Goal: Task Accomplishment & Management: Use online tool/utility

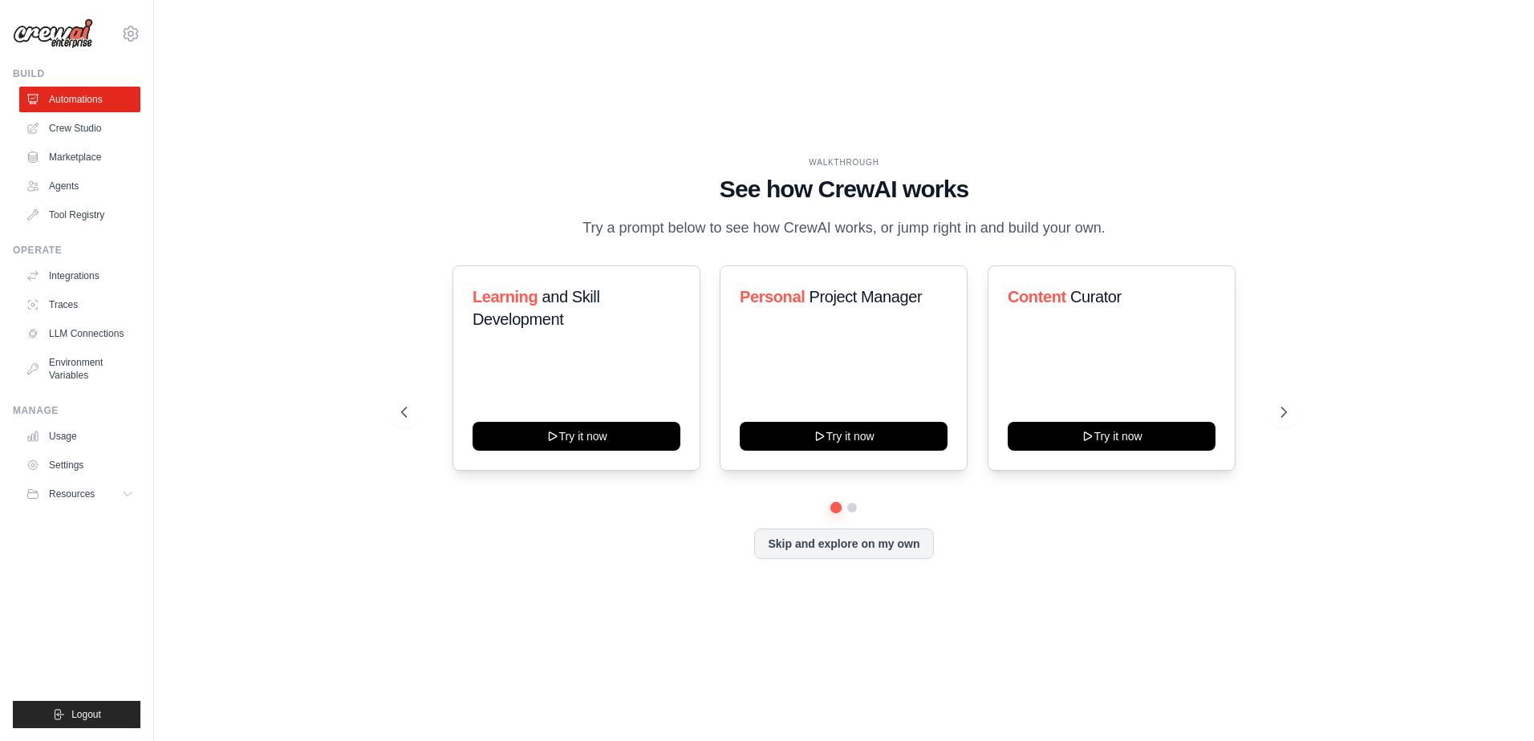
click at [353, 295] on div "WALKTHROUGH See how [PERSON_NAME] works Try a prompt below to see how [PERSON_N…" at bounding box center [844, 370] width 1329 height 709
click at [331, 288] on div "WALKTHROUGH See how [PERSON_NAME] works Try a prompt below to see how [PERSON_N…" at bounding box center [844, 370] width 1329 height 709
click at [340, 276] on div "WALKTHROUGH See how [PERSON_NAME] works Try a prompt below to see how [PERSON_N…" at bounding box center [844, 370] width 1329 height 709
click at [597, 62] on div "WALKTHROUGH See how [PERSON_NAME] works Try a prompt below to see how [PERSON_N…" at bounding box center [844, 370] width 1329 height 709
click at [598, 61] on div "WALKTHROUGH See how [PERSON_NAME] works Try a prompt below to see how [PERSON_N…" at bounding box center [844, 370] width 1329 height 709
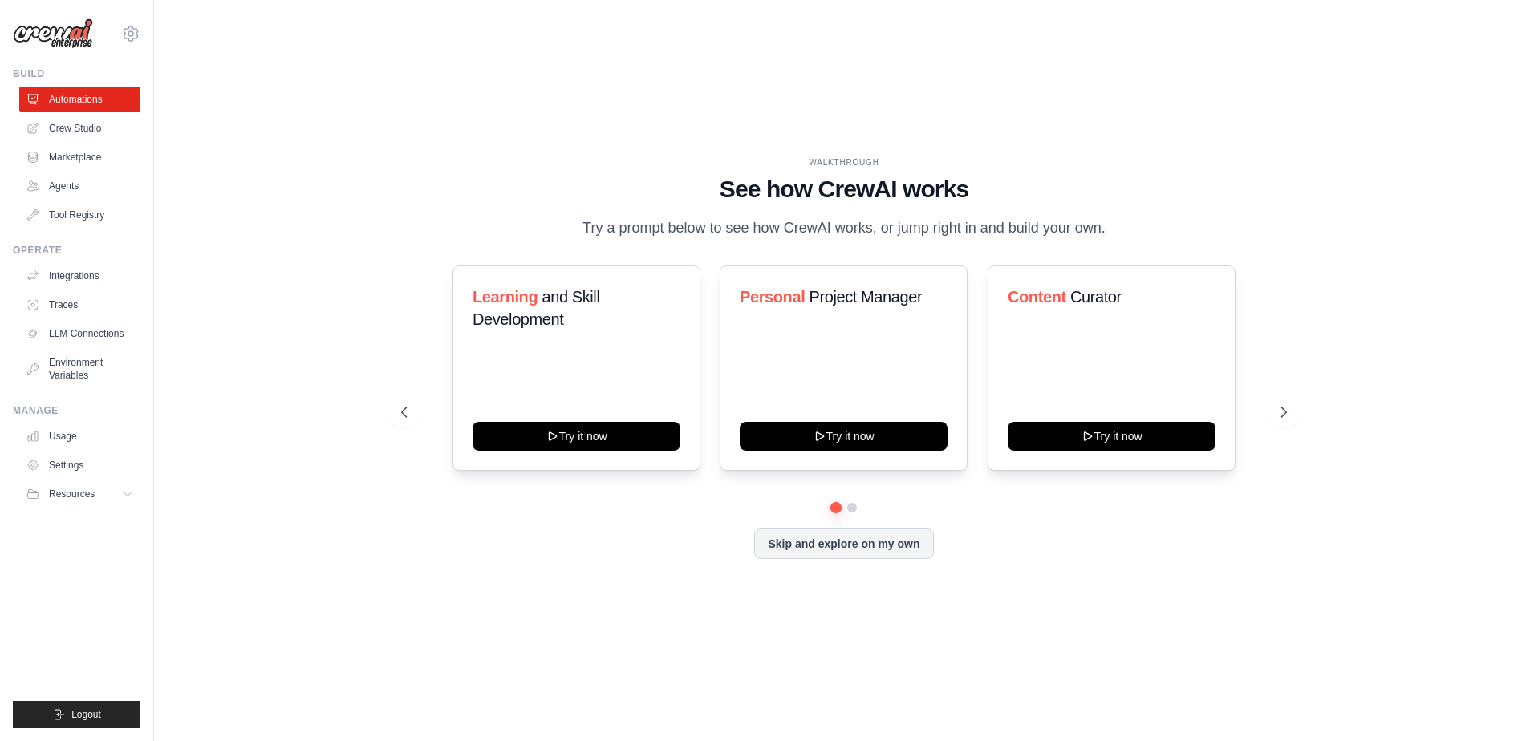
click at [1393, 236] on div "WALKTHROUGH See how [PERSON_NAME] works Try a prompt below to see how [PERSON_N…" at bounding box center [844, 370] width 1329 height 709
click at [1371, 229] on div "WALKTHROUGH See how [PERSON_NAME] works Try a prompt below to see how [PERSON_N…" at bounding box center [844, 370] width 1329 height 709
click at [341, 167] on div "WALKTHROUGH See how [PERSON_NAME] works Try a prompt below to see how [PERSON_N…" at bounding box center [844, 370] width 1329 height 709
click at [335, 156] on div "WALKTHROUGH See how [PERSON_NAME] works Try a prompt below to see how [PERSON_N…" at bounding box center [844, 370] width 1329 height 709
click at [67, 136] on link "Crew Studio" at bounding box center [81, 129] width 121 height 26
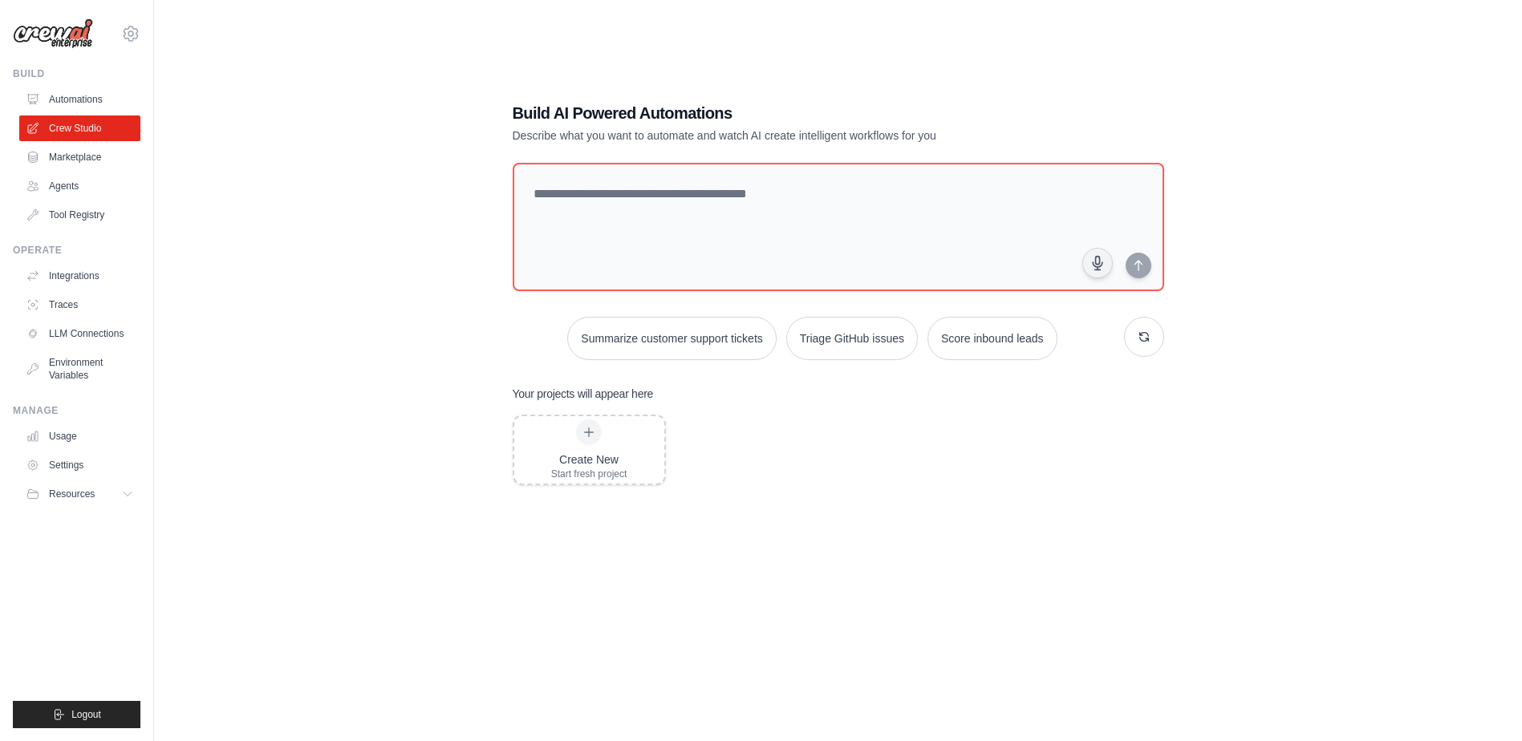
click at [355, 146] on div "Build AI Powered Automations Describe what you want to automate and watch AI cr…" at bounding box center [838, 386] width 1317 height 741
click at [356, 144] on div "Build AI Powered Automations Describe what you want to automate and watch AI cr…" at bounding box center [838, 386] width 1317 height 741
click at [357, 143] on div "Build AI Powered Automations Describe what you want to automate and watch AI cr…" at bounding box center [838, 386] width 1317 height 741
click at [383, 136] on div "Build AI Powered Automations Describe what you want to automate and watch AI cr…" at bounding box center [838, 386] width 1317 height 741
click at [441, 131] on div "Build AI Powered Automations Describe what you want to automate and watch AI cr…" at bounding box center [838, 386] width 1317 height 741
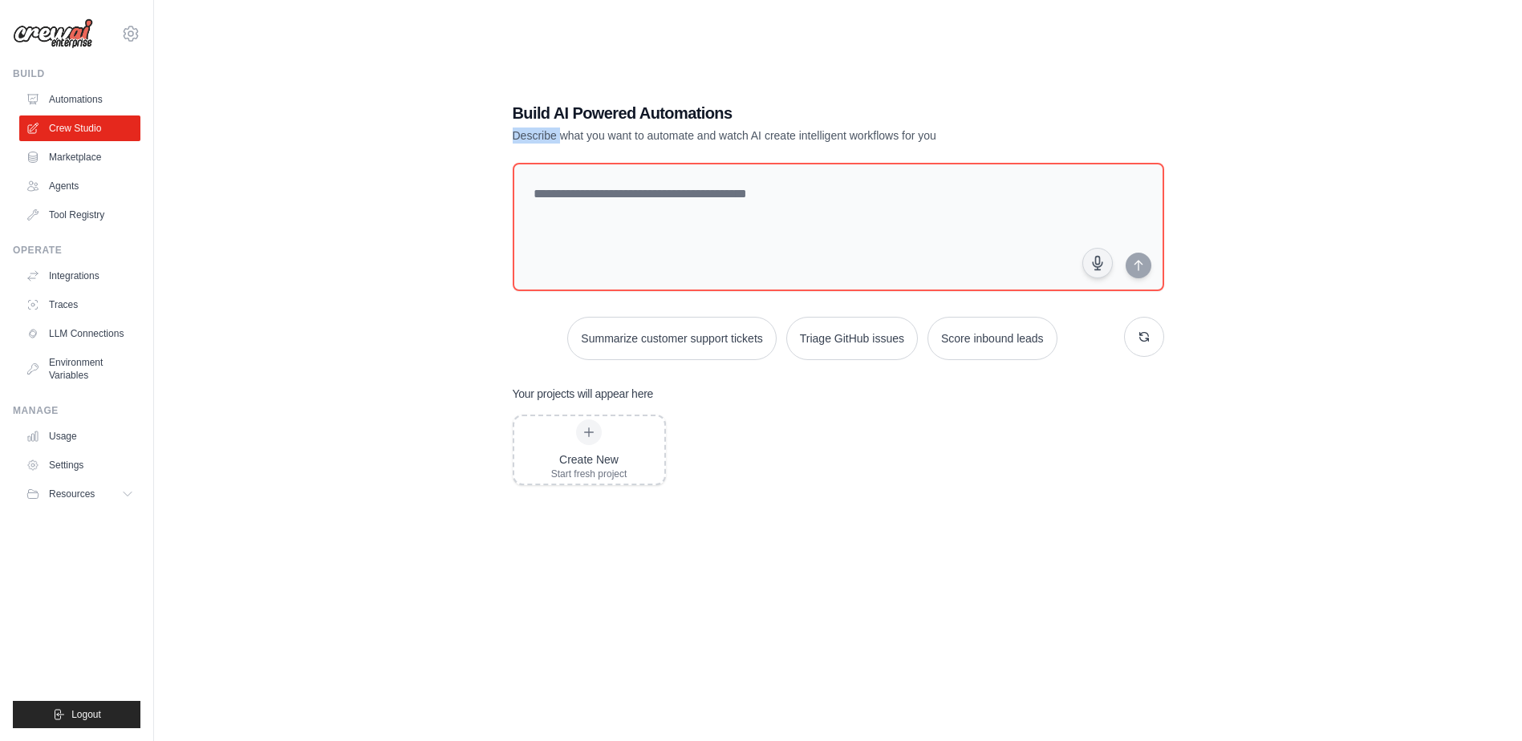
click at [442, 131] on div "Build AI Powered Automations Describe what you want to automate and watch AI cr…" at bounding box center [838, 386] width 1317 height 741
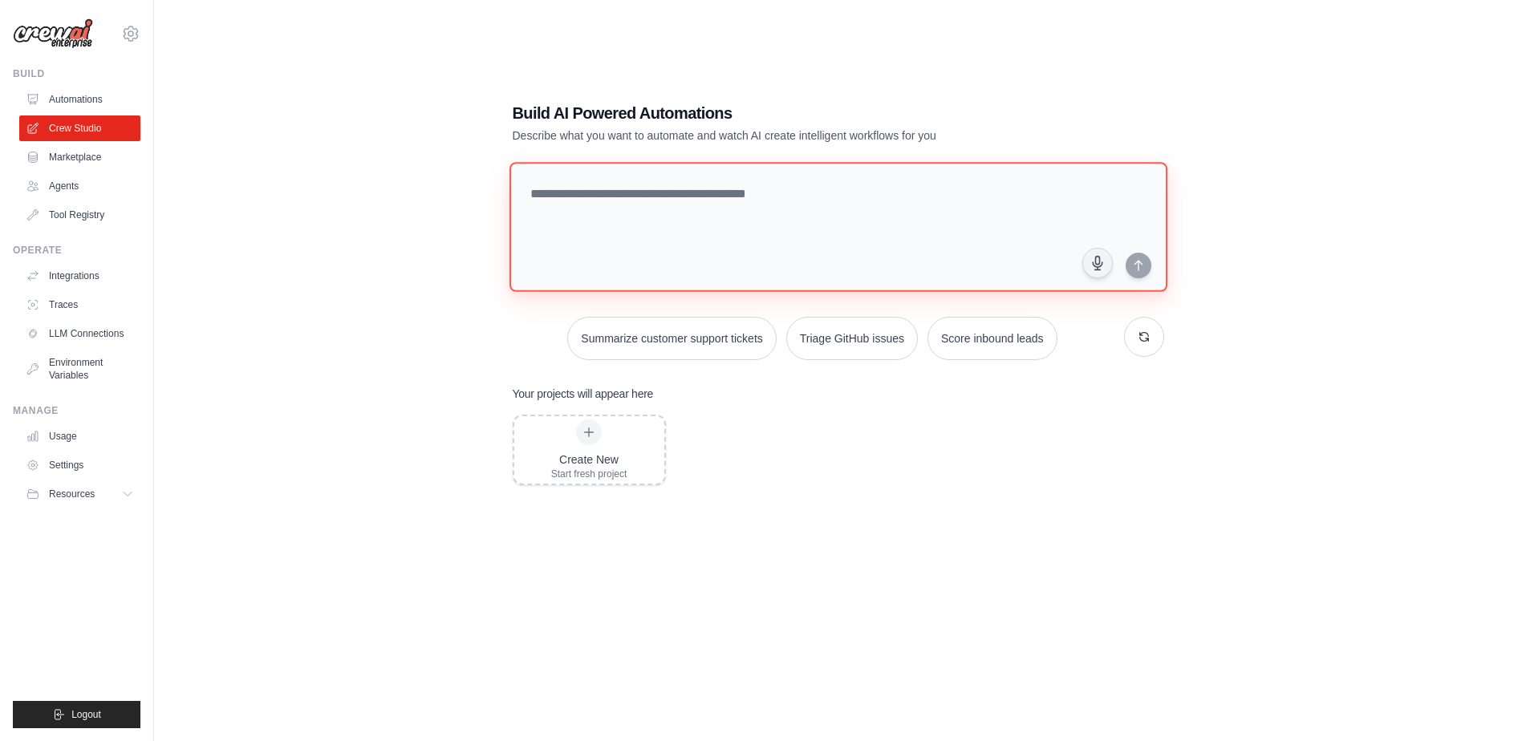
click at [671, 221] on textarea at bounding box center [838, 227] width 658 height 130
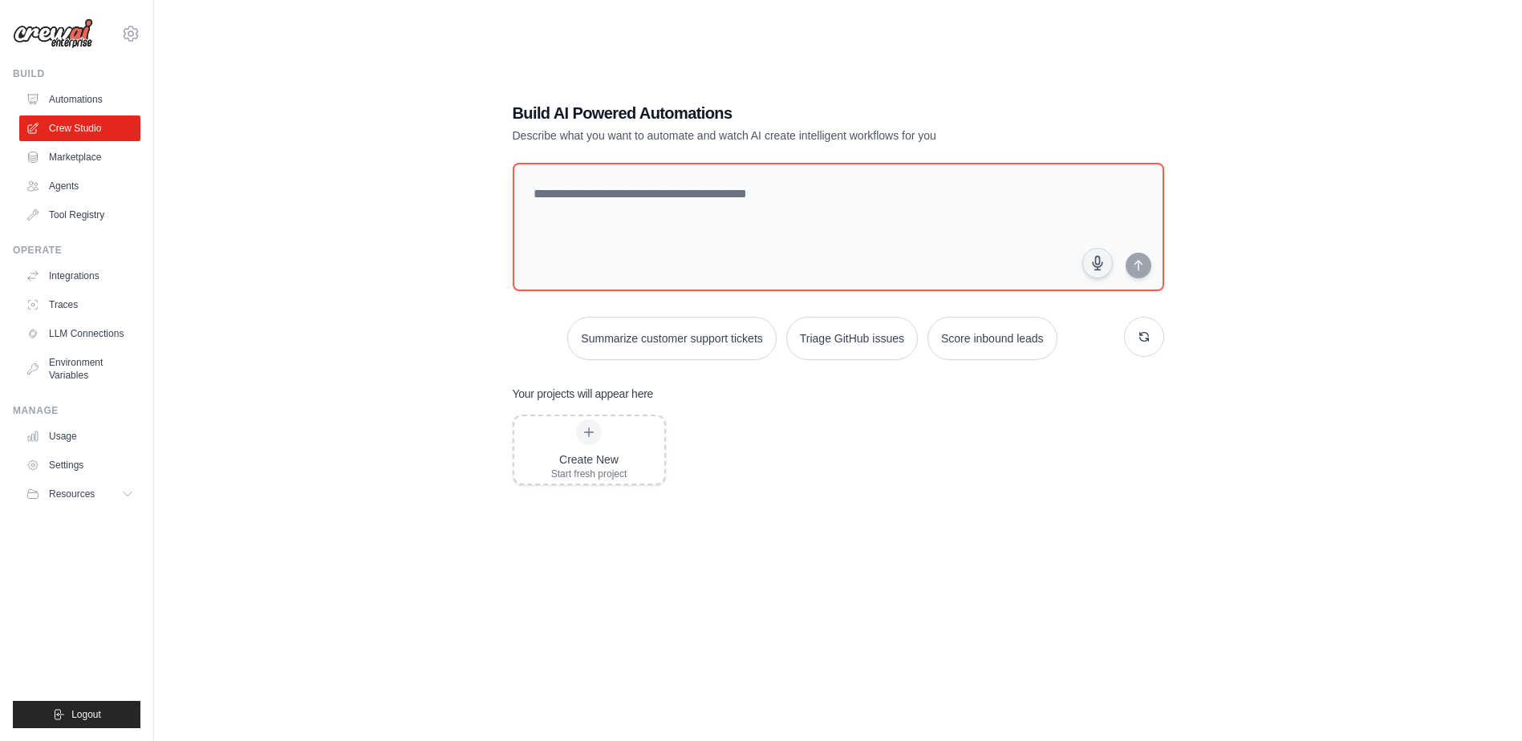
click at [904, 120] on h1 "Build AI Powered Automations" at bounding box center [782, 113] width 539 height 22
drag, startPoint x: 1201, startPoint y: 173, endPoint x: 1213, endPoint y: 176, distance: 12.3
click at [1202, 173] on div "Build AI Powered Automations Describe what you want to automate and watch AI cr…" at bounding box center [838, 386] width 1317 height 741
click at [725, 449] on div "Create New Start fresh project" at bounding box center [839, 543] width 652 height 257
click at [741, 424] on div "Create New Start fresh project" at bounding box center [839, 543] width 652 height 257
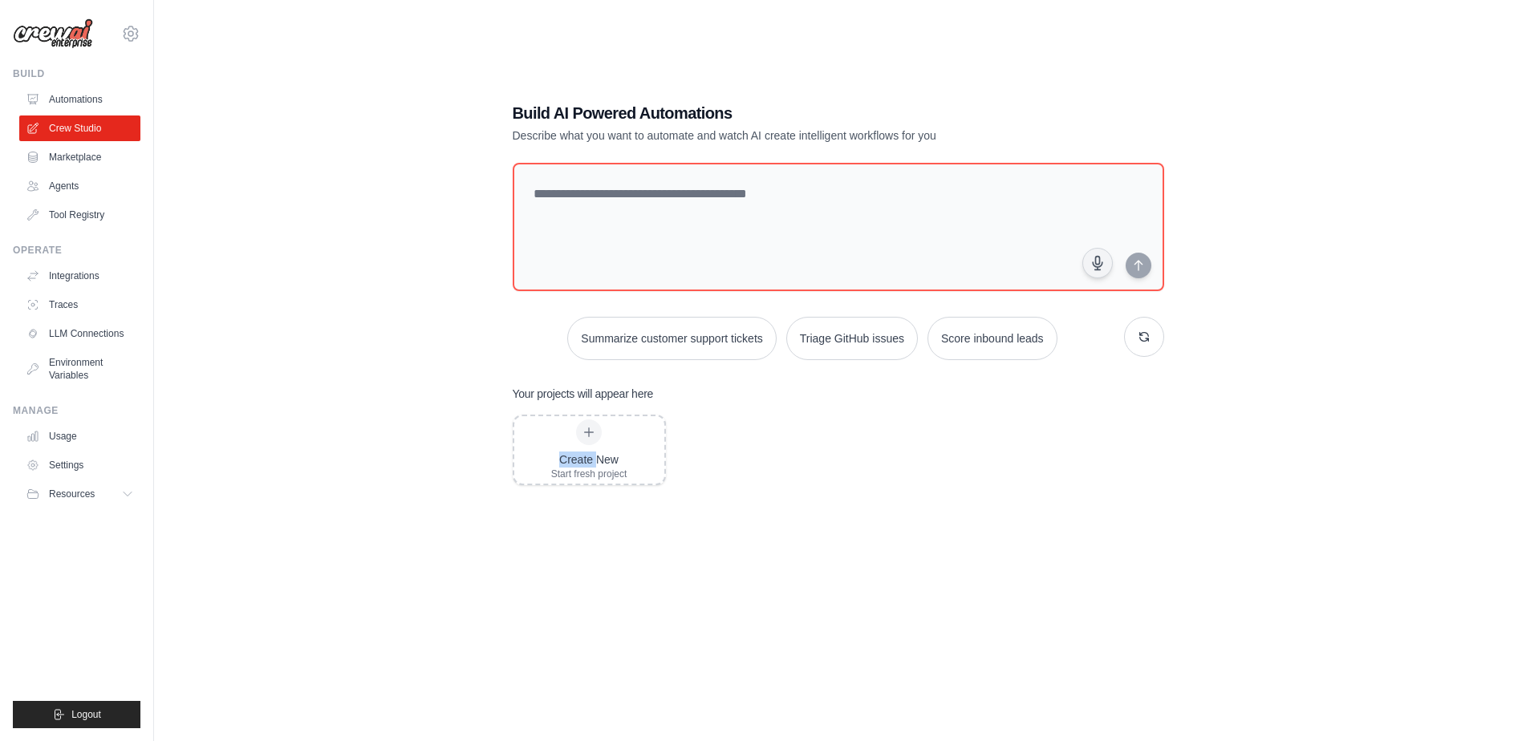
click at [741, 424] on div "Create New Start fresh project" at bounding box center [839, 543] width 652 height 257
click at [754, 407] on div "Your projects will appear here Create New Start fresh project" at bounding box center [839, 529] width 652 height 286
click at [619, 442] on div "Create New Start fresh project" at bounding box center [589, 450] width 76 height 61
click at [339, 137] on div "Build AI Powered Automations Describe what you want to automate and watch AI cr…" at bounding box center [838, 386] width 1317 height 741
click at [109, 103] on link "Automations" at bounding box center [81, 100] width 121 height 26
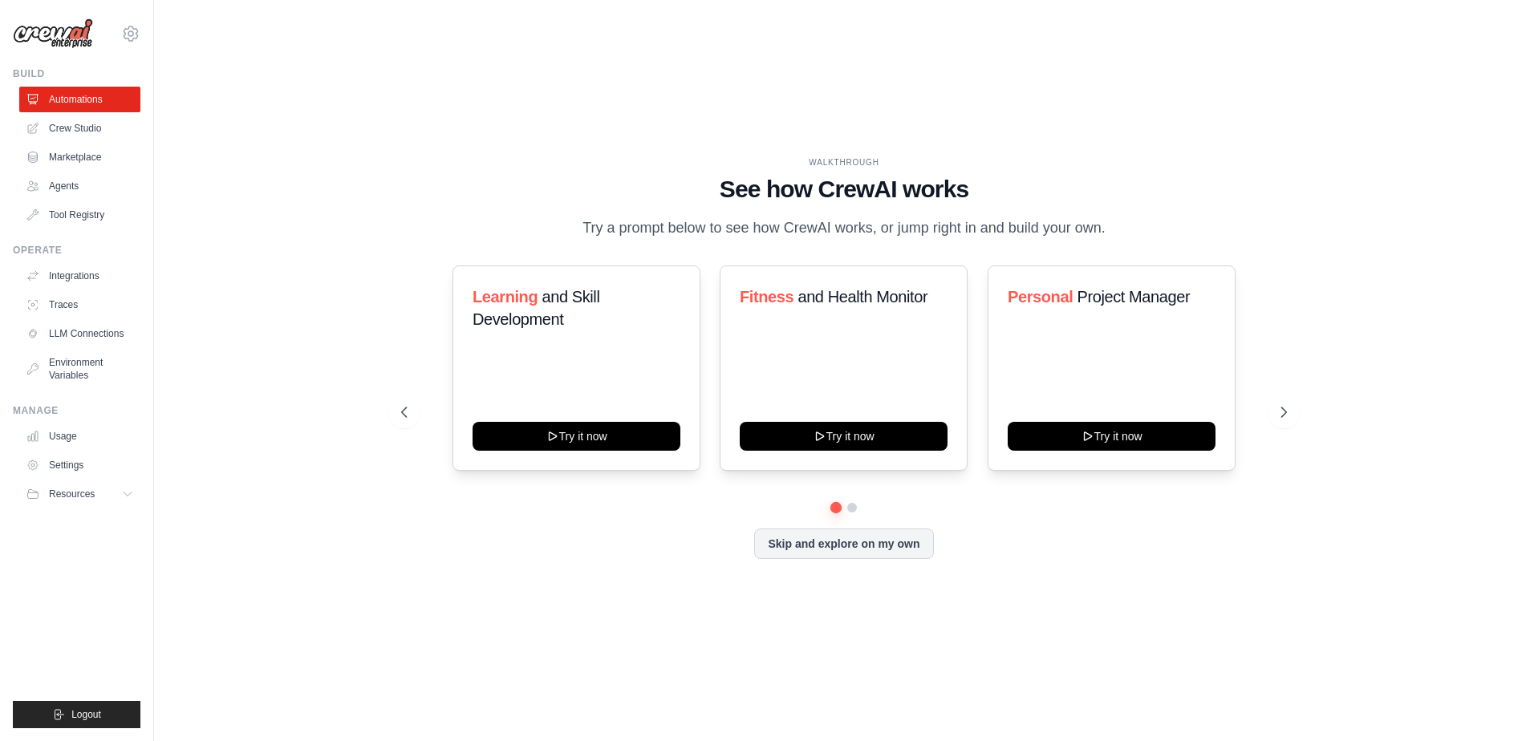
click at [440, 585] on div "WALKTHROUGH See how CrewAI works Try a prompt below to see how CrewAI works, or…" at bounding box center [844, 370] width 924 height 428
click at [439, 607] on div "WALKTHROUGH See how CrewAI works Try a prompt below to see how CrewAI works, or…" at bounding box center [844, 370] width 1329 height 709
click at [1272, 428] on button at bounding box center [1284, 412] width 32 height 32
click at [1277, 418] on button at bounding box center [1284, 412] width 32 height 32
click at [985, 513] on div at bounding box center [844, 508] width 886 height 10
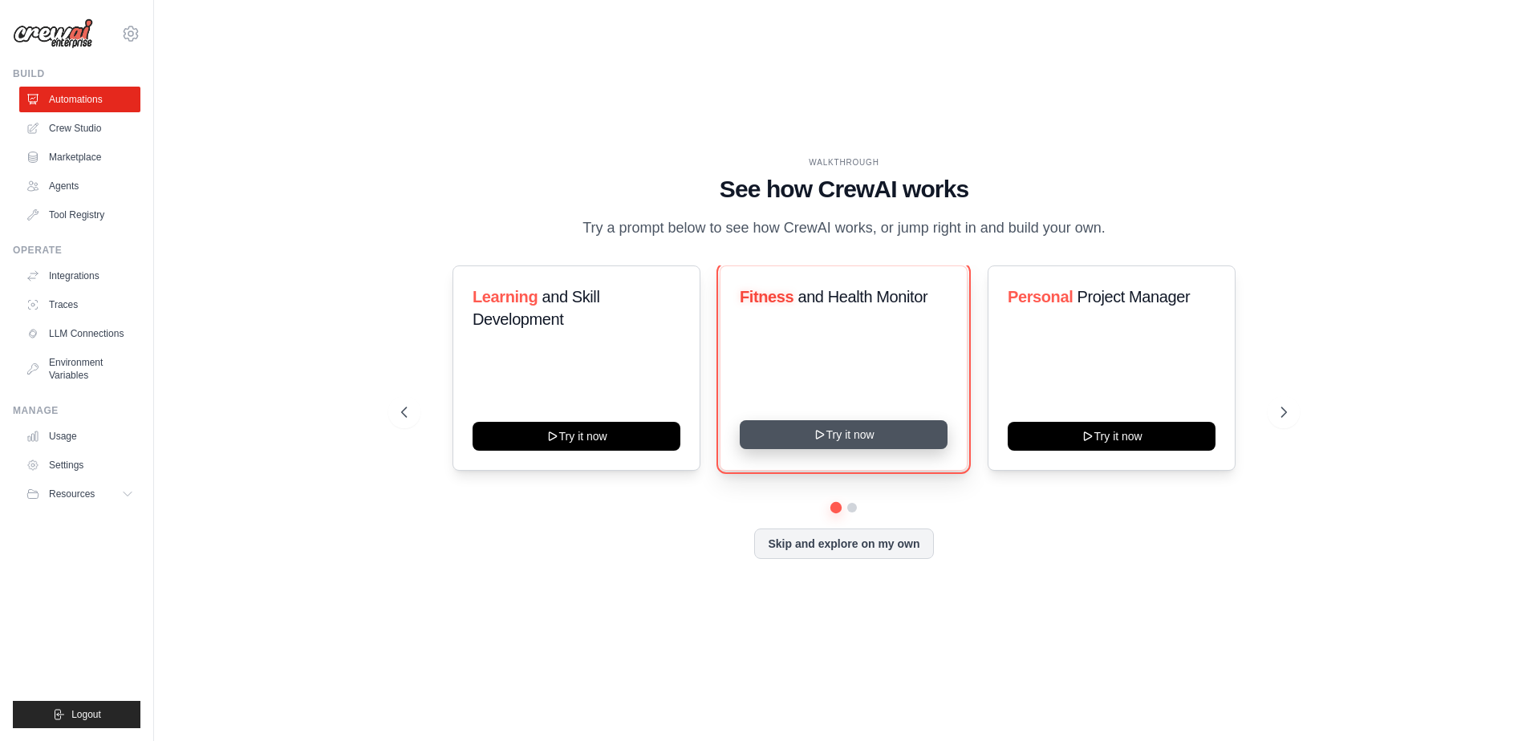
click at [891, 449] on button "Try it now" at bounding box center [844, 434] width 208 height 29
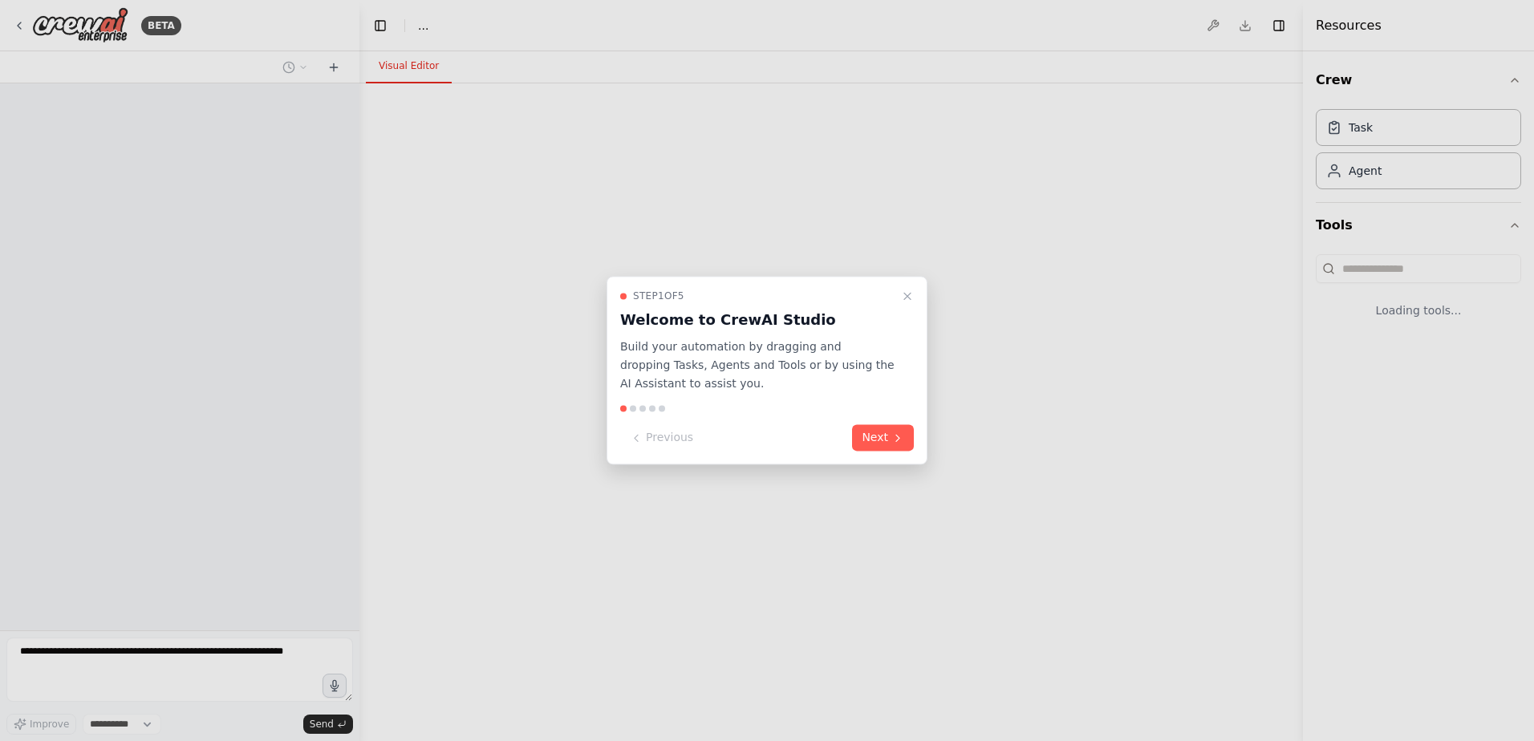
select select "****"
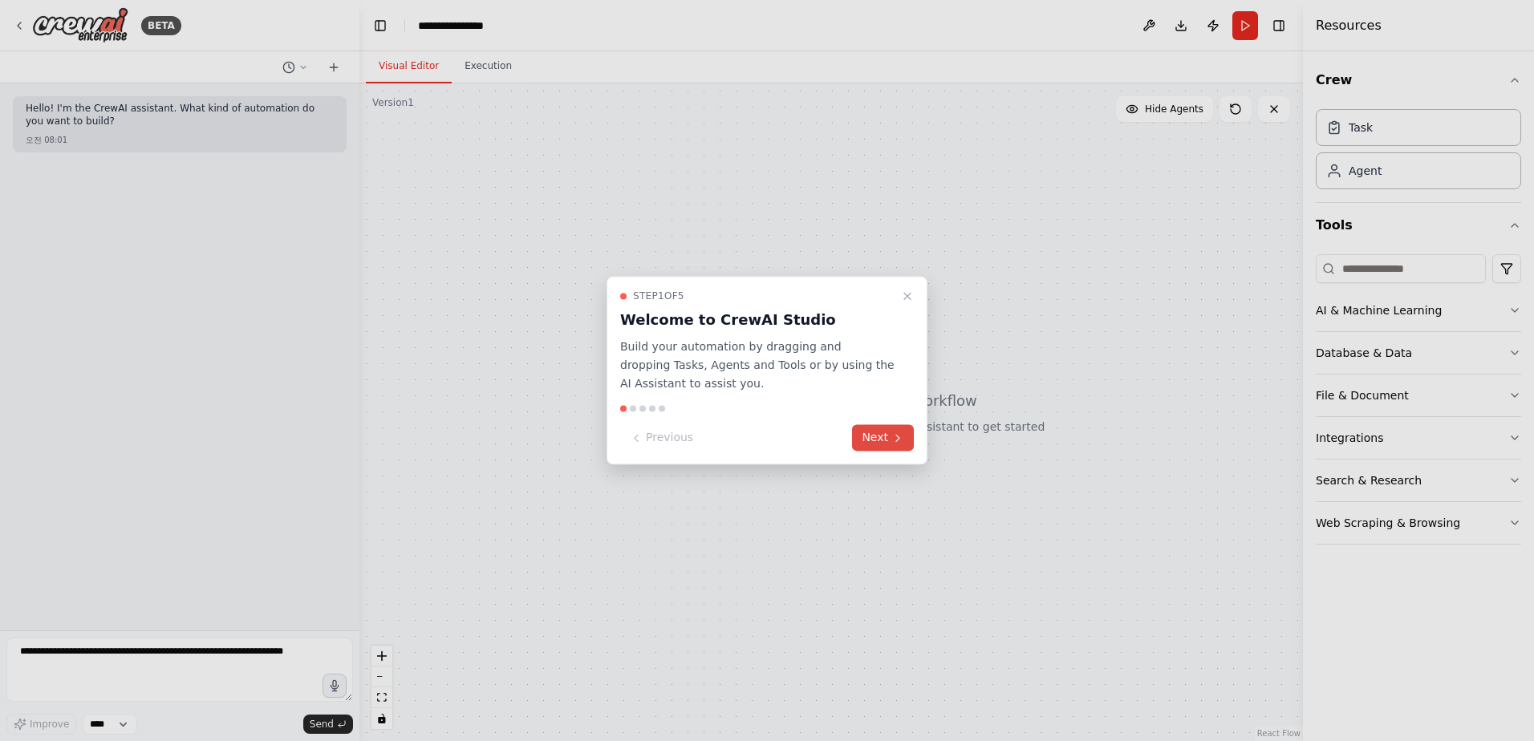
click at [897, 440] on icon at bounding box center [897, 438] width 3 height 6
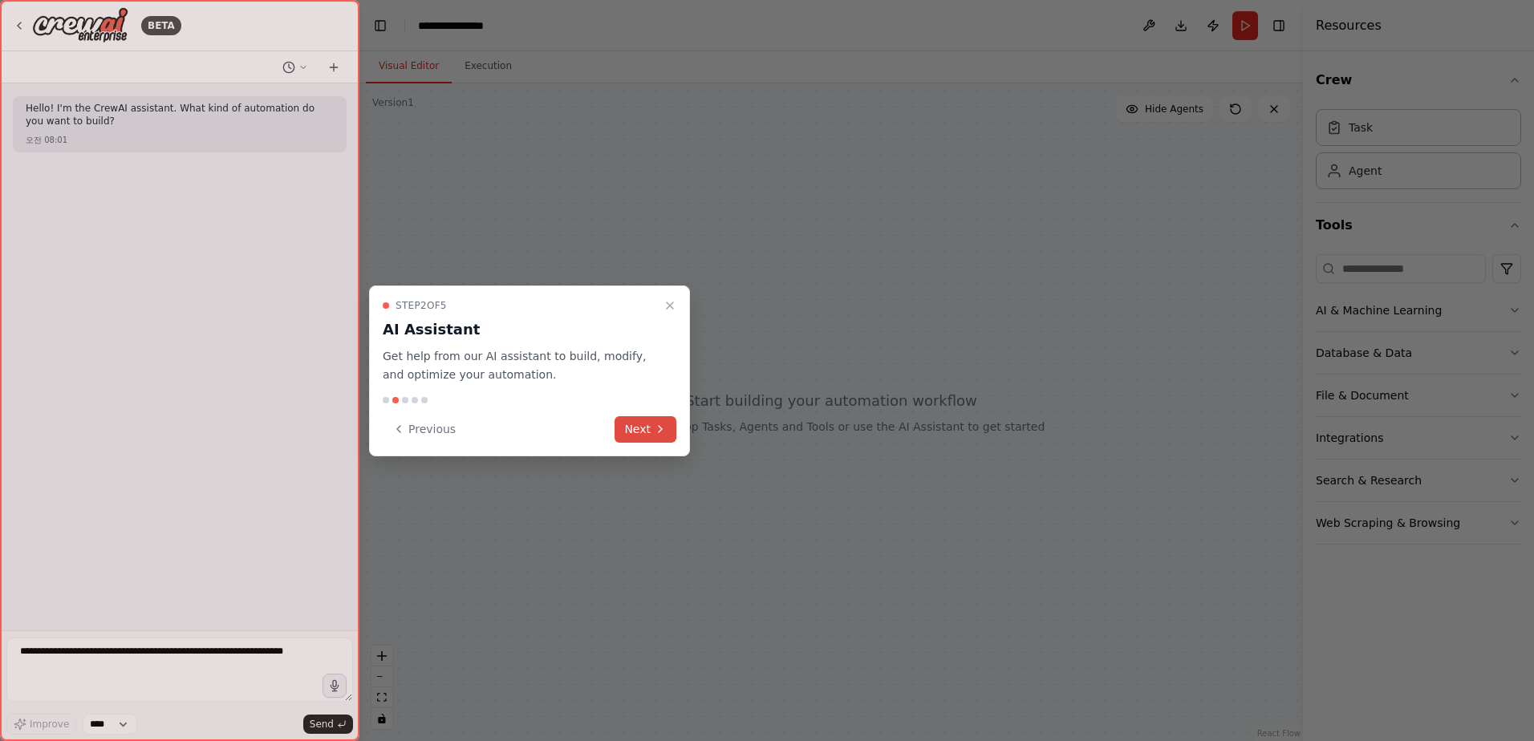
click at [656, 431] on icon at bounding box center [660, 429] width 13 height 13
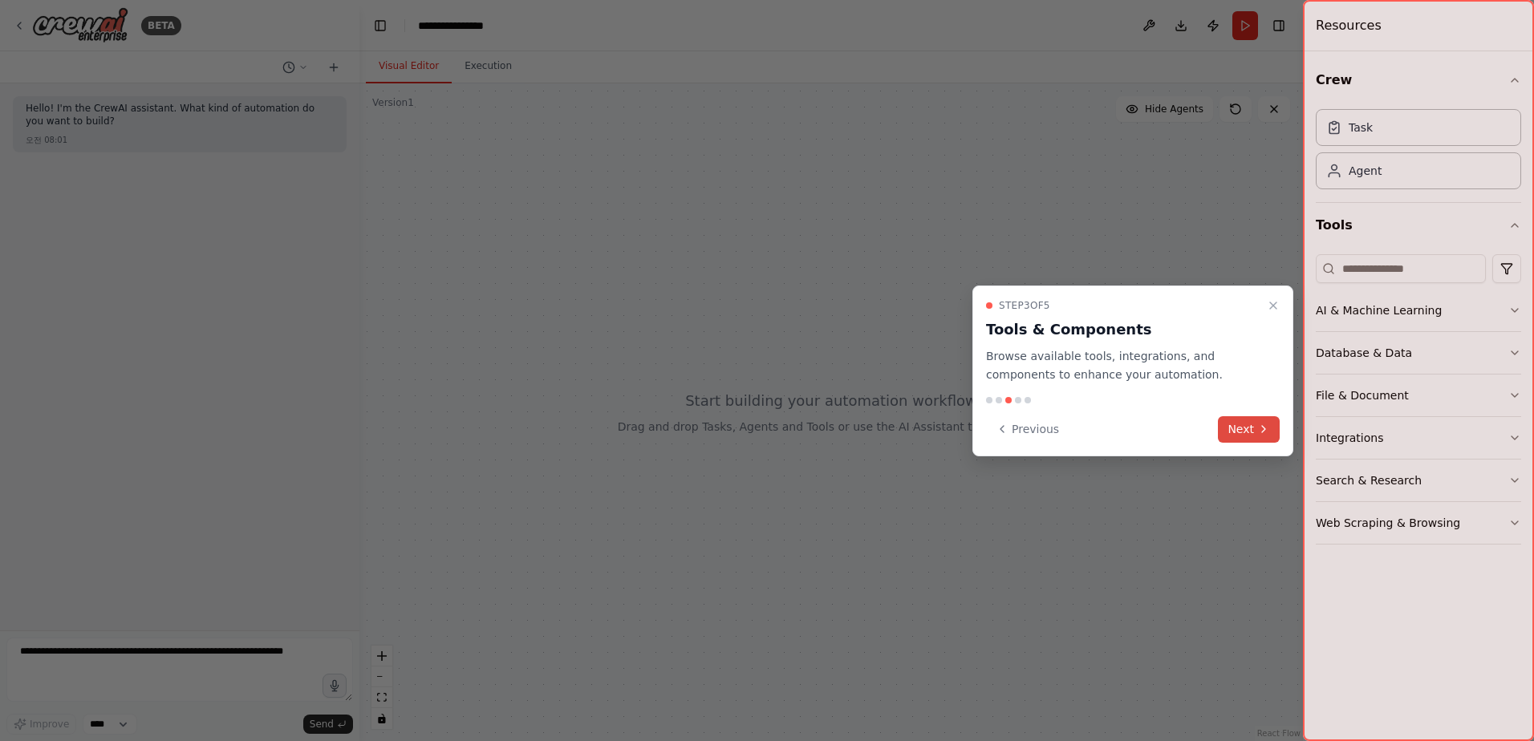
click at [1252, 424] on button "Next" at bounding box center [1249, 429] width 62 height 26
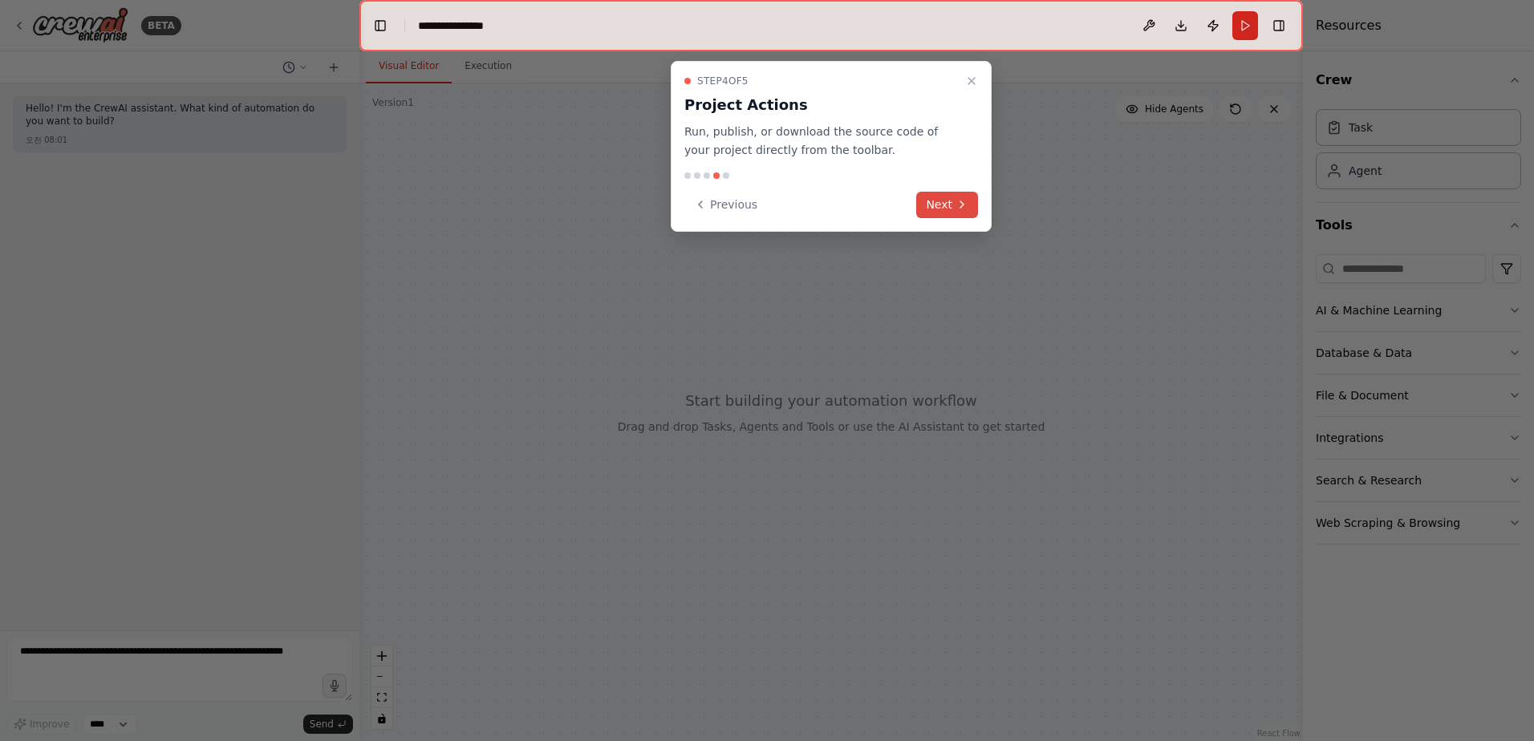
click at [946, 205] on button "Next" at bounding box center [947, 205] width 62 height 26
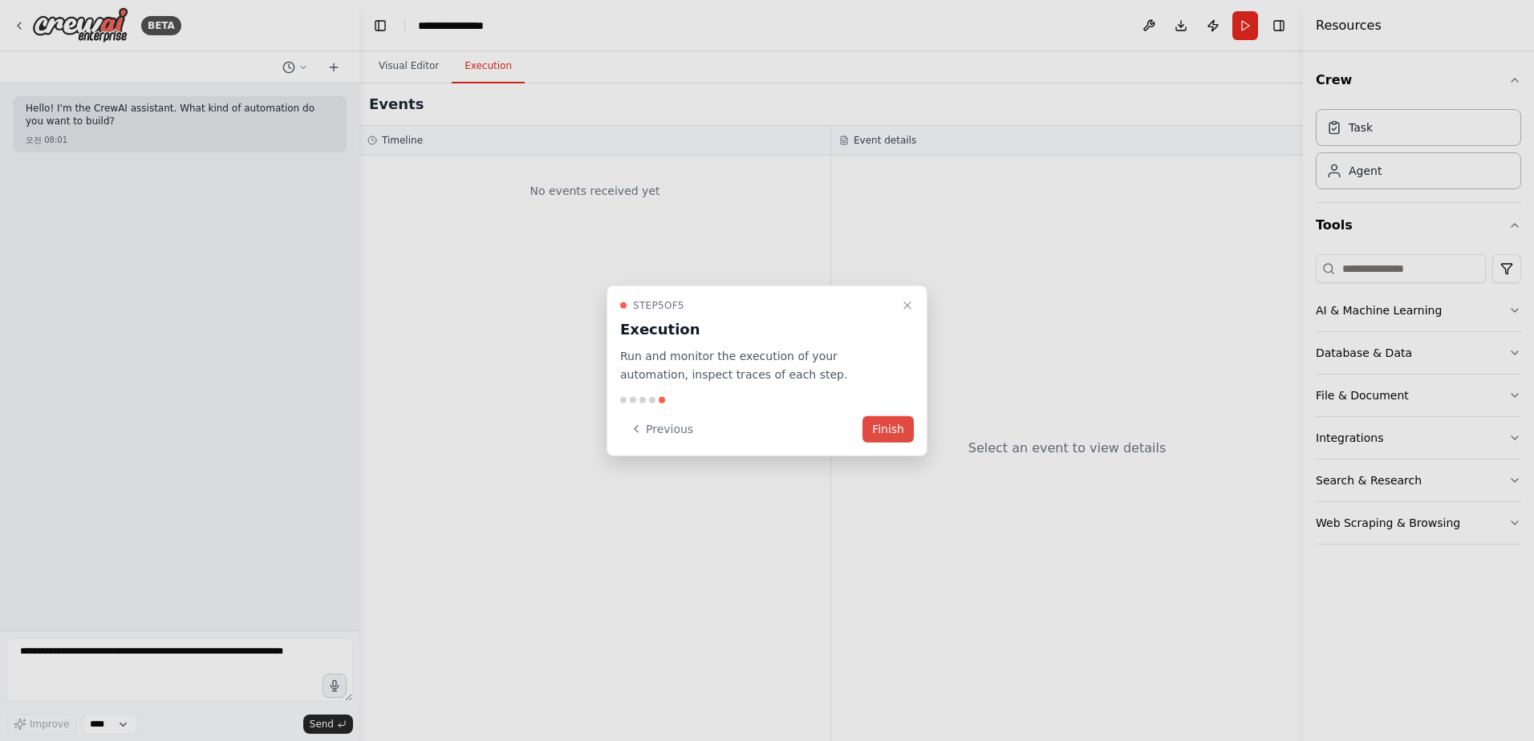
click at [902, 432] on button "Finish" at bounding box center [888, 429] width 51 height 26
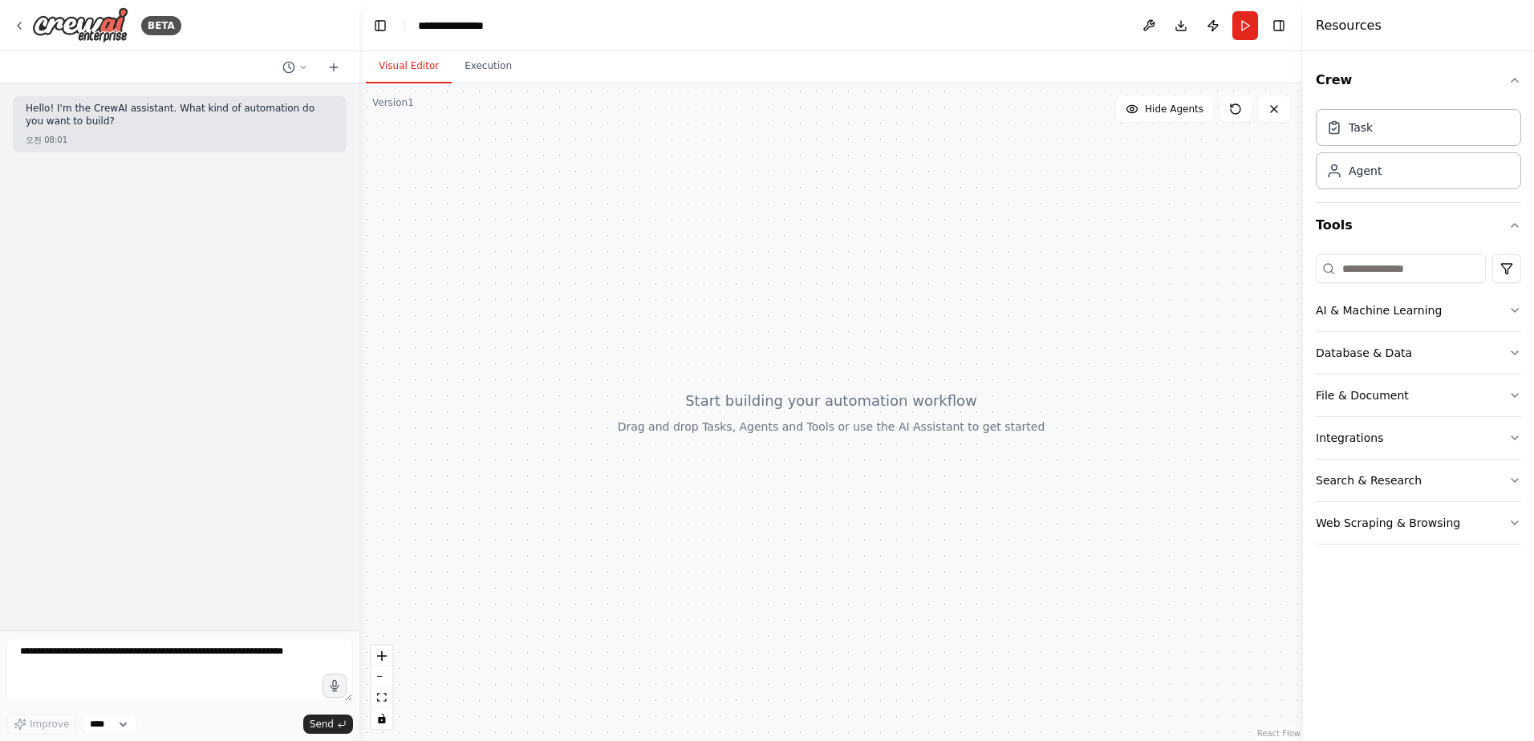
click at [440, 250] on div at bounding box center [831, 412] width 944 height 658
click at [99, 15] on img at bounding box center [80, 25] width 96 height 36
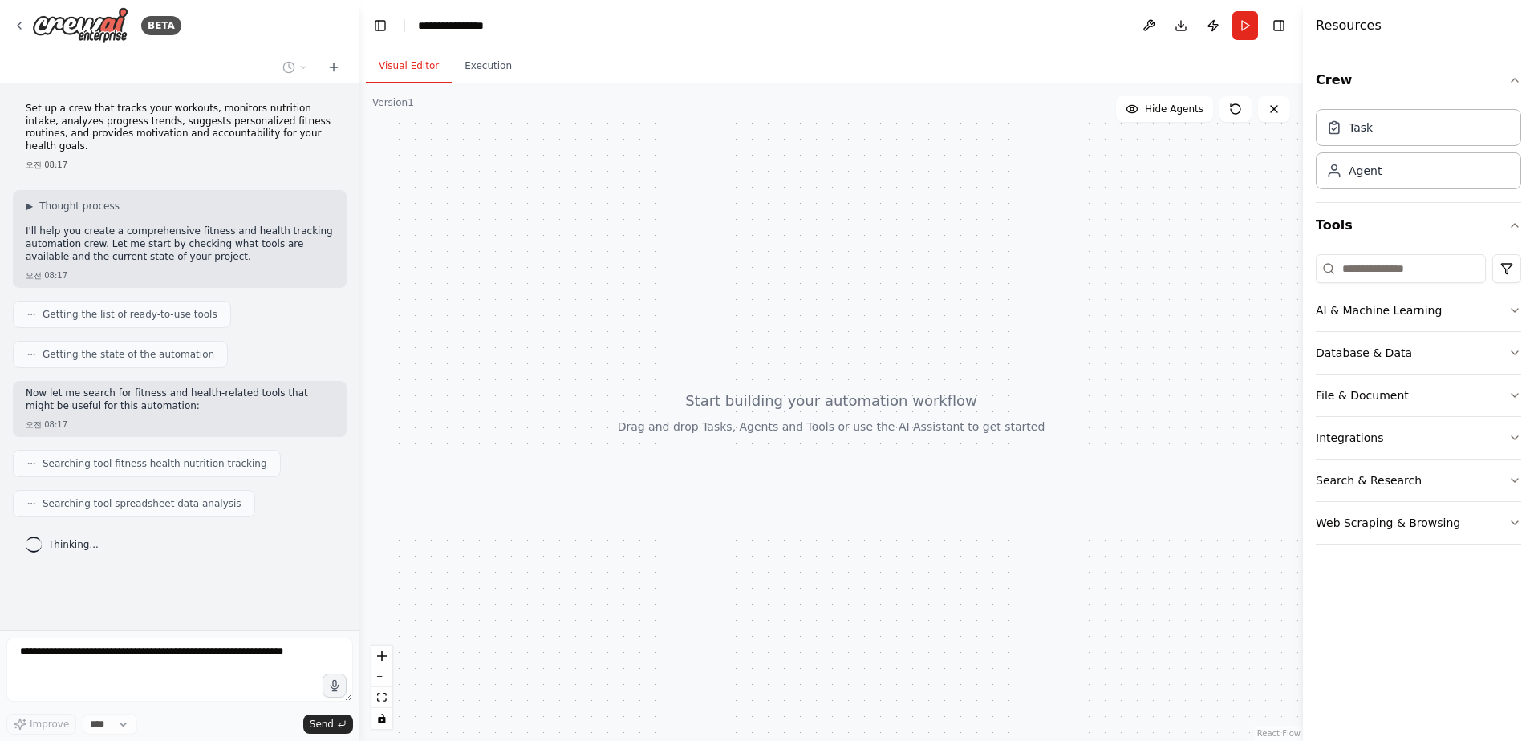
click at [733, 39] on header "**********" at bounding box center [831, 25] width 944 height 51
click at [730, 56] on div "Visual Editor Execution" at bounding box center [831, 67] width 944 height 32
click at [729, 58] on div "Visual Editor Execution" at bounding box center [831, 67] width 944 height 32
click at [743, 68] on div "Visual Editor Execution" at bounding box center [831, 67] width 944 height 32
click at [732, 71] on div "Visual Editor Execution" at bounding box center [831, 67] width 944 height 32
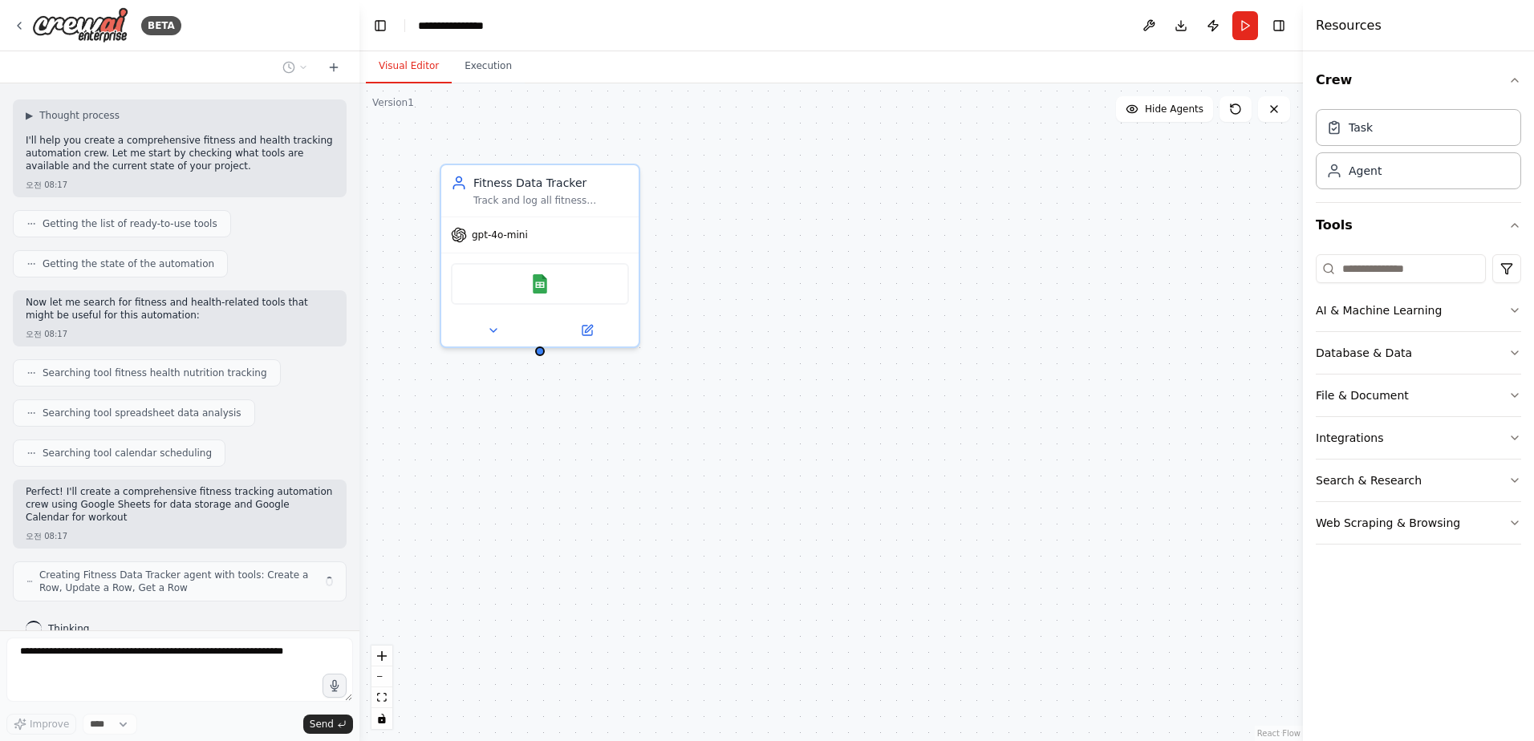
scroll to position [104, 0]
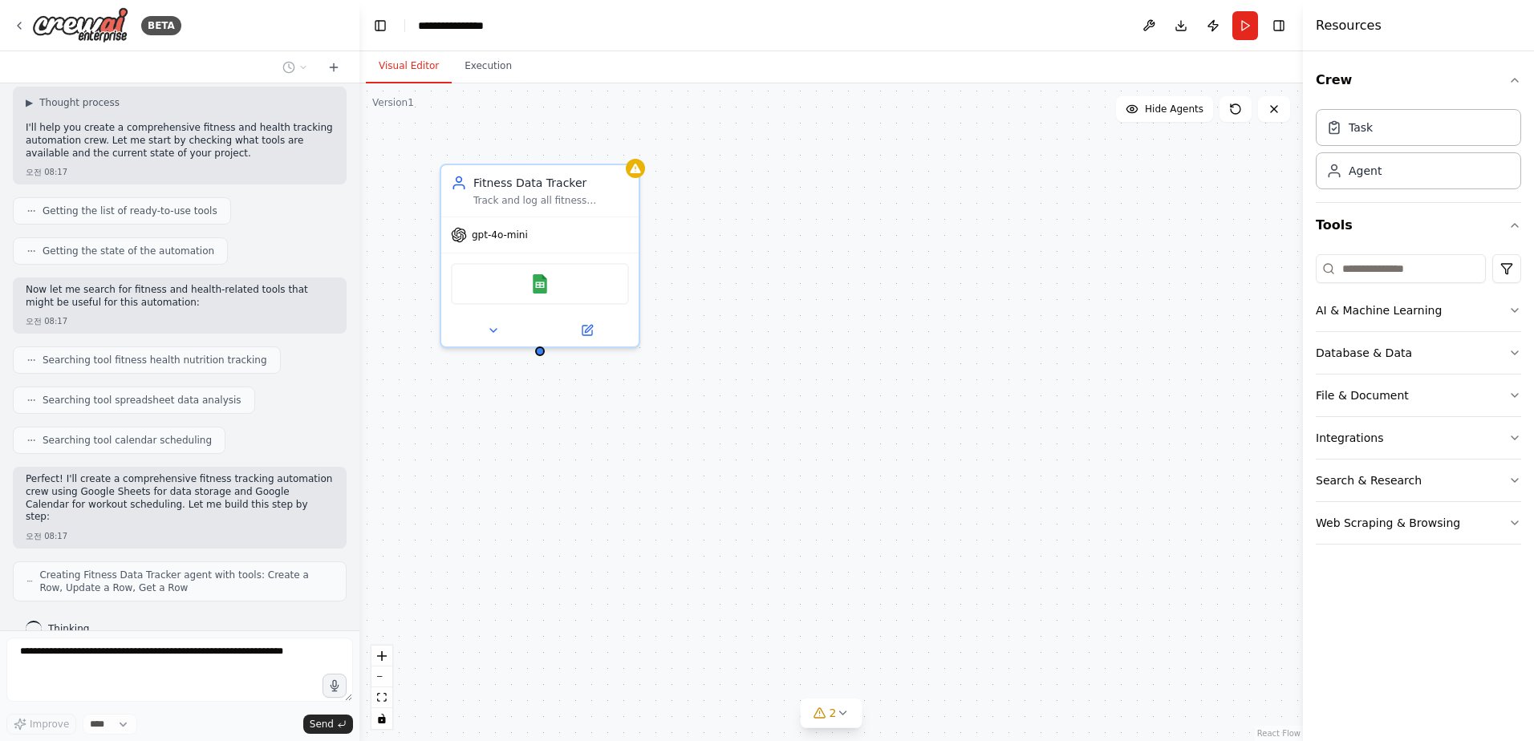
click at [727, 60] on div "Visual Editor Execution" at bounding box center [831, 67] width 944 height 32
click at [728, 59] on div "Visual Editor Execution" at bounding box center [831, 67] width 944 height 32
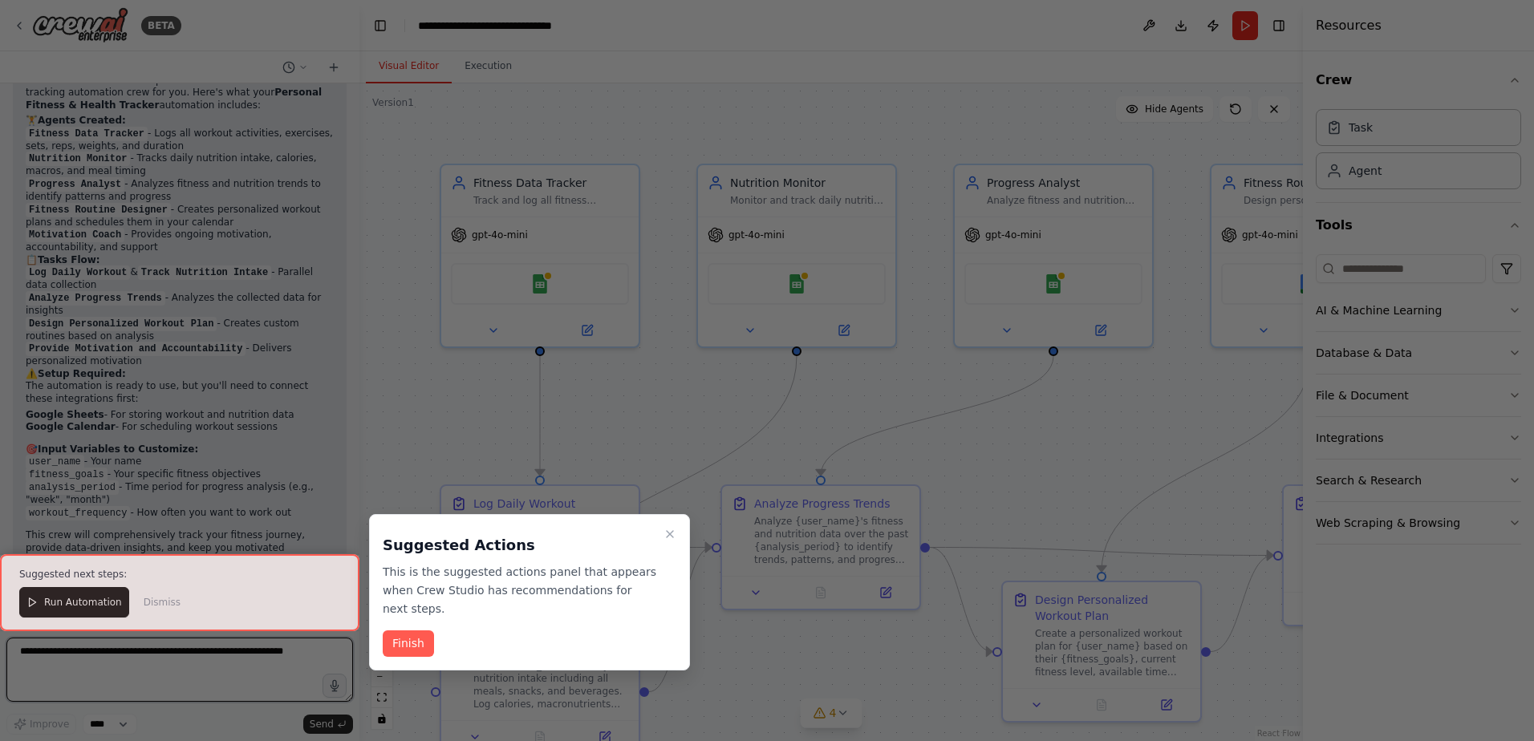
scroll to position [1256, 0]
click at [104, 607] on div at bounding box center [179, 592] width 359 height 77
click at [408, 645] on button "Finish" at bounding box center [408, 644] width 51 height 26
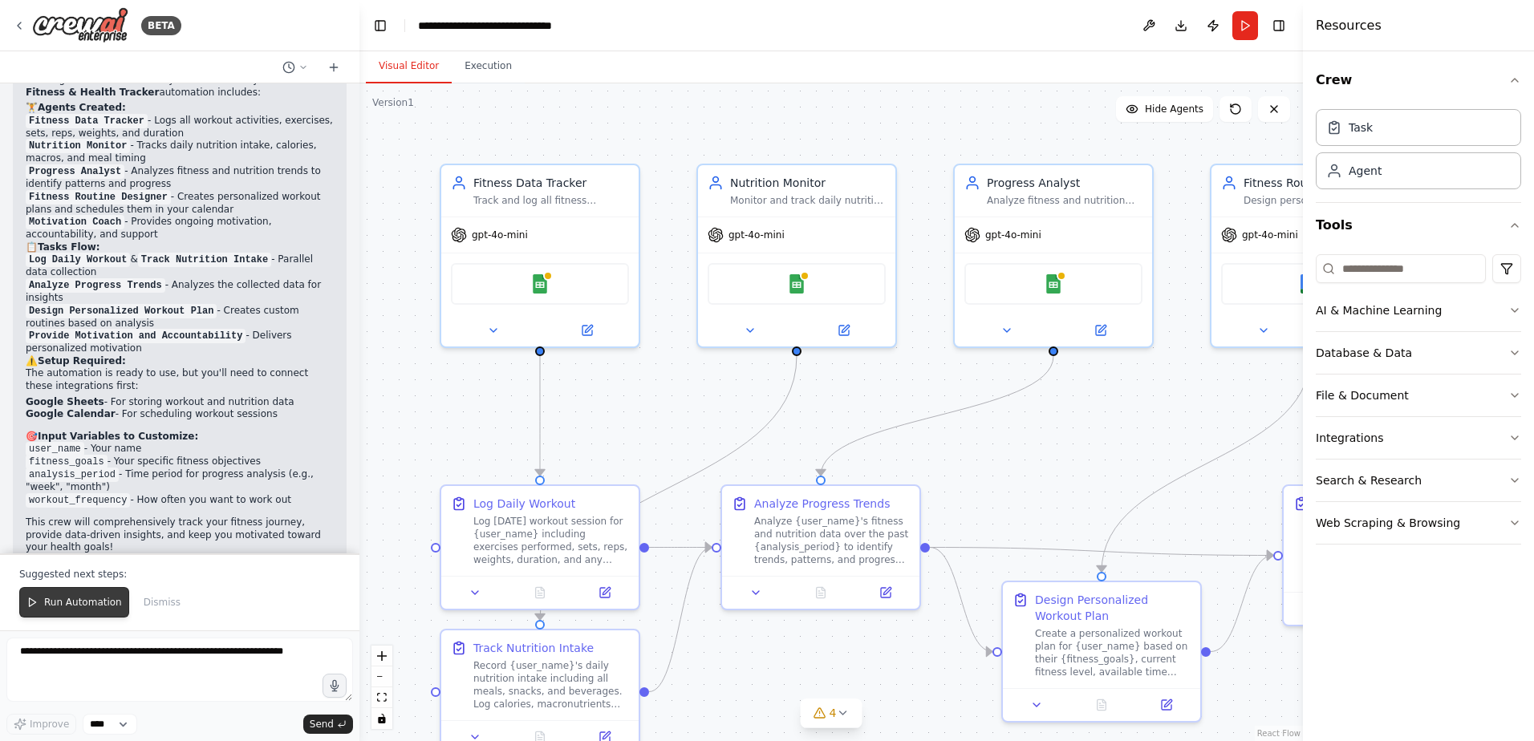
click at [75, 615] on button "Run Automation" at bounding box center [74, 602] width 110 height 30
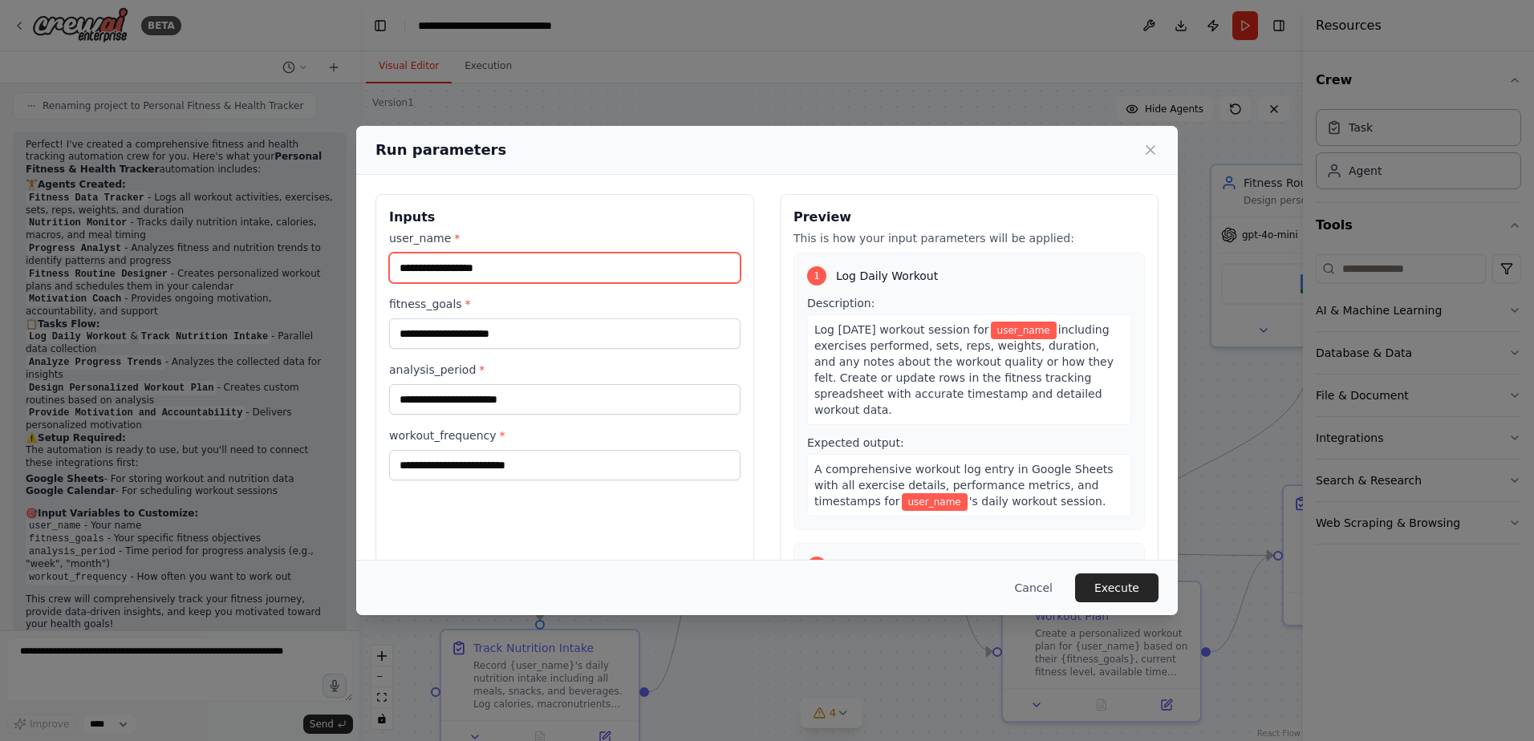
click at [541, 269] on input "user_name *" at bounding box center [564, 268] width 351 height 30
type input "******"
click at [593, 240] on label "user_name *" at bounding box center [564, 238] width 351 height 16
click at [593, 253] on input "******" at bounding box center [564, 268] width 351 height 30
click at [523, 305] on label "fitness_goals *" at bounding box center [564, 304] width 351 height 16
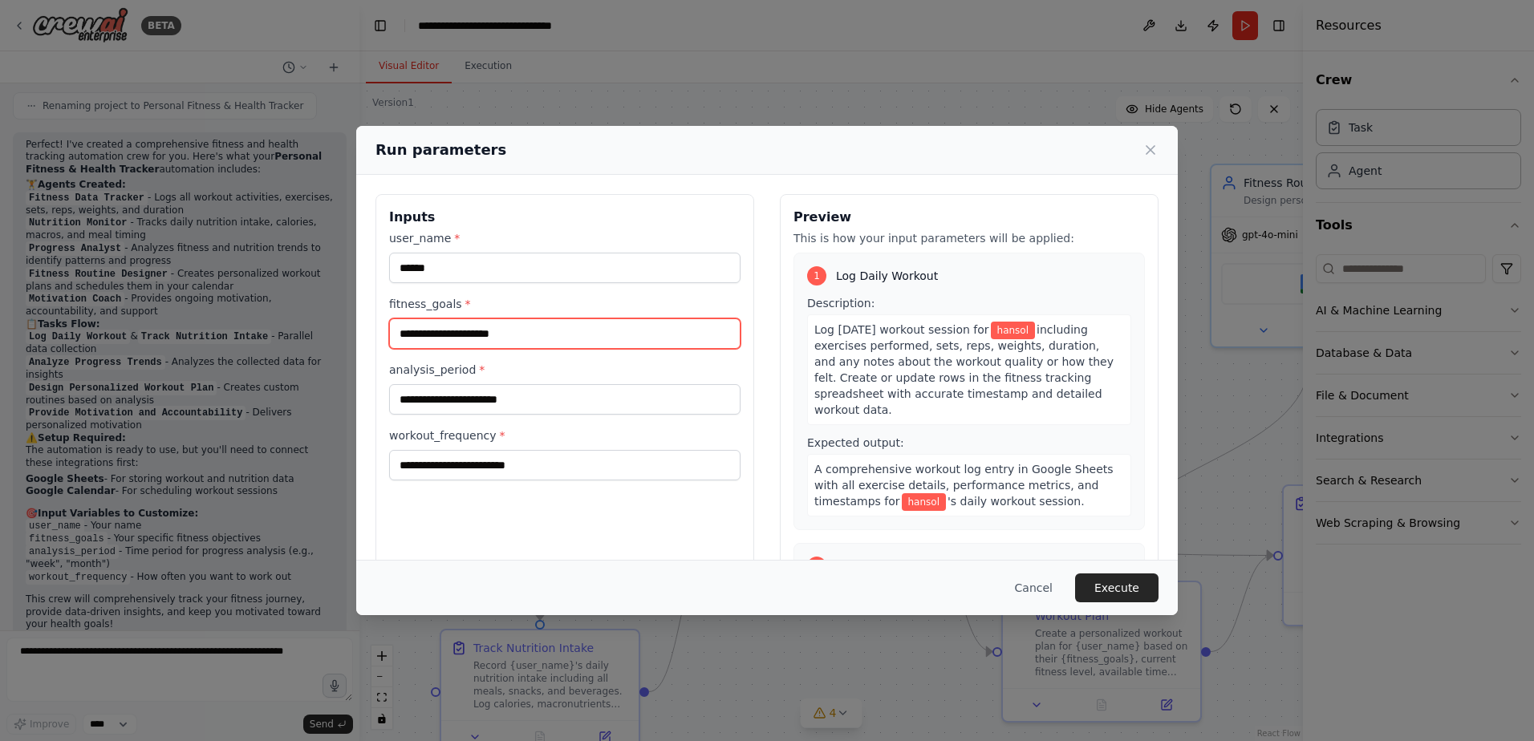
click at [523, 319] on input "fitness_goals *" at bounding box center [564, 334] width 351 height 30
click at [499, 340] on input "fitness_goals *" at bounding box center [564, 334] width 351 height 30
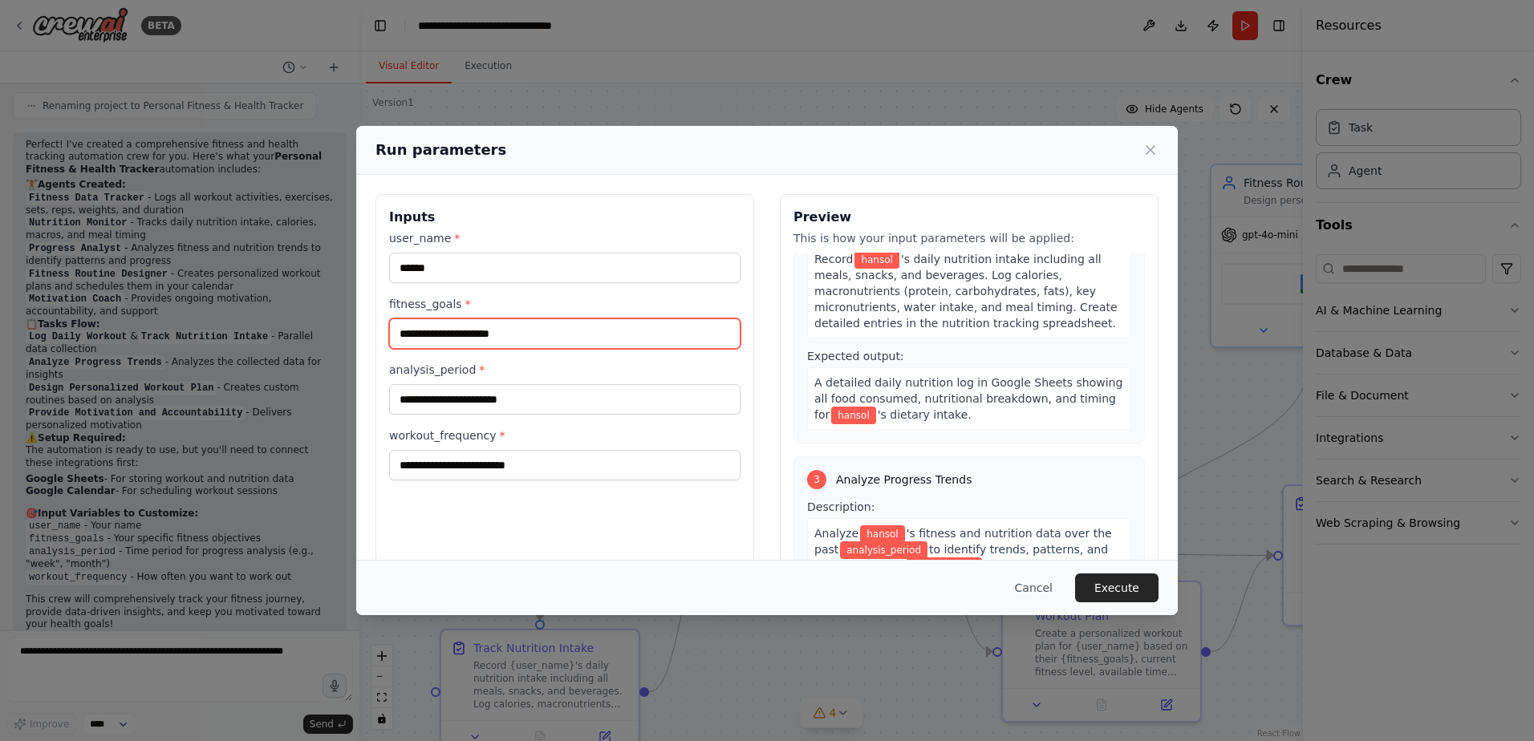
scroll to position [0, 0]
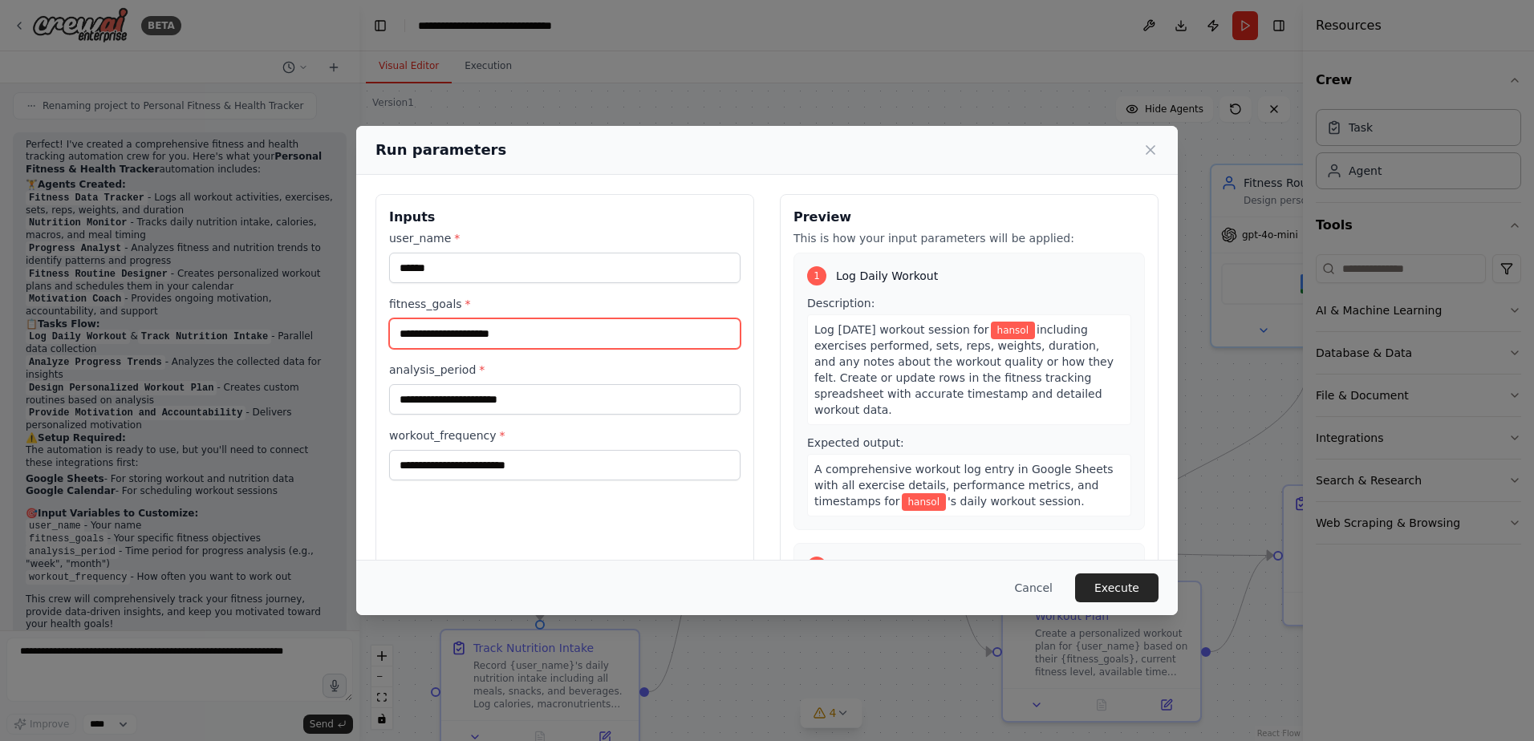
click at [522, 335] on input "fitness_goals *" at bounding box center [564, 334] width 351 height 30
click at [461, 372] on label "analysis_period *" at bounding box center [564, 370] width 351 height 16
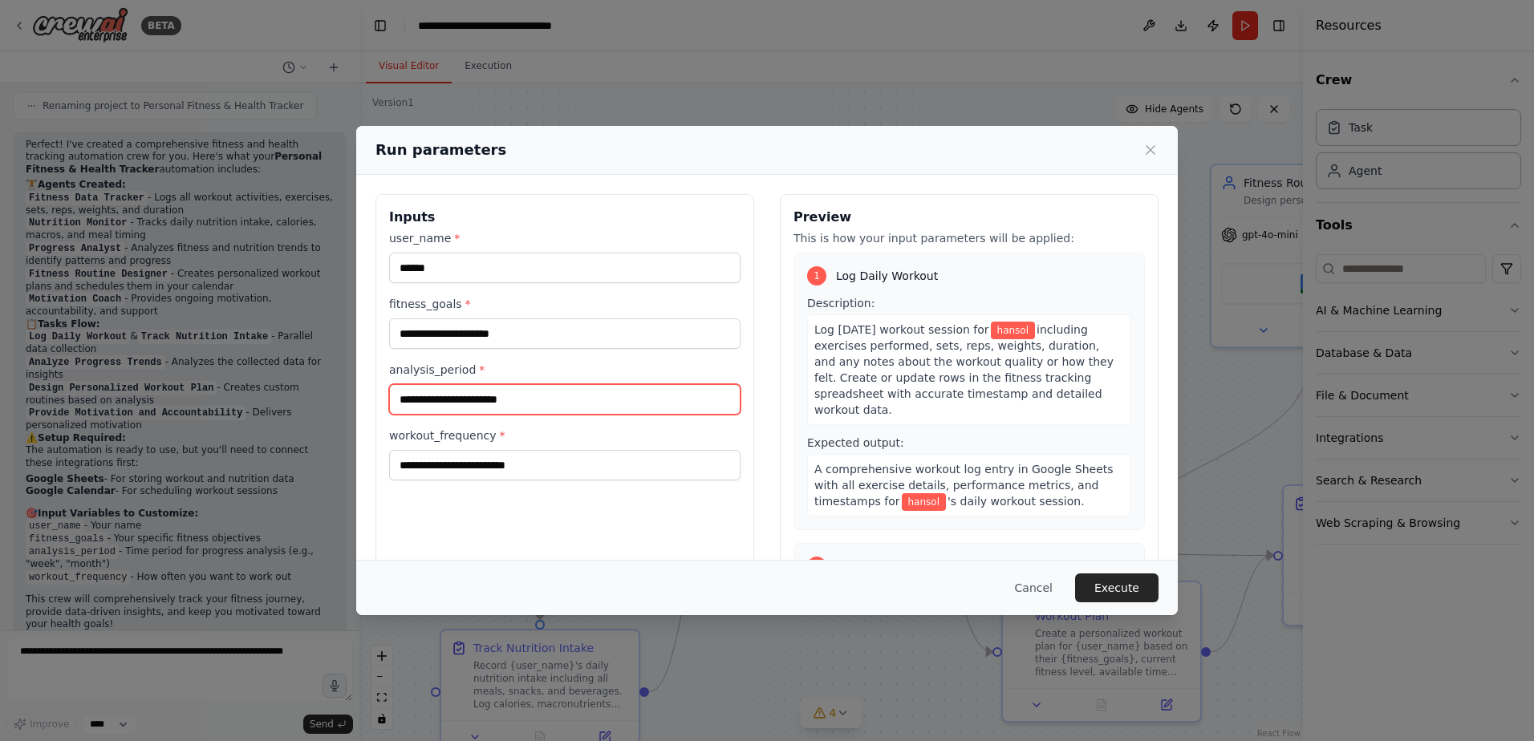
click at [461, 384] on input "analysis_period *" at bounding box center [564, 399] width 351 height 30
click at [515, 395] on input "analysis_period *" at bounding box center [564, 399] width 351 height 30
click at [529, 376] on label "analysis_period *" at bounding box center [564, 370] width 351 height 16
click at [529, 384] on input "analysis_period *" at bounding box center [564, 399] width 351 height 30
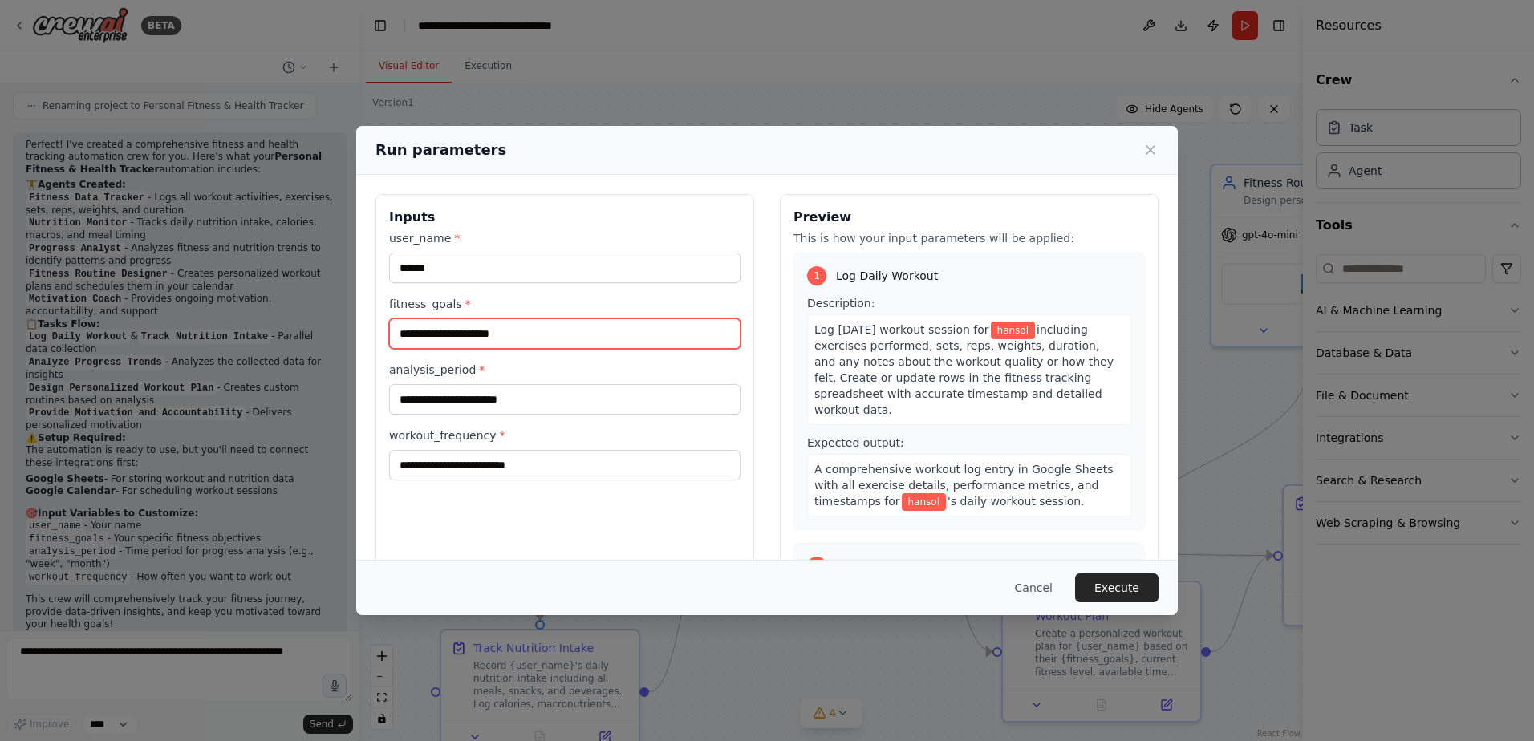
click at [514, 340] on input "fitness_goals *" at bounding box center [564, 334] width 351 height 30
click at [634, 334] on input "fitness_goals *" at bounding box center [564, 334] width 351 height 30
paste input "**********"
type input "**********"
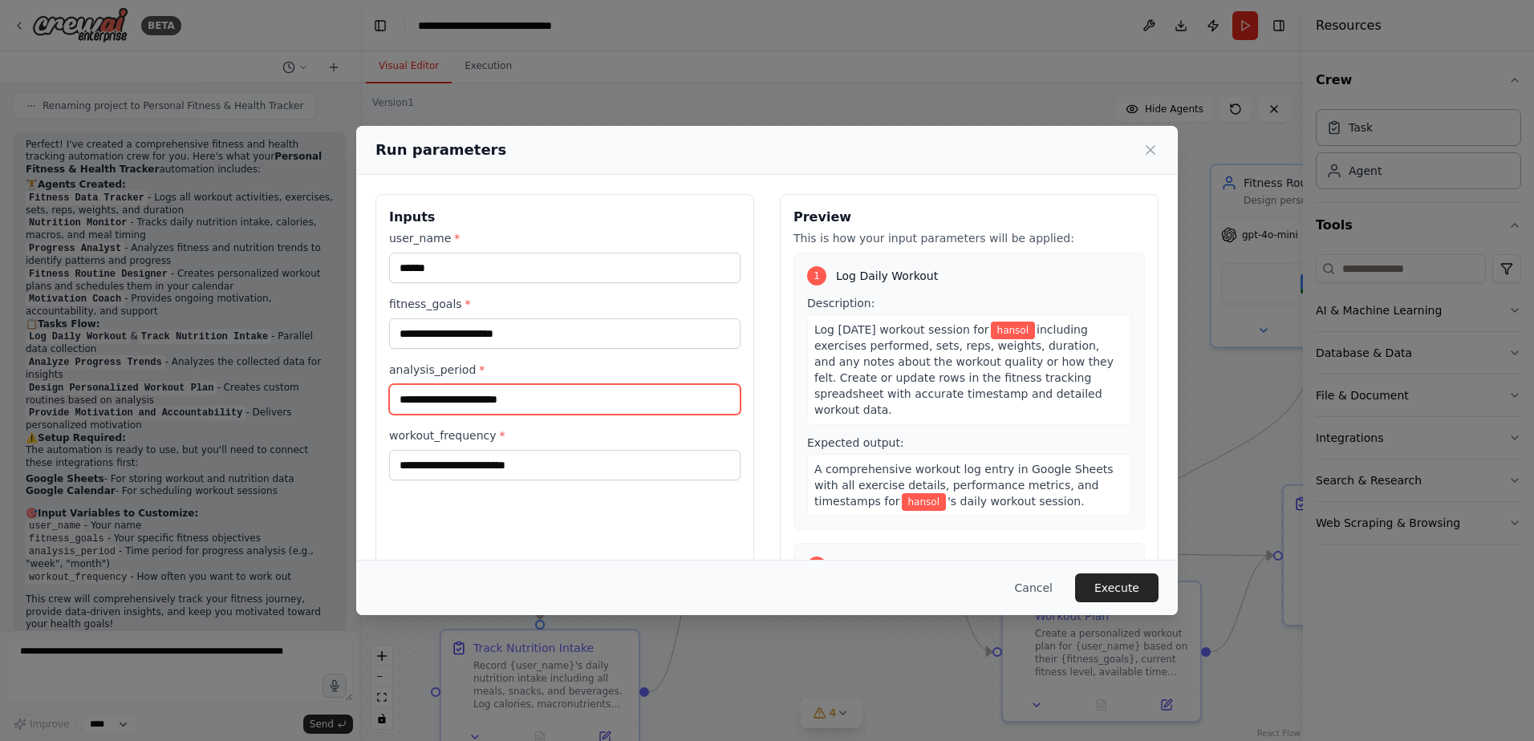
click at [538, 399] on input "analysis_period *" at bounding box center [564, 399] width 351 height 30
click at [555, 394] on input "analysis_period *" at bounding box center [564, 399] width 351 height 30
paste input "********"
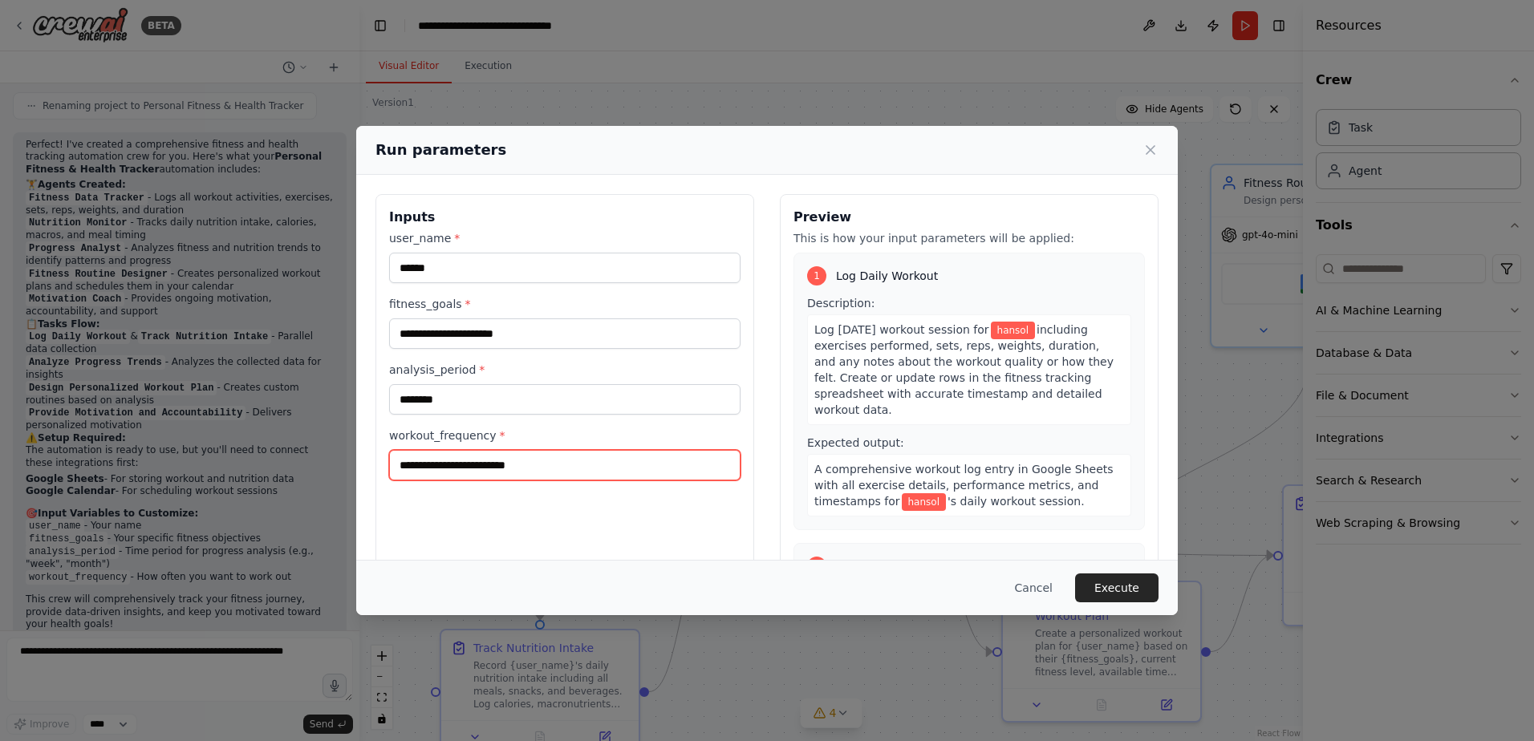
click at [513, 456] on input "workout_frequency *" at bounding box center [564, 465] width 351 height 30
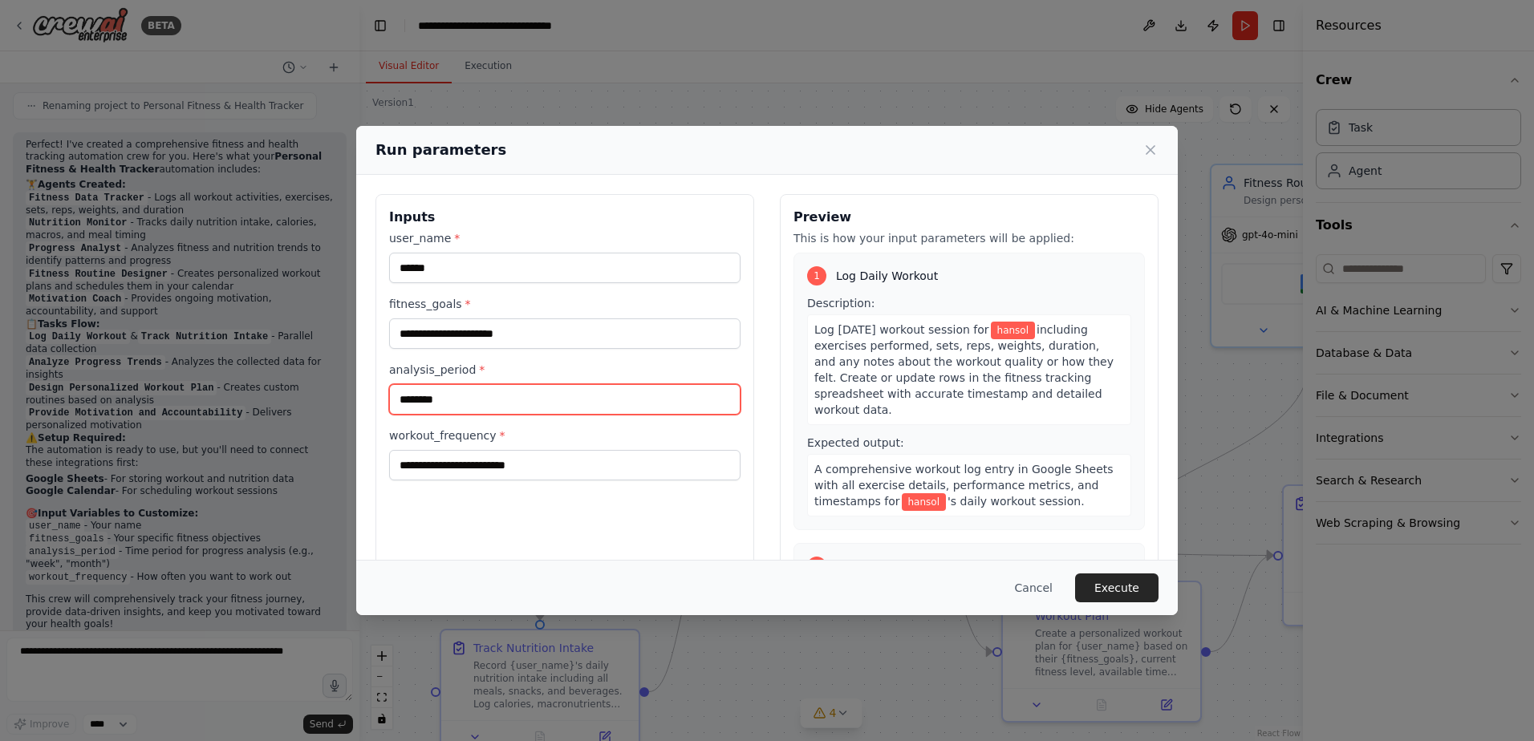
click at [477, 396] on input "********" at bounding box center [564, 399] width 351 height 30
click at [537, 398] on input "********" at bounding box center [564, 399] width 351 height 30
click at [651, 383] on div "analysis_period * ********" at bounding box center [564, 388] width 351 height 53
click at [649, 391] on input "********" at bounding box center [564, 399] width 351 height 30
type input "******"
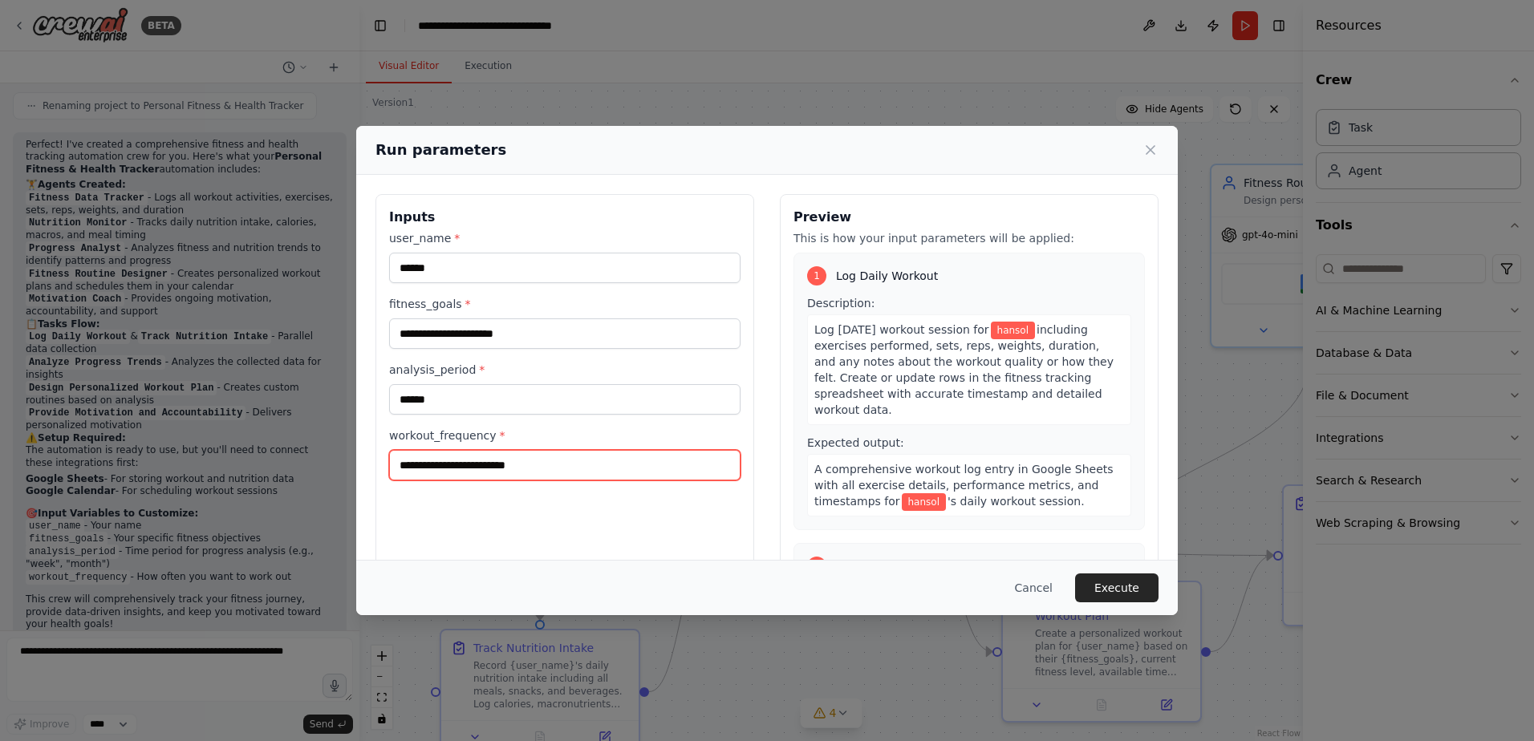
click at [561, 464] on input "workout_frequency *" at bounding box center [564, 465] width 351 height 30
click at [661, 473] on input "workout_frequency *" at bounding box center [564, 465] width 351 height 30
paste input "**********"
type input "**********"
click at [1139, 592] on button "Execute" at bounding box center [1116, 588] width 83 height 29
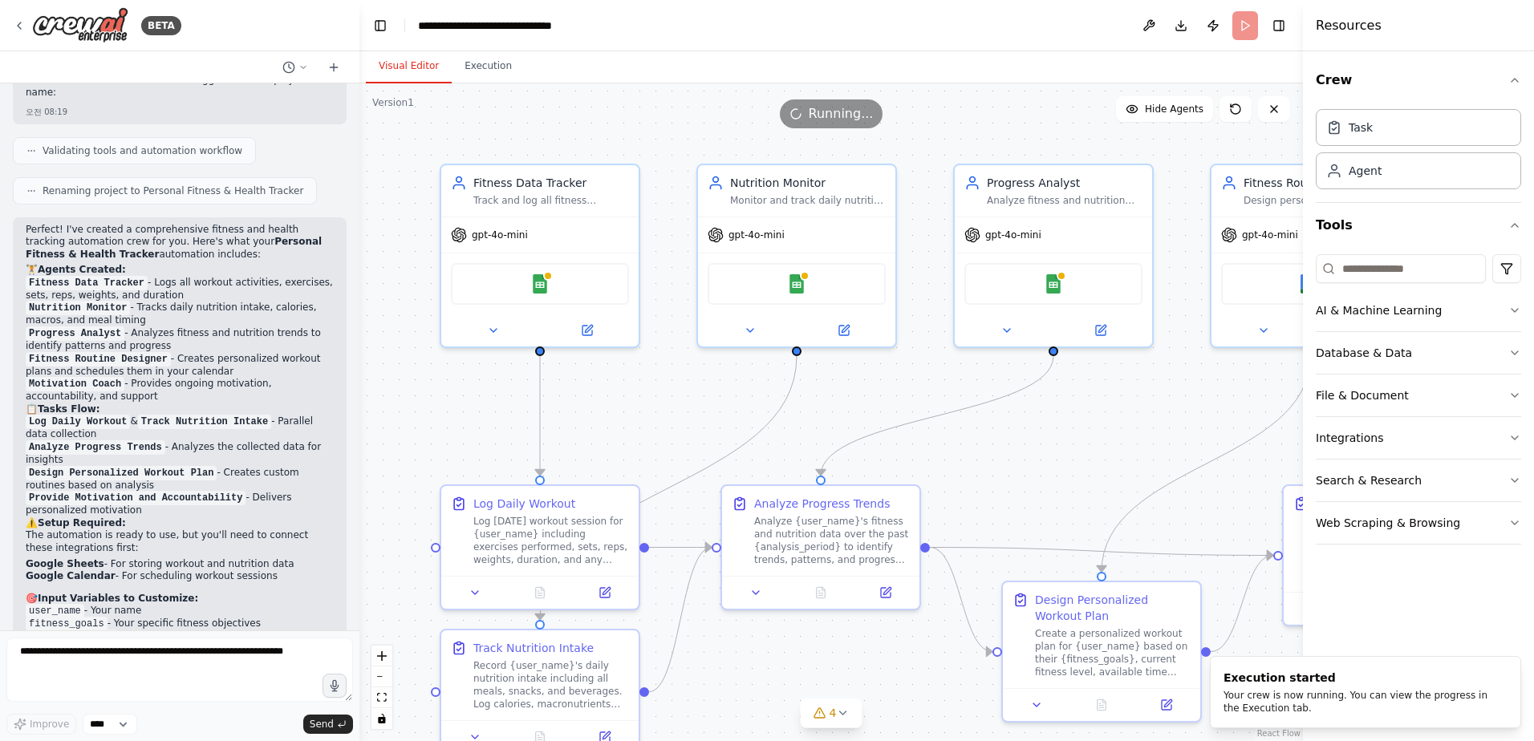
scroll to position [1179, 0]
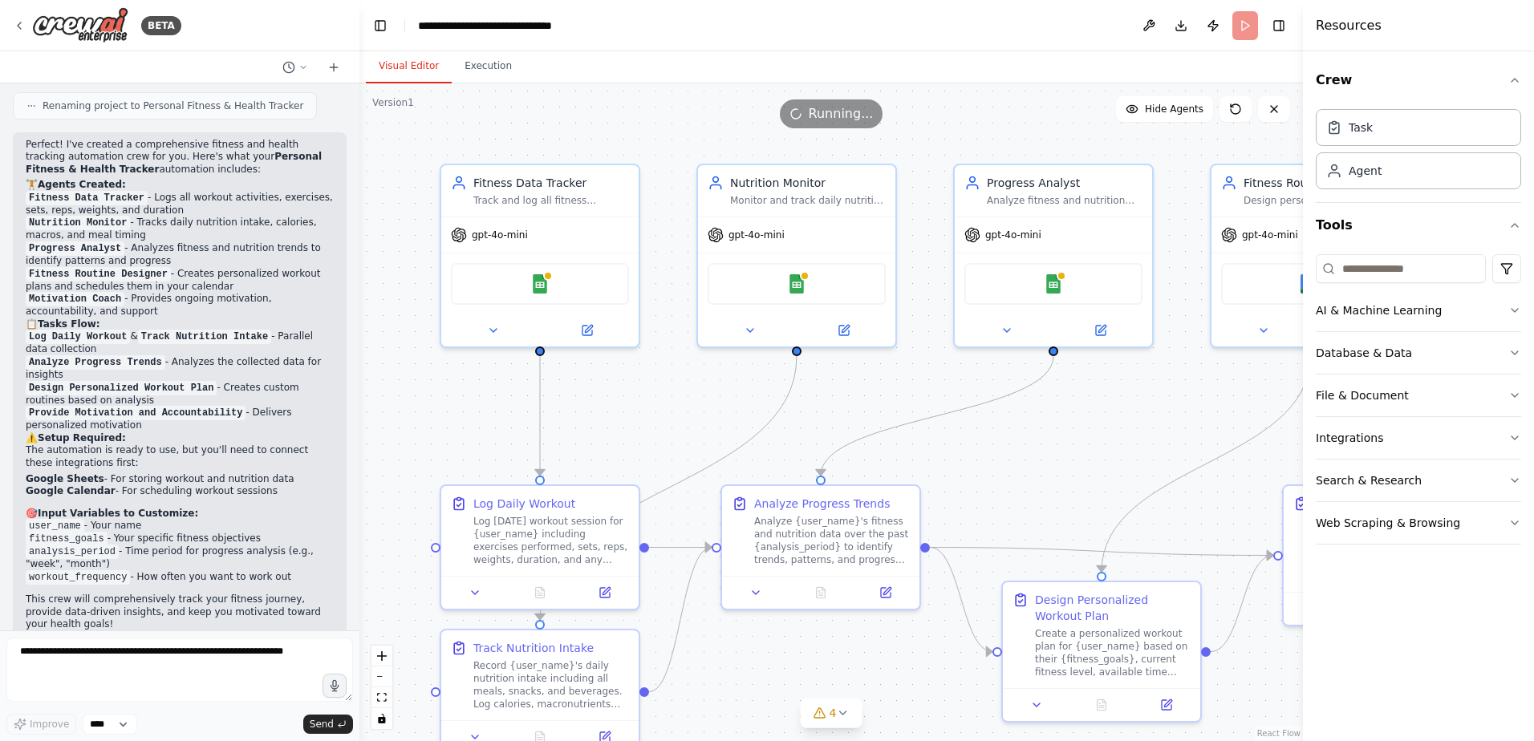
click at [1476, 626] on div "Crew Task Agent Tools AI & Machine Learning Database & Data File & Document Int…" at bounding box center [1418, 396] width 231 height 690
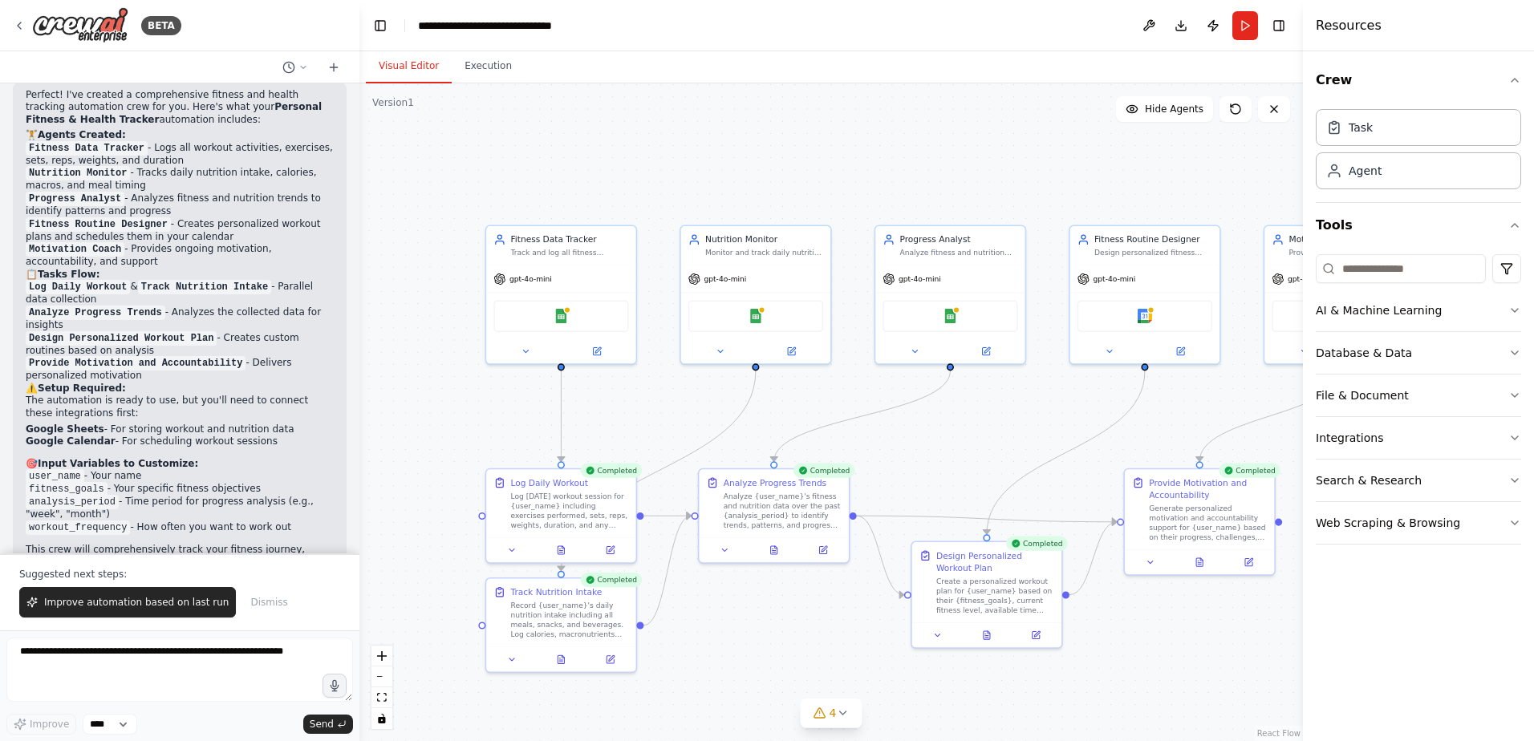
scroll to position [1256, 0]
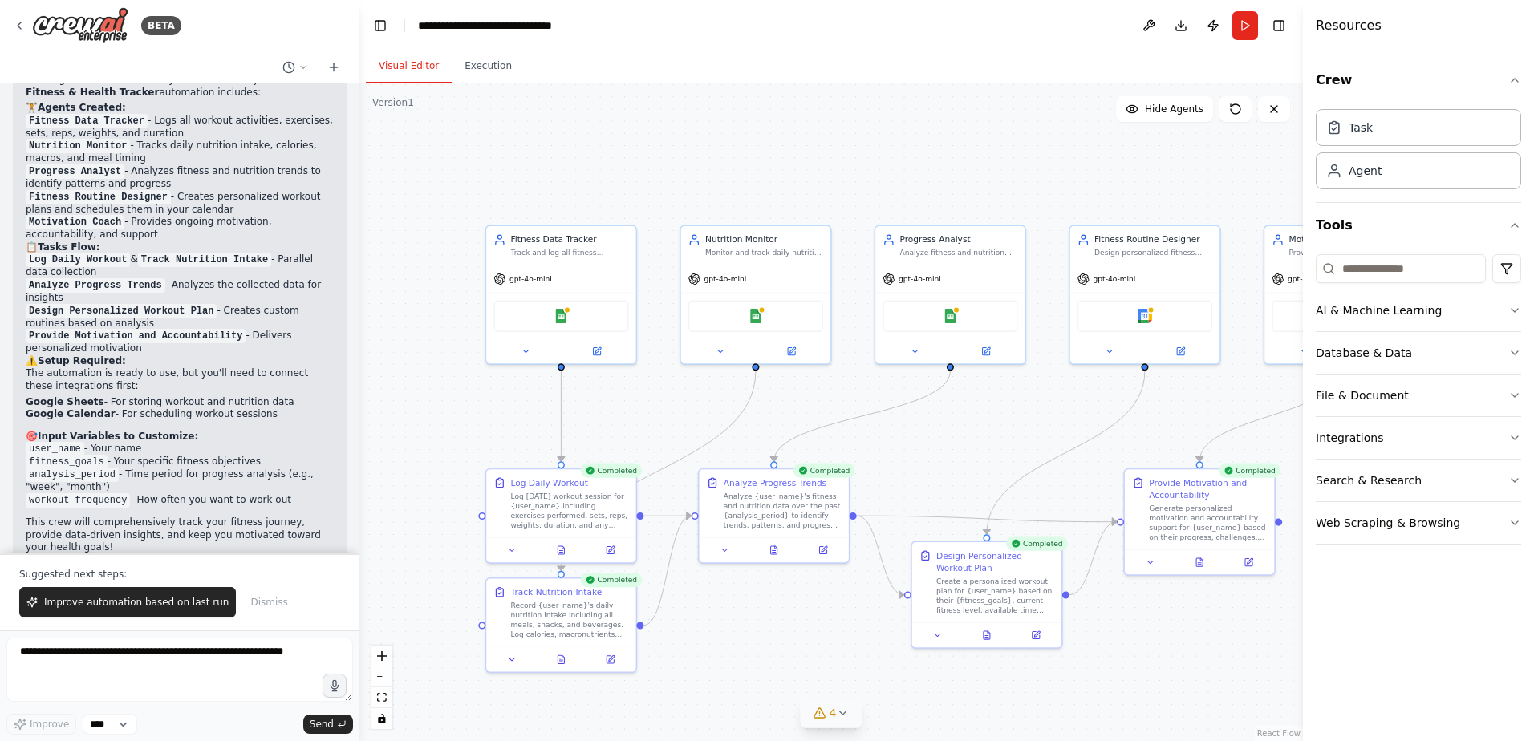
click at [861, 724] on button "4" at bounding box center [832, 714] width 62 height 30
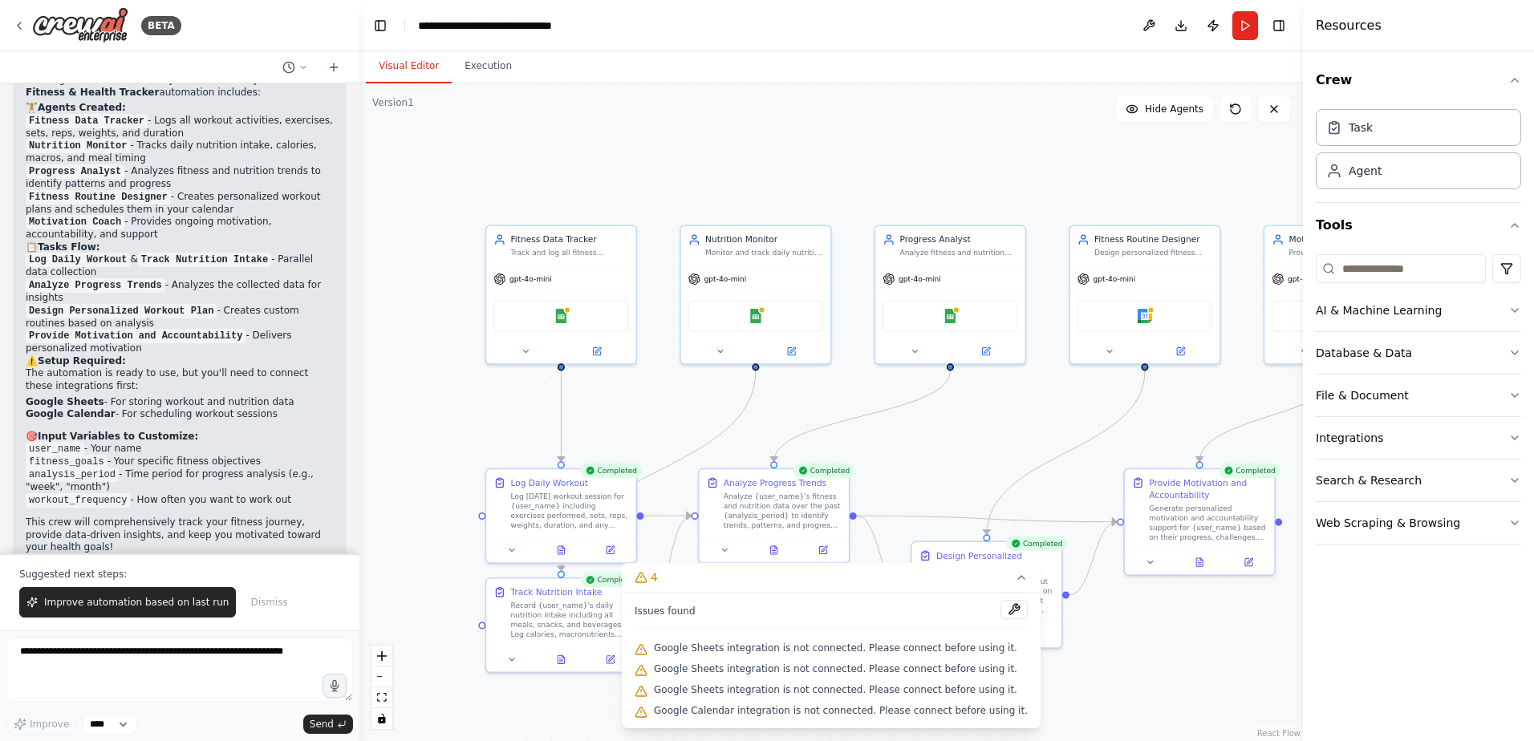
click at [1371, 654] on div "Crew Task Agent Tools AI & Machine Learning Database & Data File & Document Int…" at bounding box center [1418, 396] width 231 height 690
click at [1186, 673] on div ".deletable-edge-delete-btn { width: 20px; height: 20px; border: 0px solid #ffff…" at bounding box center [831, 412] width 944 height 658
click at [533, 514] on div "Log today's workout session for {user_name} including exercises performed, sets…" at bounding box center [569, 508] width 118 height 39
click at [675, 419] on div ".deletable-edge-delete-btn { width: 20px; height: 20px; border: 0px solid #ffff…" at bounding box center [831, 412] width 944 height 658
click at [1122, 416] on icon "Edge from 3b53ca01-661d-48bc-9924-ea94aad0bca0 to 56d24048-8c20-47ce-826a-cf754…" at bounding box center [1066, 453] width 158 height 164
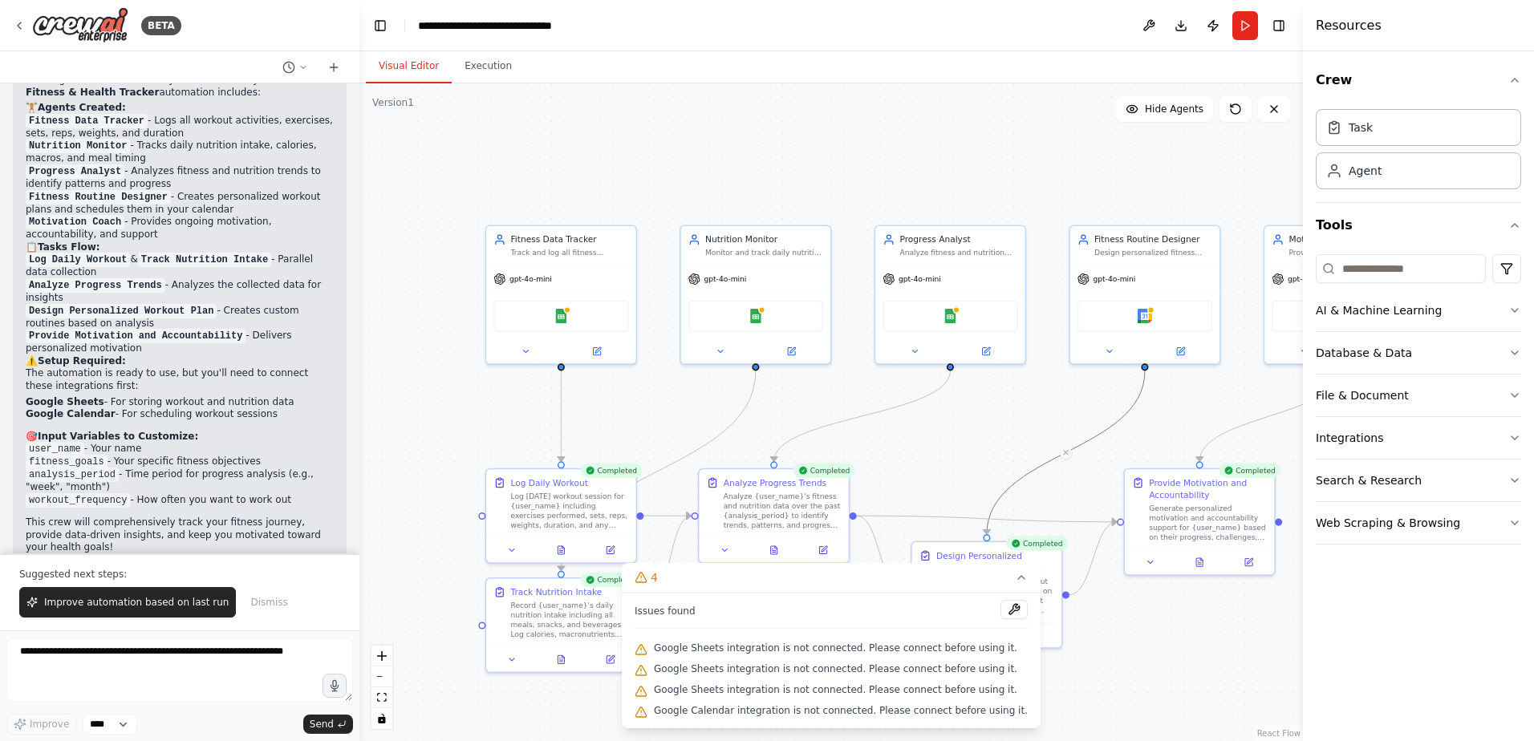
click at [1157, 453] on div ".deletable-edge-delete-btn { width: 20px; height: 20px; border: 0px solid #ffff…" at bounding box center [831, 412] width 944 height 658
click at [1038, 416] on div ".deletable-edge-delete-btn { width: 20px; height: 20px; border: 0px solid #ffff…" at bounding box center [831, 412] width 944 height 658
click at [992, 577] on button "4" at bounding box center [831, 578] width 419 height 30
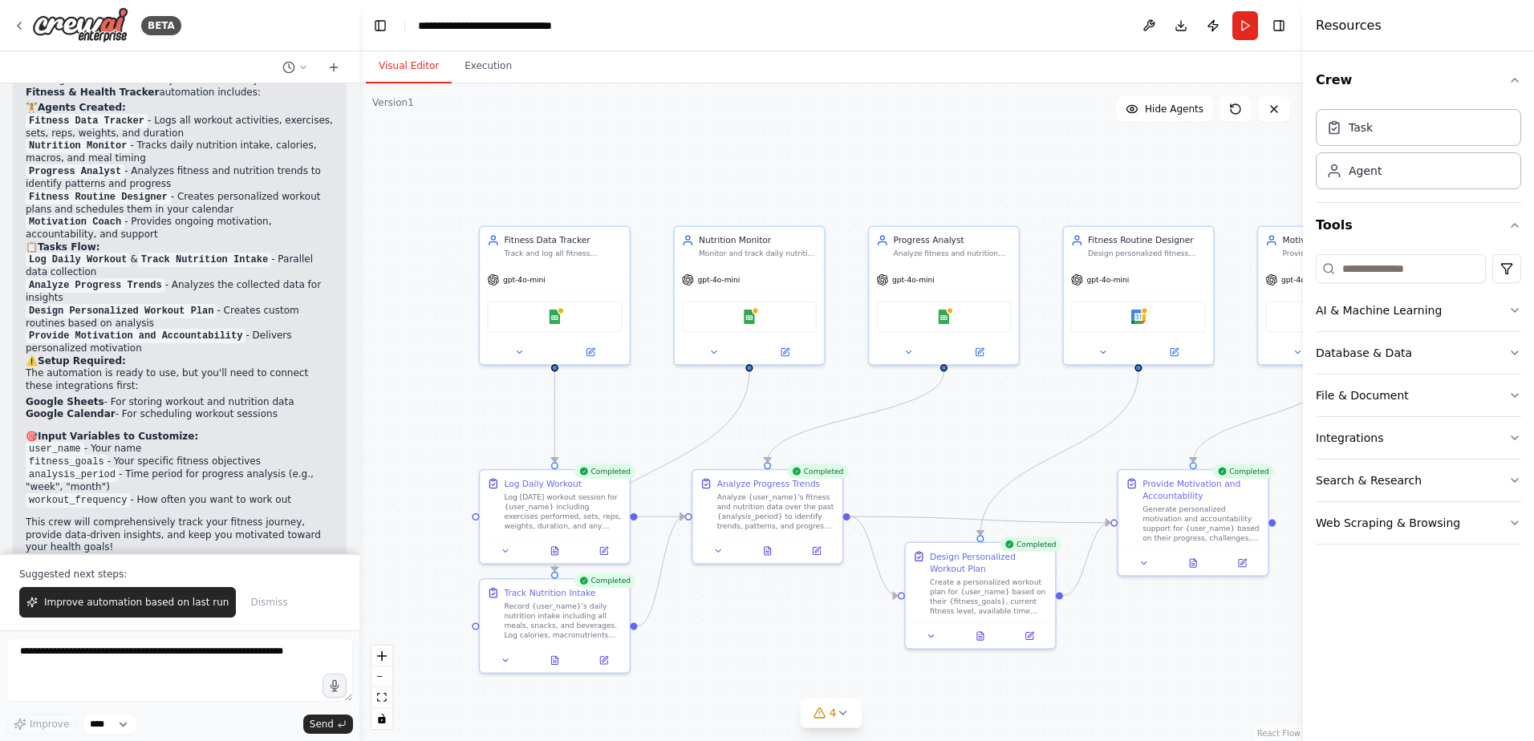
click at [1131, 641] on div ".deletable-edge-delete-btn { width: 20px; height: 20px; border: 0px solid #ffff…" at bounding box center [831, 412] width 944 height 658
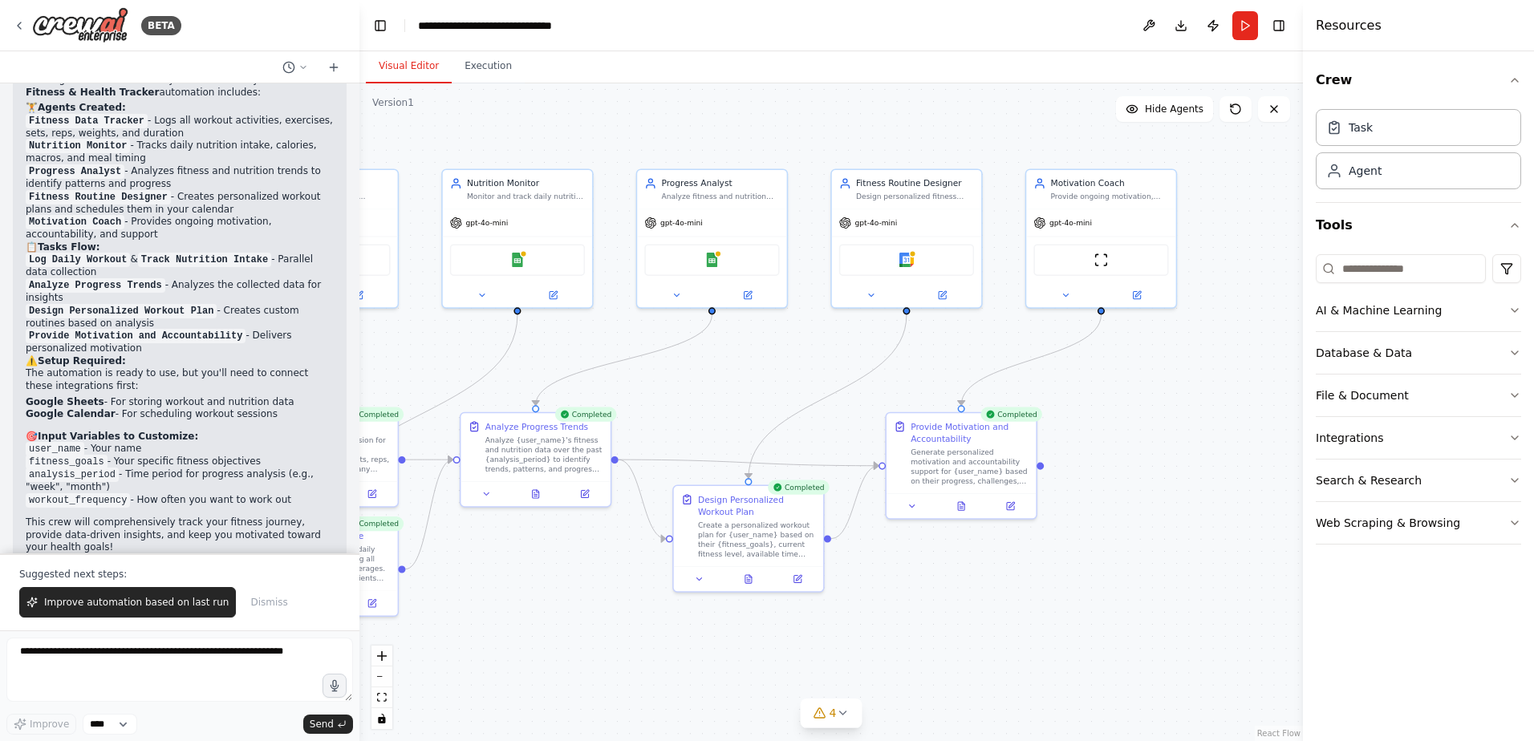
drag, startPoint x: 1181, startPoint y: 711, endPoint x: 949, endPoint y: 660, distance: 237.3
click at [949, 660] on div ".deletable-edge-delete-btn { width: 20px; height: 20px; border: 0px solid #ffff…" at bounding box center [831, 412] width 944 height 658
click at [1030, 613] on div ".deletable-edge-delete-btn { width: 20px; height: 20px; border: 0px solid #ffff…" at bounding box center [831, 412] width 944 height 658
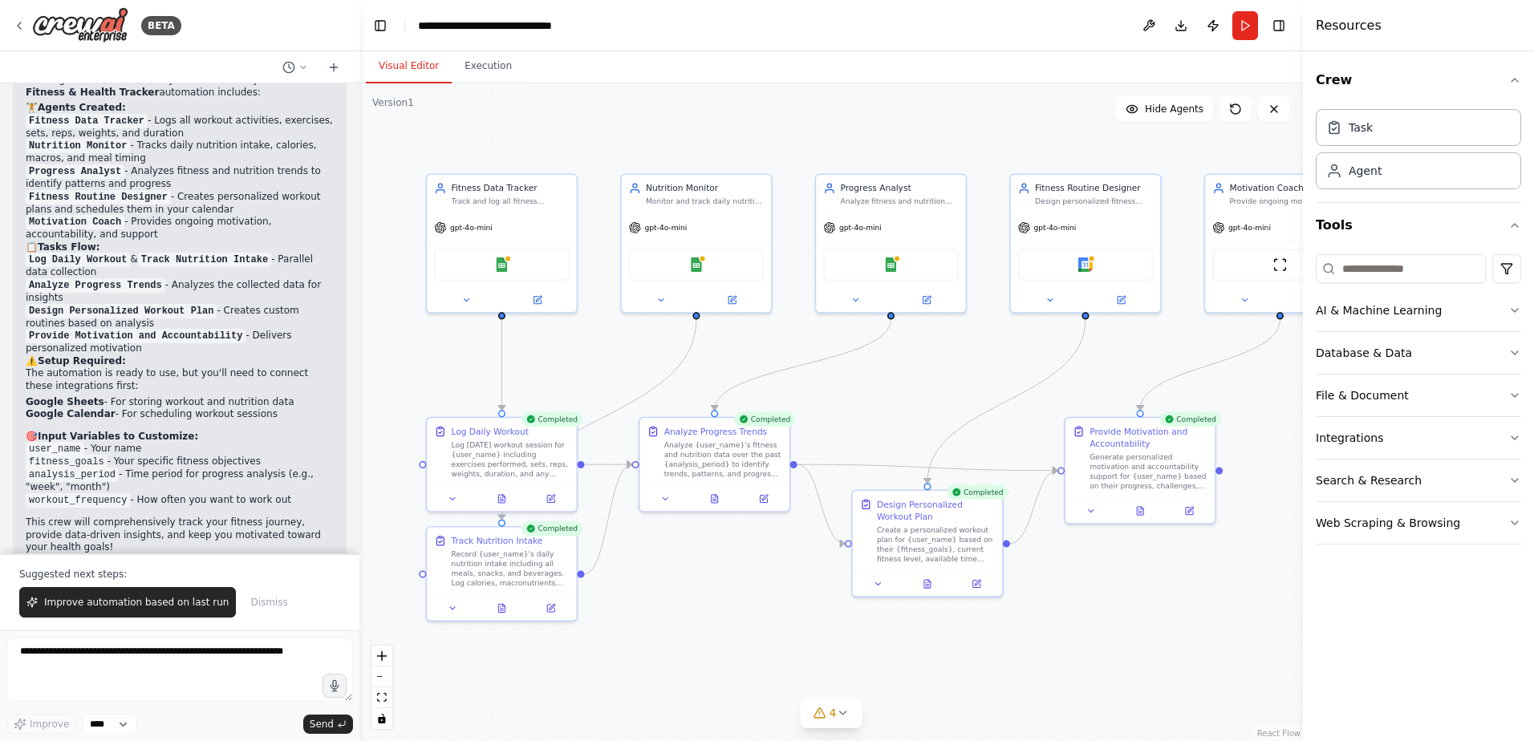
drag, startPoint x: 879, startPoint y: 627, endPoint x: 1058, endPoint y: 626, distance: 178.9
click at [1058, 626] on div ".deletable-edge-delete-btn { width: 20px; height: 20px; border: 0px solid #ffff…" at bounding box center [831, 412] width 944 height 658
click at [196, 669] on textarea at bounding box center [179, 670] width 347 height 64
click at [132, 725] on select "****" at bounding box center [110, 724] width 55 height 21
drag, startPoint x: 132, startPoint y: 725, endPoint x: 149, endPoint y: 708, distance: 24.4
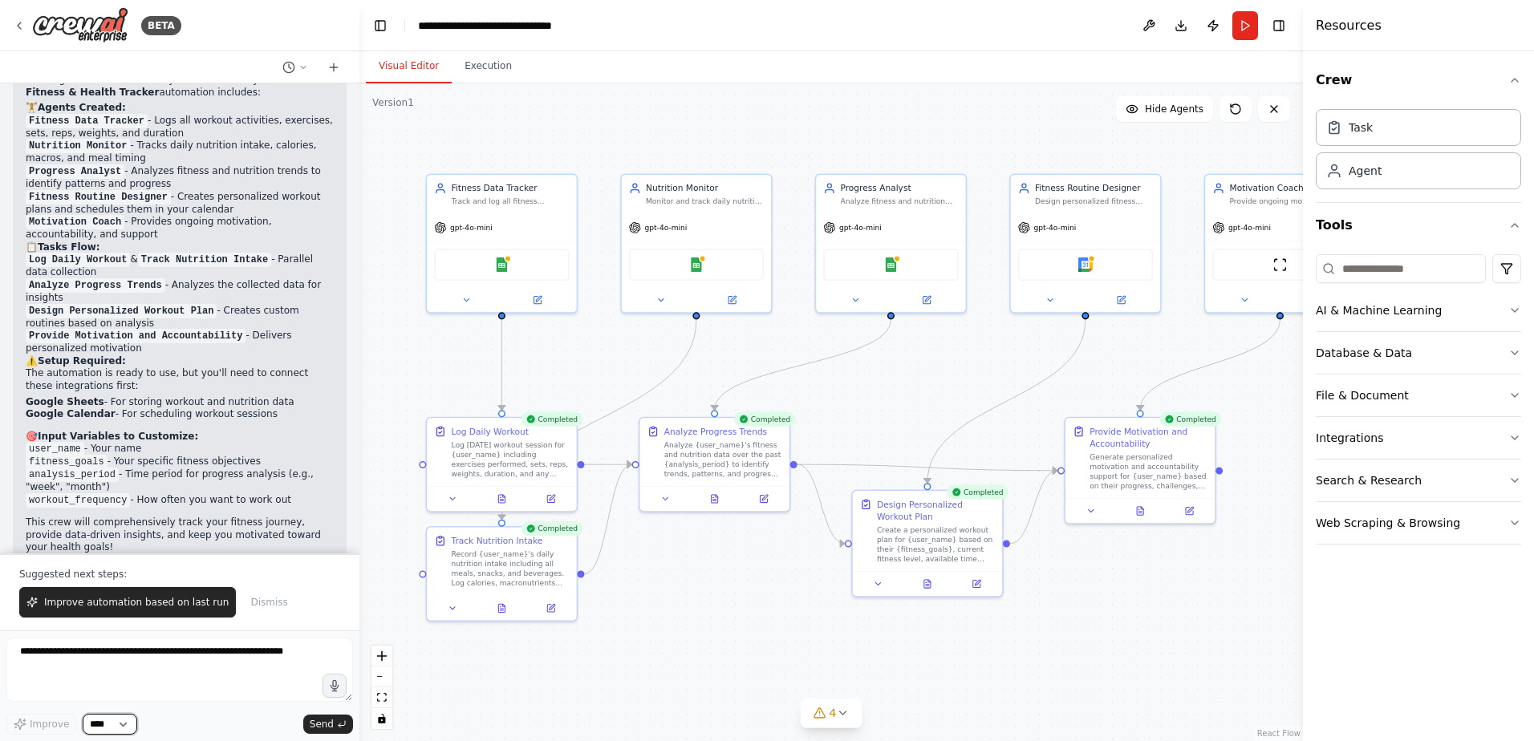
click at [132, 725] on select "****" at bounding box center [110, 724] width 55 height 21
click at [193, 670] on textarea at bounding box center [179, 670] width 347 height 64
click at [465, 65] on button "Execution" at bounding box center [488, 67] width 73 height 34
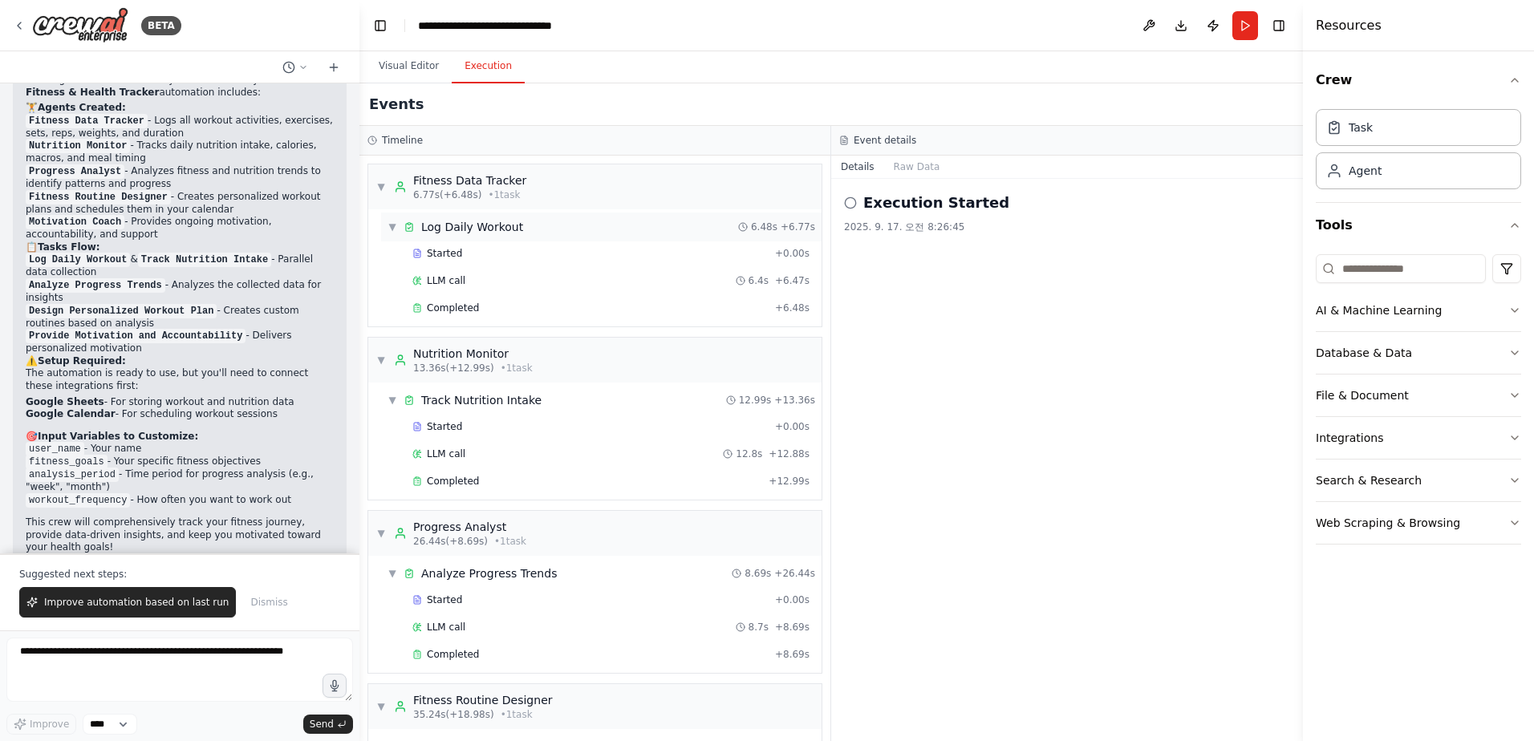
click at [574, 230] on div "▼ Log Daily Workout 6.48s + 6.77s" at bounding box center [601, 227] width 440 height 29
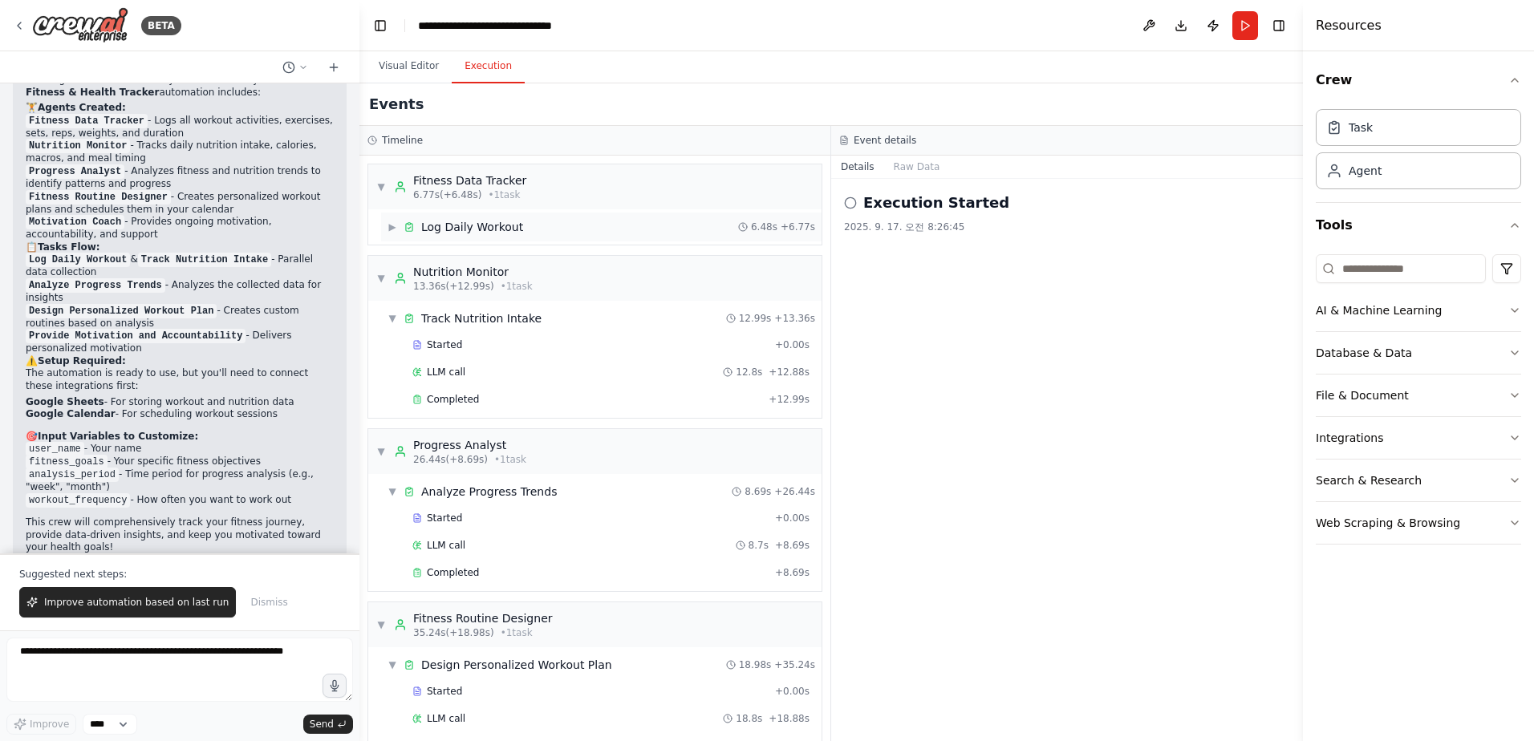
click at [541, 228] on div "▶ Log Daily Workout 6.48s + 6.77s" at bounding box center [601, 227] width 440 height 29
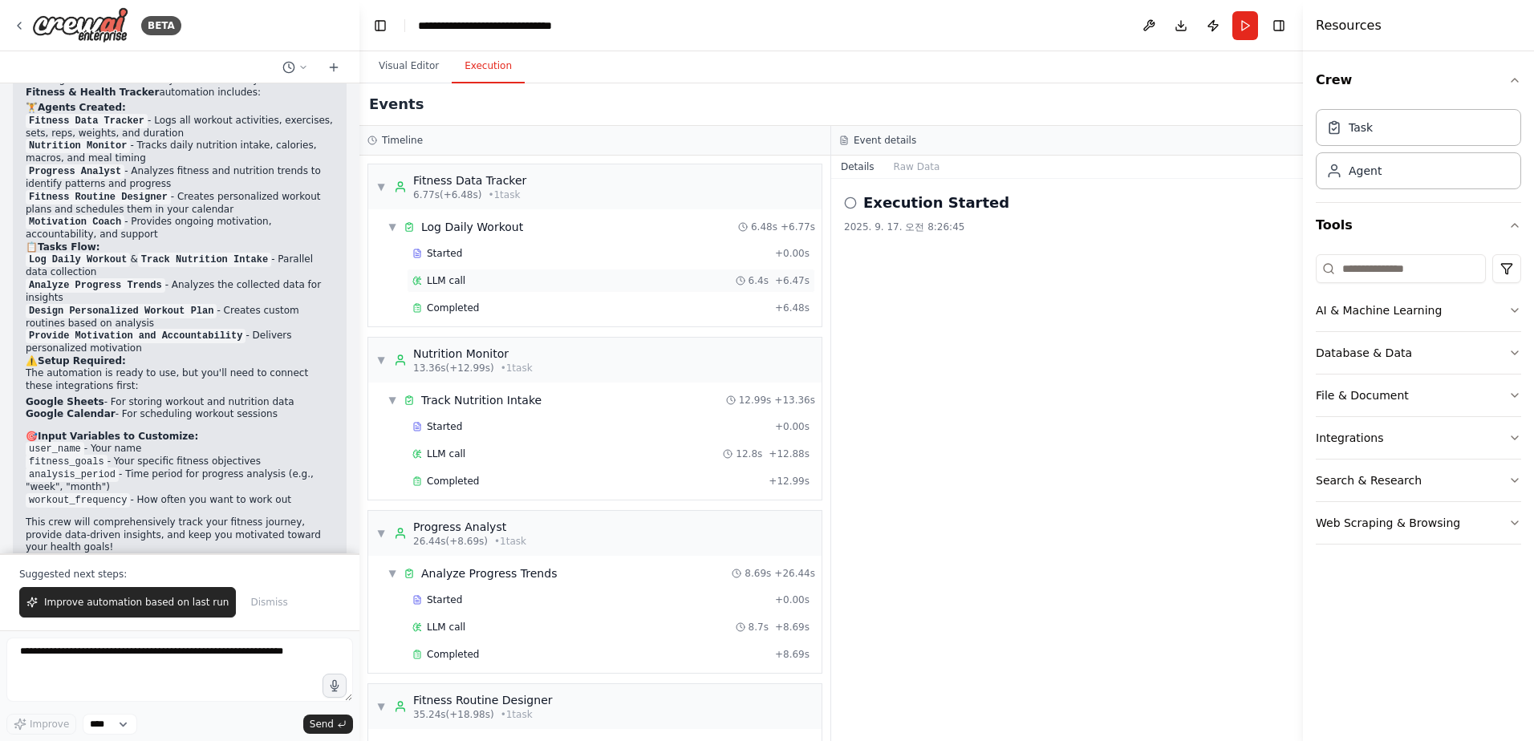
click at [509, 269] on div "LLM call 6.4s + 6.47s" at bounding box center [611, 281] width 408 height 24
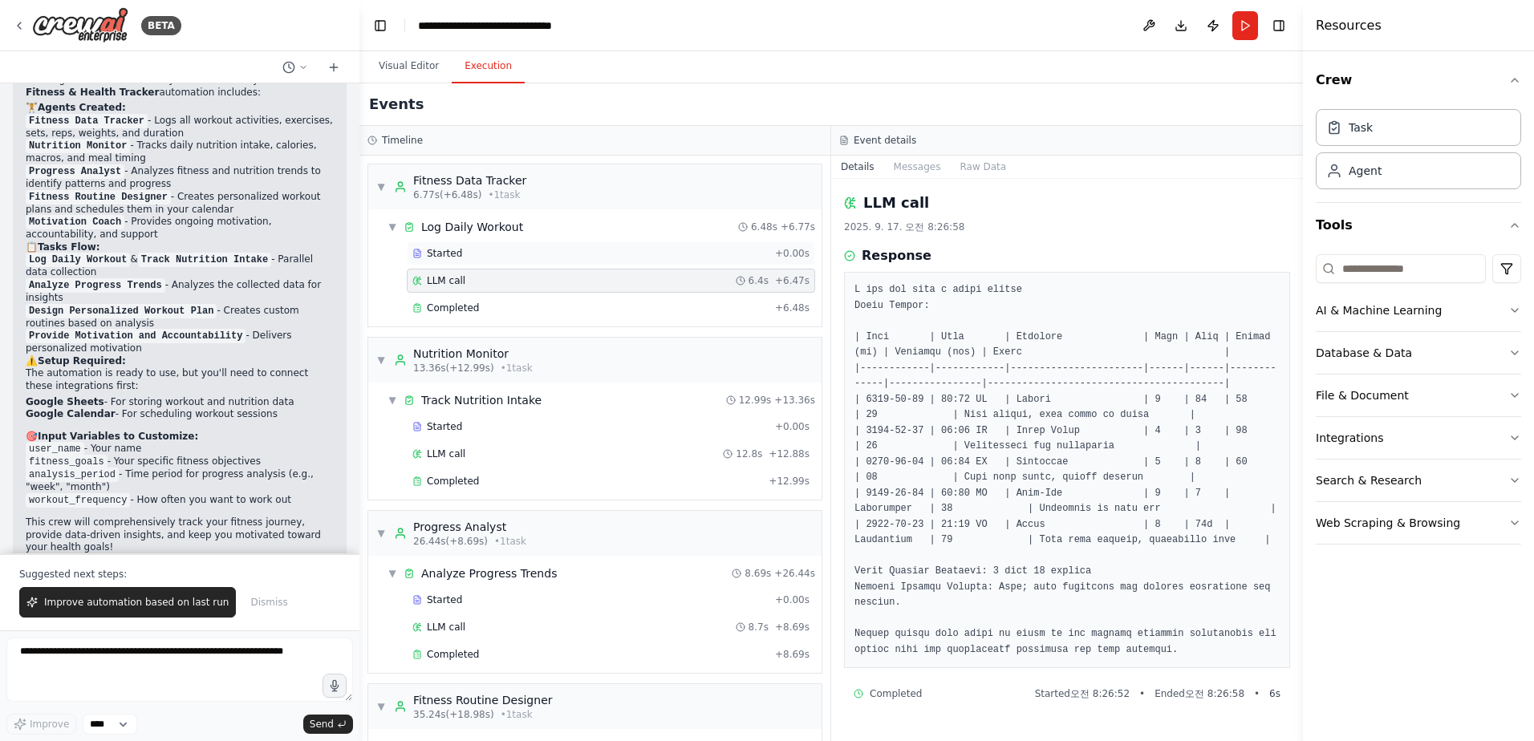
click at [514, 256] on div "Started" at bounding box center [590, 253] width 356 height 13
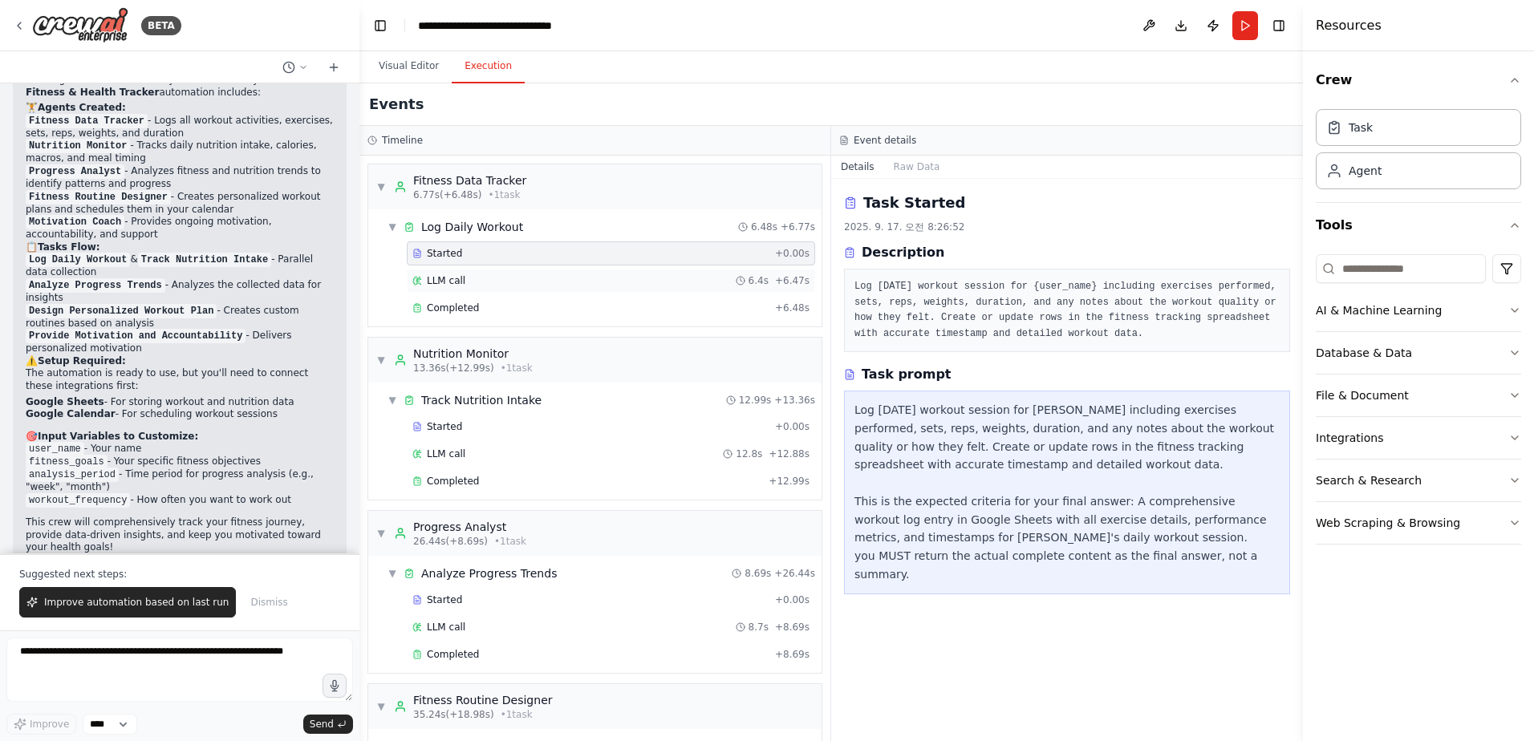
click at [510, 271] on div "LLM call 6.4s + 6.47s" at bounding box center [611, 281] width 408 height 24
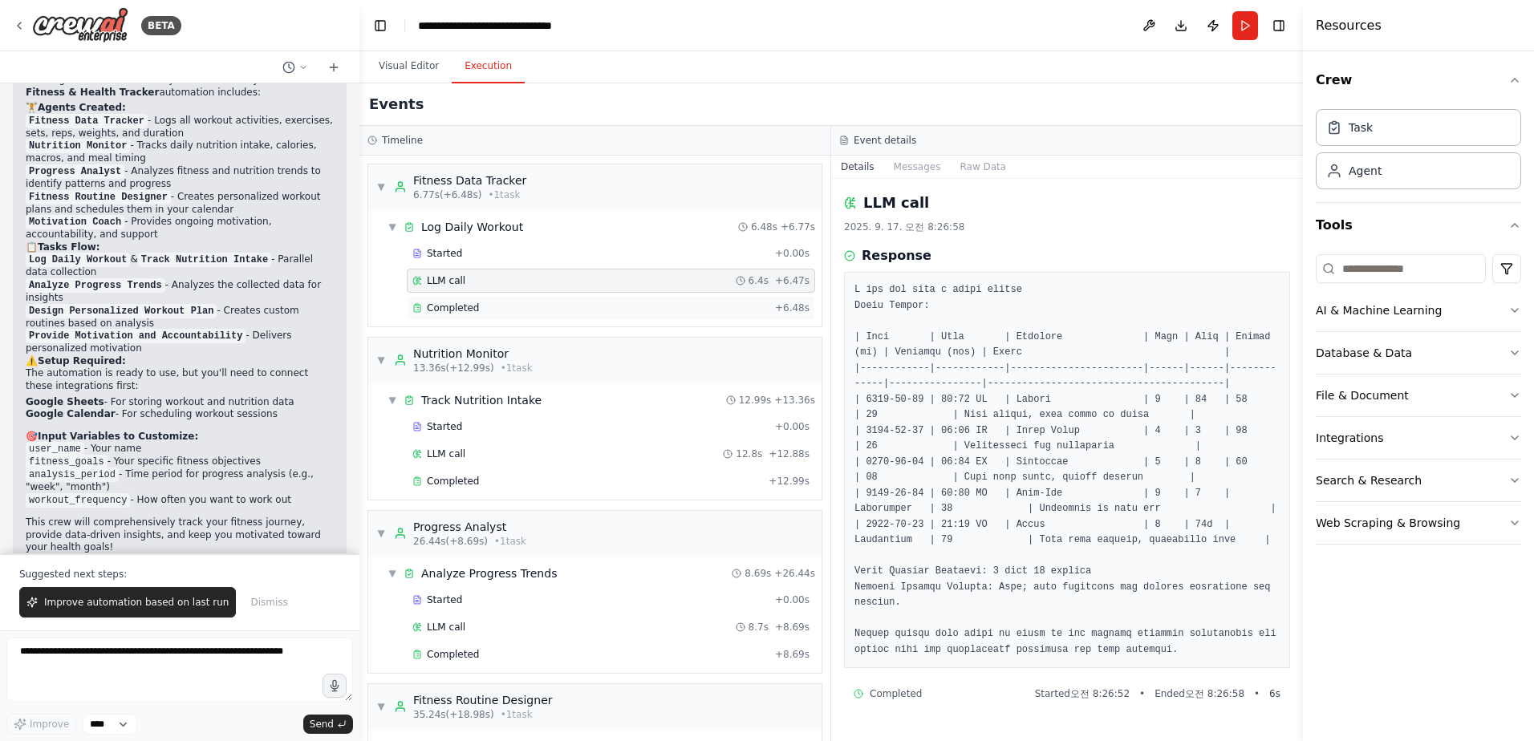
click at [493, 305] on div "Completed" at bounding box center [590, 308] width 356 height 13
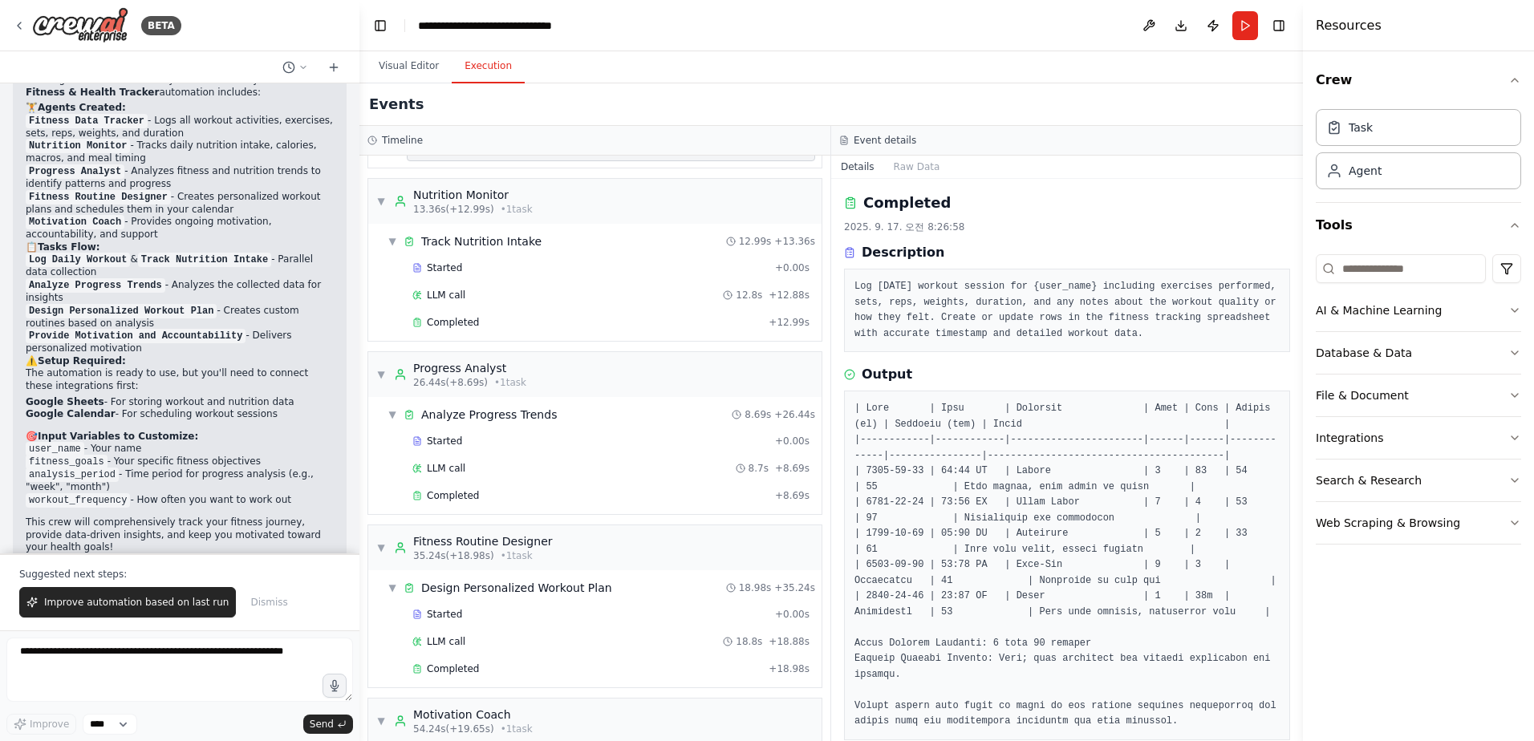
scroll to position [160, 0]
click at [501, 266] on div "Started" at bounding box center [590, 266] width 356 height 13
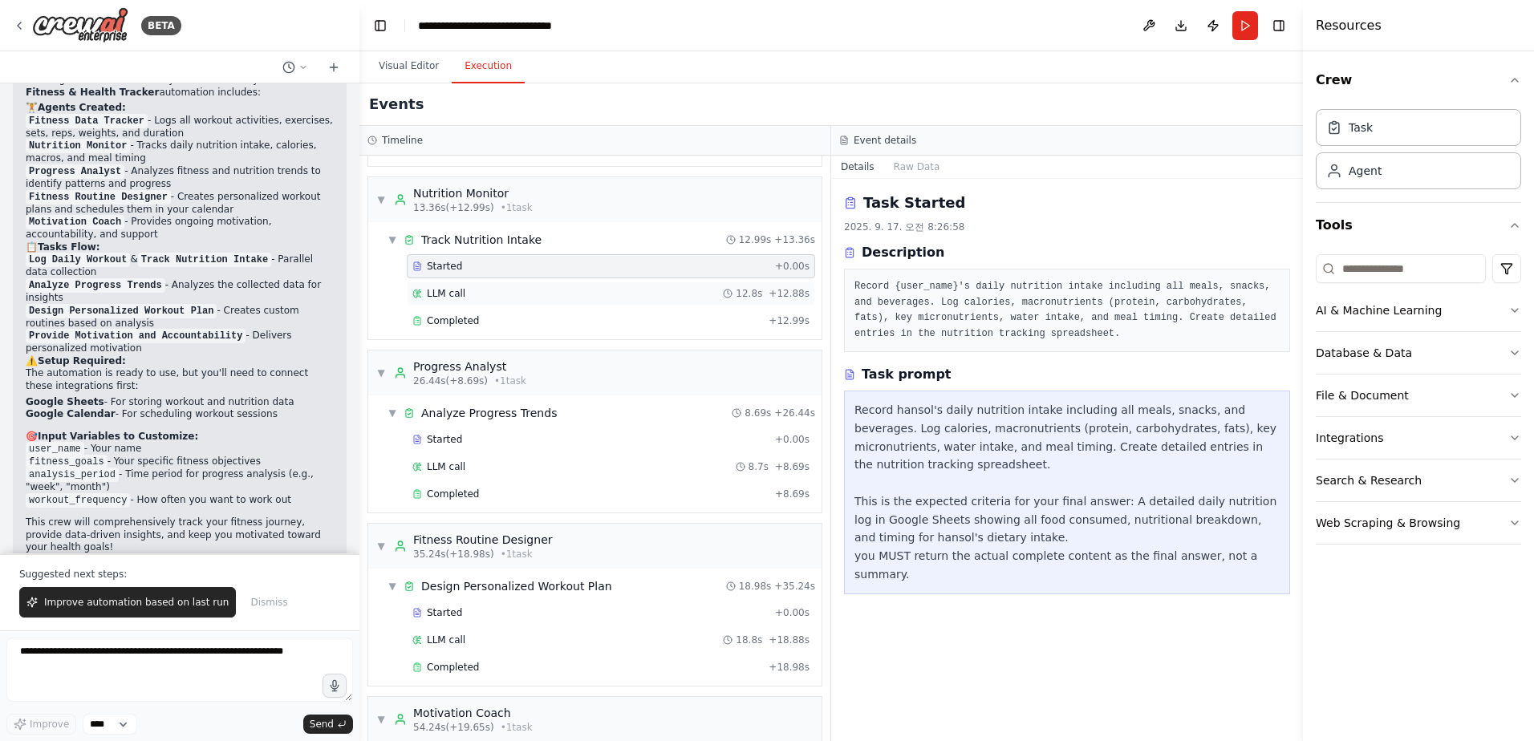
click at [500, 289] on div "LLM call 12.8s + 12.88s" at bounding box center [610, 293] width 397 height 13
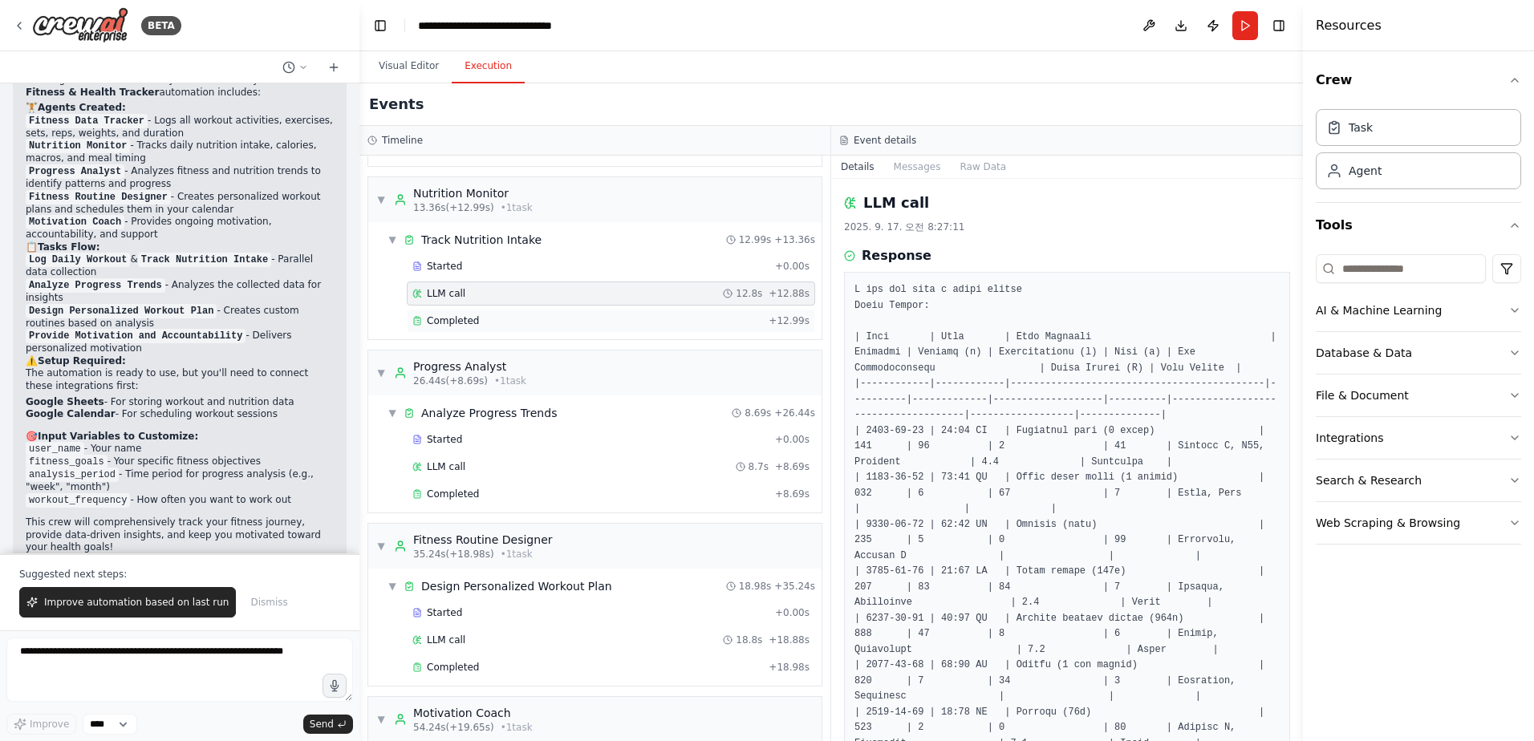
click at [500, 314] on div "Completed + 12.99s" at bounding box center [611, 321] width 408 height 24
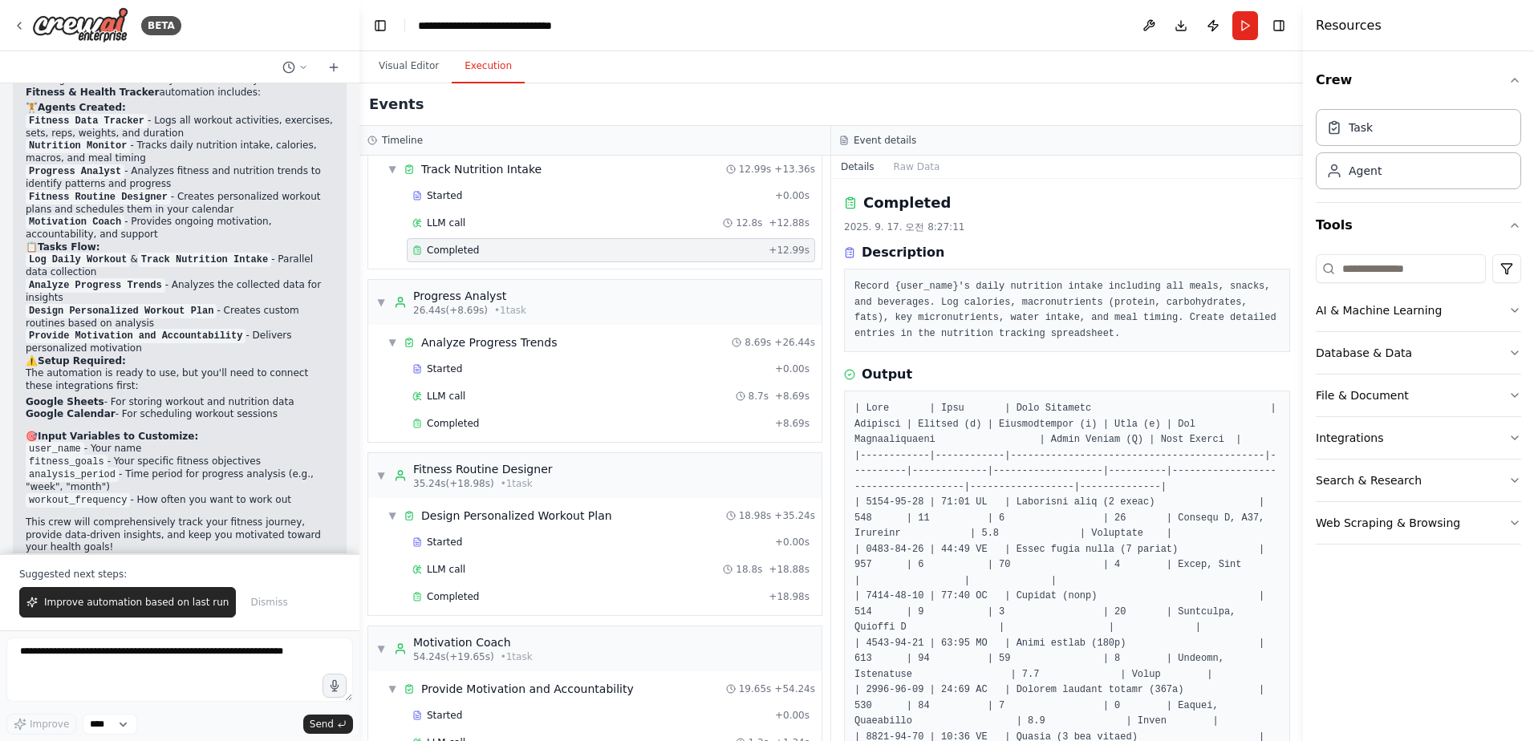
scroll to position [321, 0]
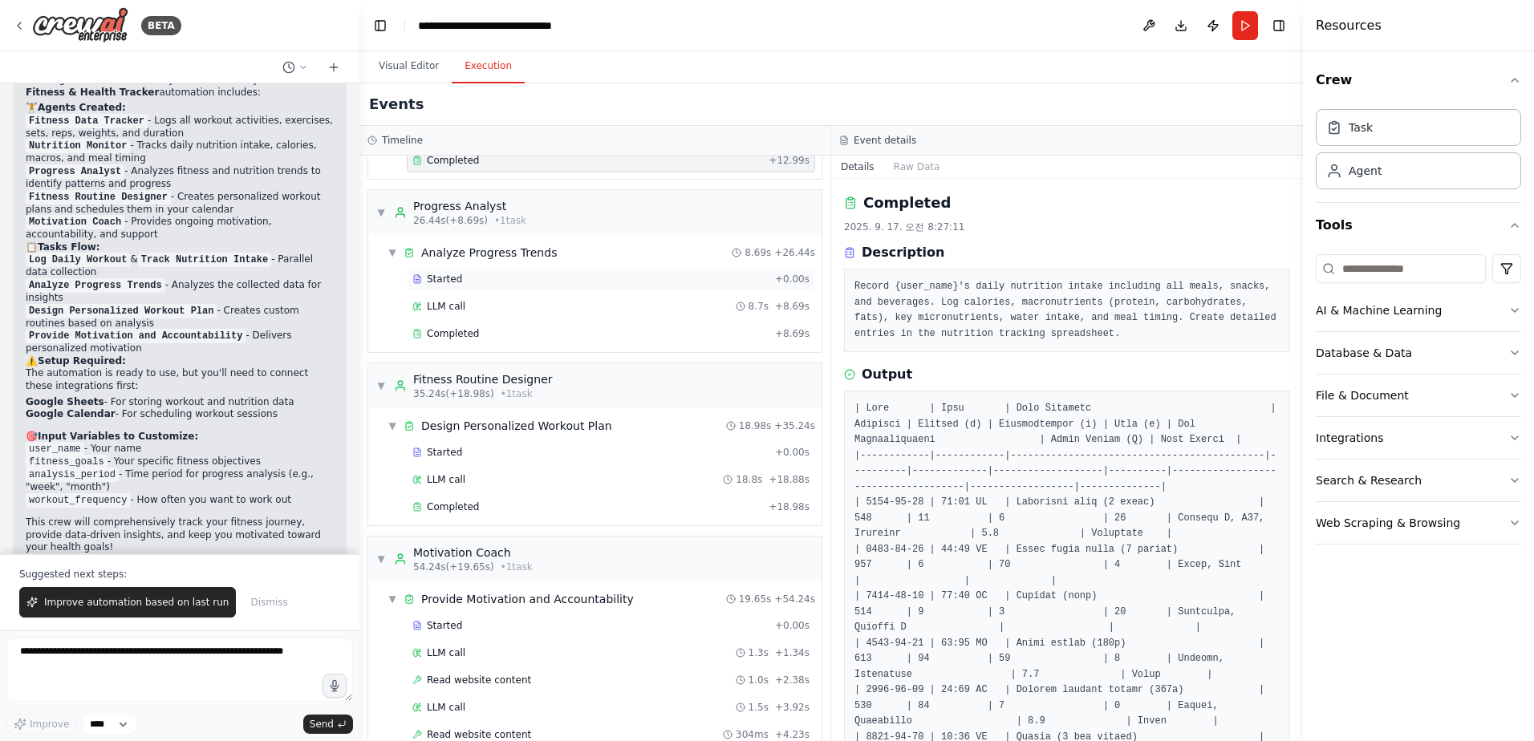
click at [505, 282] on div "Started" at bounding box center [590, 279] width 356 height 13
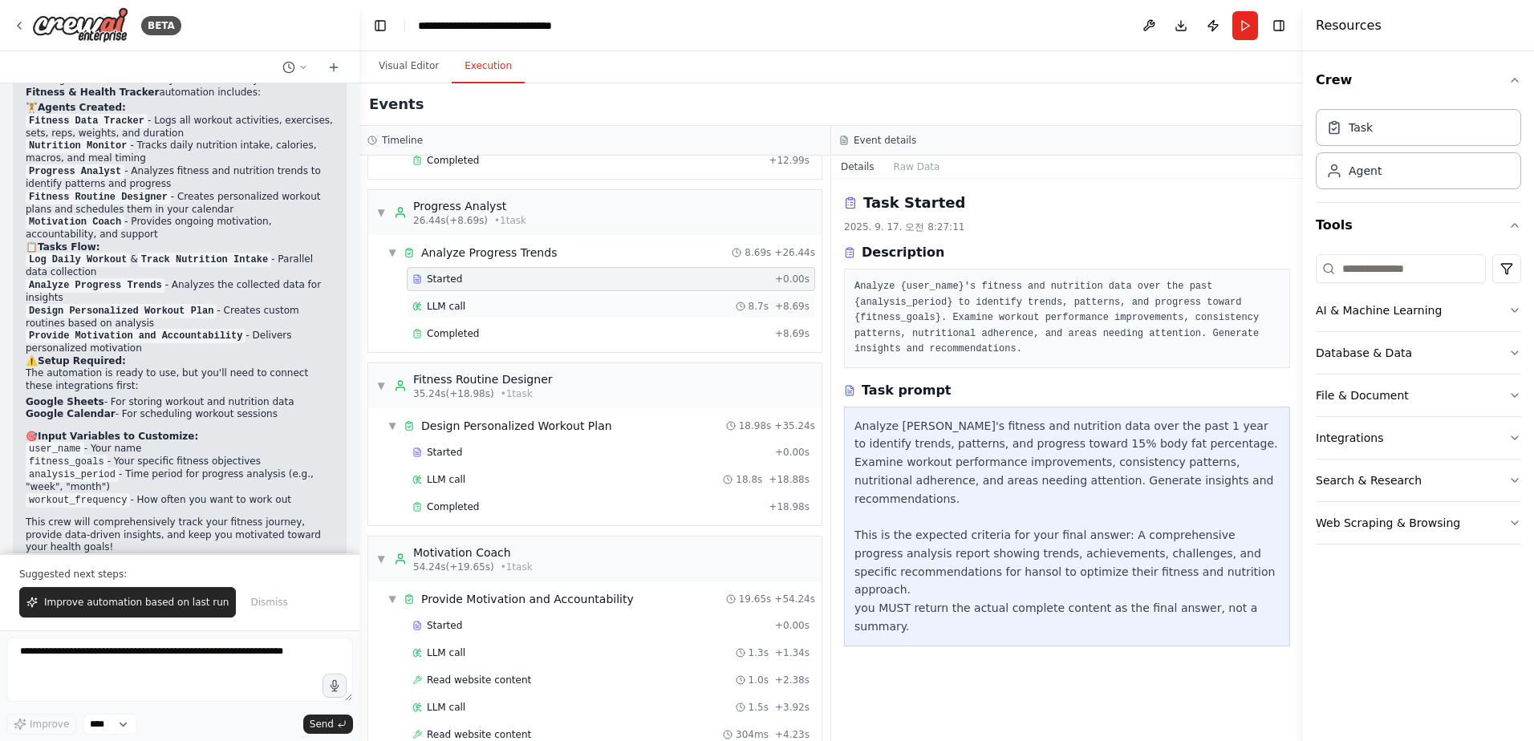
click at [501, 304] on div "LLM call 8.7s + 8.69s" at bounding box center [610, 306] width 397 height 13
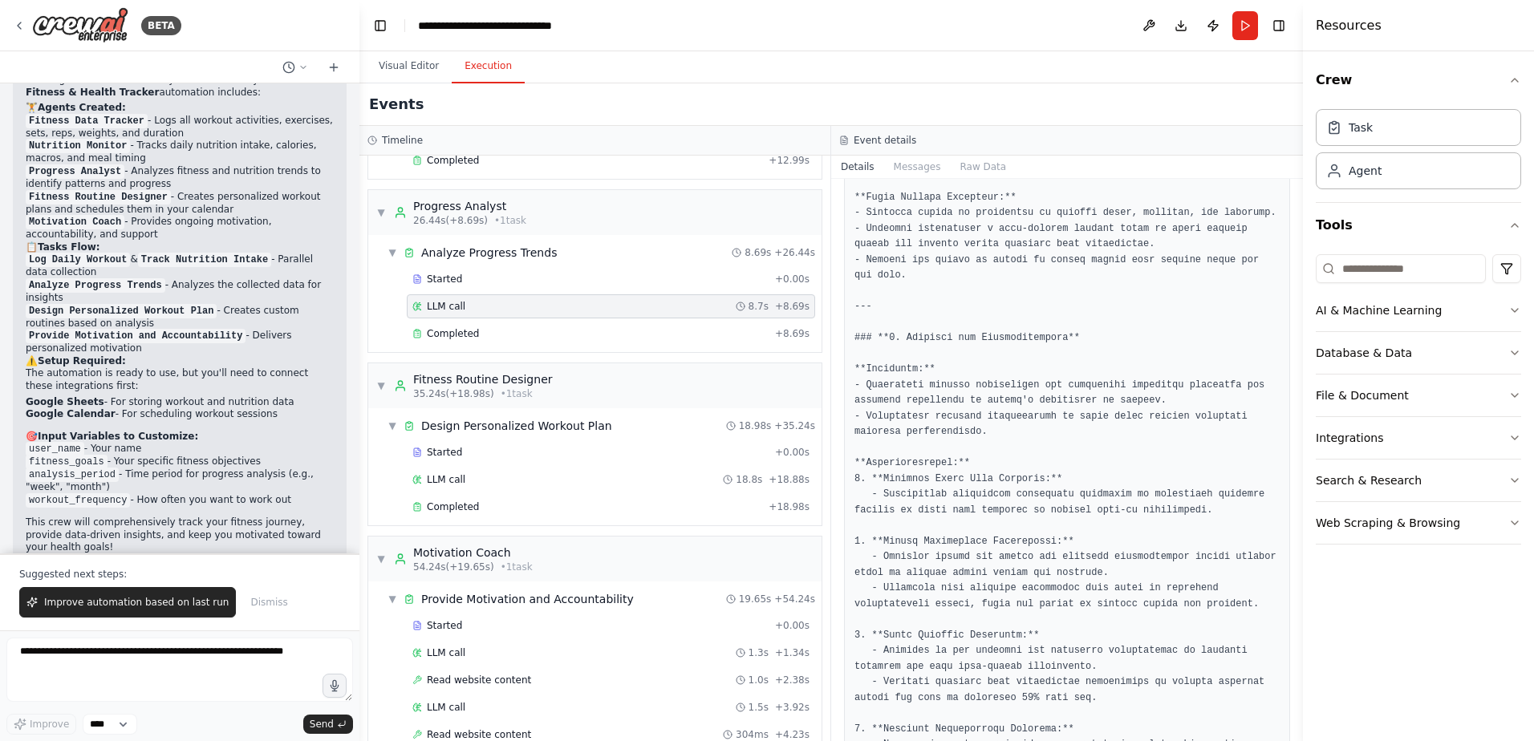
scroll to position [1240, 0]
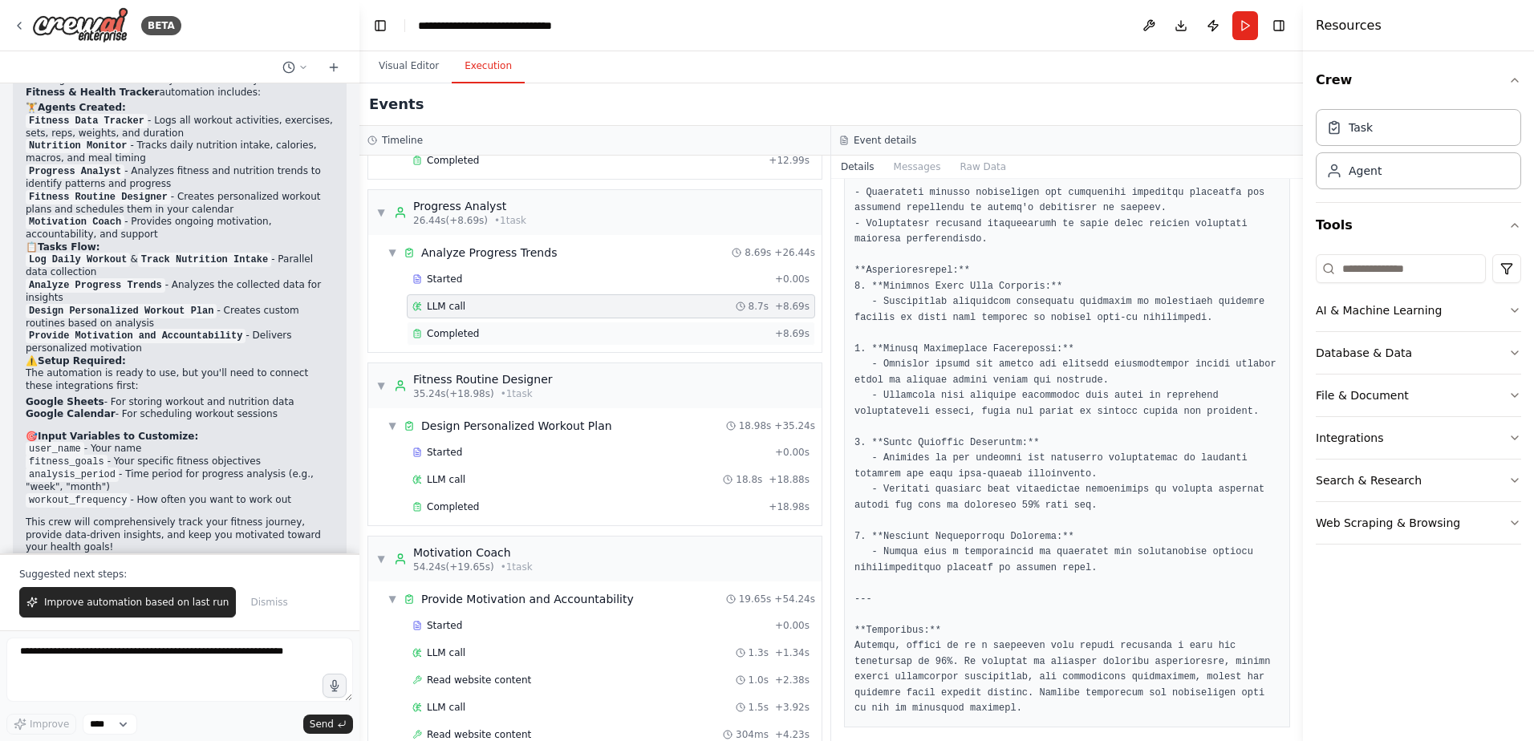
click at [536, 332] on div "Completed" at bounding box center [590, 333] width 356 height 13
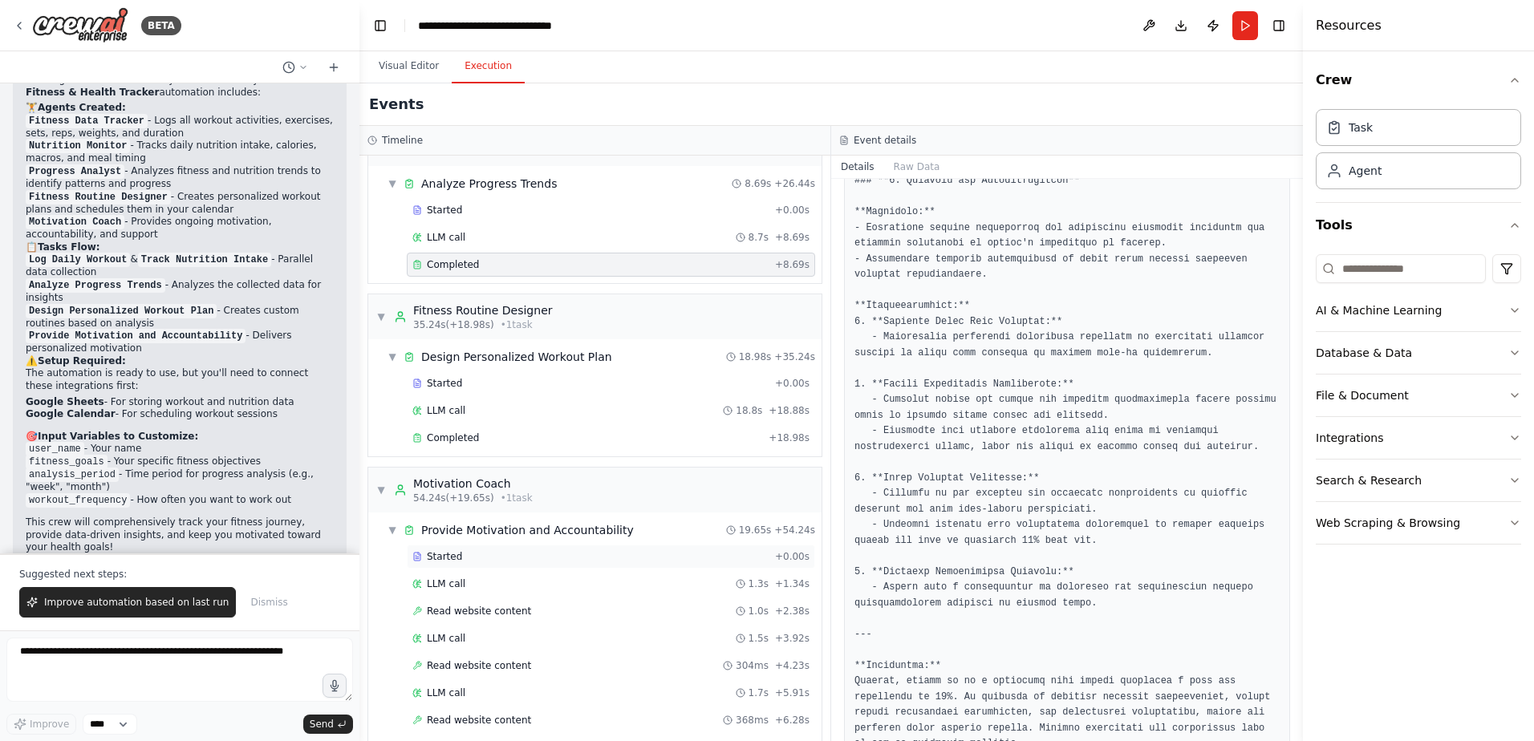
scroll to position [461, 0]
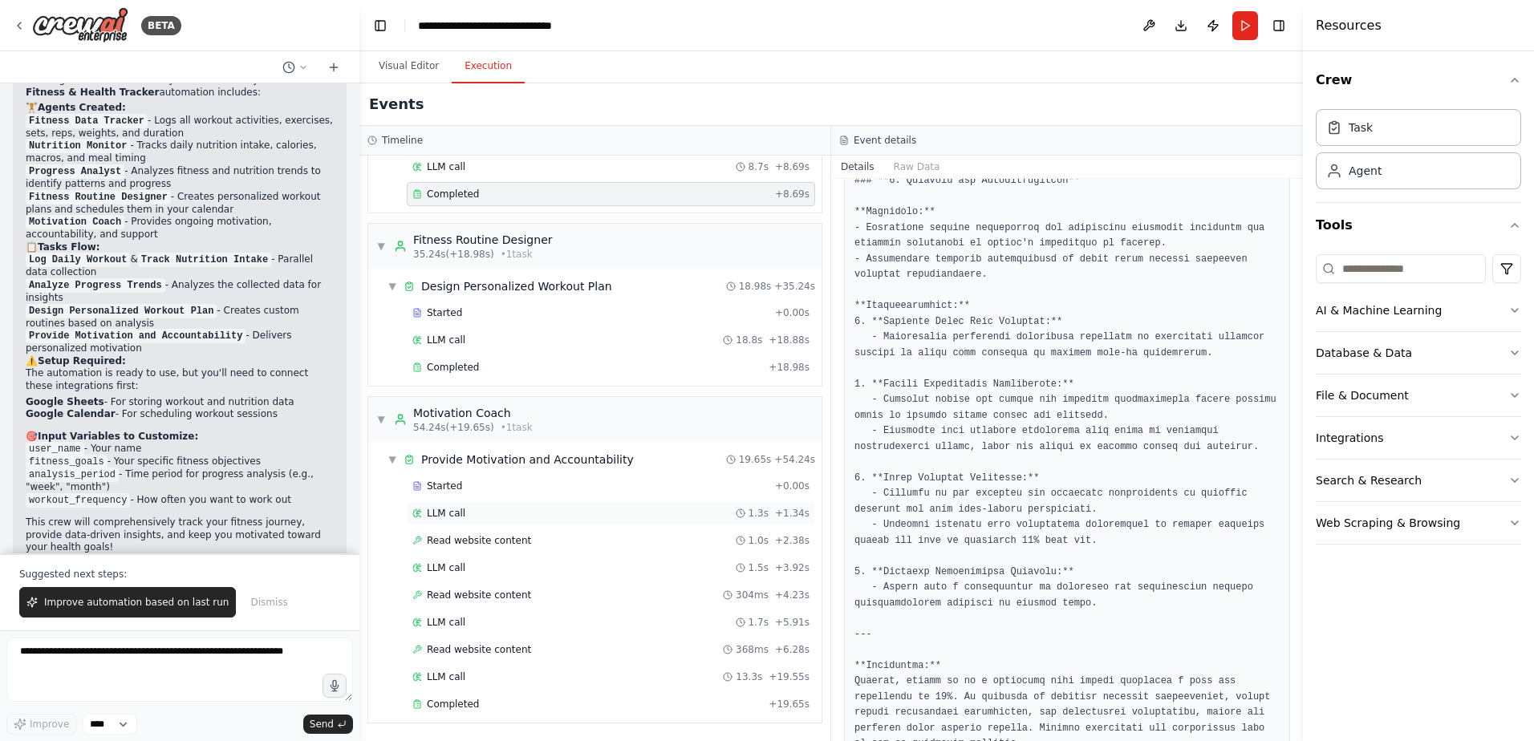
click at [517, 513] on div "LLM call 1.3s + 1.34s" at bounding box center [610, 513] width 397 height 13
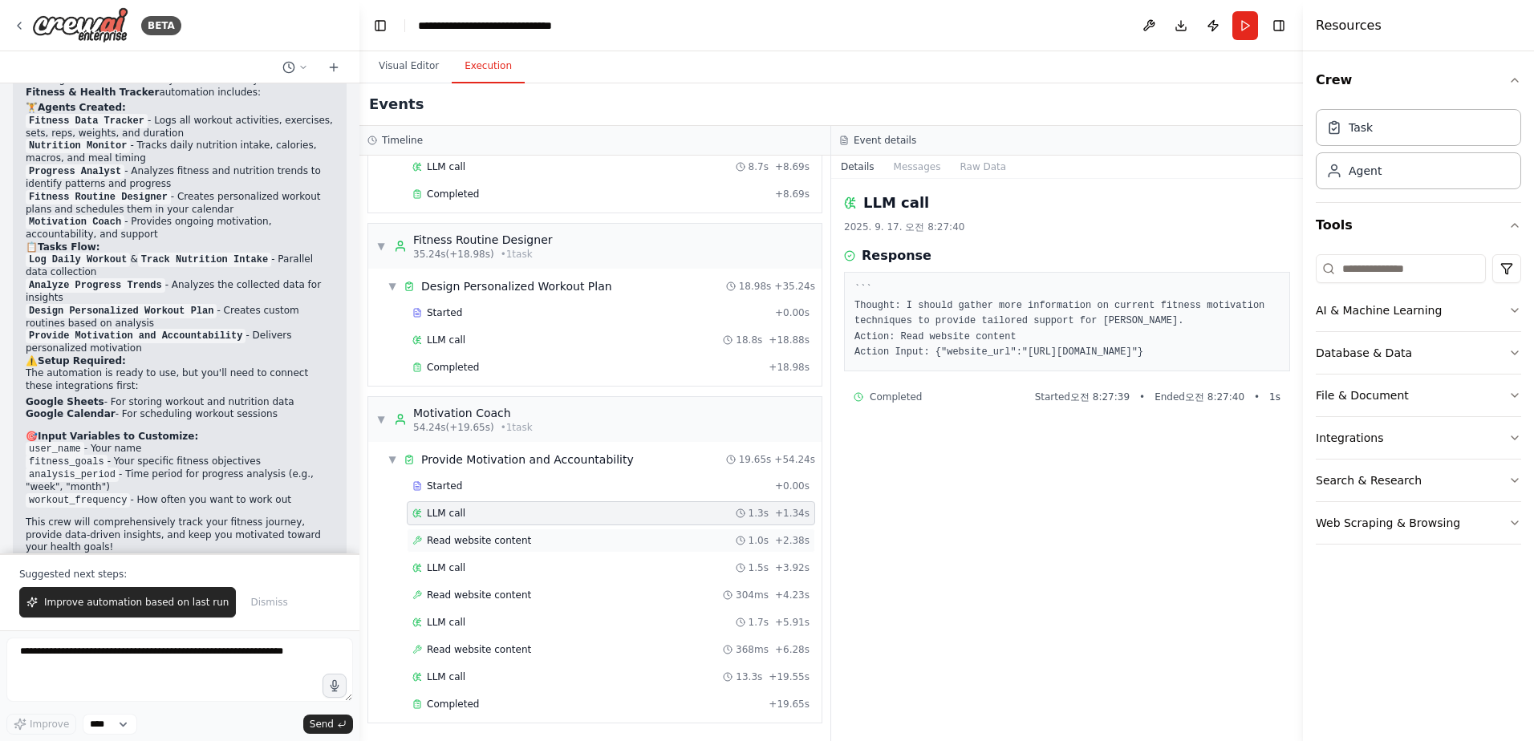
click at [521, 538] on span "Read website content" at bounding box center [479, 540] width 104 height 13
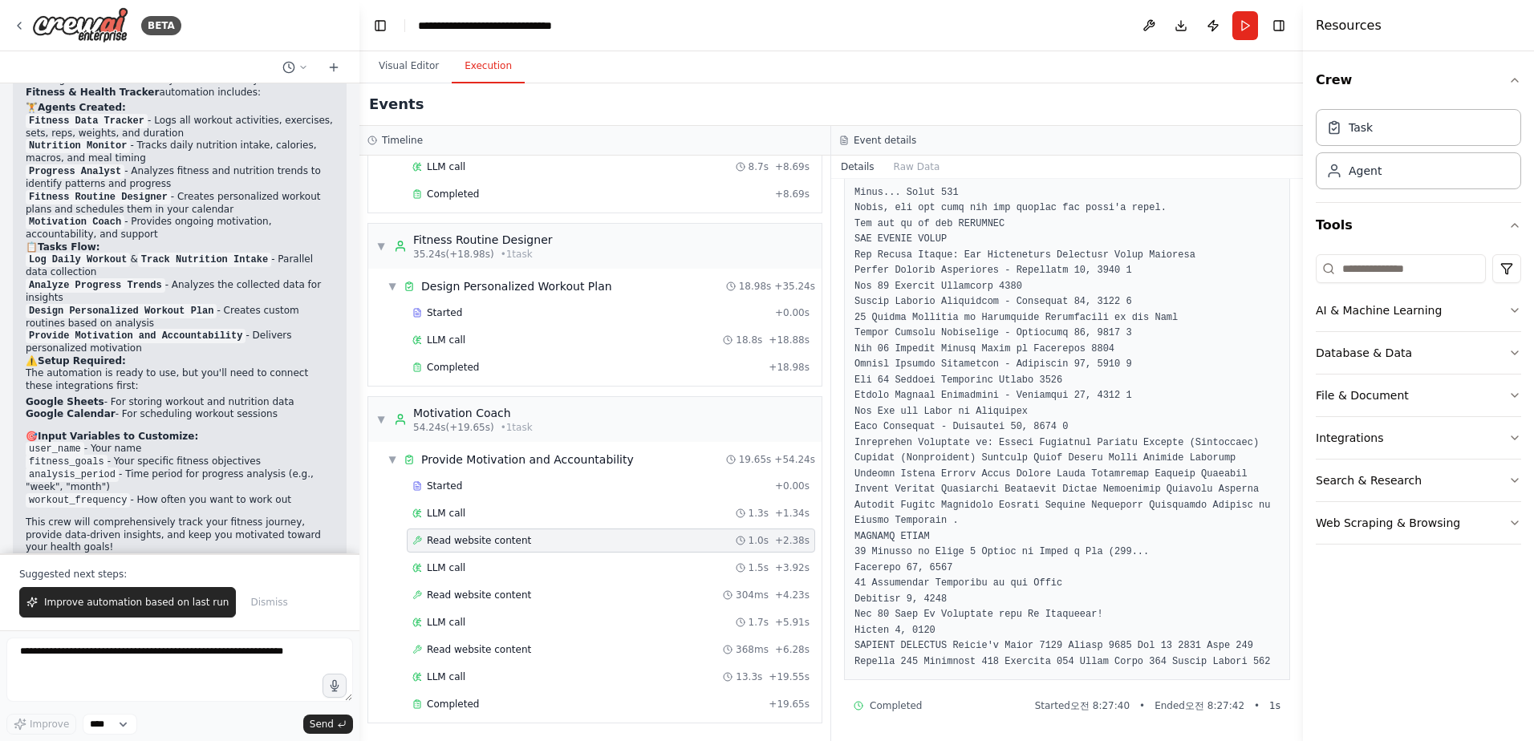
scroll to position [2348, 0]
click at [586, 574] on div "LLM call 1.5s + 3.92s" at bounding box center [610, 568] width 397 height 13
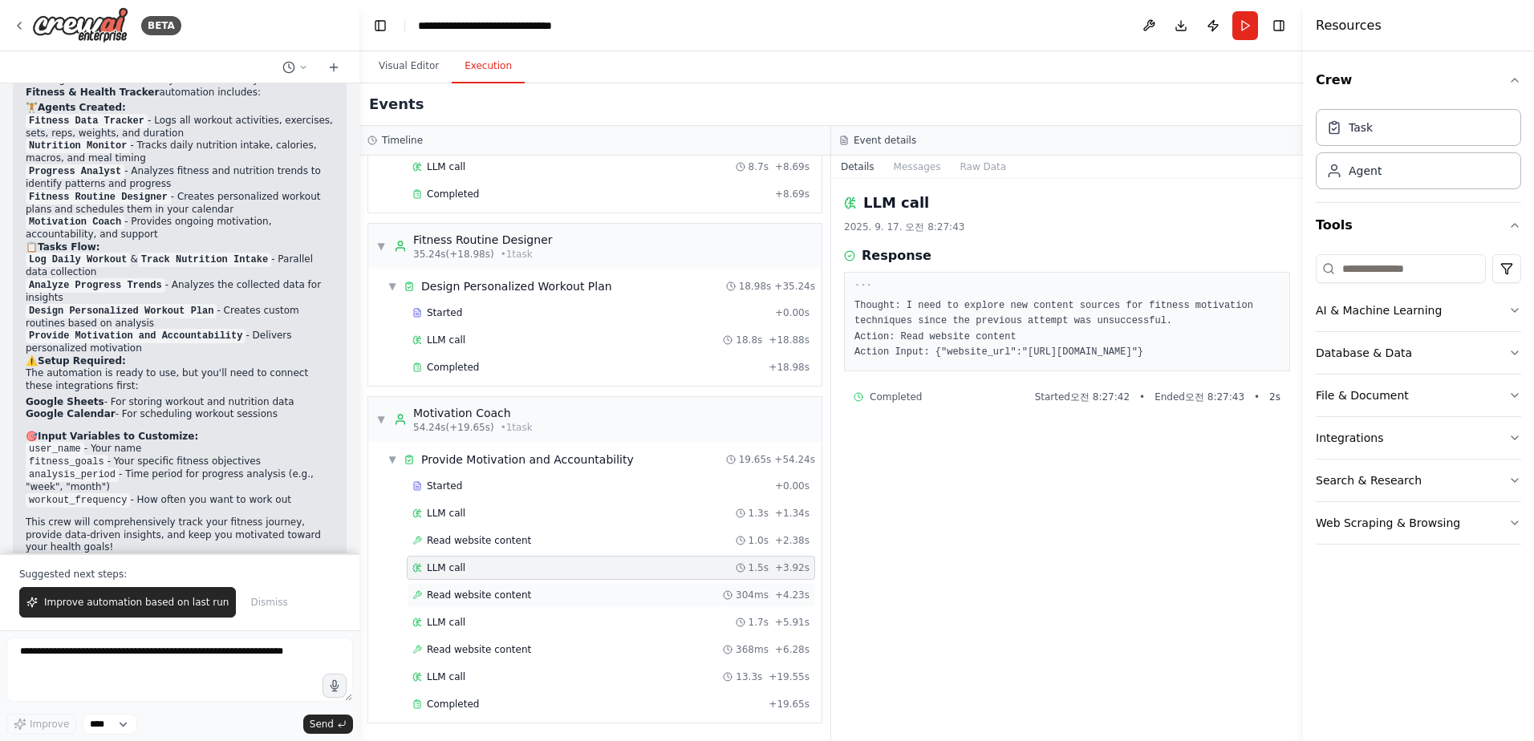
click at [570, 593] on div "Read website content 304ms + 4.23s" at bounding box center [610, 595] width 397 height 13
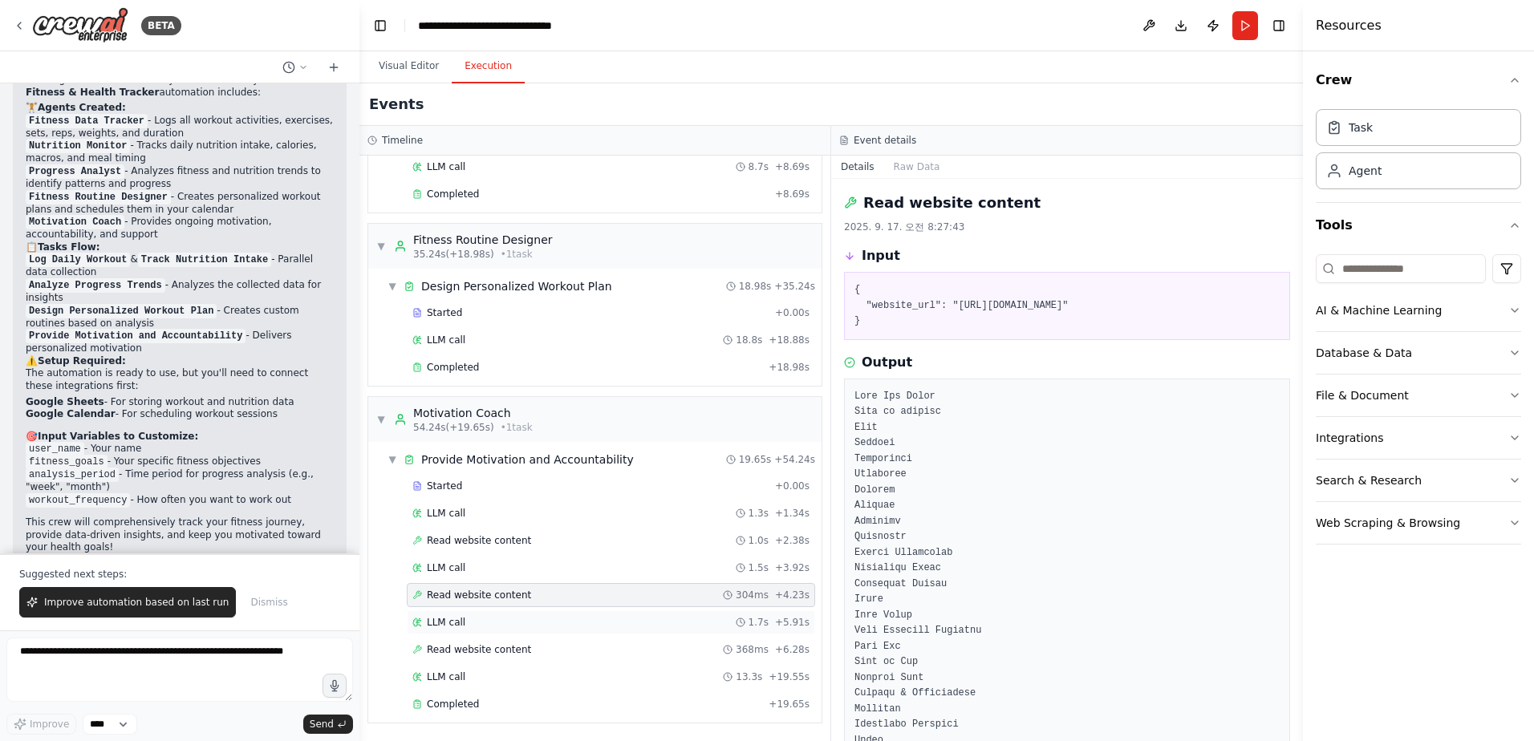
click at [530, 630] on div "LLM call 1.7s + 5.91s" at bounding box center [611, 623] width 408 height 24
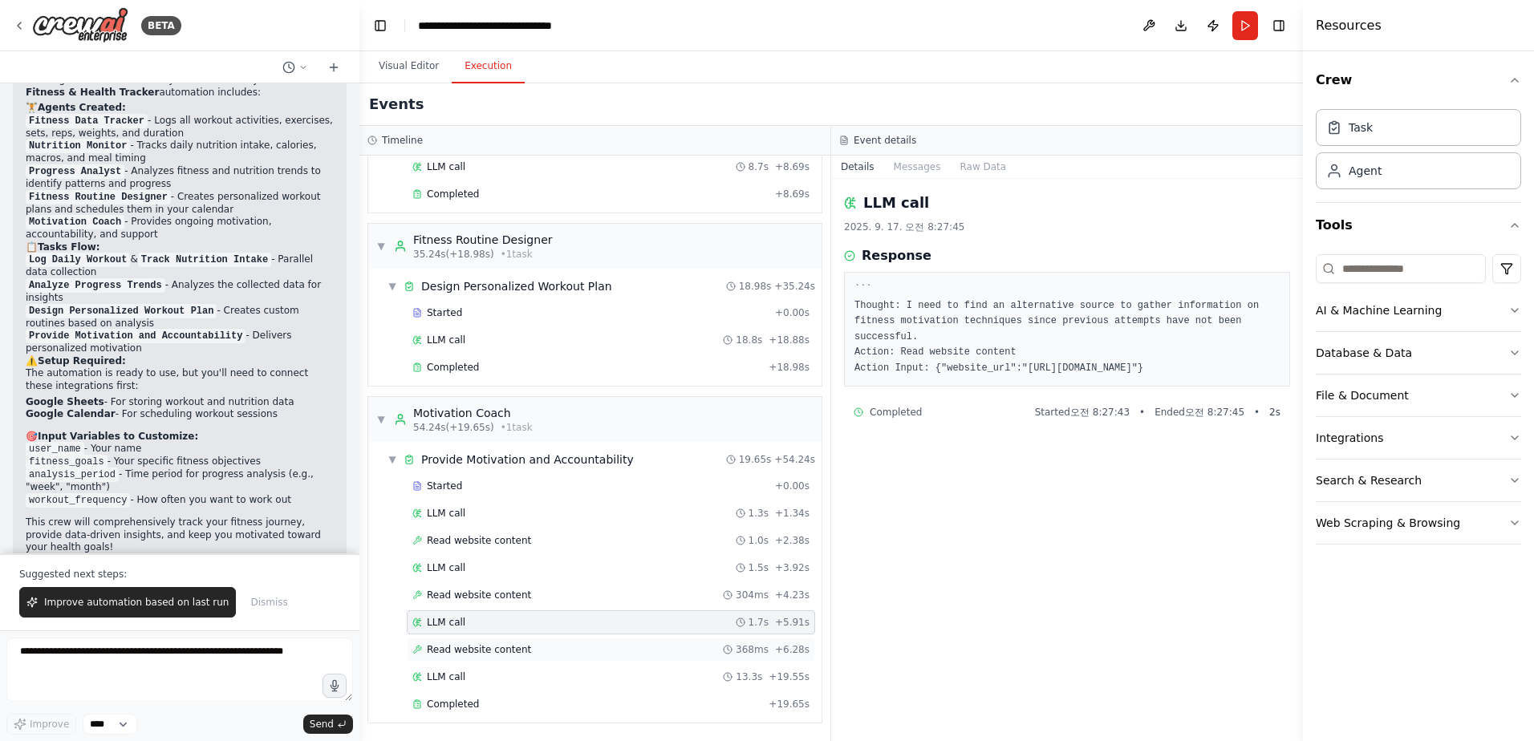
click at [535, 652] on div "Read website content 368ms + 6.28s" at bounding box center [610, 649] width 397 height 13
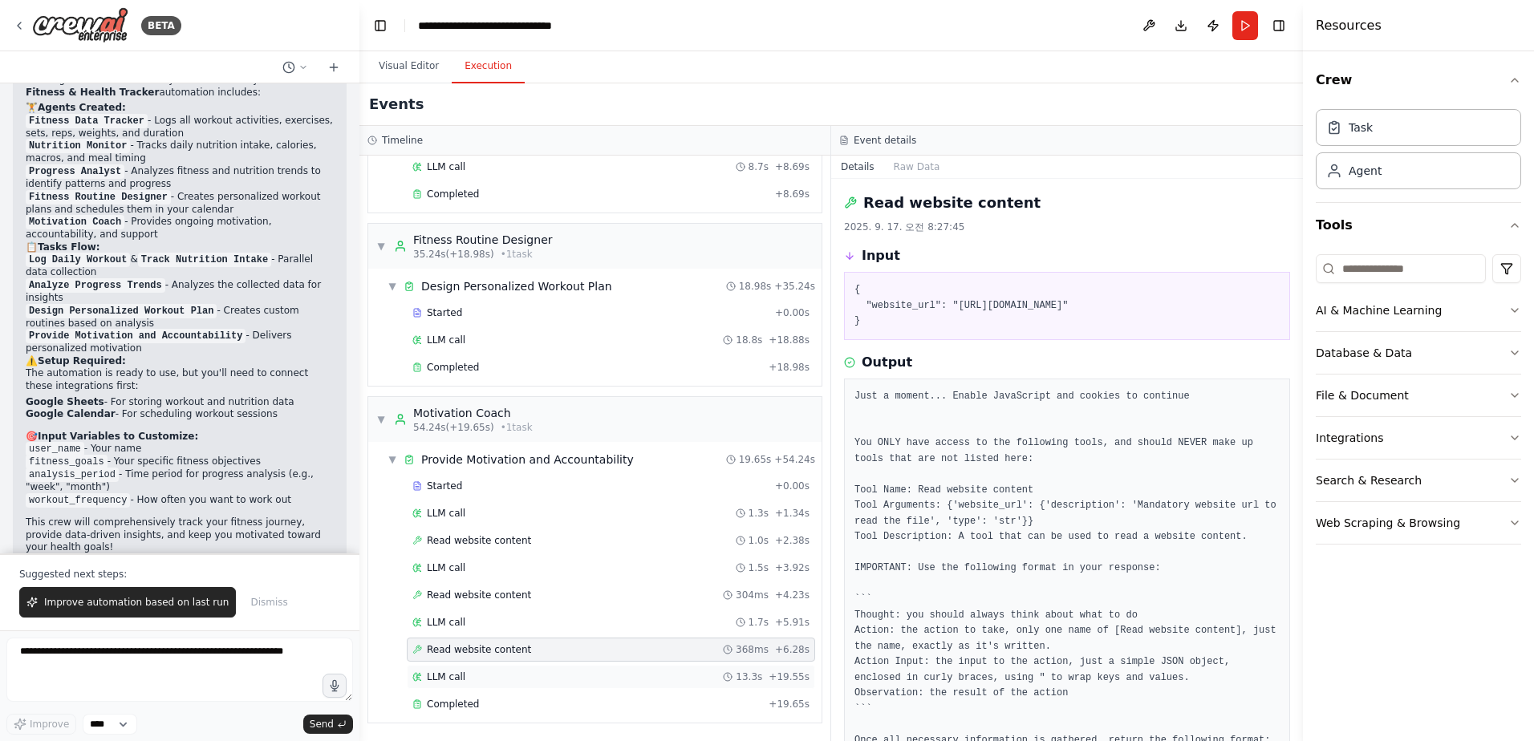
click at [514, 676] on div "LLM call 13.3s + 19.55s" at bounding box center [610, 677] width 397 height 13
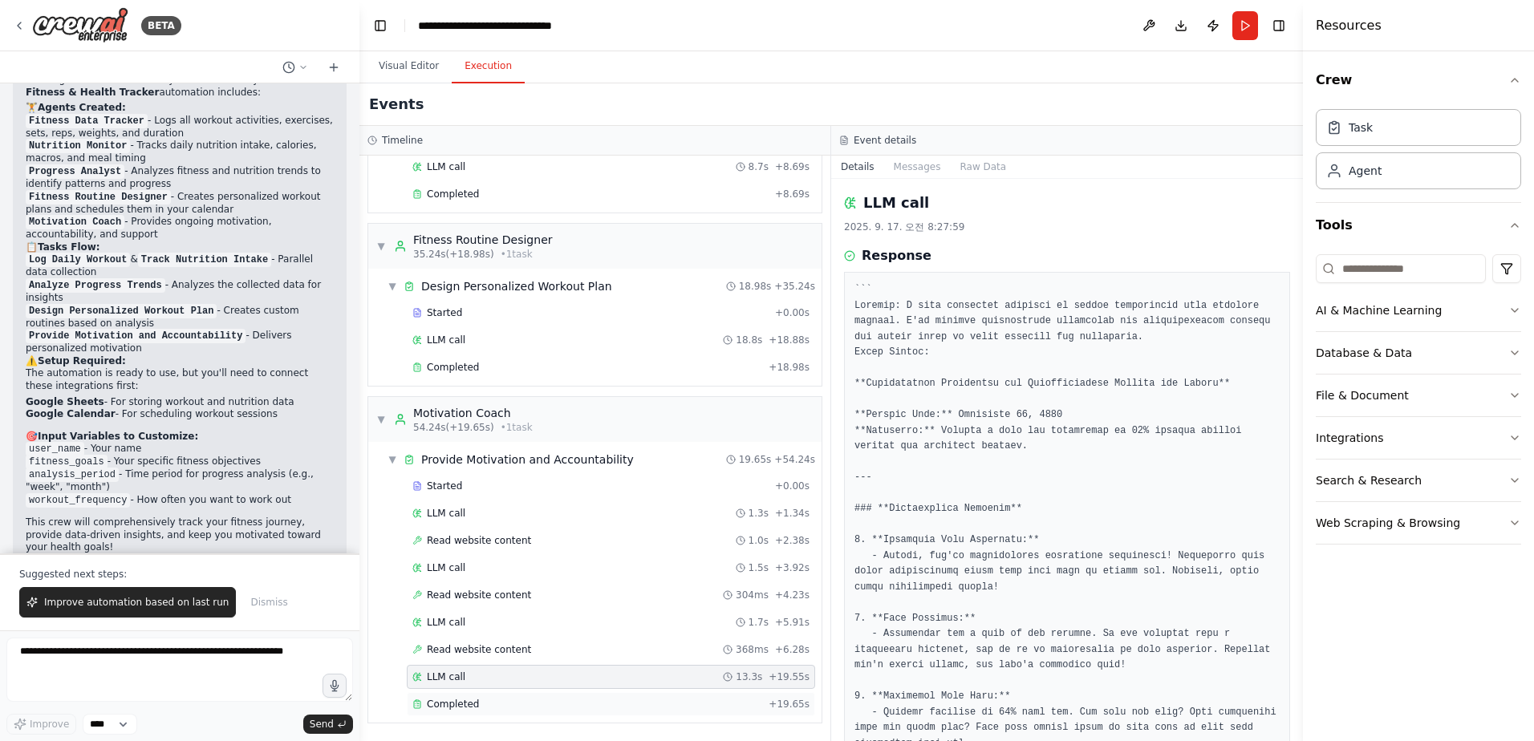
click at [505, 696] on div "Completed + 19.65s" at bounding box center [611, 704] width 408 height 24
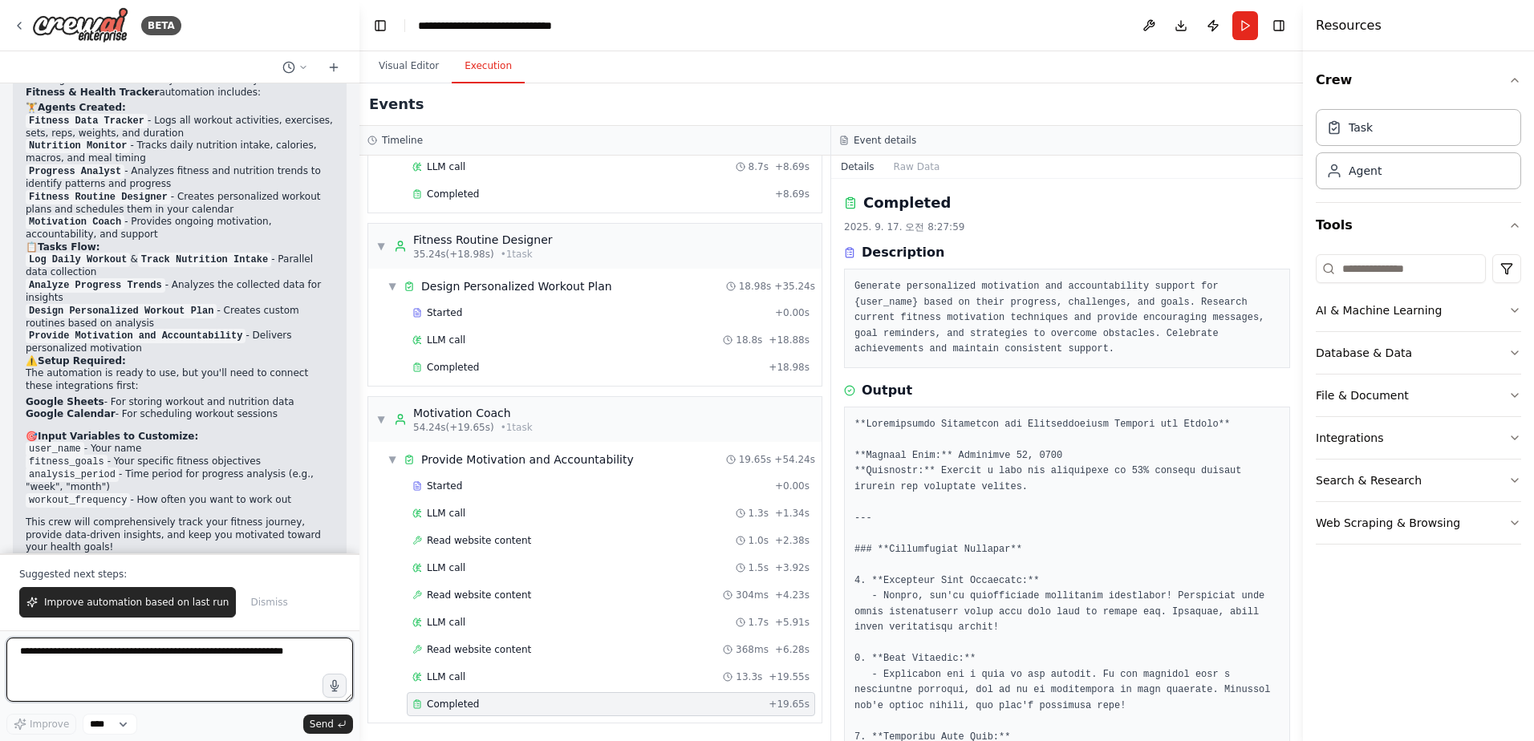
click at [226, 651] on textarea at bounding box center [179, 670] width 347 height 64
click at [923, 86] on div "Events" at bounding box center [831, 104] width 944 height 43
drag, startPoint x: 411, startPoint y: 59, endPoint x: 447, endPoint y: 59, distance: 36.1
click at [412, 59] on button "Visual Editor" at bounding box center [409, 67] width 86 height 34
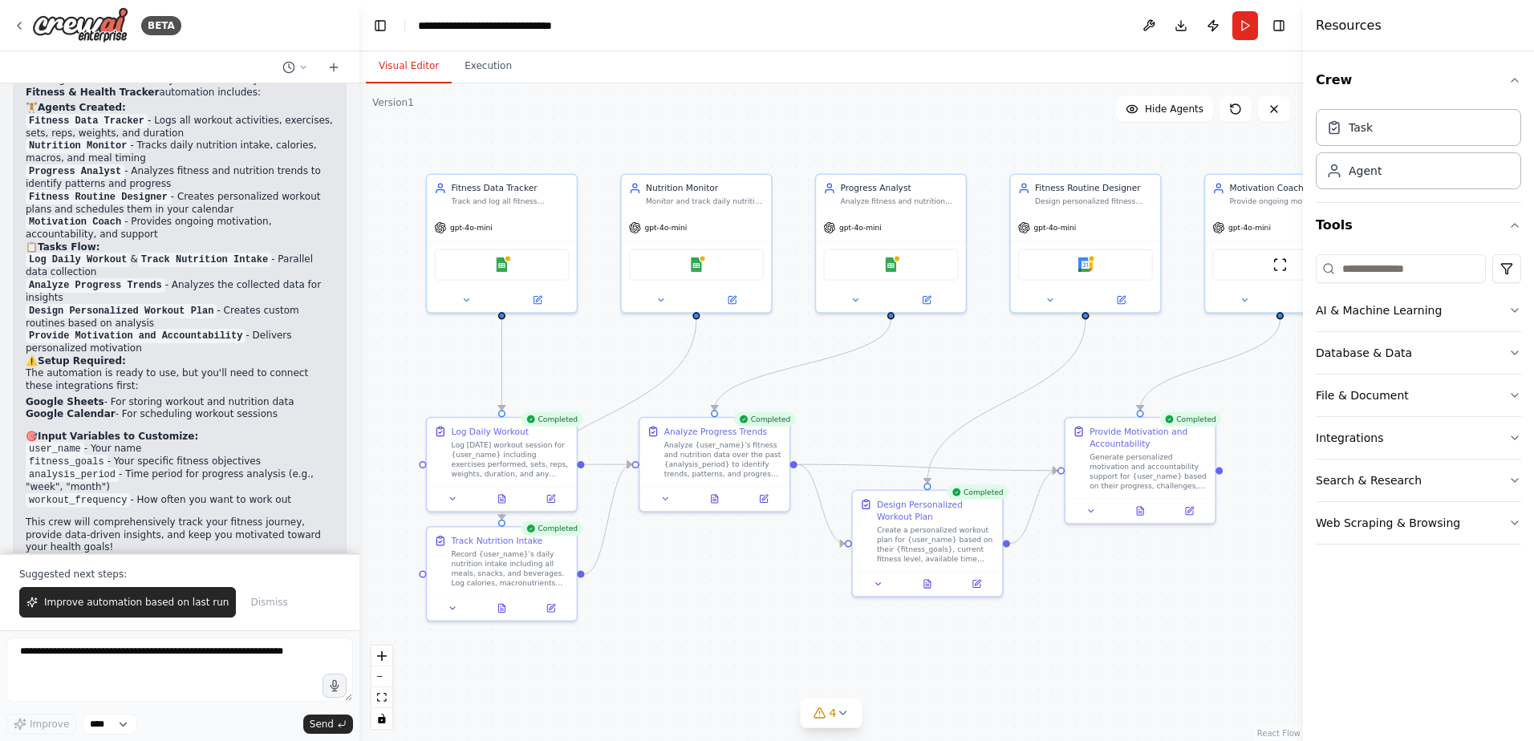
click at [634, 62] on div "Visual Editor Execution" at bounding box center [831, 67] width 944 height 32
click at [855, 88] on div ".deletable-edge-delete-btn { width: 20px; height: 20px; border: 0px solid #ffff…" at bounding box center [831, 412] width 944 height 658
click at [510, 262] on div "Google Sheets" at bounding box center [501, 261] width 135 height 31
click at [498, 266] on img at bounding box center [501, 262] width 14 height 14
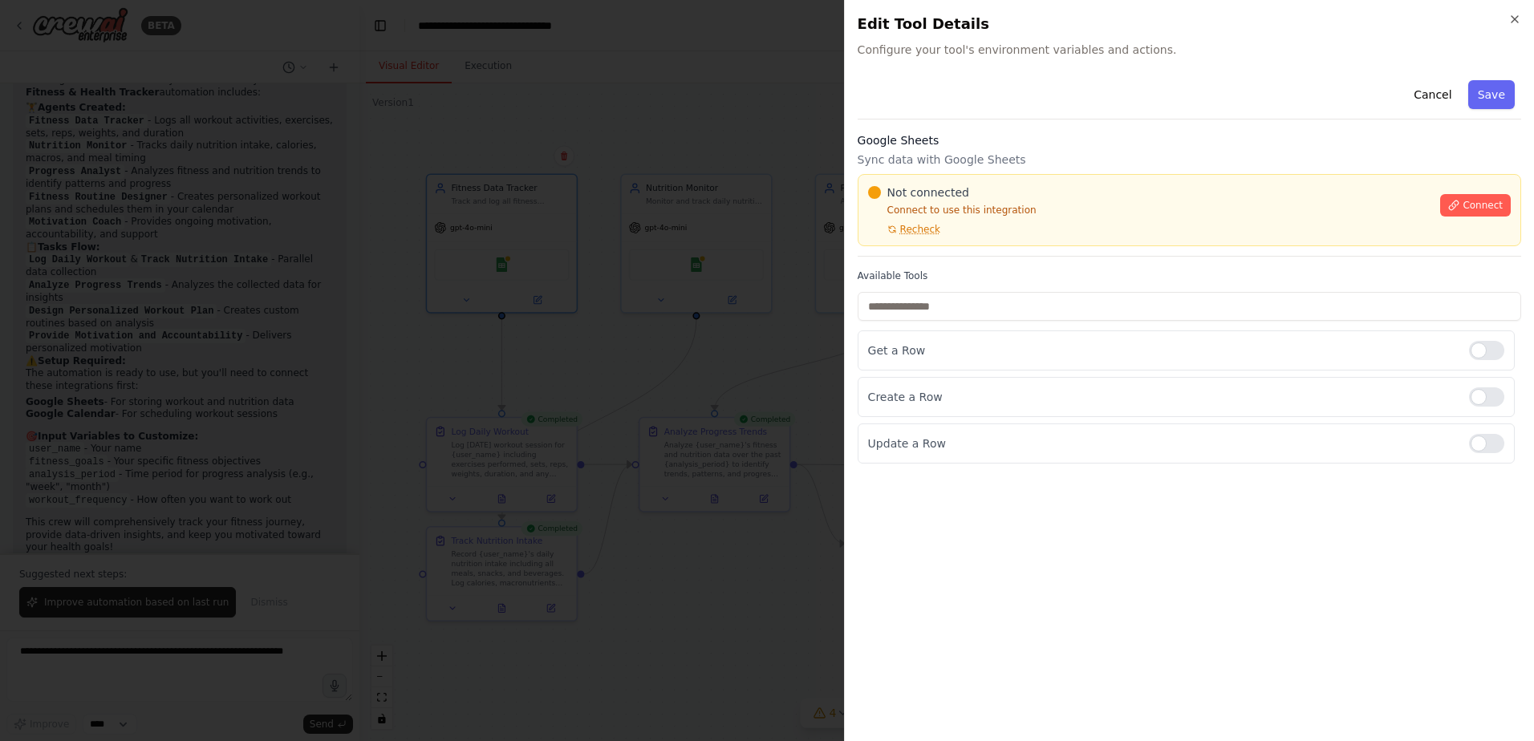
click at [730, 126] on div at bounding box center [767, 370] width 1534 height 741
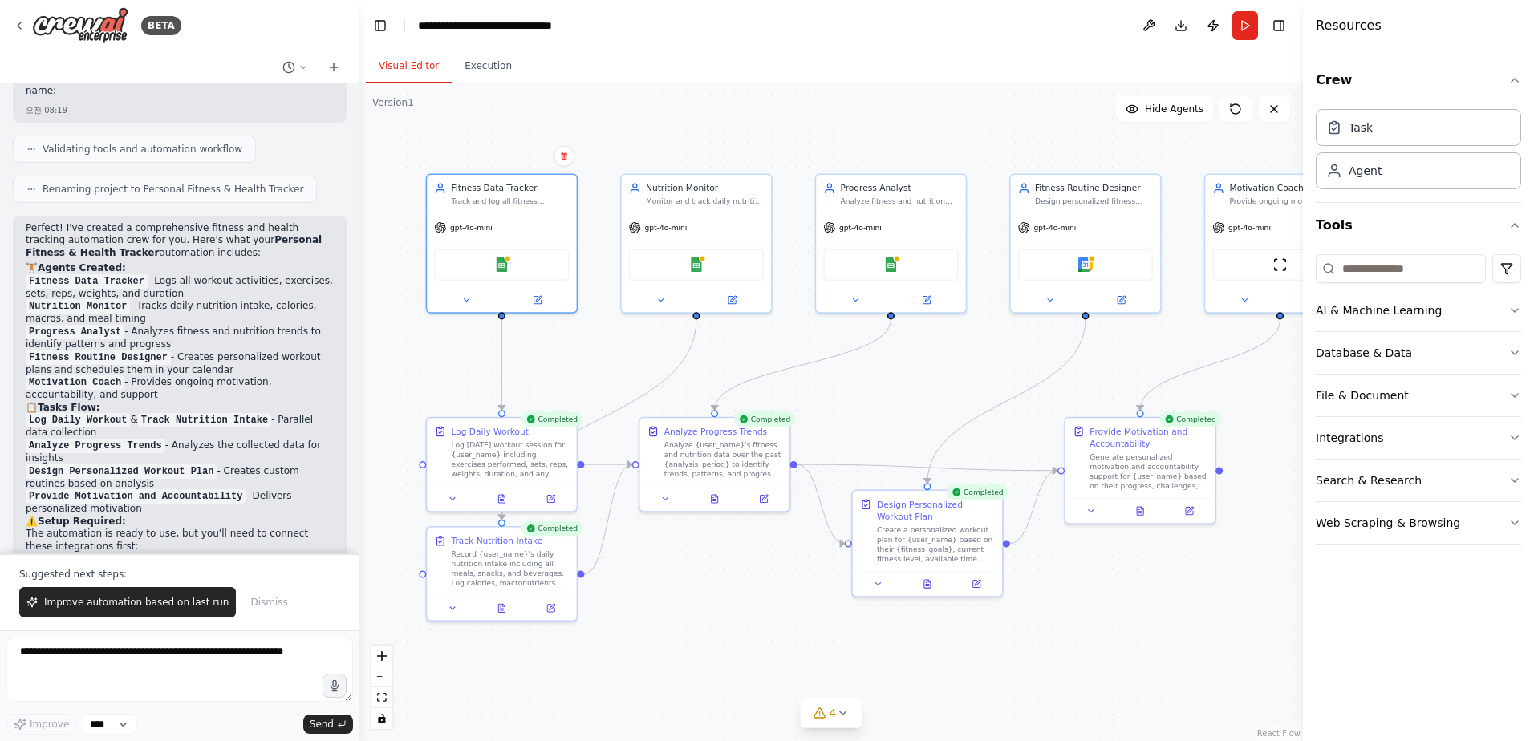
scroll to position [1256, 0]
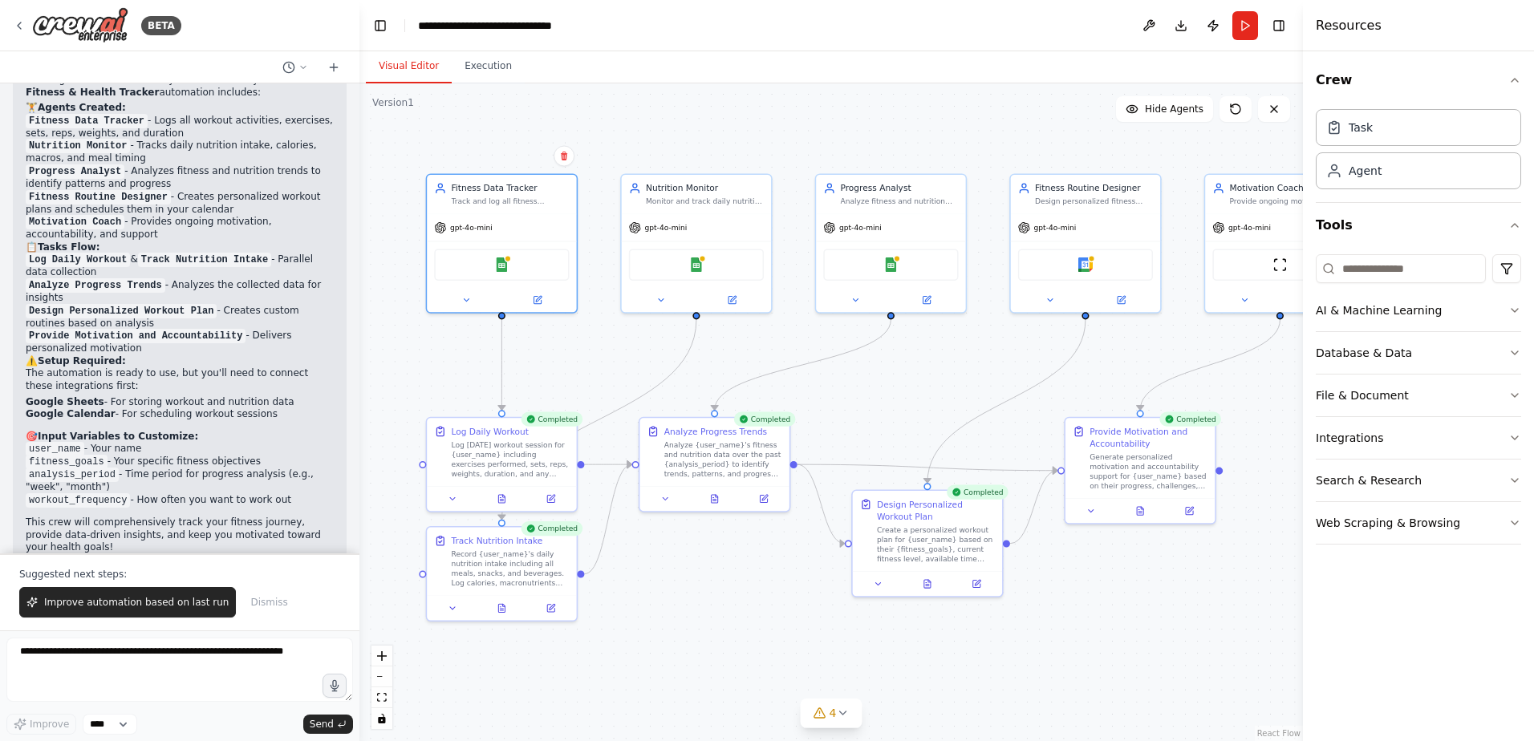
click at [697, 594] on div ".deletable-edge-delete-btn { width: 20px; height: 20px; border: 0px solid #ffff…" at bounding box center [831, 412] width 944 height 658
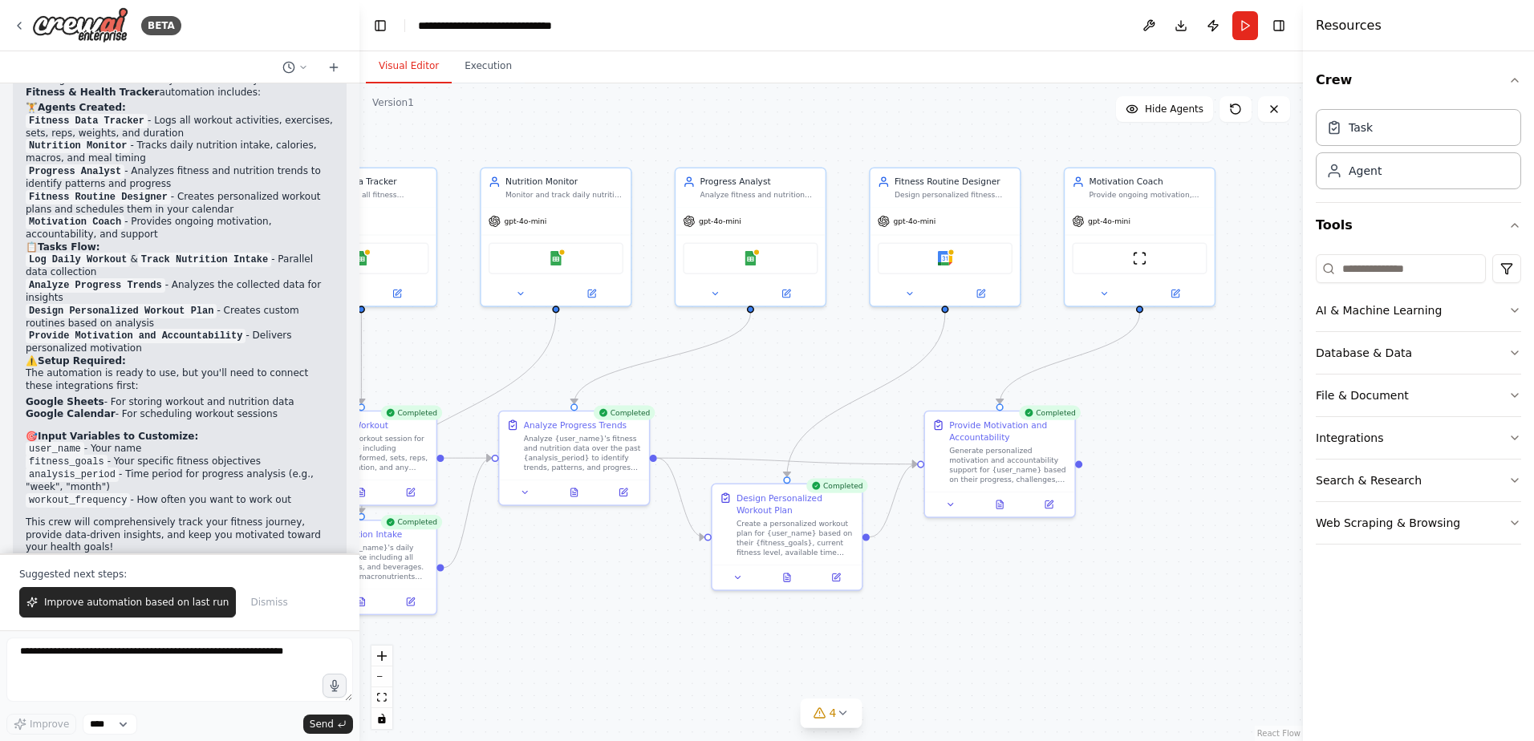
drag, startPoint x: 1126, startPoint y: 603, endPoint x: 985, endPoint y: 596, distance: 140.6
click at [985, 596] on div ".deletable-edge-delete-btn { width: 20px; height: 20px; border: 0px solid #ffff…" at bounding box center [831, 412] width 944 height 658
click at [991, 448] on div "Generate personalized motivation and accountability support for {user_name} bas…" at bounding box center [1008, 463] width 118 height 39
click at [1013, 440] on div "Provide Motivation and Accountability" at bounding box center [1008, 428] width 118 height 24
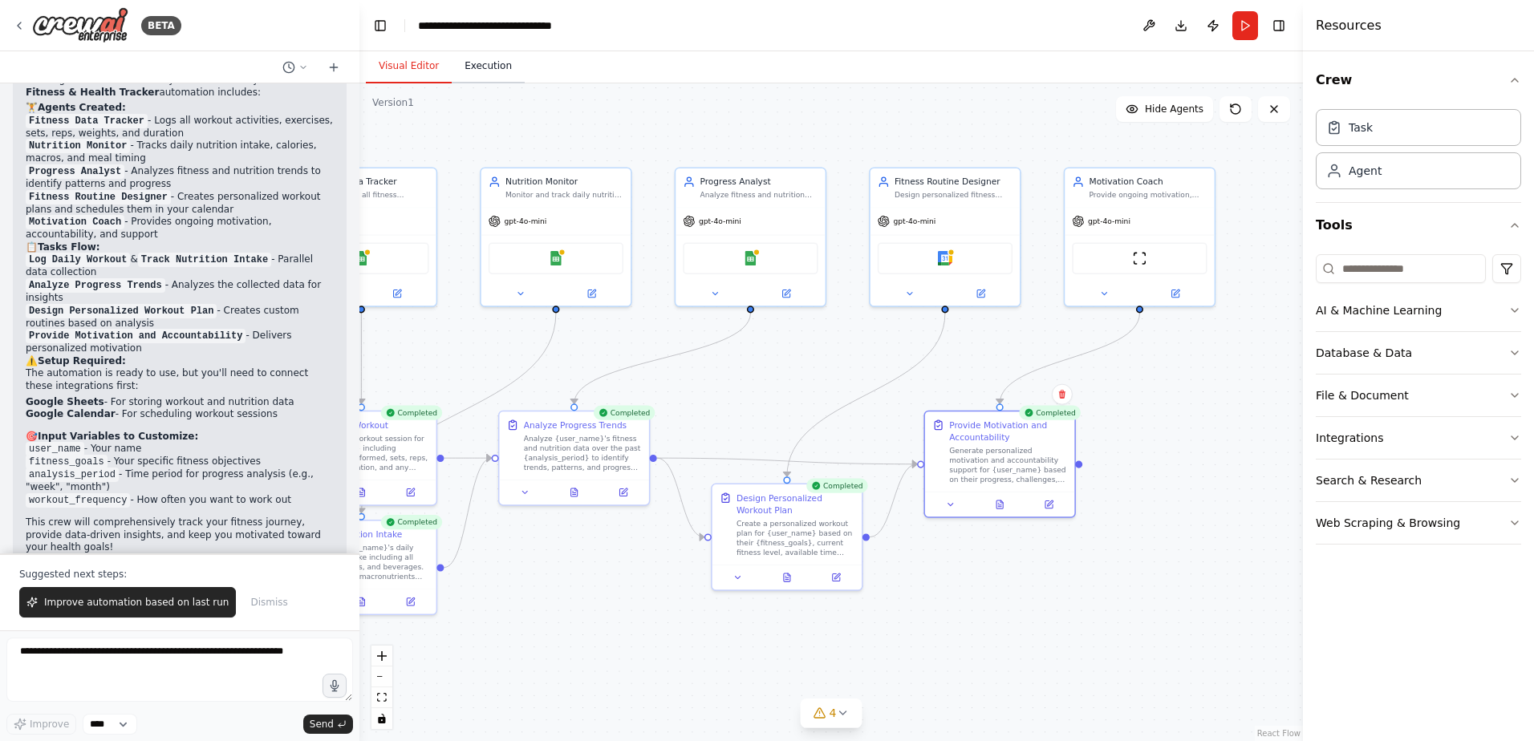
click at [501, 77] on button "Execution" at bounding box center [488, 67] width 73 height 34
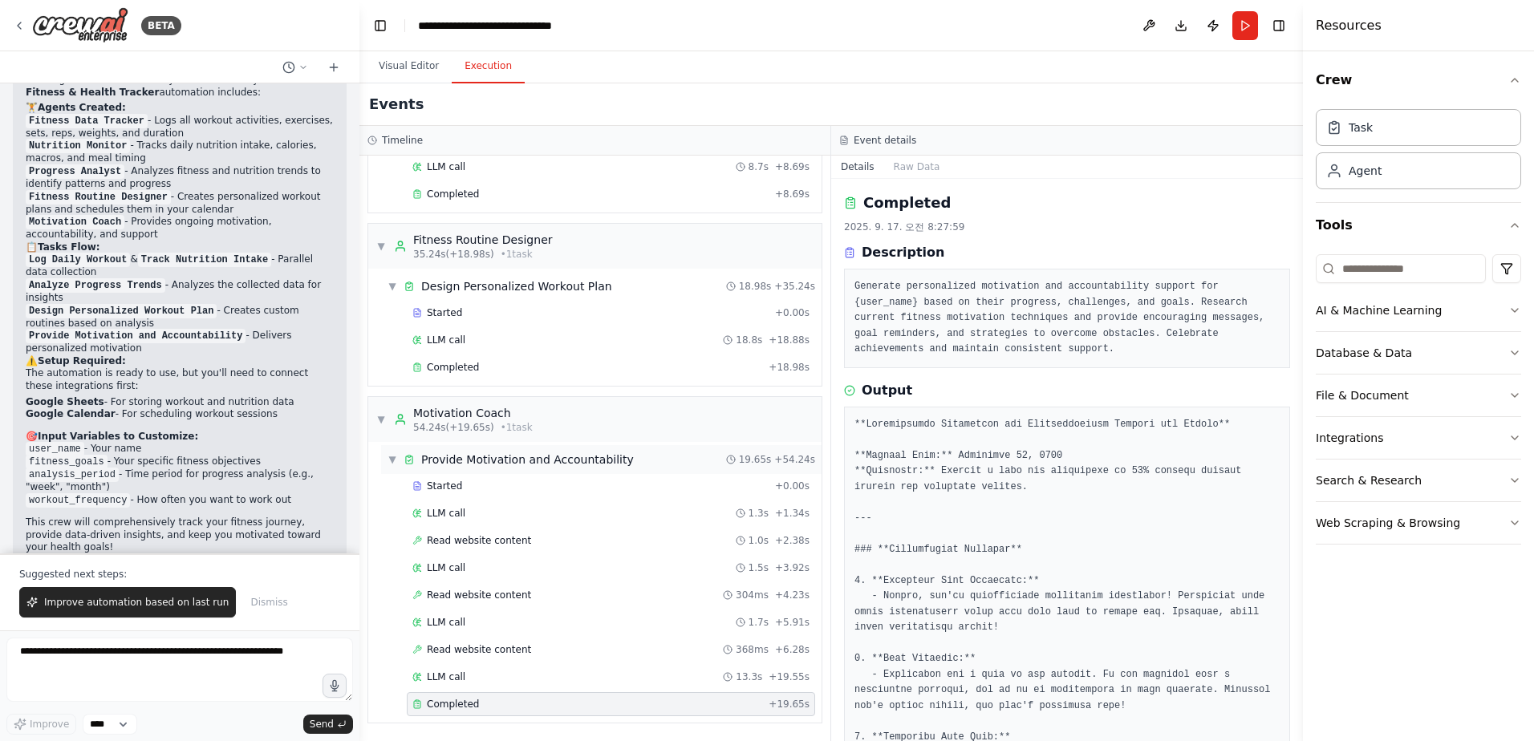
click at [561, 464] on div "Provide Motivation and Accountability" at bounding box center [527, 460] width 213 height 16
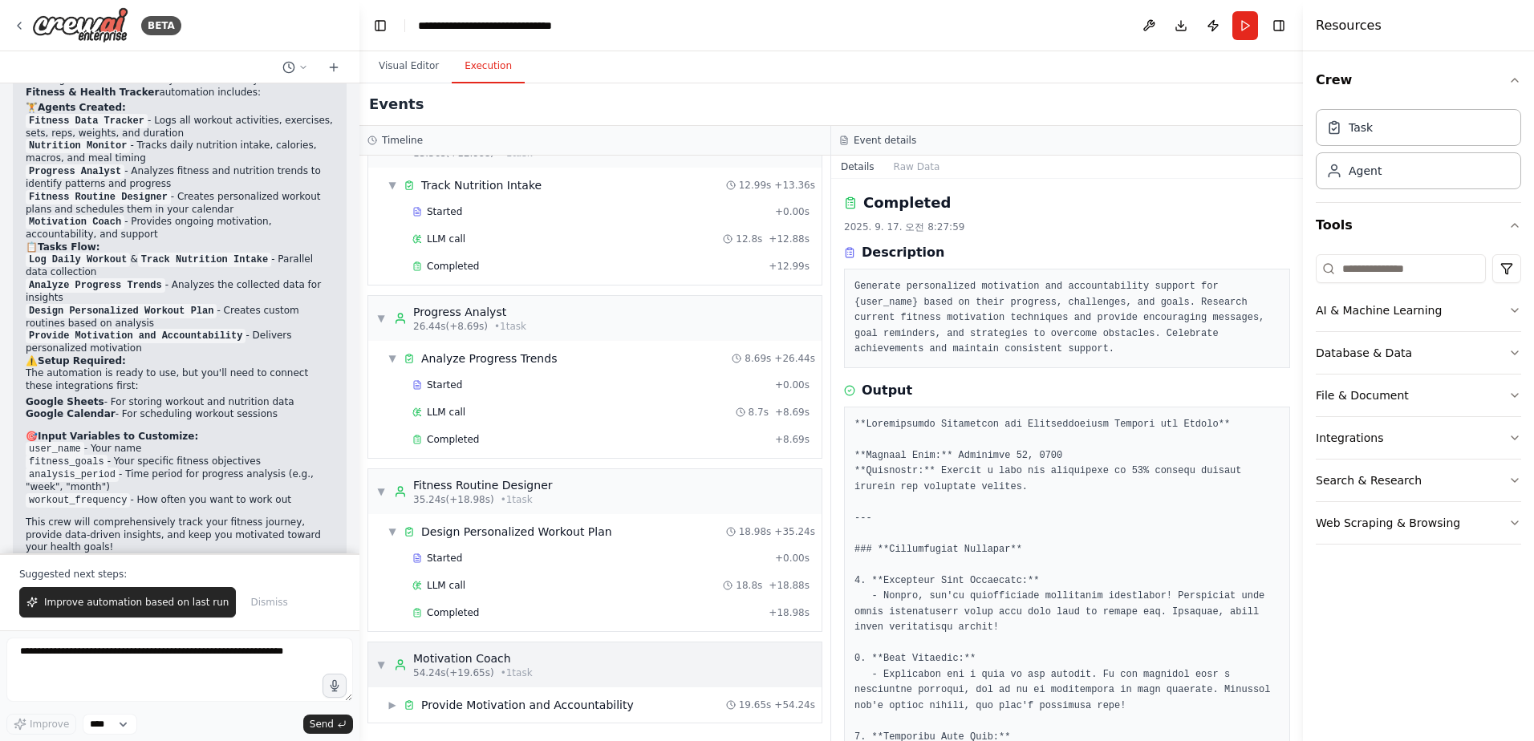
click at [542, 656] on div "▼ Motivation Coach 54.24s (+19.65s) • 1 task" at bounding box center [594, 665] width 453 height 45
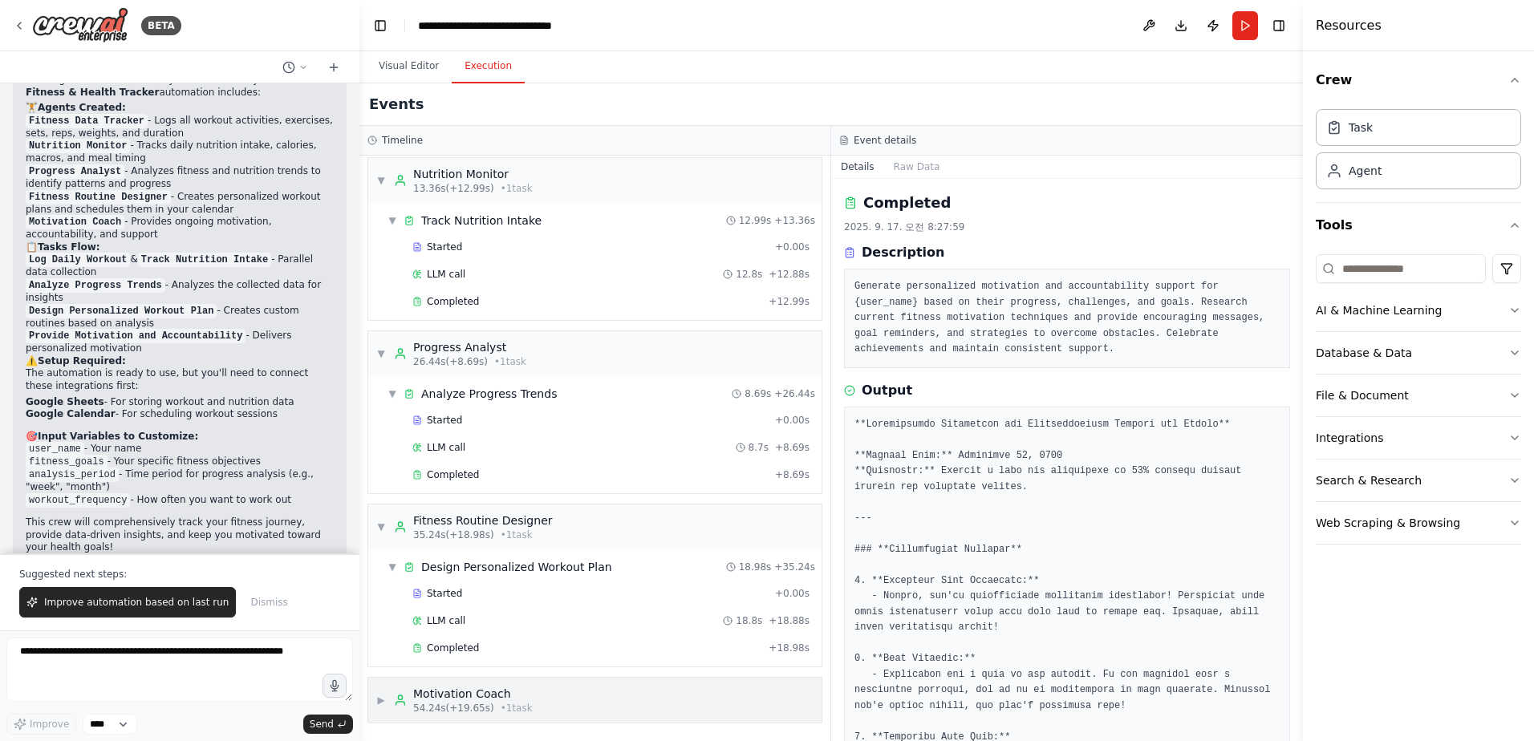
click at [520, 700] on div "Motivation Coach" at bounding box center [473, 694] width 120 height 16
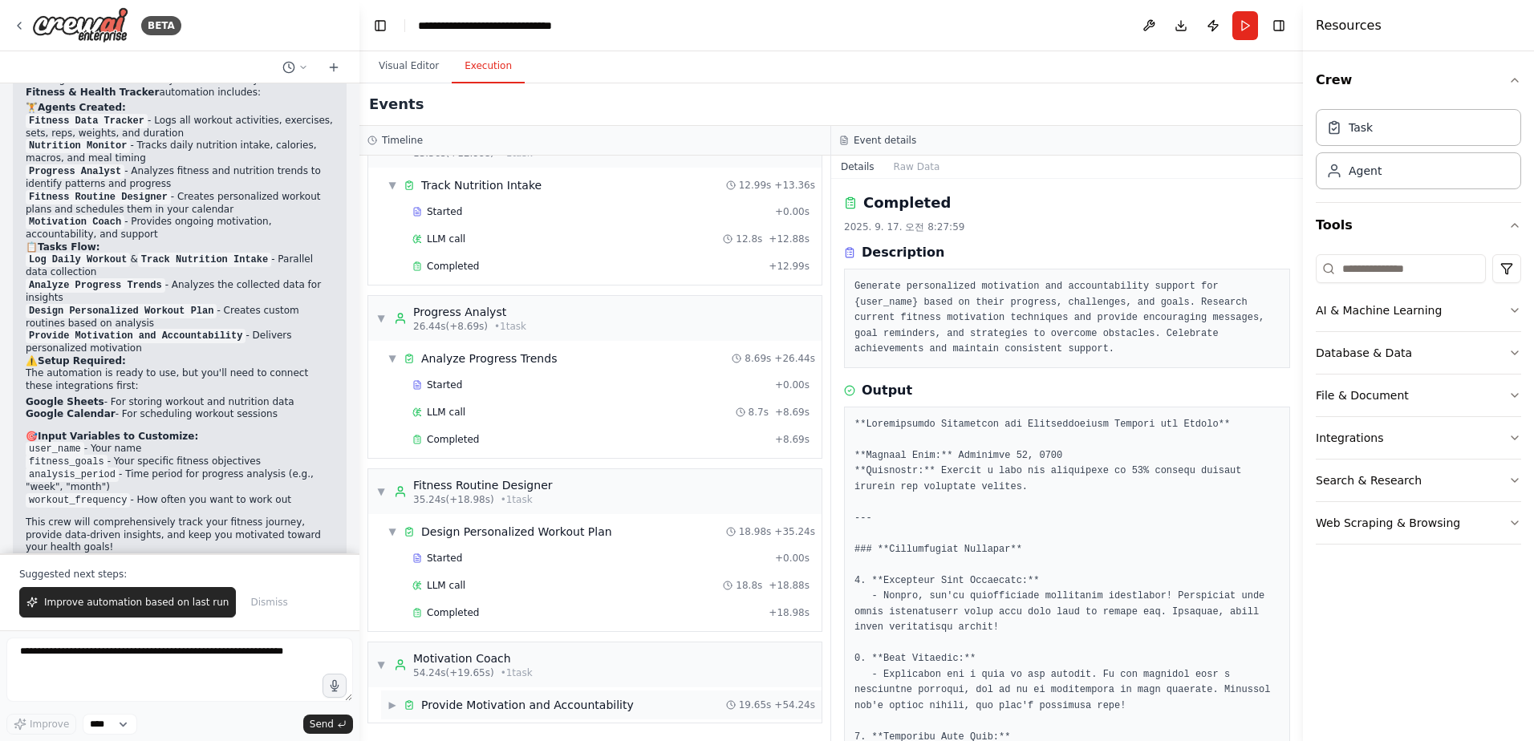
click at [526, 692] on div "▶ Provide Motivation and Accountability 19.65s + 54.24s" at bounding box center [601, 705] width 440 height 29
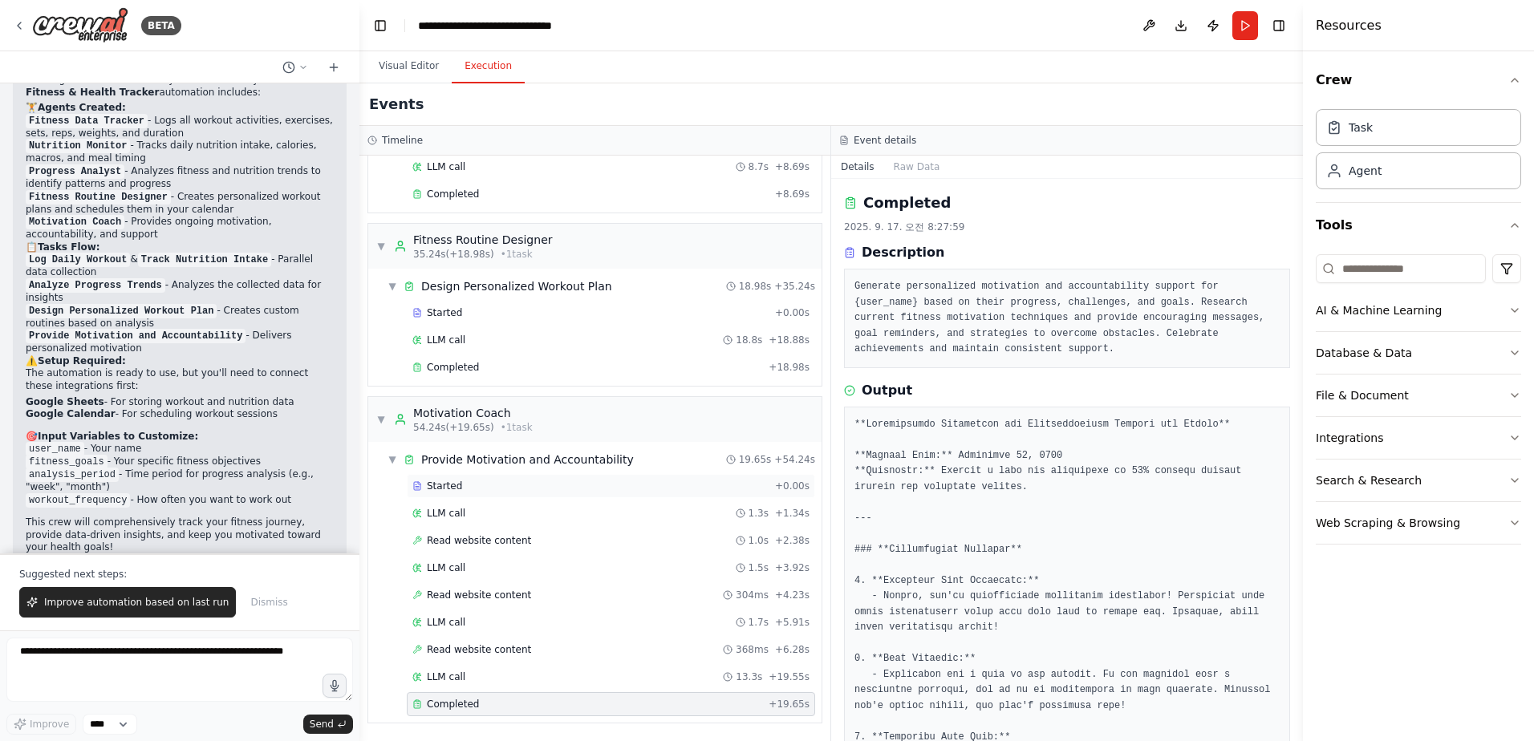
click at [502, 485] on div "Started" at bounding box center [590, 486] width 356 height 13
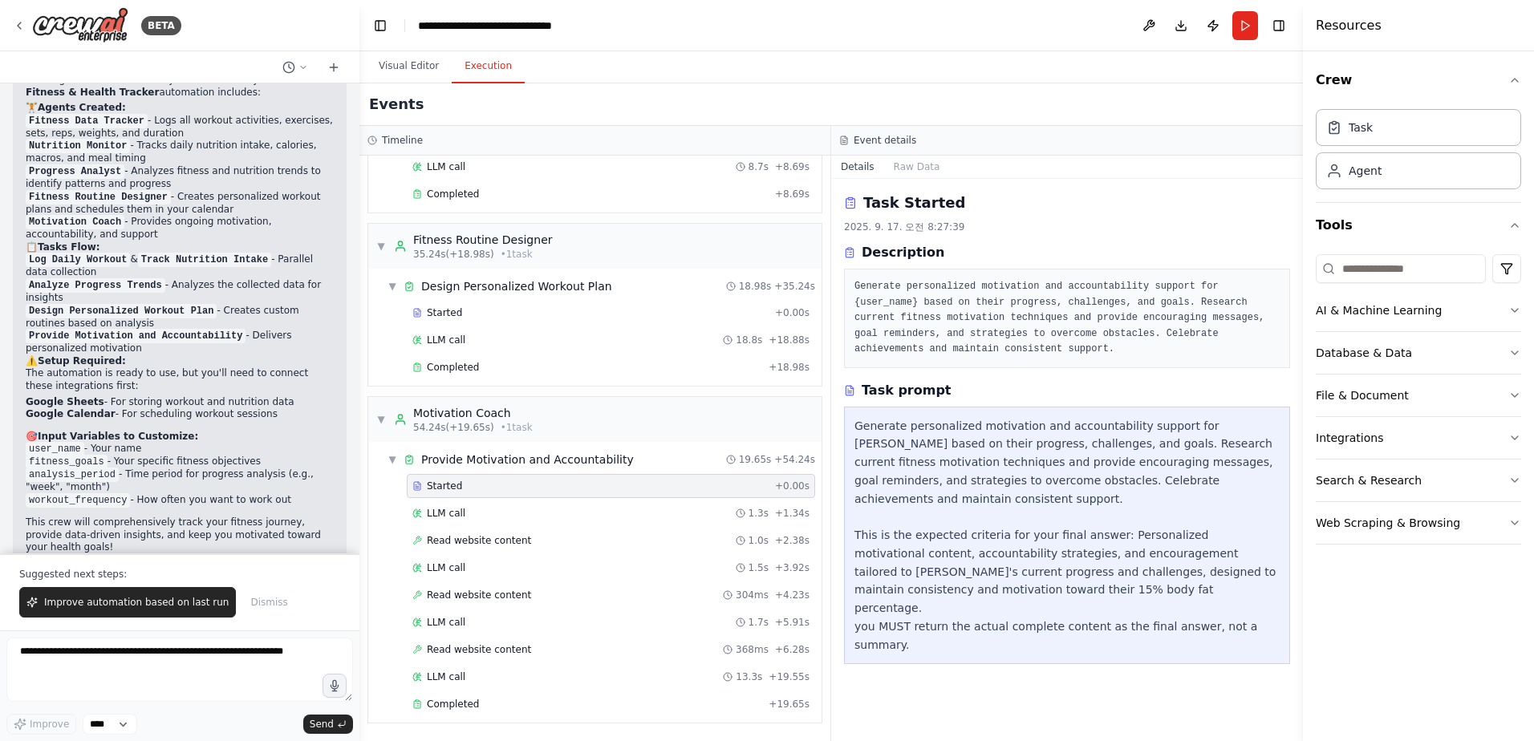
click at [1140, 656] on div "Task Started 2025. 9. 17. 오전 8:27:39 Description Generate personalized motivati…" at bounding box center [1067, 460] width 472 height 562
click at [1390, 646] on div "Crew Task Agent Tools AI & Machine Learning Database & Data File & Document Int…" at bounding box center [1418, 396] width 231 height 690
click at [1190, 675] on div "Task Started 2025. 9. 17. 오전 8:27:39 Description Generate personalized motivati…" at bounding box center [1067, 460] width 472 height 562
click at [529, 516] on div "LLM call 1.3s + 1.34s" at bounding box center [610, 513] width 397 height 13
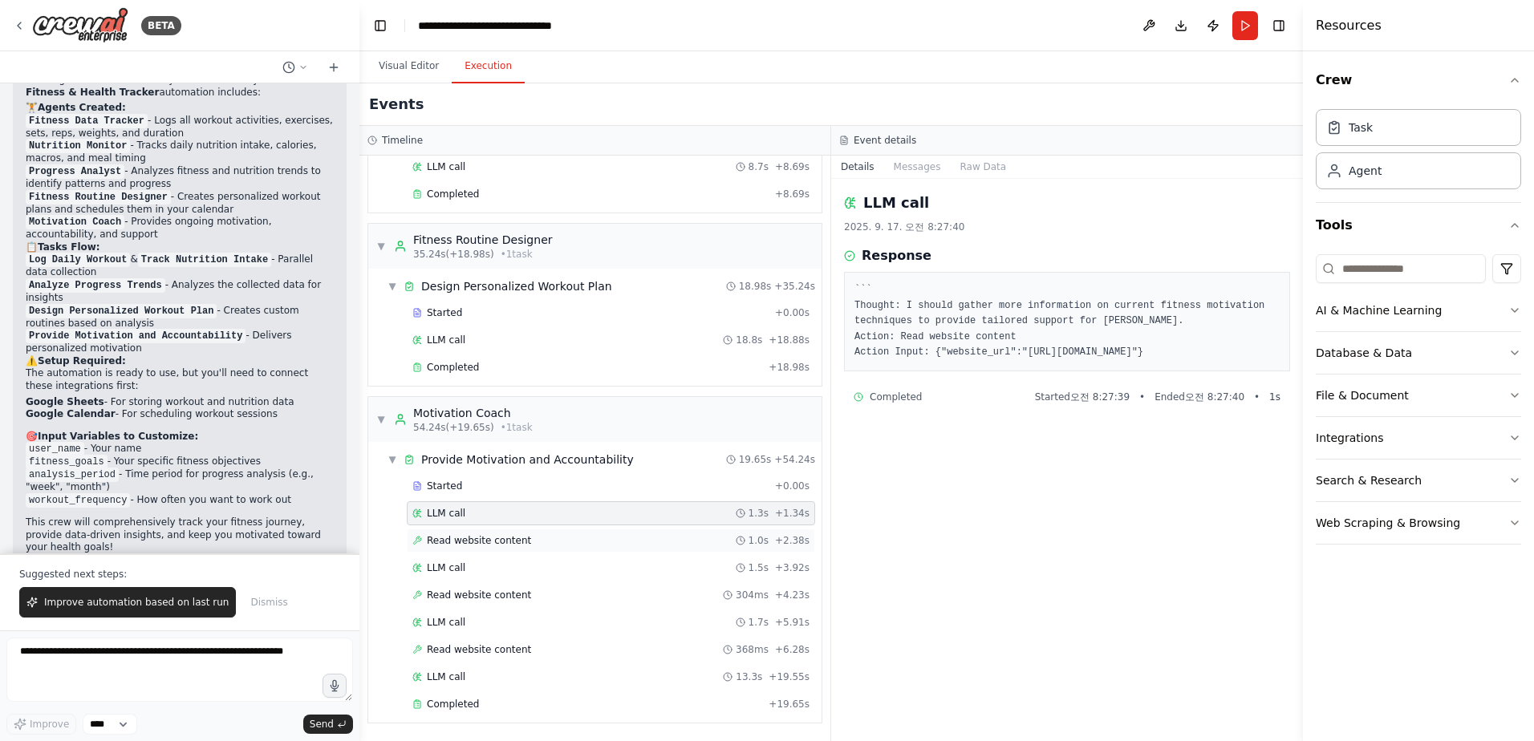
click at [514, 542] on span "Read website content" at bounding box center [479, 540] width 104 height 13
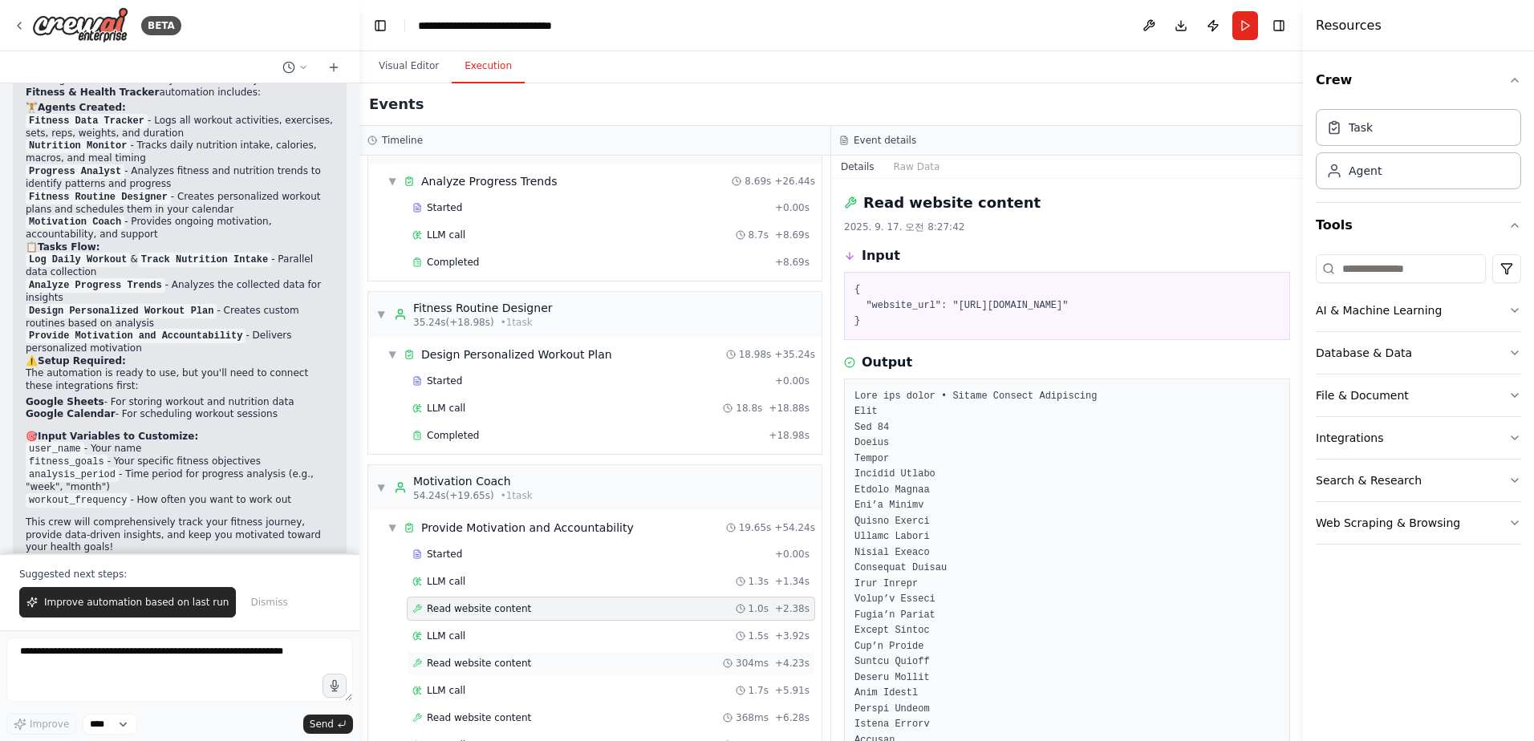
scroll to position [300, 0]
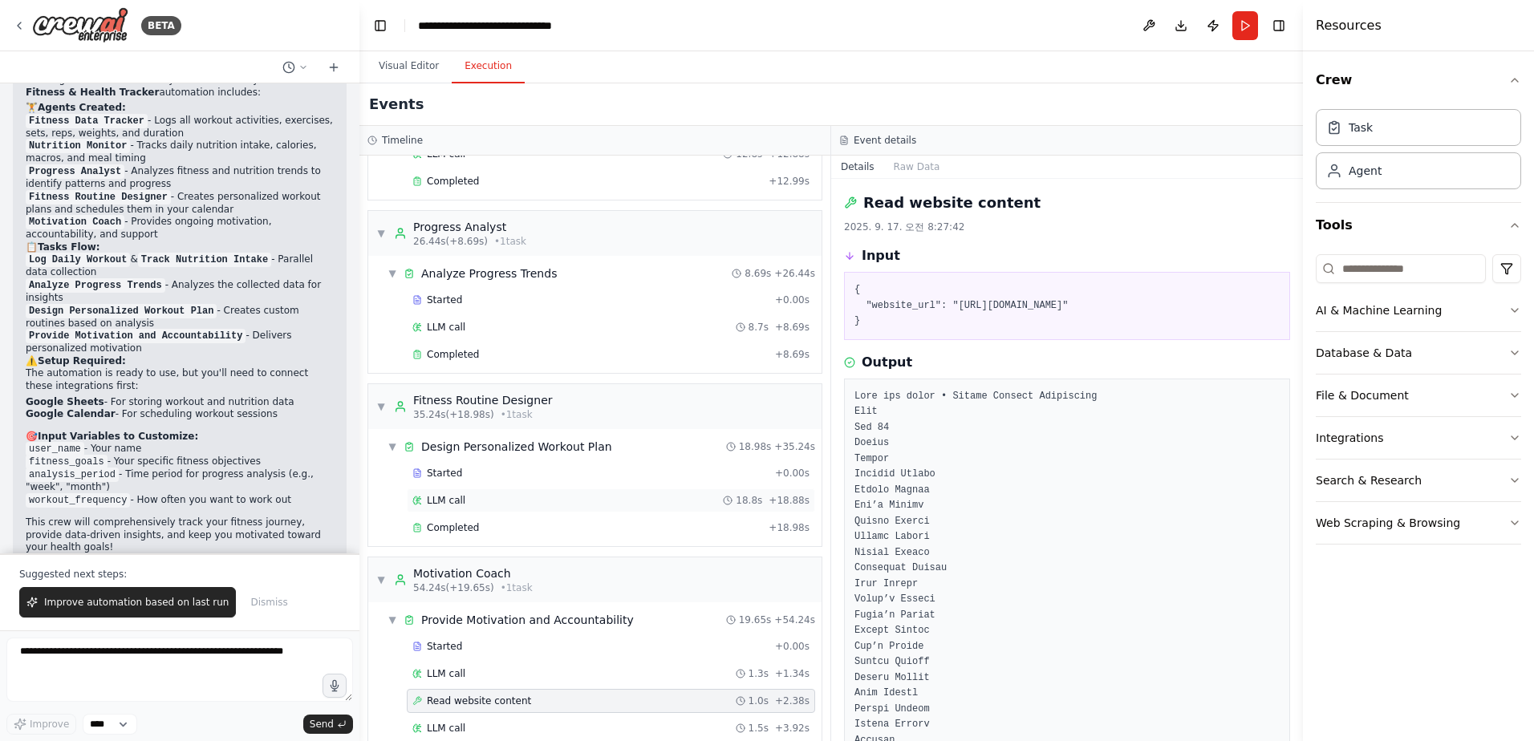
click at [538, 493] on div "LLM call 18.8s + 18.88s" at bounding box center [611, 501] width 408 height 24
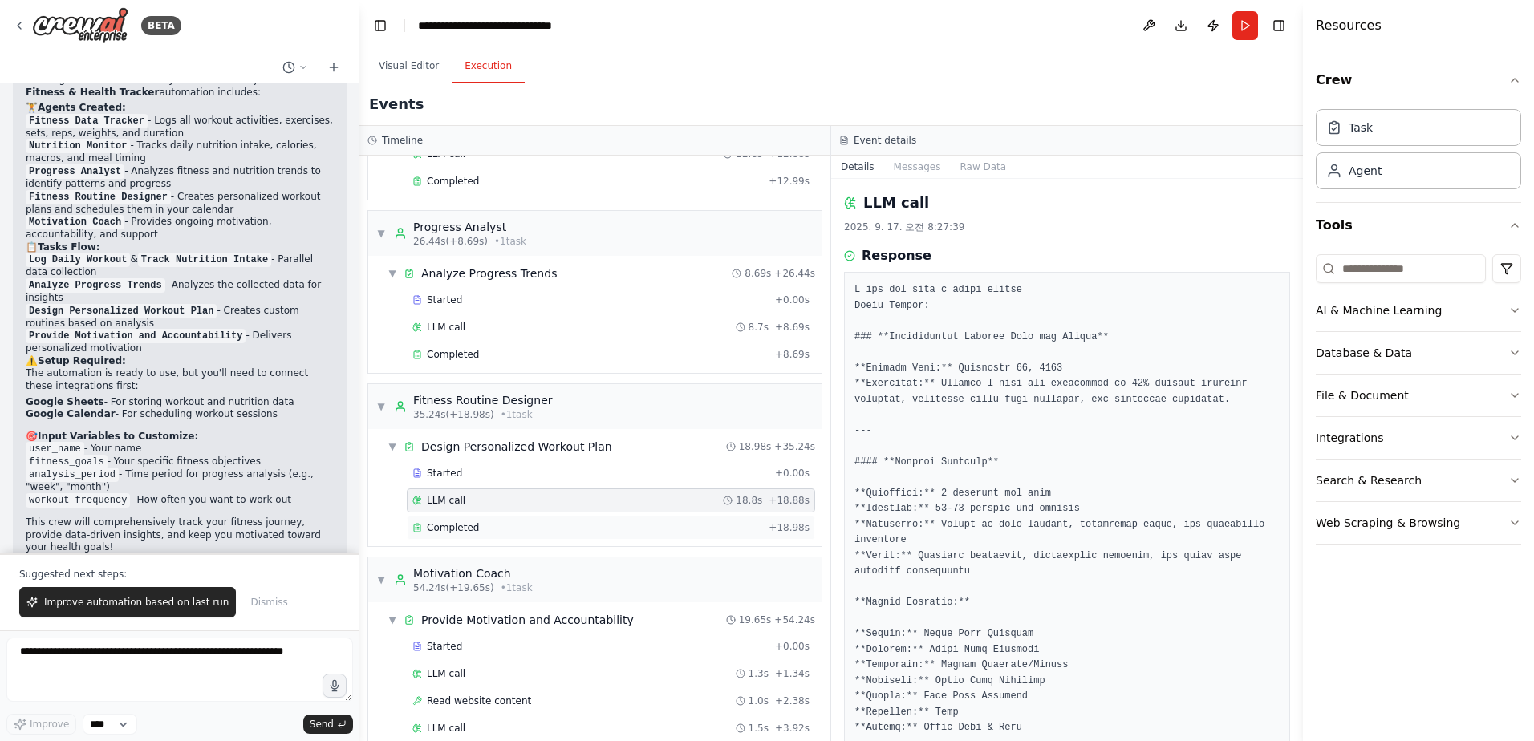
click at [581, 533] on div "Completed" at bounding box center [587, 528] width 350 height 13
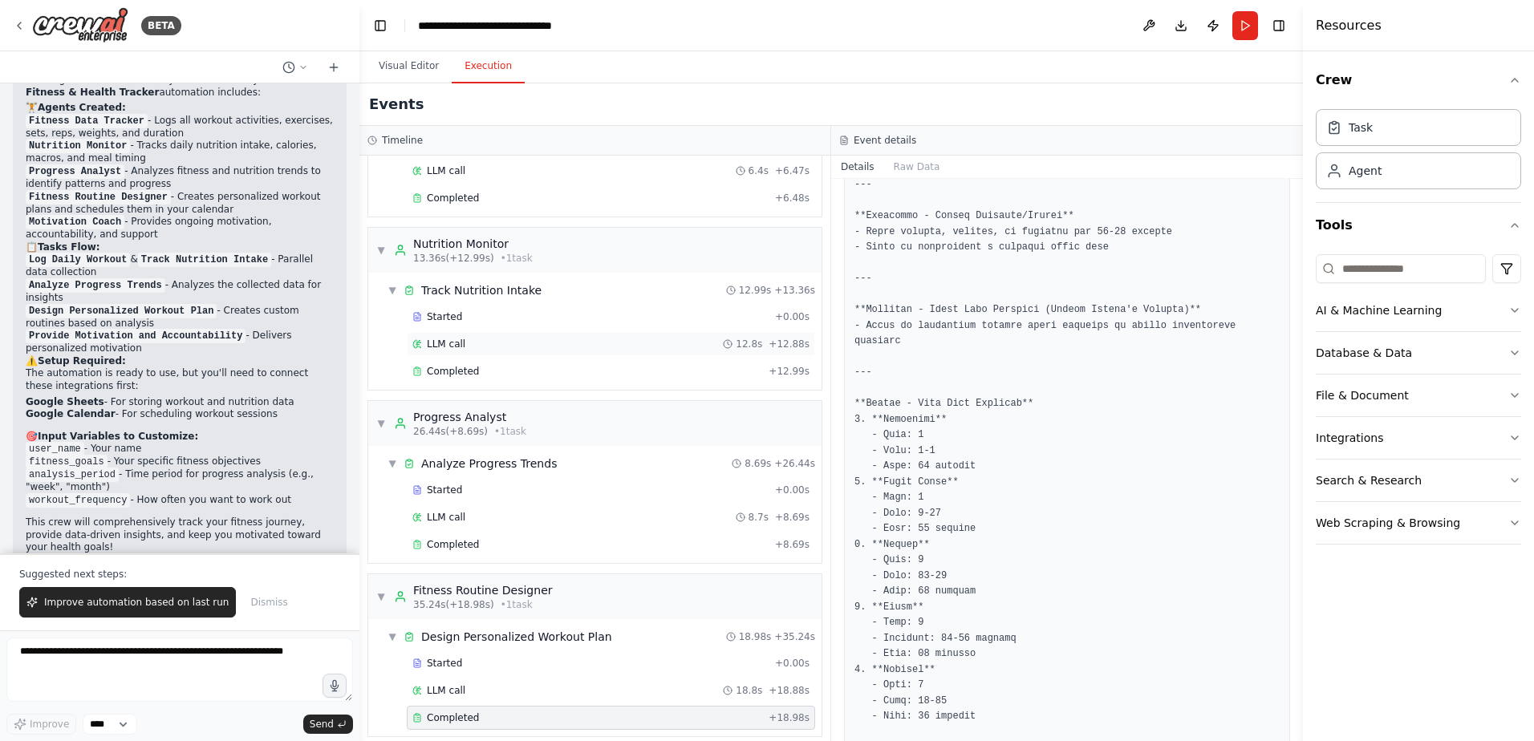
scroll to position [0, 0]
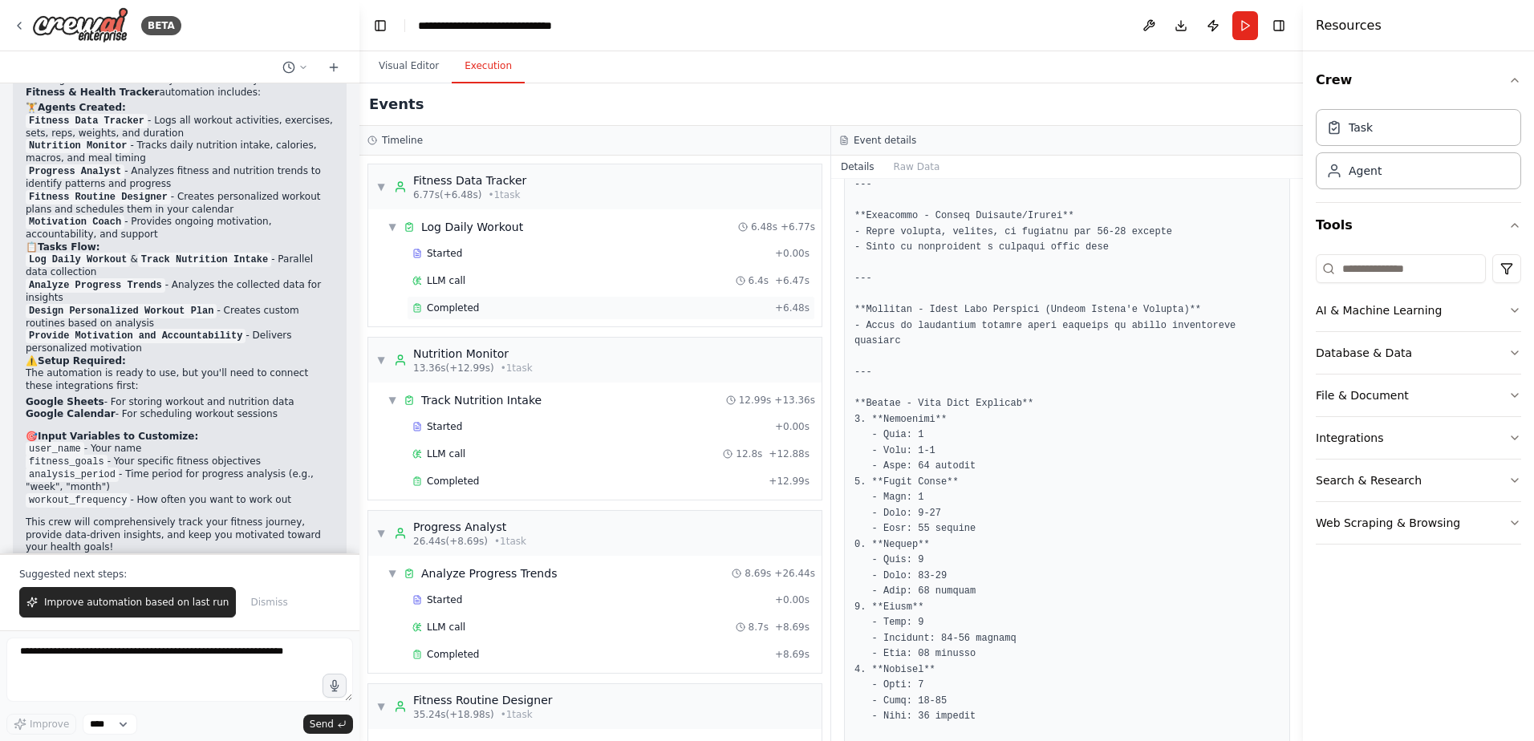
click at [507, 303] on div "Completed" at bounding box center [590, 308] width 356 height 13
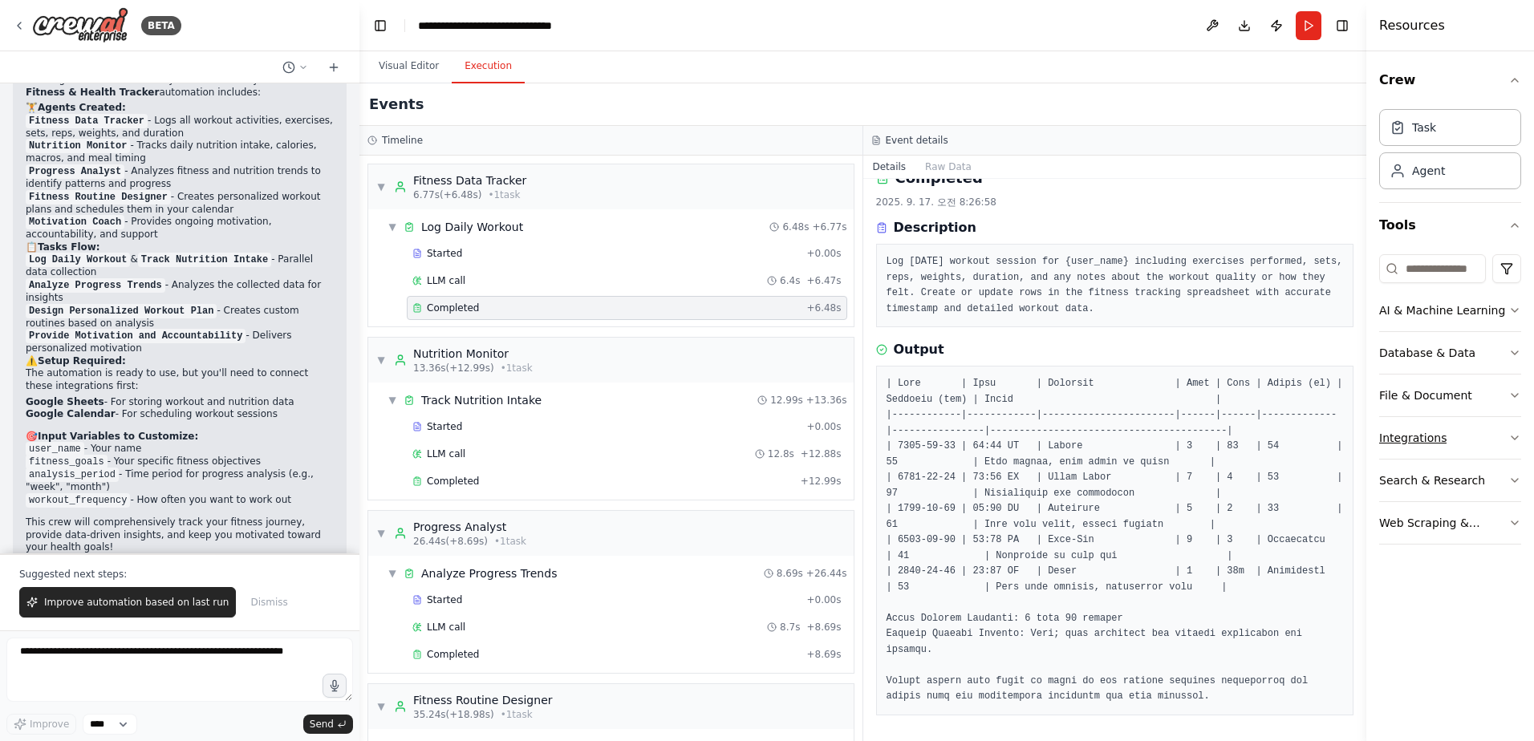
scroll to position [9, 0]
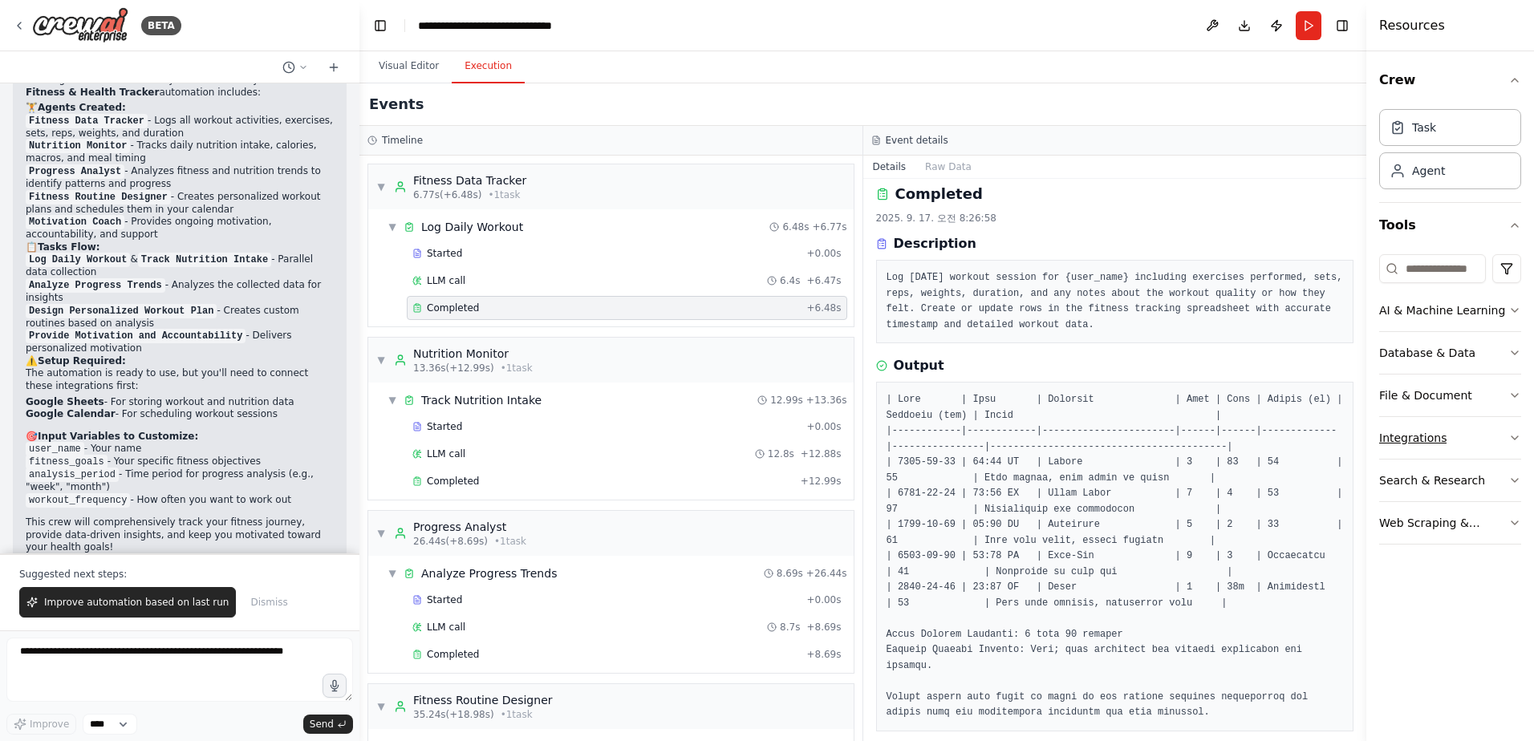
drag, startPoint x: 1304, startPoint y: 440, endPoint x: 1382, endPoint y: 442, distance: 78.6
click at [1382, 442] on div "Resources Crew Task Agent Tools AI & Machine Learning Database & Data File & Do…" at bounding box center [1450, 370] width 168 height 741
drag, startPoint x: 1366, startPoint y: 335, endPoint x: 1433, endPoint y: 336, distance: 66.6
click at [1433, 336] on div "Resources Crew Task Agent Tools AI & Machine Learning Database & Data File & Do…" at bounding box center [1454, 370] width 160 height 741
click at [850, 346] on div "▼ Fitness Data Tracker 6.77s (+6.48s) • 1 task ▼ Log Daily Workout 6.48s + 6.77…" at bounding box center [612, 449] width 506 height 586
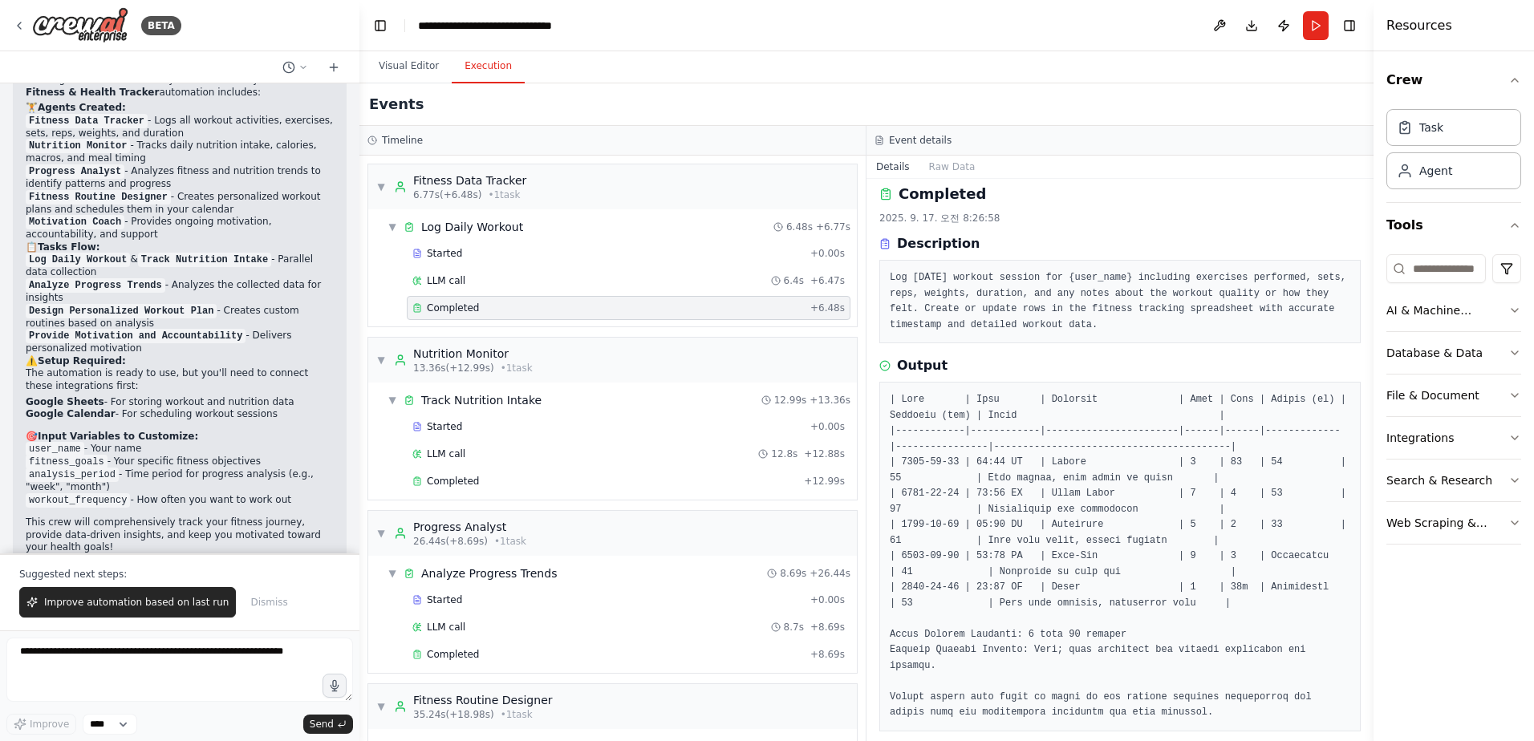
click at [875, 348] on div "Completed 2025. 9. 17. 오전 8:26:58 Description Log today's workout session for {…" at bounding box center [1120, 460] width 507 height 562
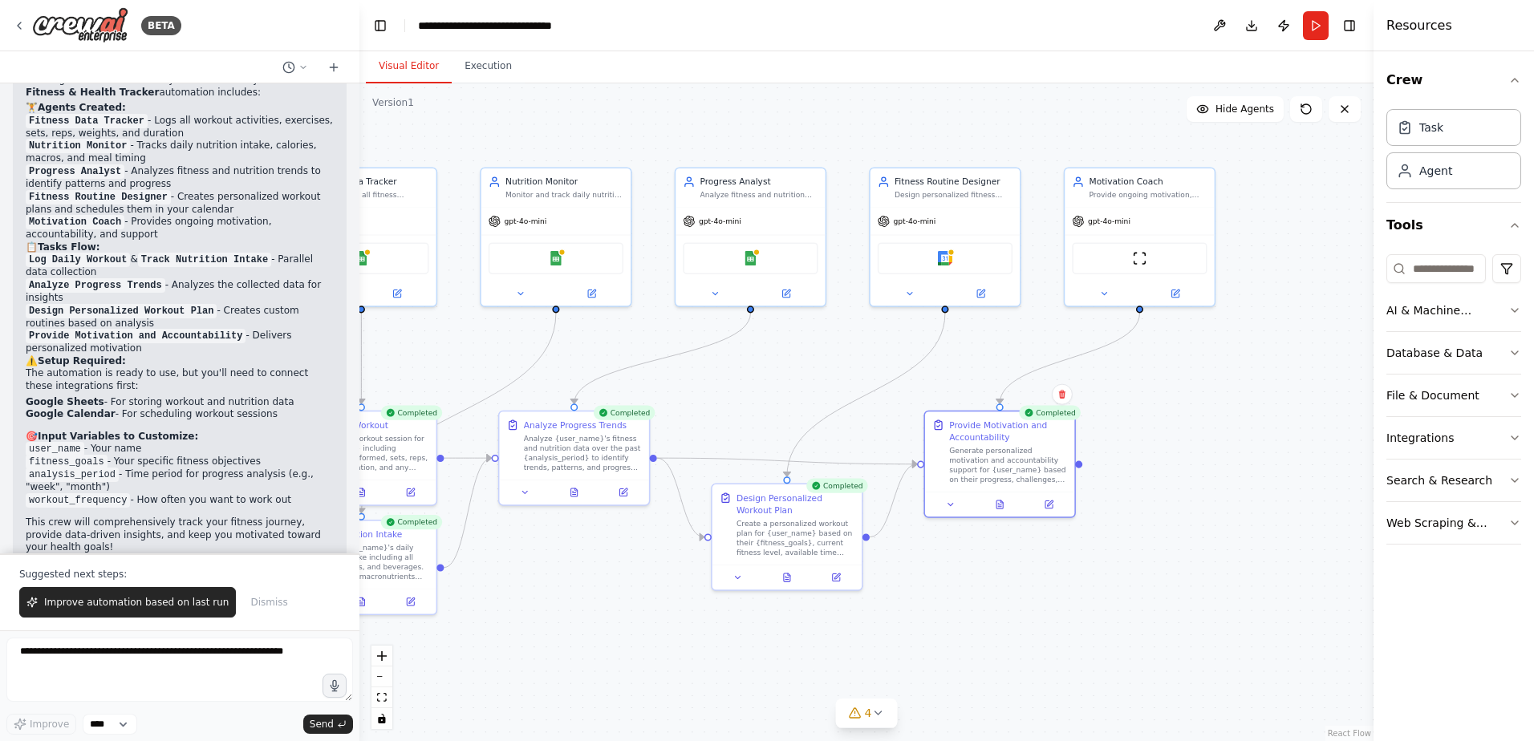
click at [403, 57] on button "Visual Editor" at bounding box center [409, 67] width 86 height 34
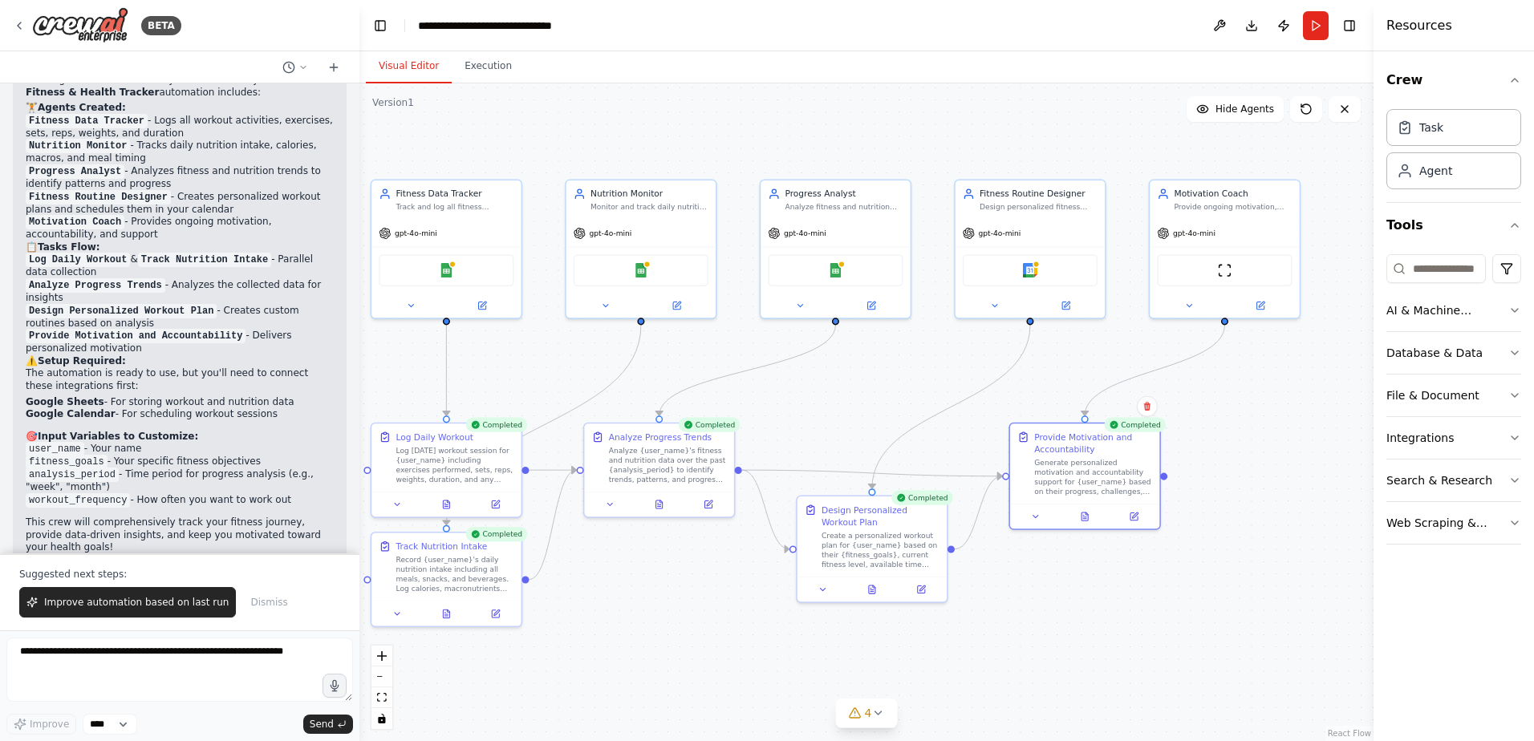
drag, startPoint x: 504, startPoint y: 688, endPoint x: 589, endPoint y: 700, distance: 85.9
click at [589, 700] on div ".deletable-edge-delete-btn { width: 20px; height: 20px; border: 0px solid #ffff…" at bounding box center [866, 412] width 1014 height 658
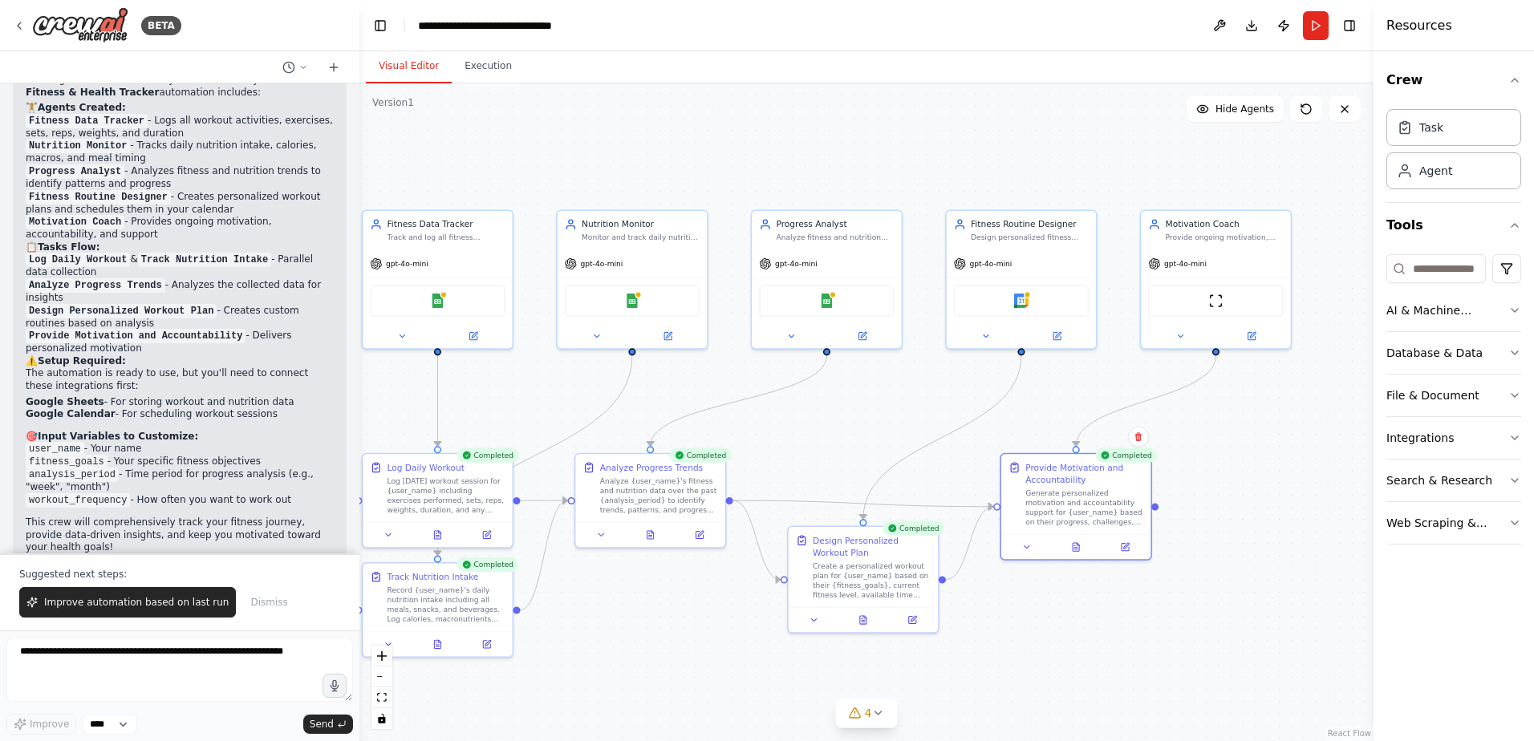
drag, startPoint x: 639, startPoint y: 660, endPoint x: 632, endPoint y: 688, distance: 28.0
click at [632, 688] on div ".deletable-edge-delete-btn { width: 20px; height: 20px; border: 0px solid #ffff…" at bounding box center [866, 412] width 1014 height 658
click at [619, 669] on div ".deletable-edge-delete-btn { width: 20px; height: 20px; border: 0px solid #ffff…" at bounding box center [866, 412] width 1014 height 658
click at [619, 172] on div ".deletable-edge-delete-btn { width: 20px; height: 20px; border: 0px solid #ffff…" at bounding box center [866, 412] width 1014 height 658
click at [874, 169] on div ".deletable-edge-delete-btn { width: 20px; height: 20px; border: 0px solid #ffff…" at bounding box center [866, 412] width 1014 height 658
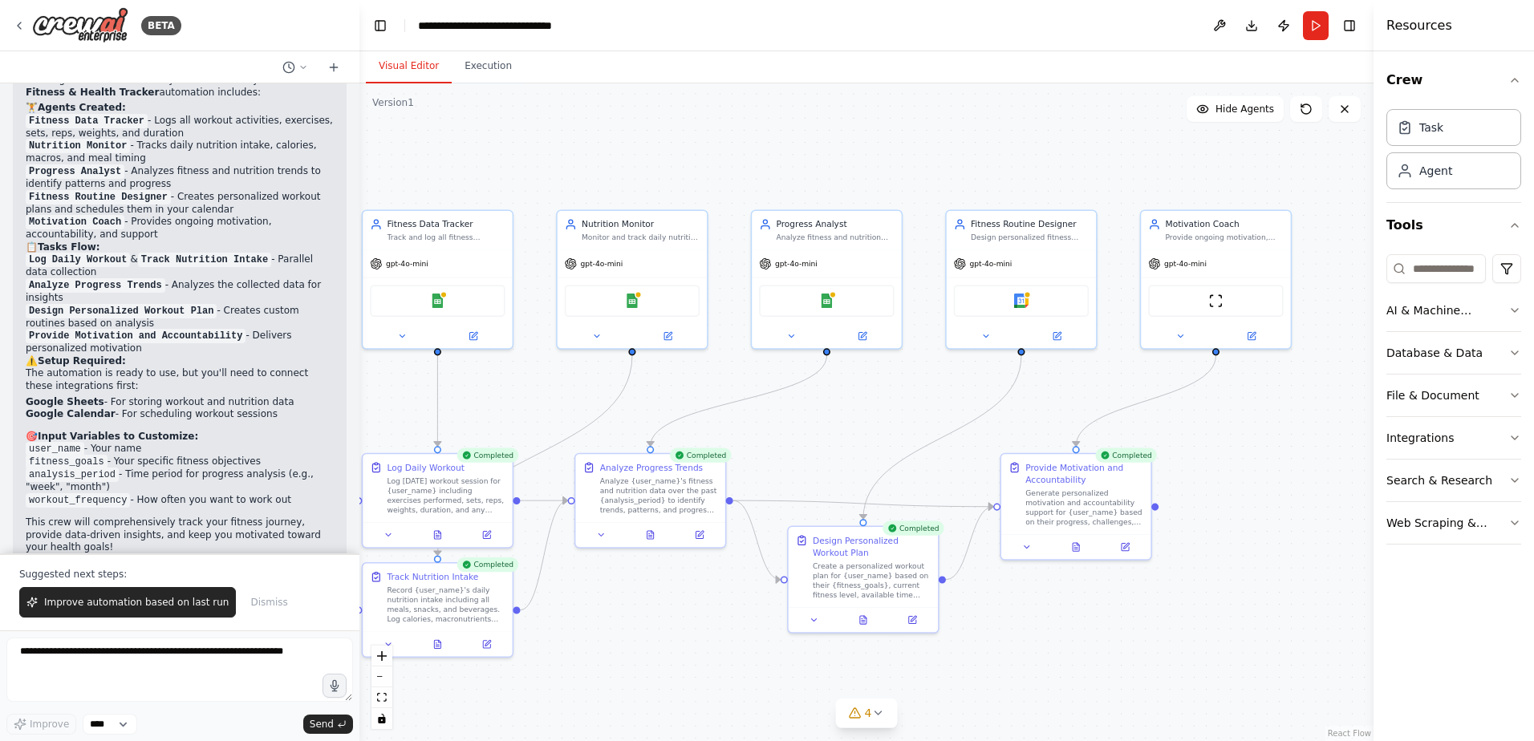
click at [641, 643] on div ".deletable-edge-delete-btn { width: 20px; height: 20px; border: 0px solid #ffff…" at bounding box center [866, 412] width 1014 height 658
drag, startPoint x: 491, startPoint y: 607, endPoint x: 493, endPoint y: 630, distance: 23.3
click at [493, 630] on div "Record {user_name}'s daily nutrition intake including all meals, snacks, and be…" at bounding box center [446, 626] width 118 height 39
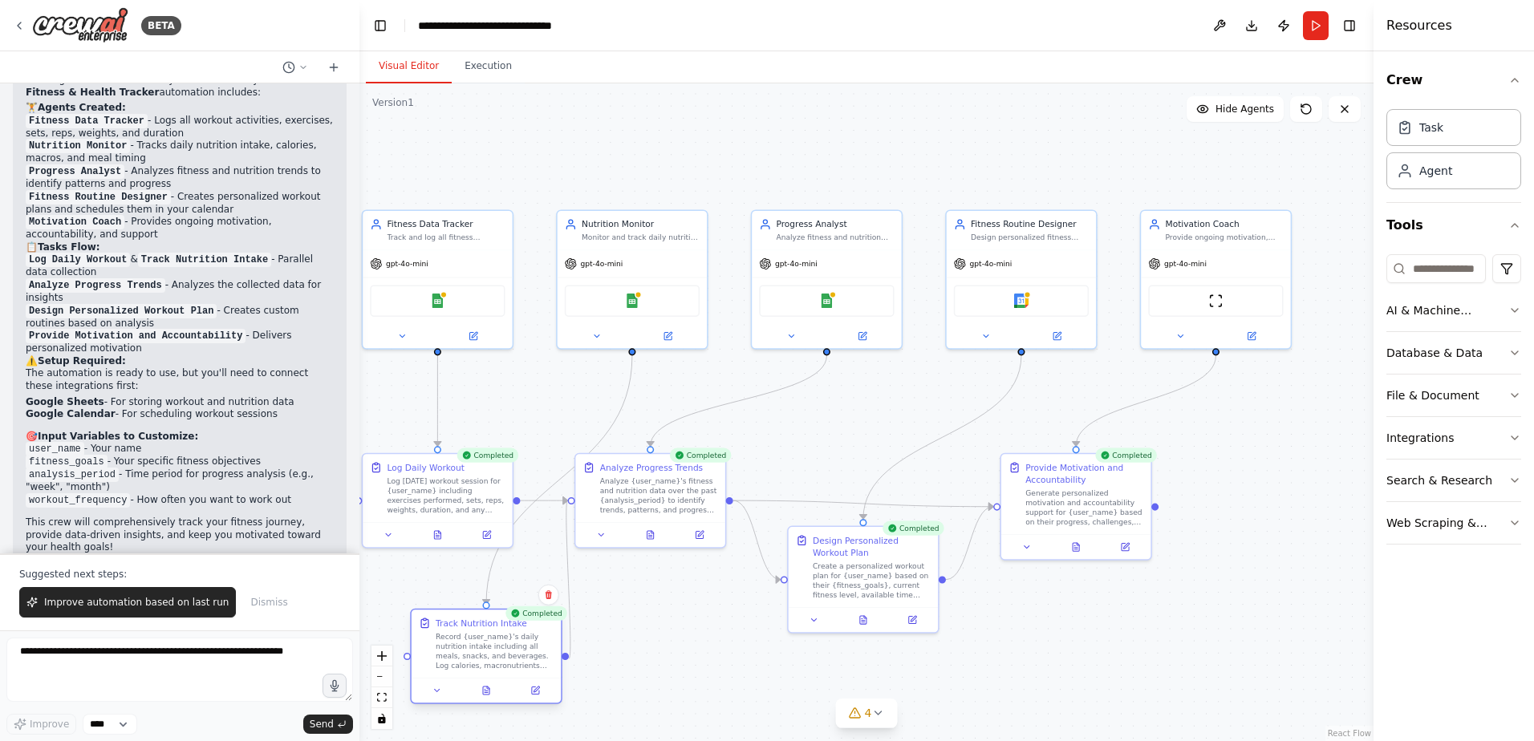
drag, startPoint x: 490, startPoint y: 637, endPoint x: 539, endPoint y: 662, distance: 54.9
click at [539, 662] on div "Record {user_name}'s daily nutrition intake including all meals, snacks, and be…" at bounding box center [495, 650] width 118 height 39
click at [658, 641] on div ".deletable-edge-delete-btn { width: 20px; height: 20px; border: 0px solid #ffff…" at bounding box center [866, 412] width 1014 height 658
click at [663, 628] on div ".deletable-edge-delete-btn { width: 20px; height: 20px; border: 0px solid #ffff…" at bounding box center [866, 412] width 1014 height 658
click at [670, 641] on div ".deletable-edge-delete-btn { width: 20px; height: 20px; border: 0px solid #ffff…" at bounding box center [866, 412] width 1014 height 658
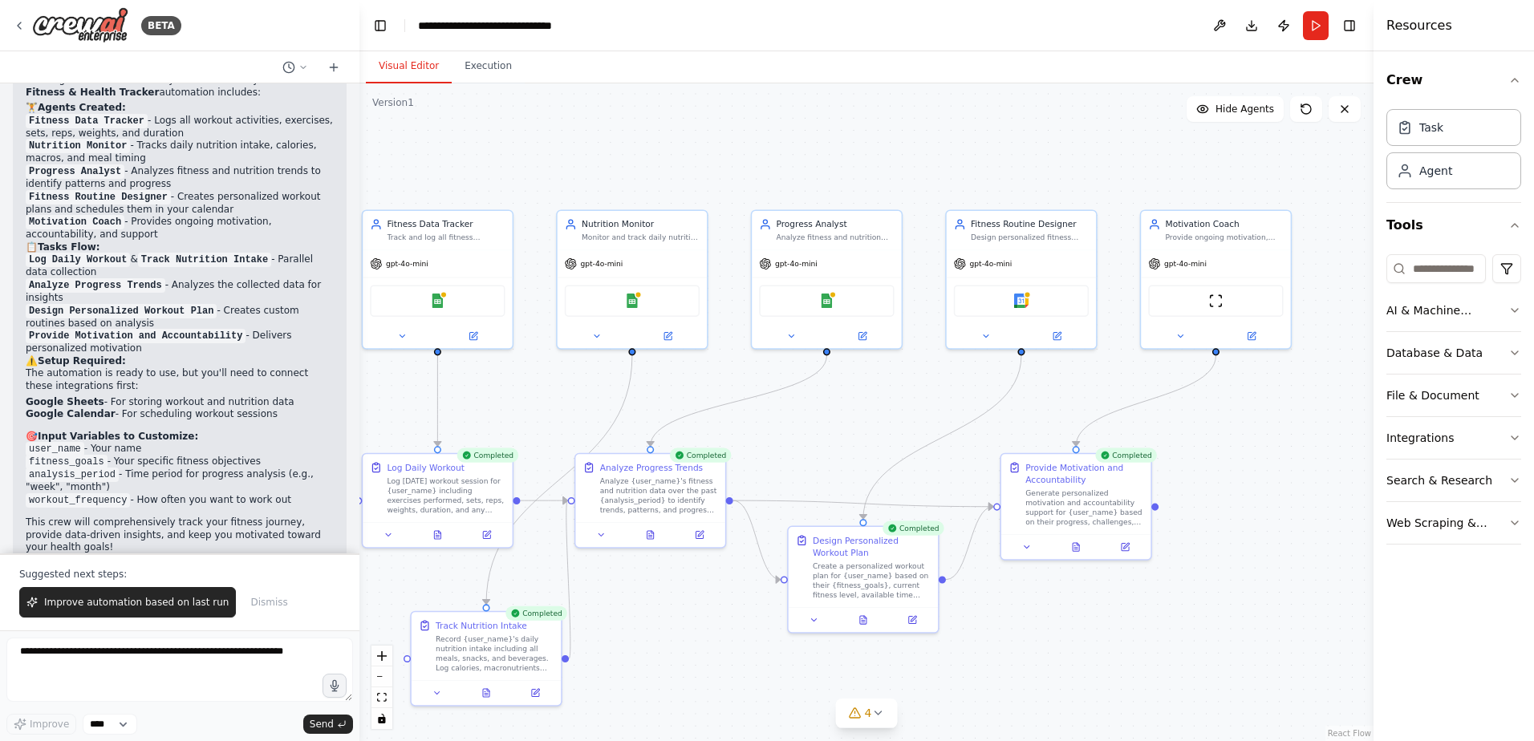
click at [668, 648] on div ".deletable-edge-delete-btn { width: 20px; height: 20px; border: 0px solid #ffff…" at bounding box center [866, 412] width 1014 height 658
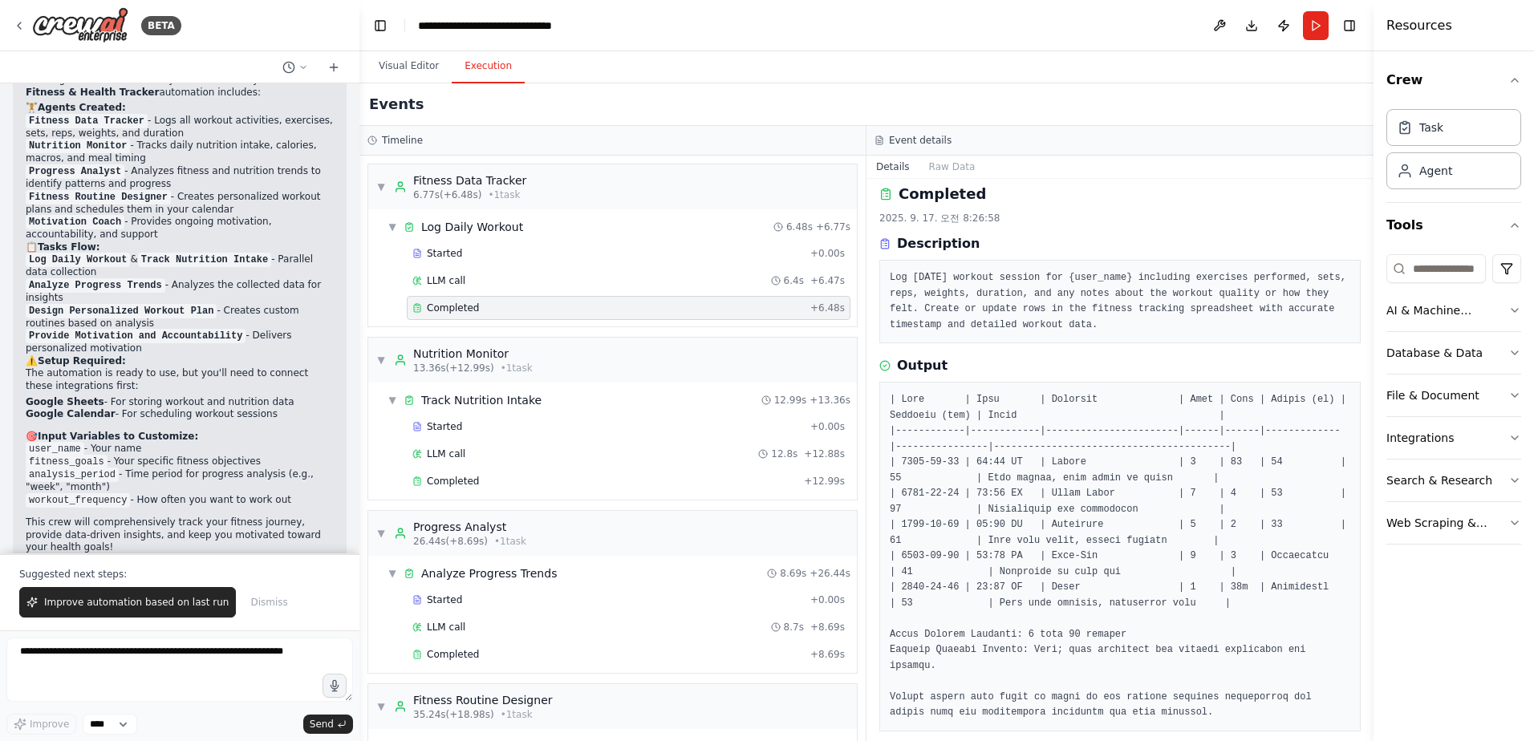
click at [484, 76] on button "Execution" at bounding box center [488, 67] width 73 height 34
click at [503, 453] on div "LLM call 12.8s + 12.88s" at bounding box center [628, 454] width 432 height 13
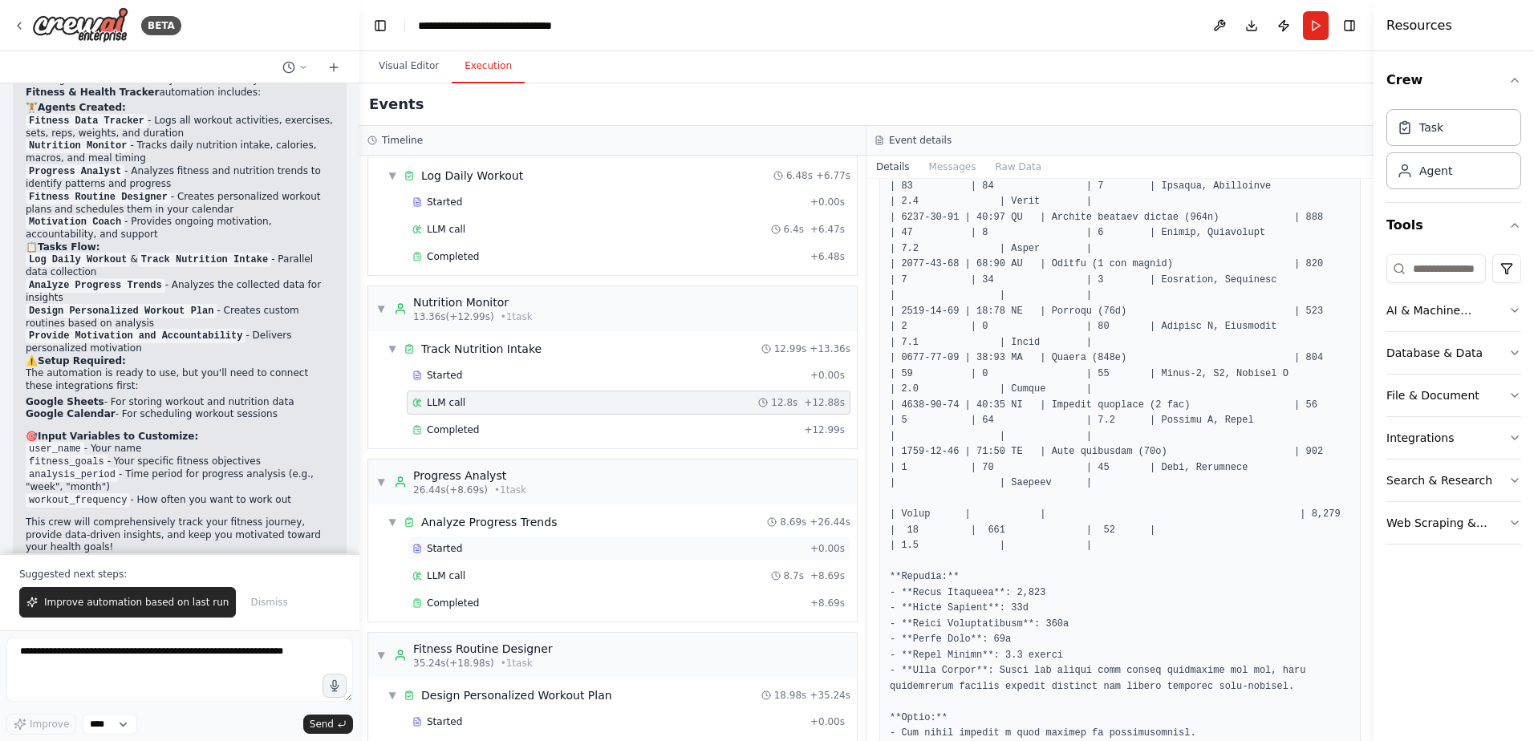
scroll to position [80, 0]
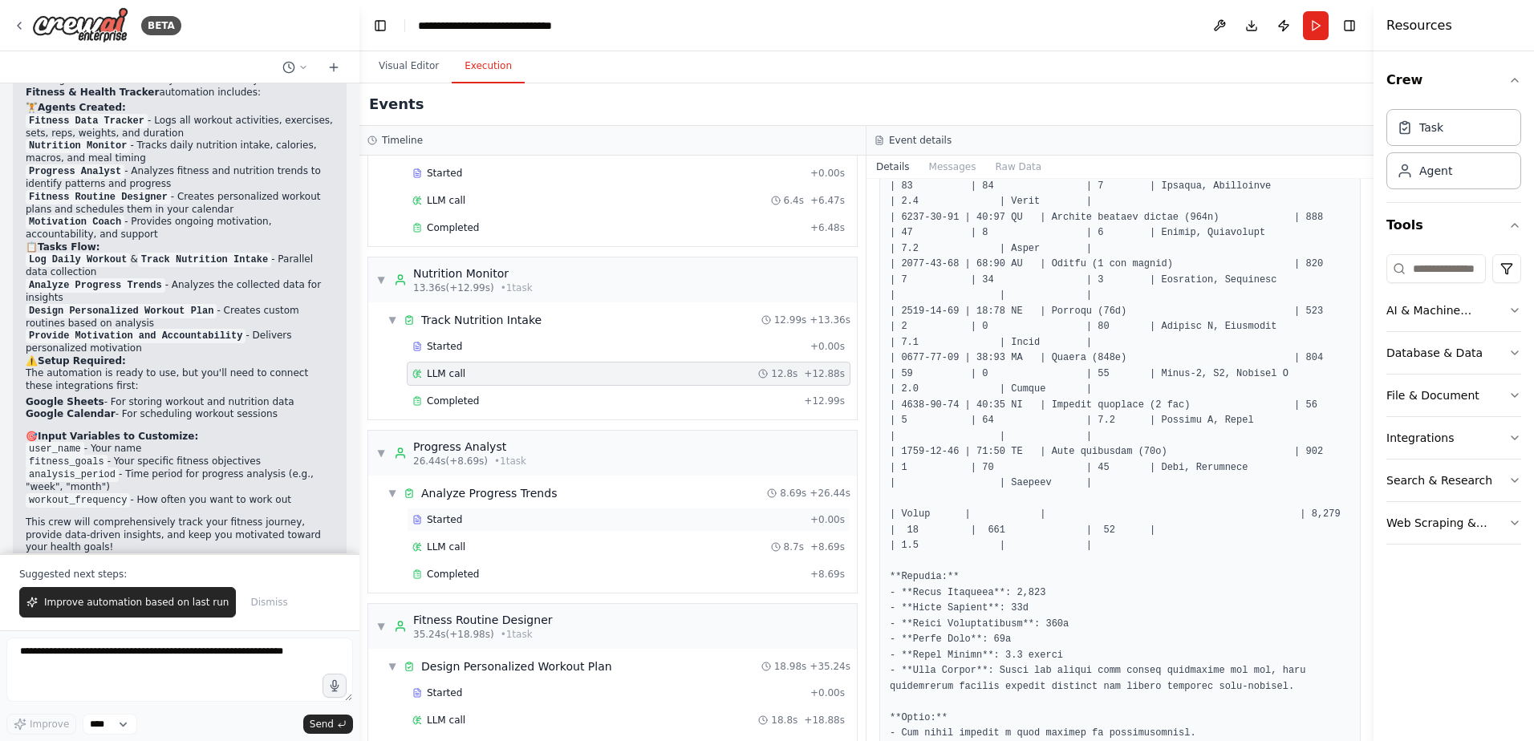
click at [507, 524] on div "Started" at bounding box center [608, 520] width 392 height 13
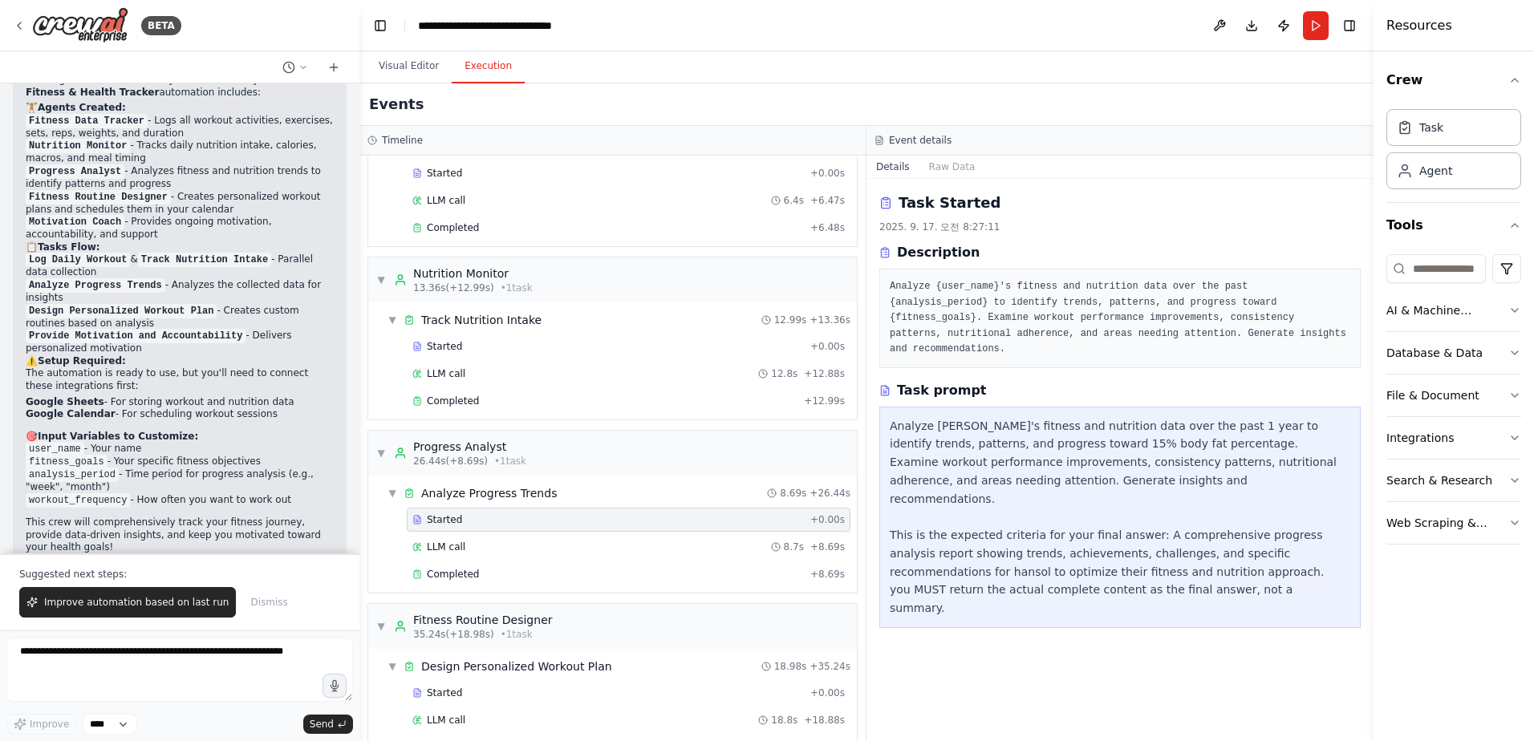
click at [1135, 255] on div "Description" at bounding box center [1119, 252] width 481 height 19
click at [1083, 220] on div "Task Started 2025. 9. 17. 오전 8:27:11 Description Analyze {user_name}'s fitness …" at bounding box center [1119, 280] width 481 height 177
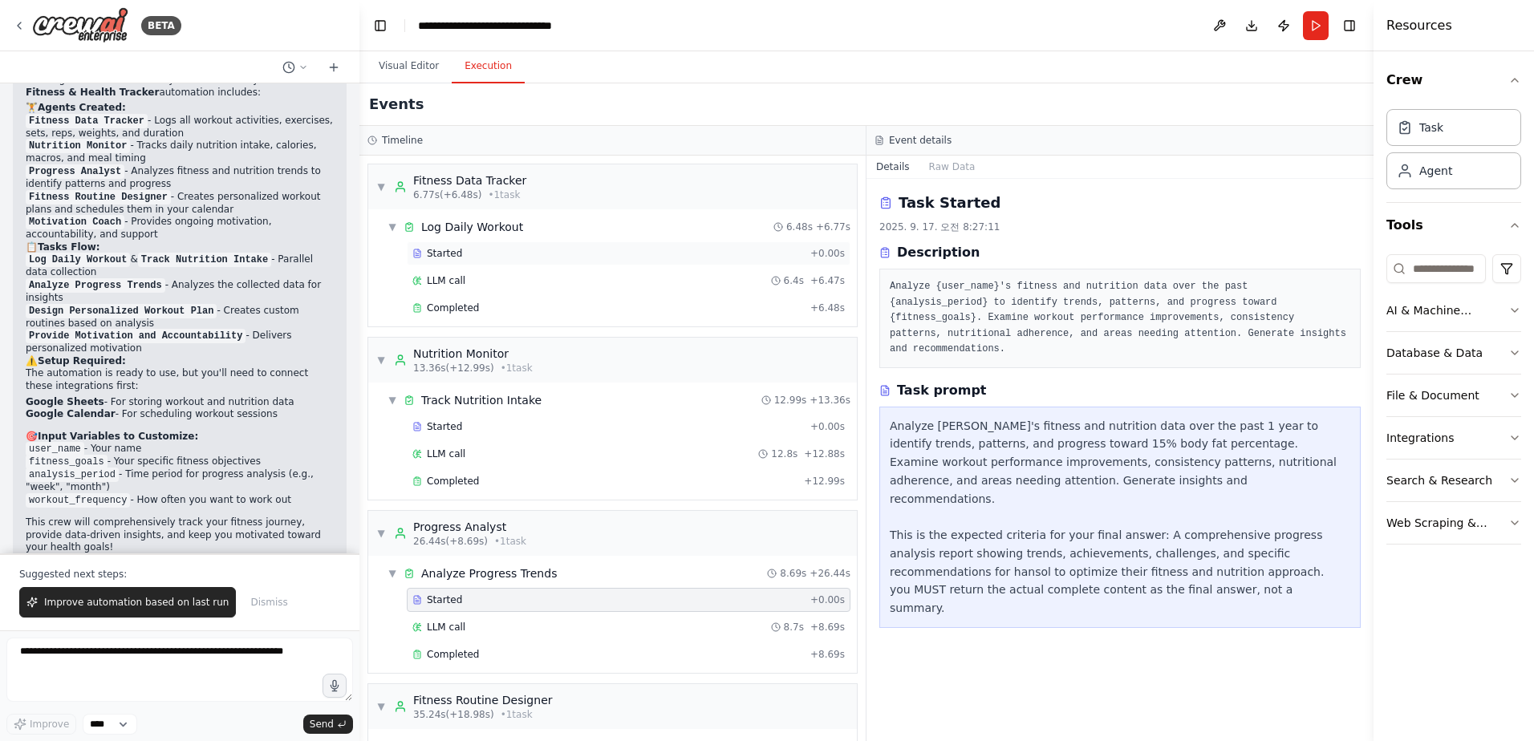
click at [495, 252] on div "Started" at bounding box center [608, 253] width 392 height 13
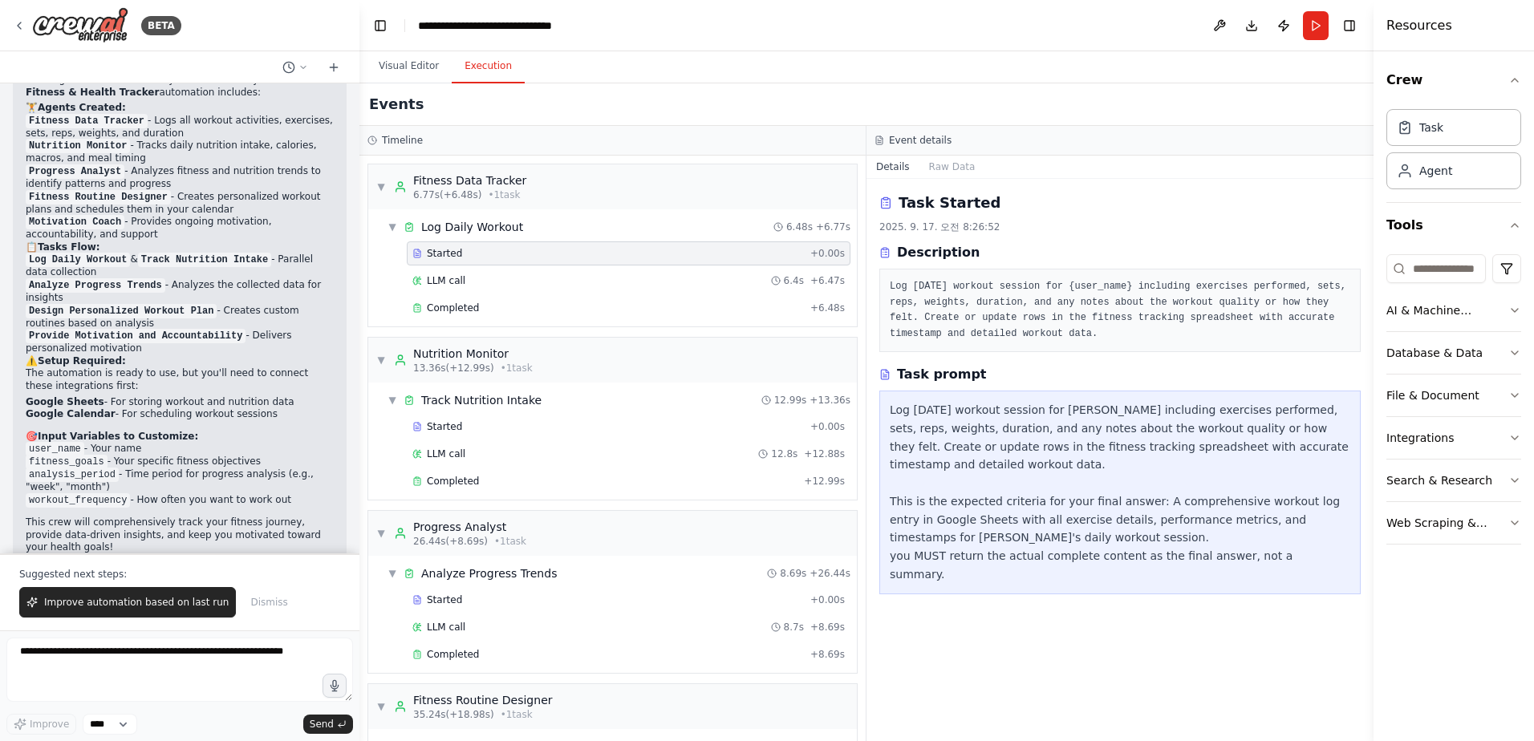
drag, startPoint x: 887, startPoint y: 283, endPoint x: 966, endPoint y: 330, distance: 92.1
click at [966, 330] on div "Log today's workout session for {user_name} including exercises performed, sets…" at bounding box center [1119, 310] width 481 height 83
copy pre "Log today's workout session for {user_name} including exercises performed, sets…"
click at [1106, 306] on pre "Log today's workout session for {user_name} including exercises performed, sets…" at bounding box center [1120, 310] width 461 height 63
click at [1068, 252] on div "Description" at bounding box center [1119, 252] width 481 height 19
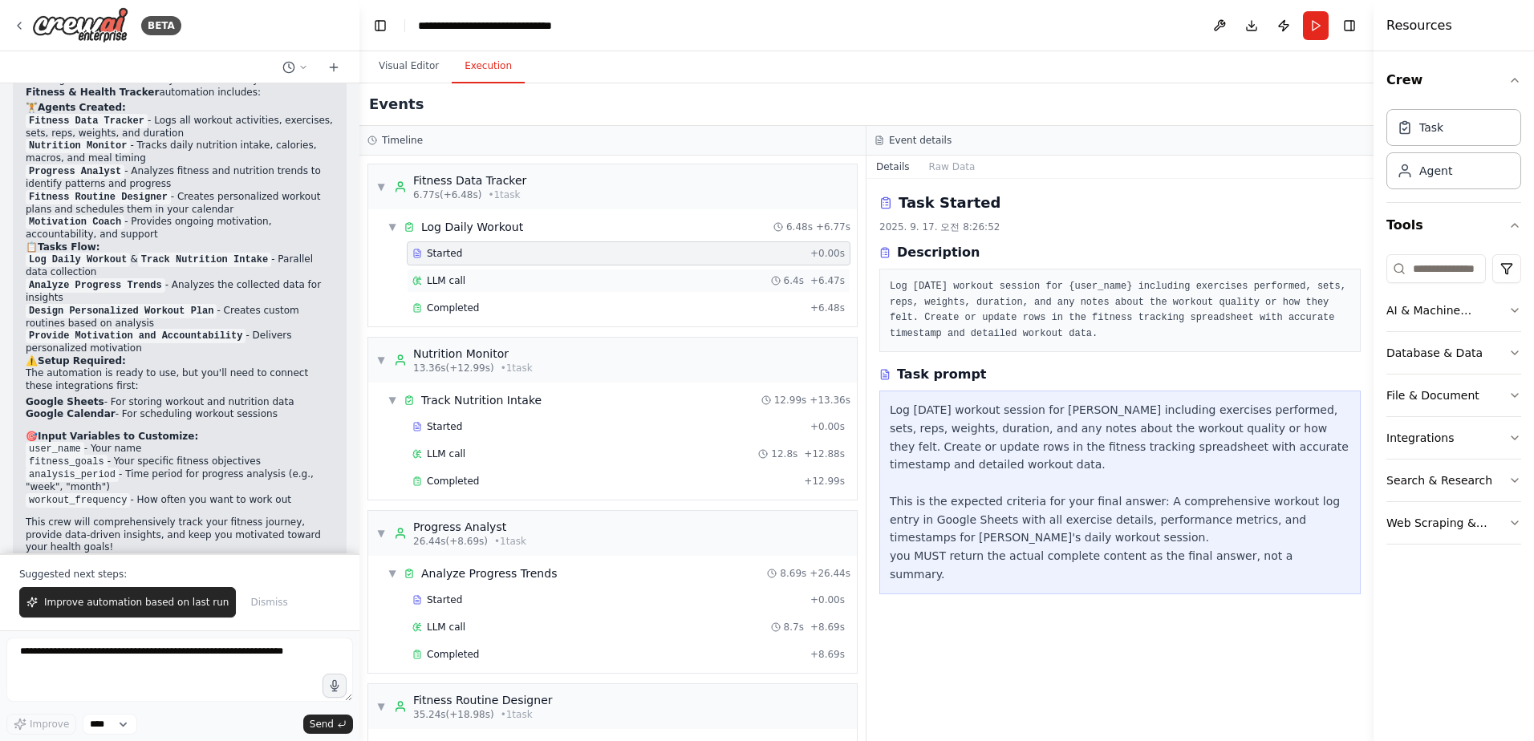
click at [477, 285] on div "LLM call 6.4s + 6.47s" at bounding box center [628, 280] width 432 height 13
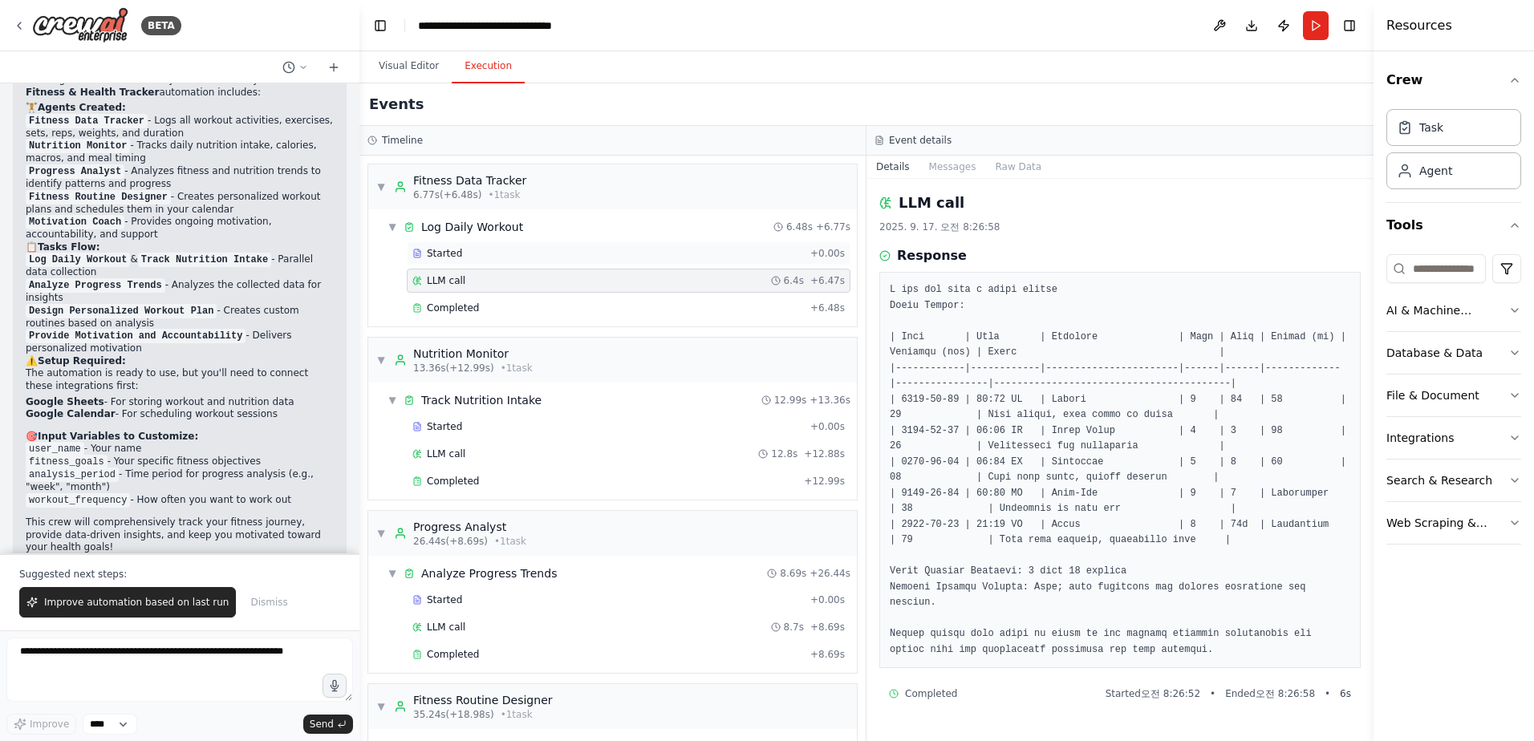
click at [516, 260] on div "Started + 0.00s" at bounding box center [629, 254] width 444 height 24
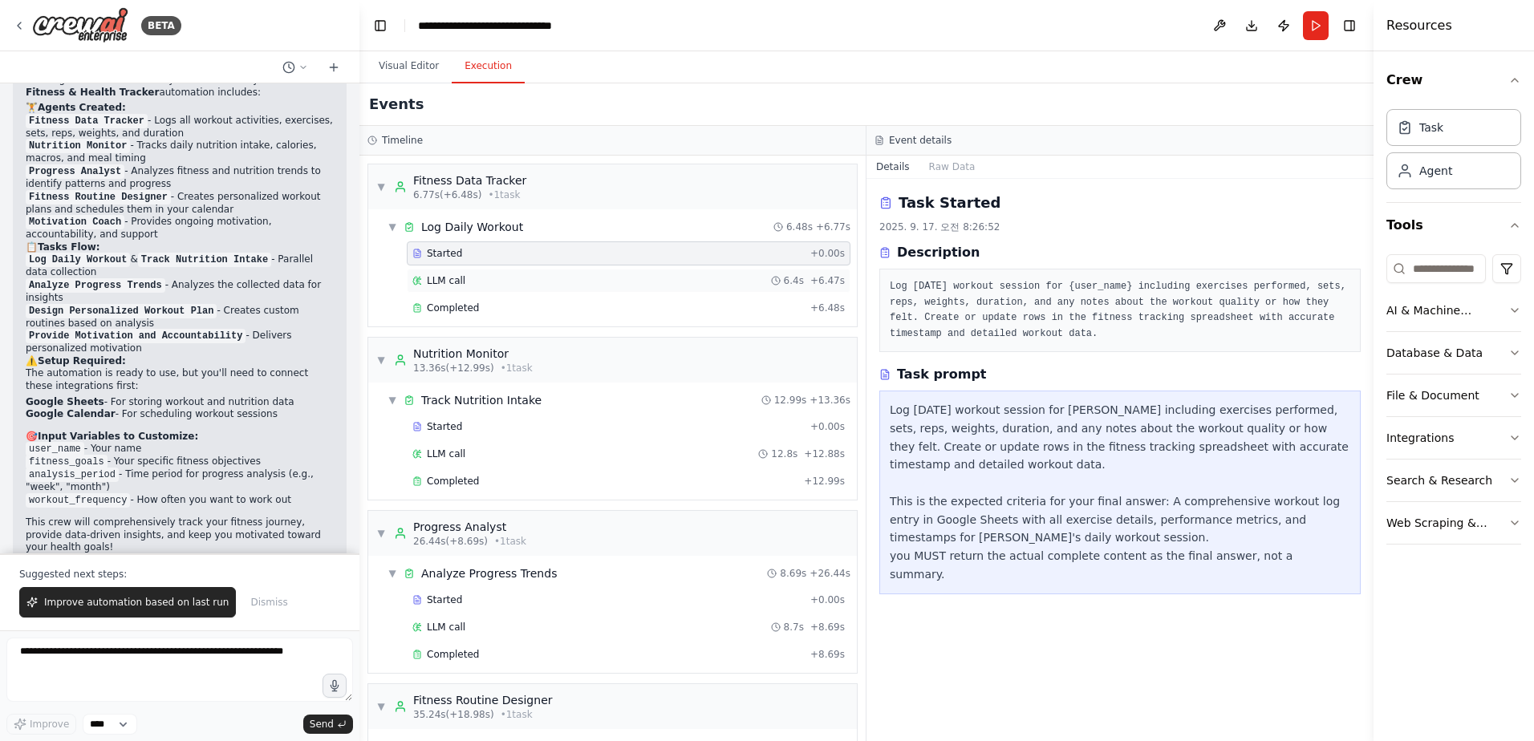
click at [493, 285] on div "LLM call 6.4s + 6.47s" at bounding box center [628, 280] width 432 height 13
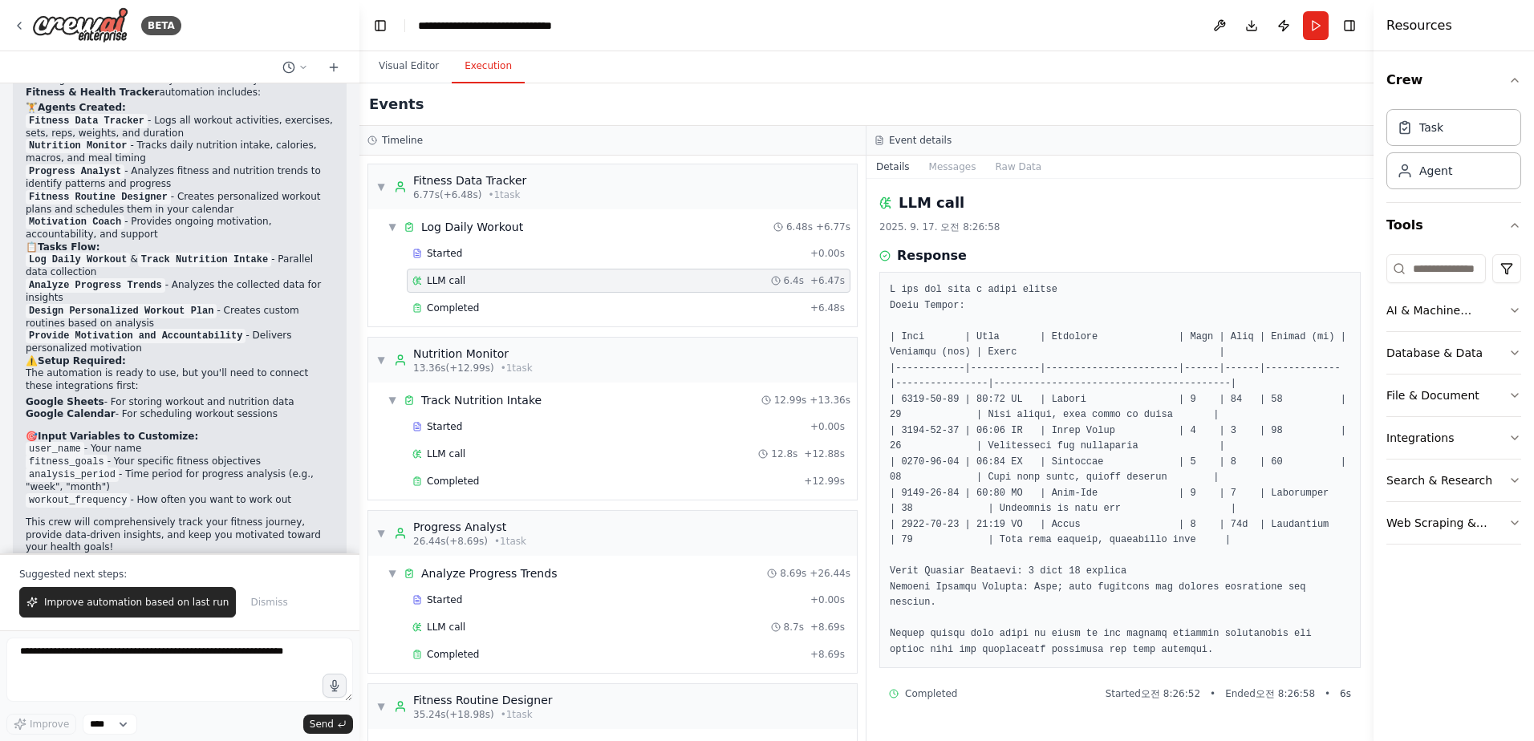
click at [1240, 552] on pre at bounding box center [1120, 470] width 461 height 376
click at [1094, 557] on pre at bounding box center [1120, 470] width 461 height 376
click at [474, 305] on span "Completed" at bounding box center [453, 308] width 52 height 13
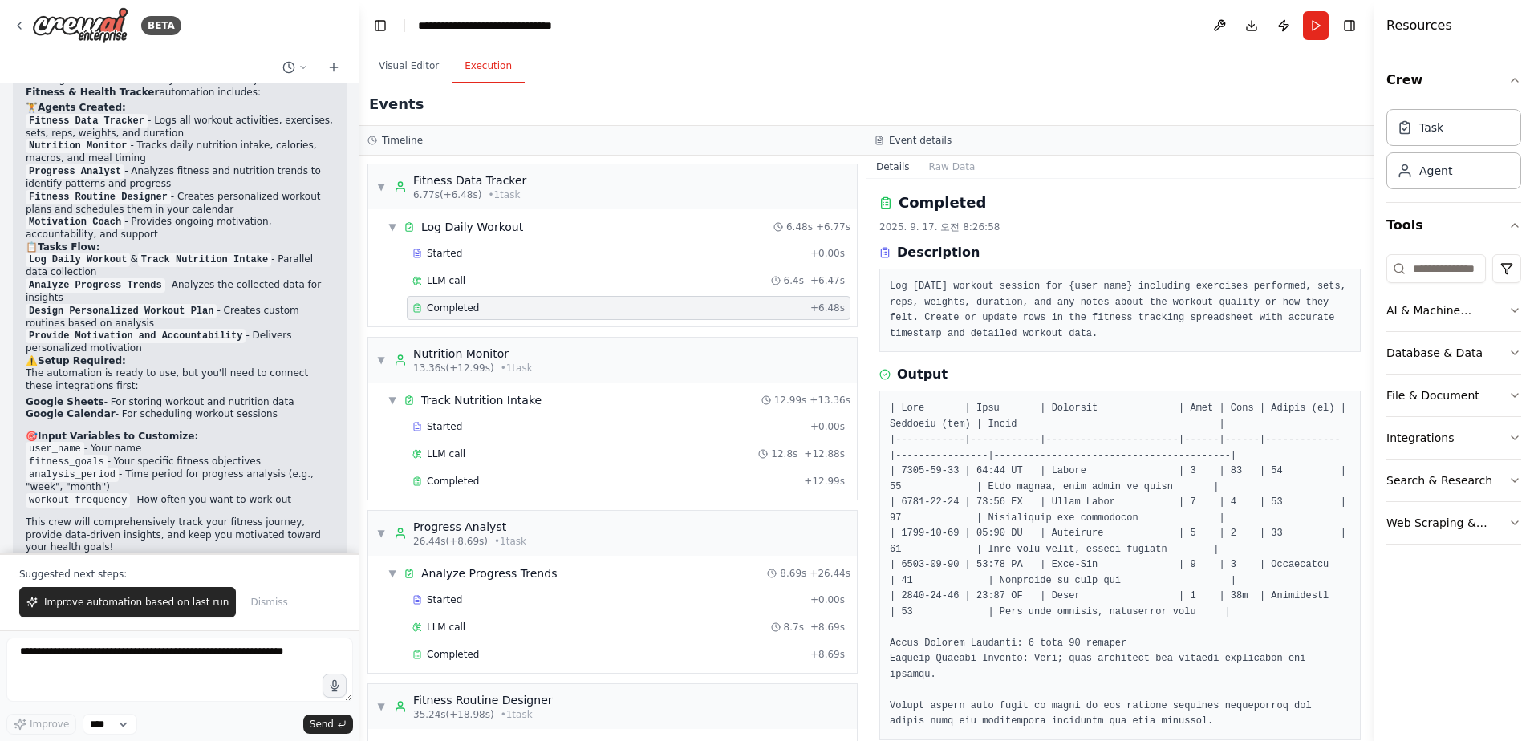
scroll to position [9, 0]
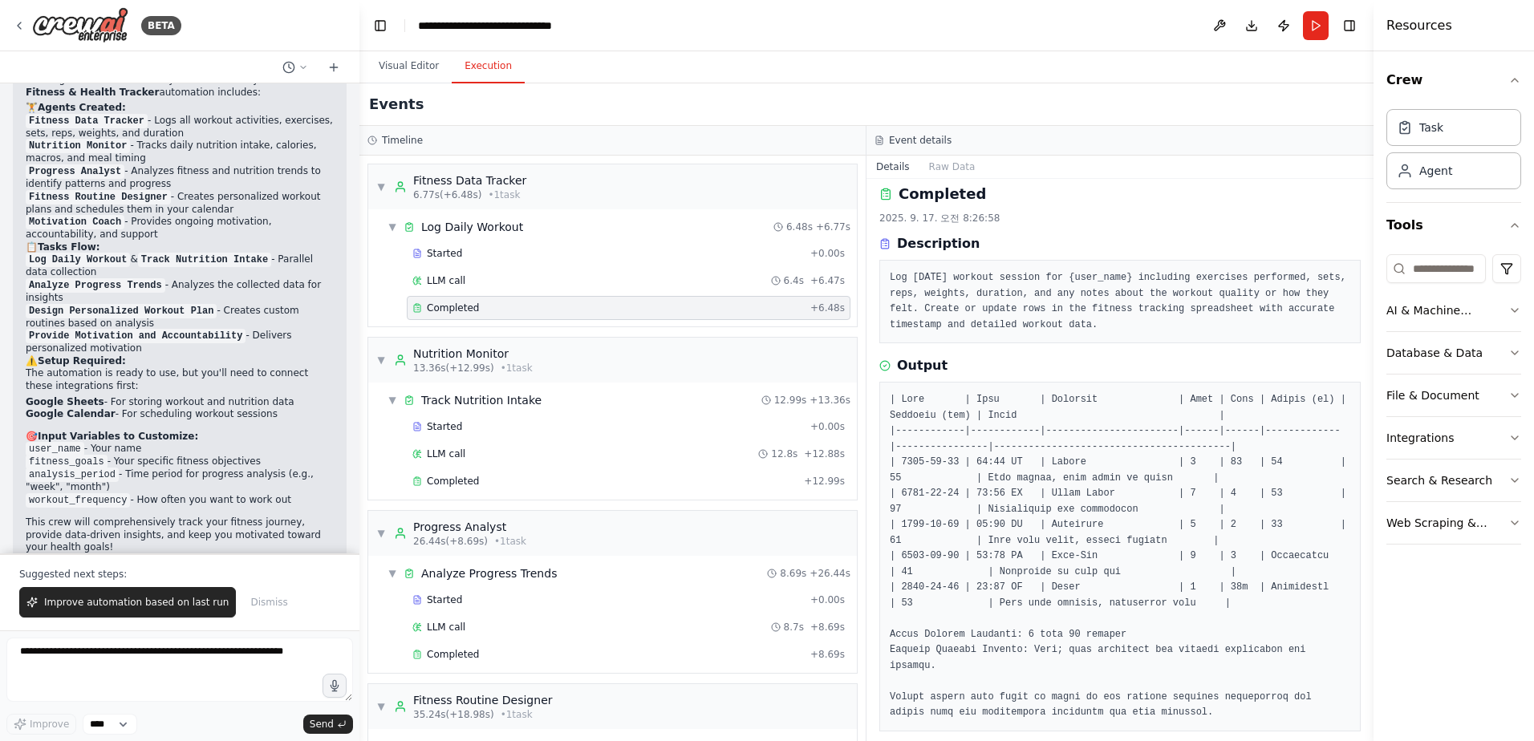
drag, startPoint x: 885, startPoint y: 274, endPoint x: 1054, endPoint y: 323, distance: 176.0
click at [1054, 323] on div "Log today's workout session for {user_name} including exercises performed, sets…" at bounding box center [1119, 301] width 481 height 83
copy pre "Log today's workout session for {user_name} including exercises performed, sets…"
drag, startPoint x: 1089, startPoint y: 67, endPoint x: 1121, endPoint y: 2, distance: 71.8
click at [1094, 59] on div "Visual Editor Execution" at bounding box center [866, 67] width 1014 height 32
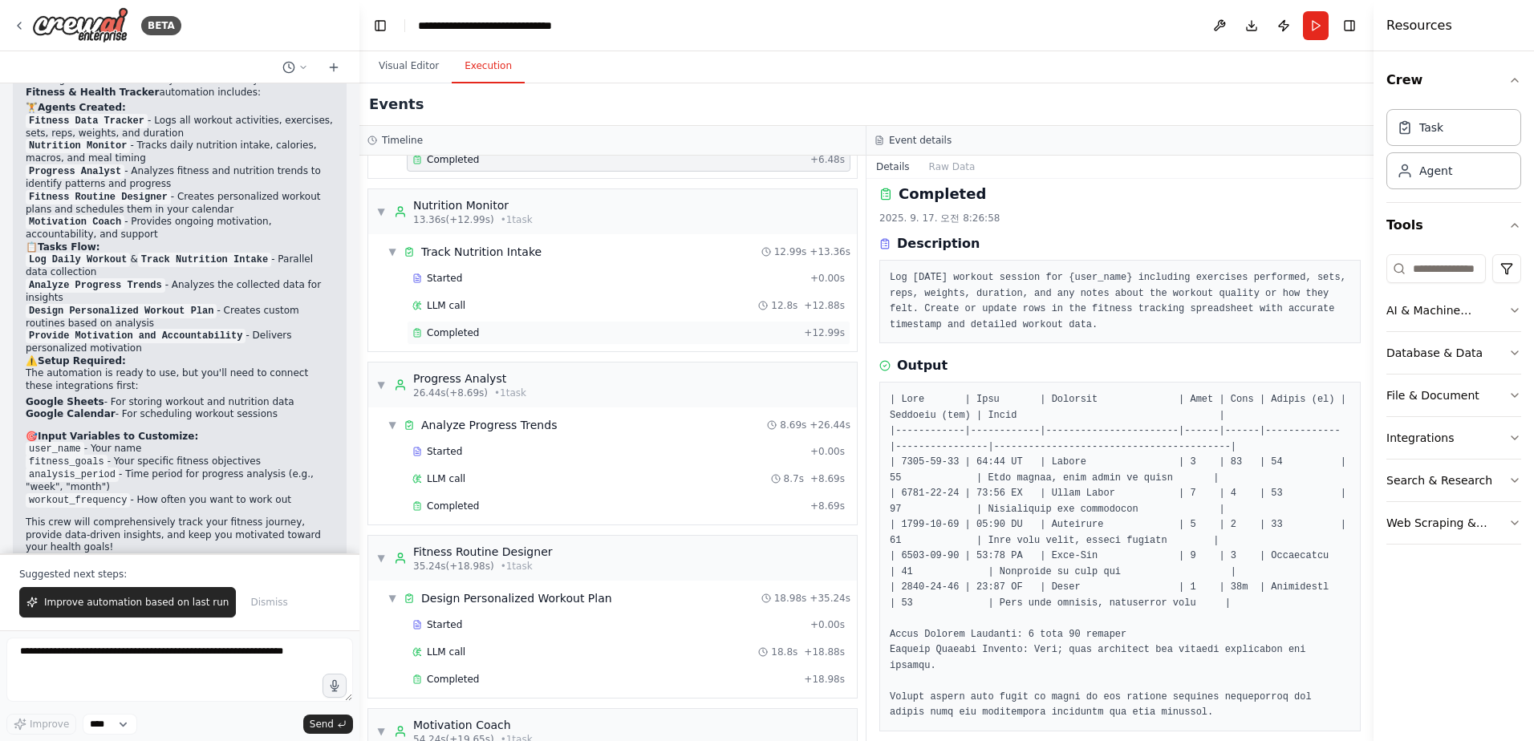
scroll to position [160, 0]
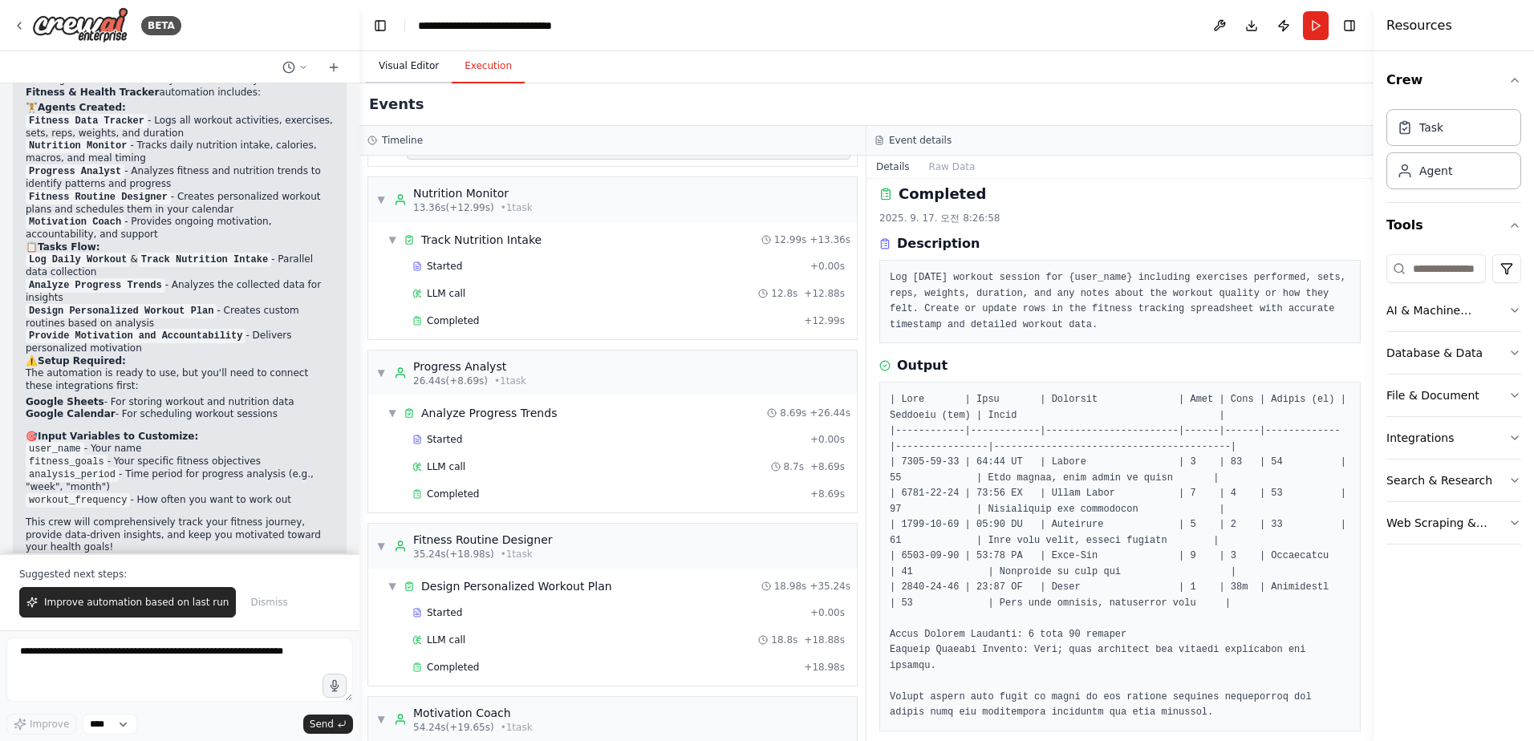
click at [416, 68] on button "Visual Editor" at bounding box center [409, 67] width 86 height 34
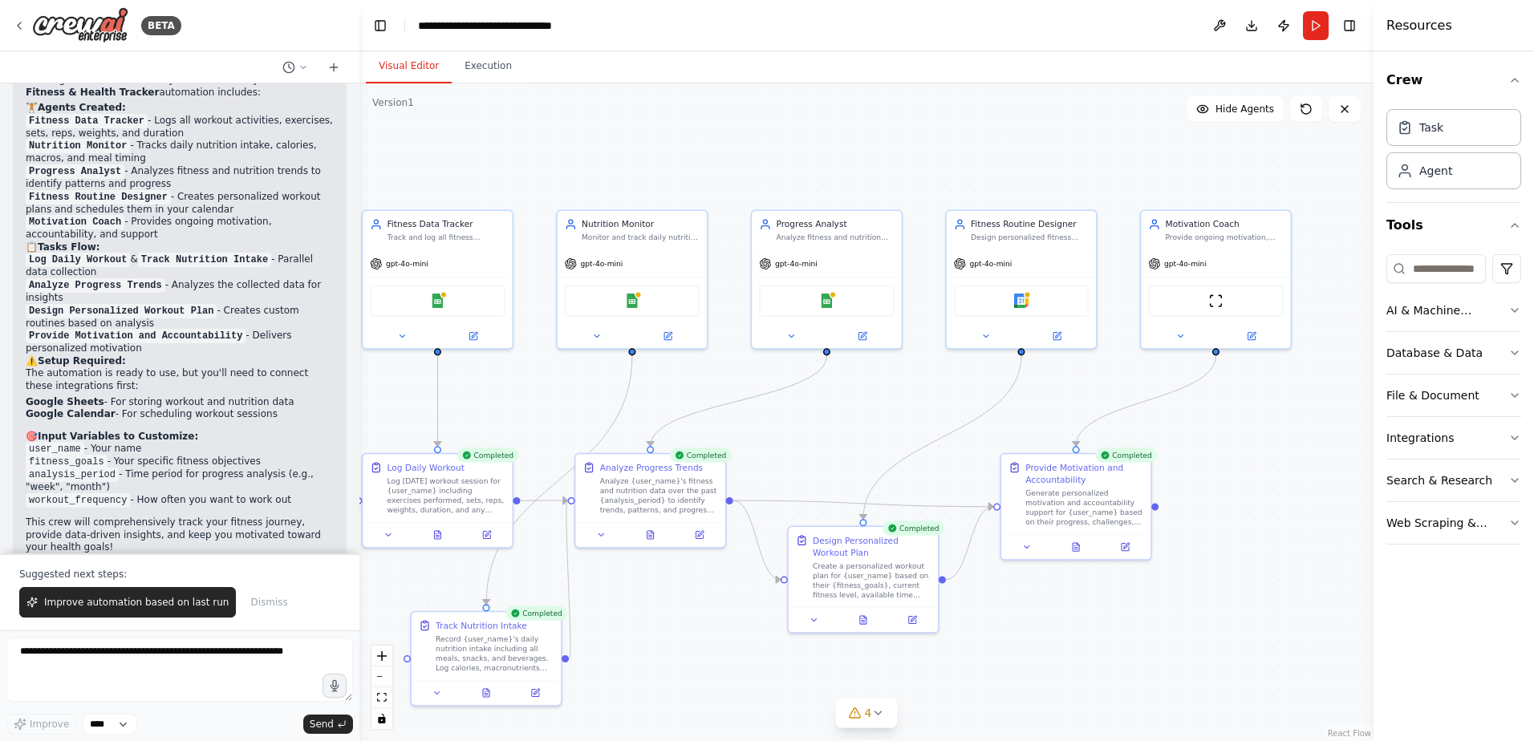
click at [724, 71] on div "Visual Editor Execution" at bounding box center [866, 67] width 1014 height 32
click at [798, 445] on div ".deletable-edge-delete-btn { width: 20px; height: 20px; border: 0px solid #ffff…" at bounding box center [866, 412] width 1014 height 658
click at [1315, 112] on button at bounding box center [1306, 109] width 32 height 26
click at [1019, 155] on div ".deletable-edge-delete-btn { width: 20px; height: 20px; border: 0px solid #ffff…" at bounding box center [866, 412] width 1014 height 658
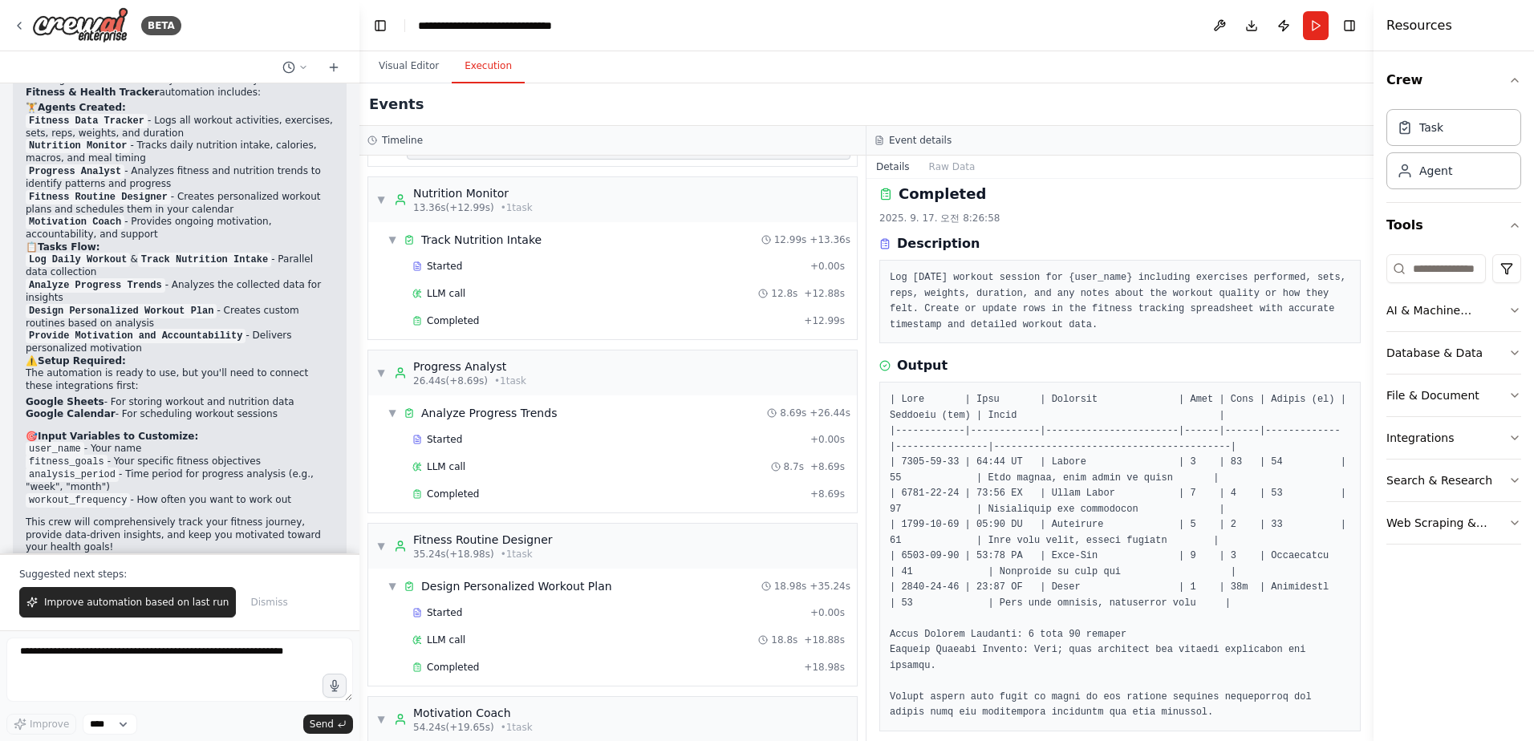
click at [507, 68] on button "Execution" at bounding box center [488, 67] width 73 height 34
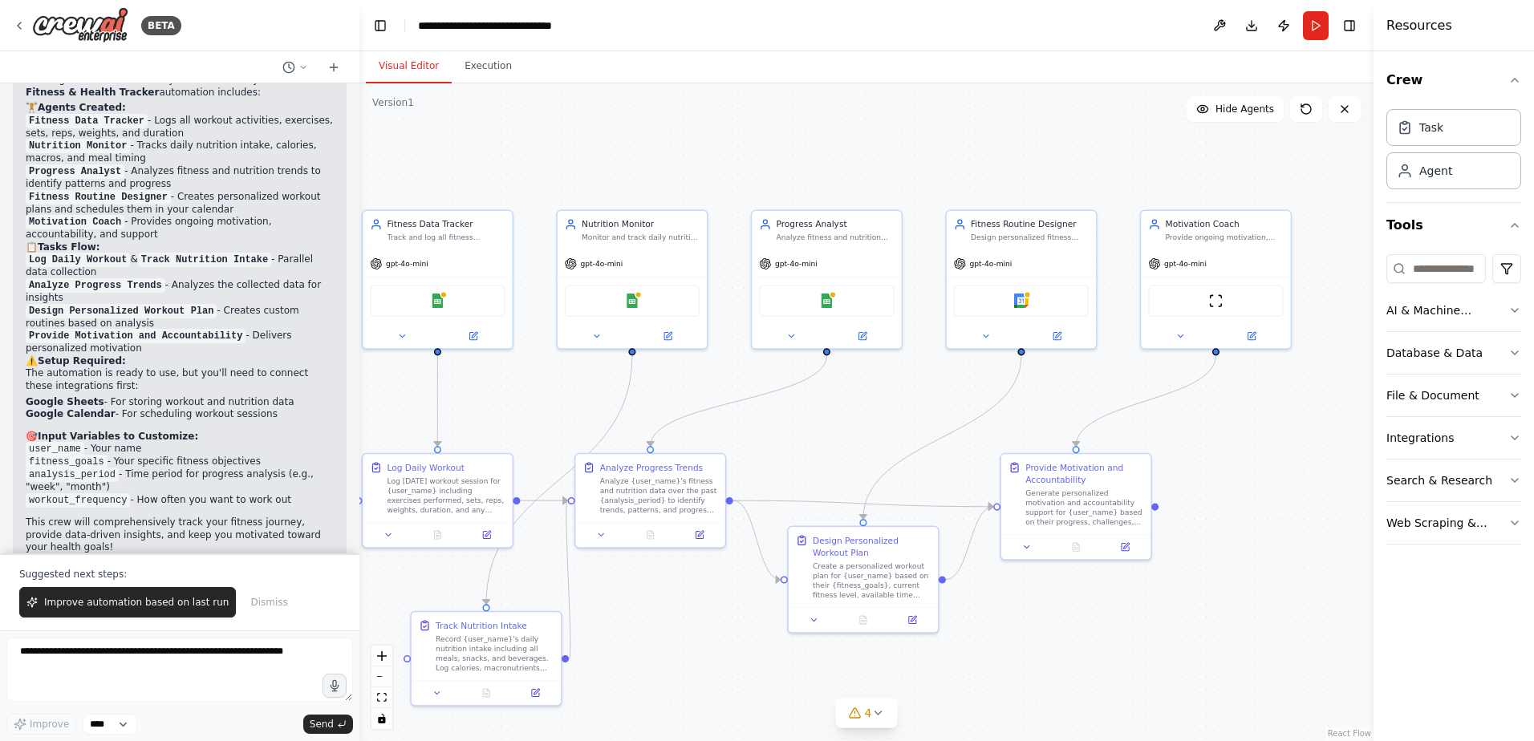
click at [399, 71] on button "Visual Editor" at bounding box center [409, 67] width 86 height 34
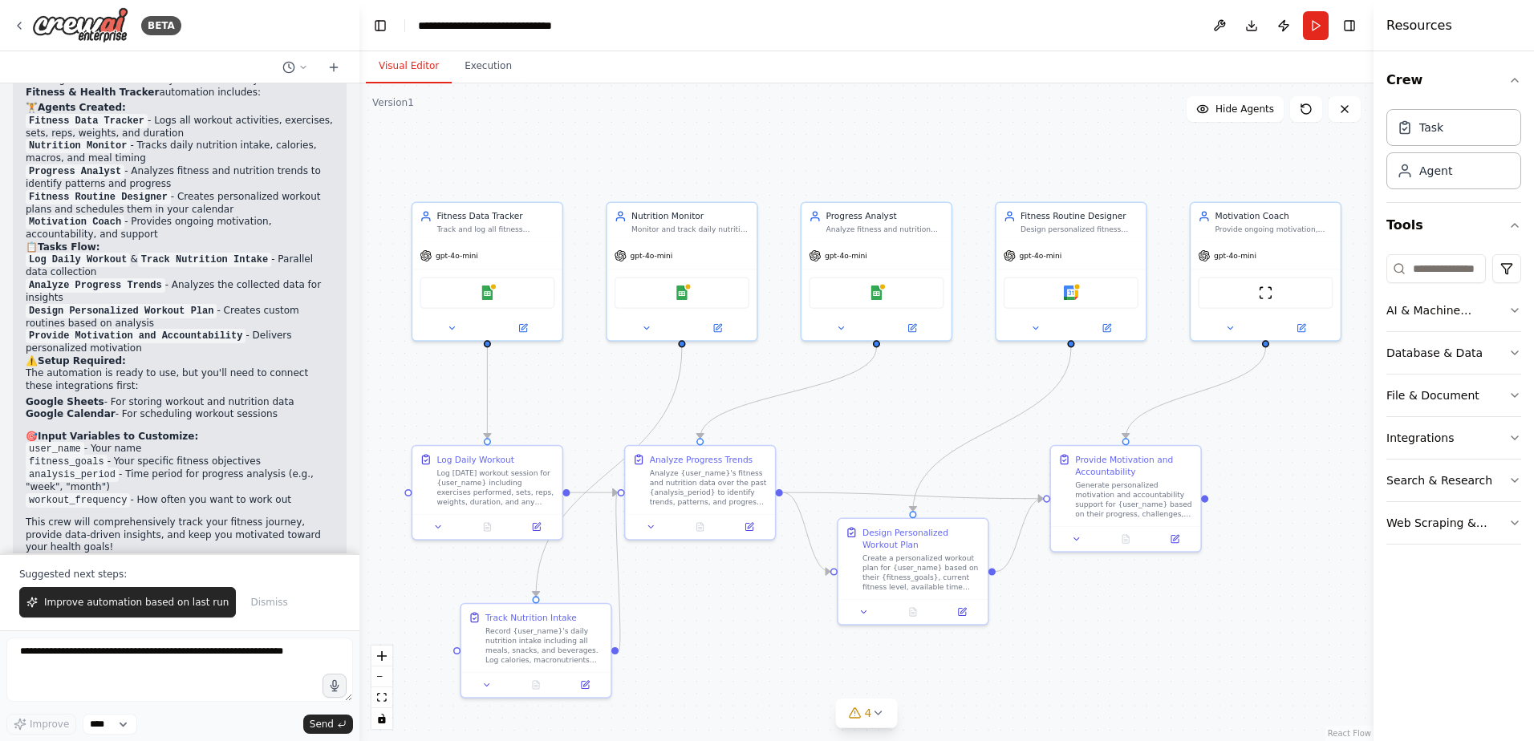
drag, startPoint x: 680, startPoint y: 136, endPoint x: 704, endPoint y: 125, distance: 26.6
click at [704, 125] on div ".deletable-edge-delete-btn { width: 20px; height: 20px; border: 0px solid #ffff…" at bounding box center [866, 412] width 1014 height 658
click at [787, 132] on div ".deletable-edge-delete-btn { width: 20px; height: 20px; border: 0px solid #ffff…" at bounding box center [866, 412] width 1014 height 658
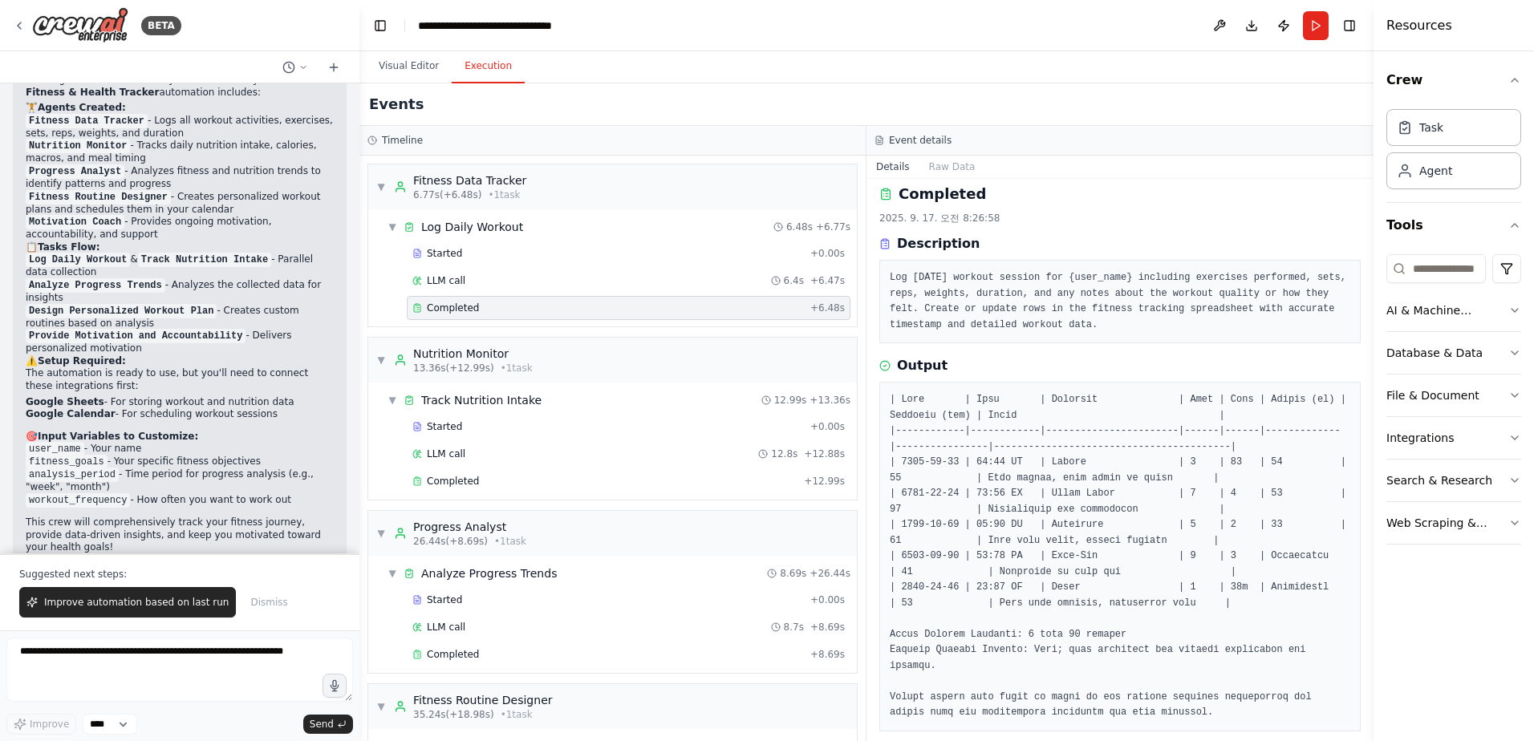
click at [495, 67] on button "Execution" at bounding box center [488, 67] width 73 height 34
click at [612, 67] on div "Visual Editor Execution" at bounding box center [866, 67] width 1014 height 32
click at [390, 57] on button "Visual Editor" at bounding box center [409, 67] width 86 height 34
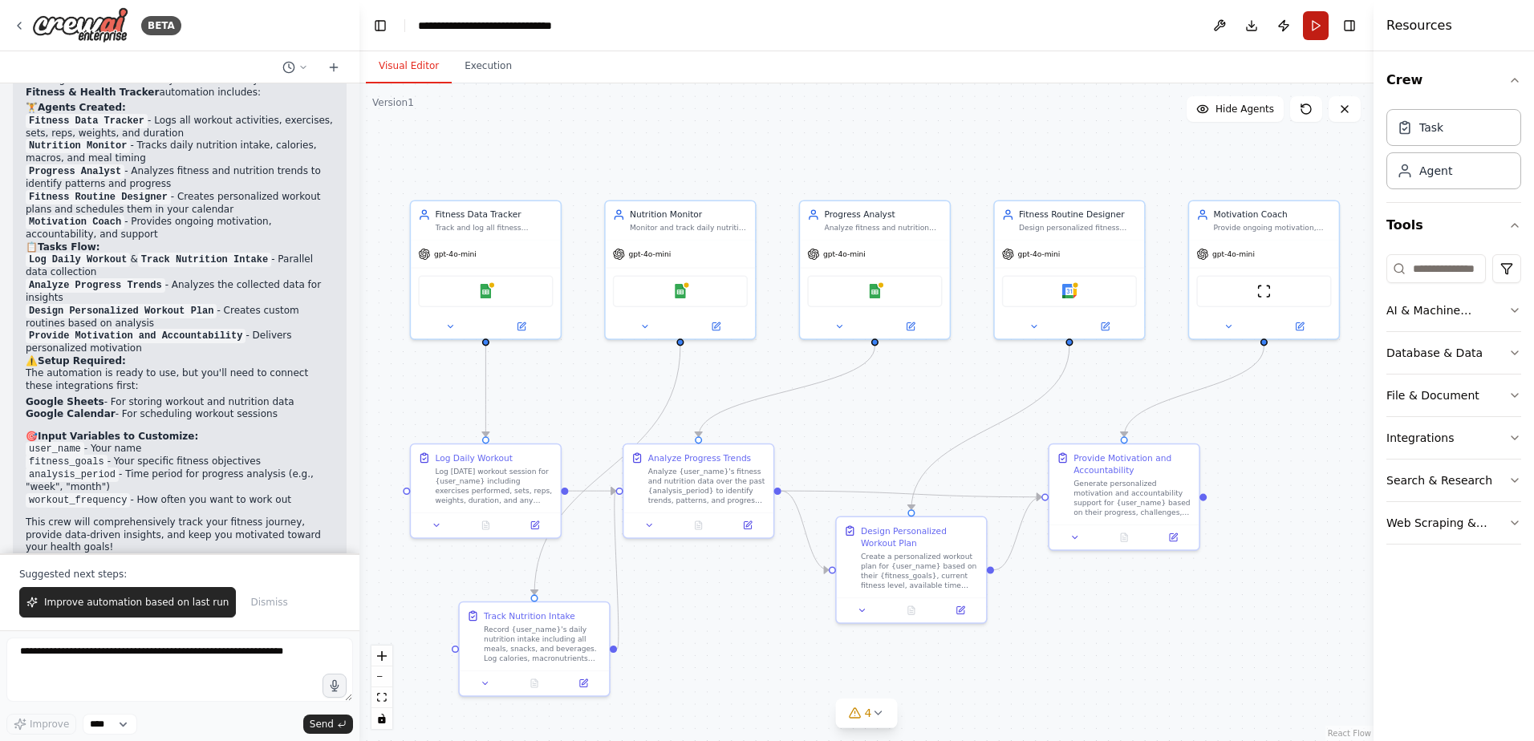
click at [1318, 30] on button "Run" at bounding box center [1316, 25] width 26 height 29
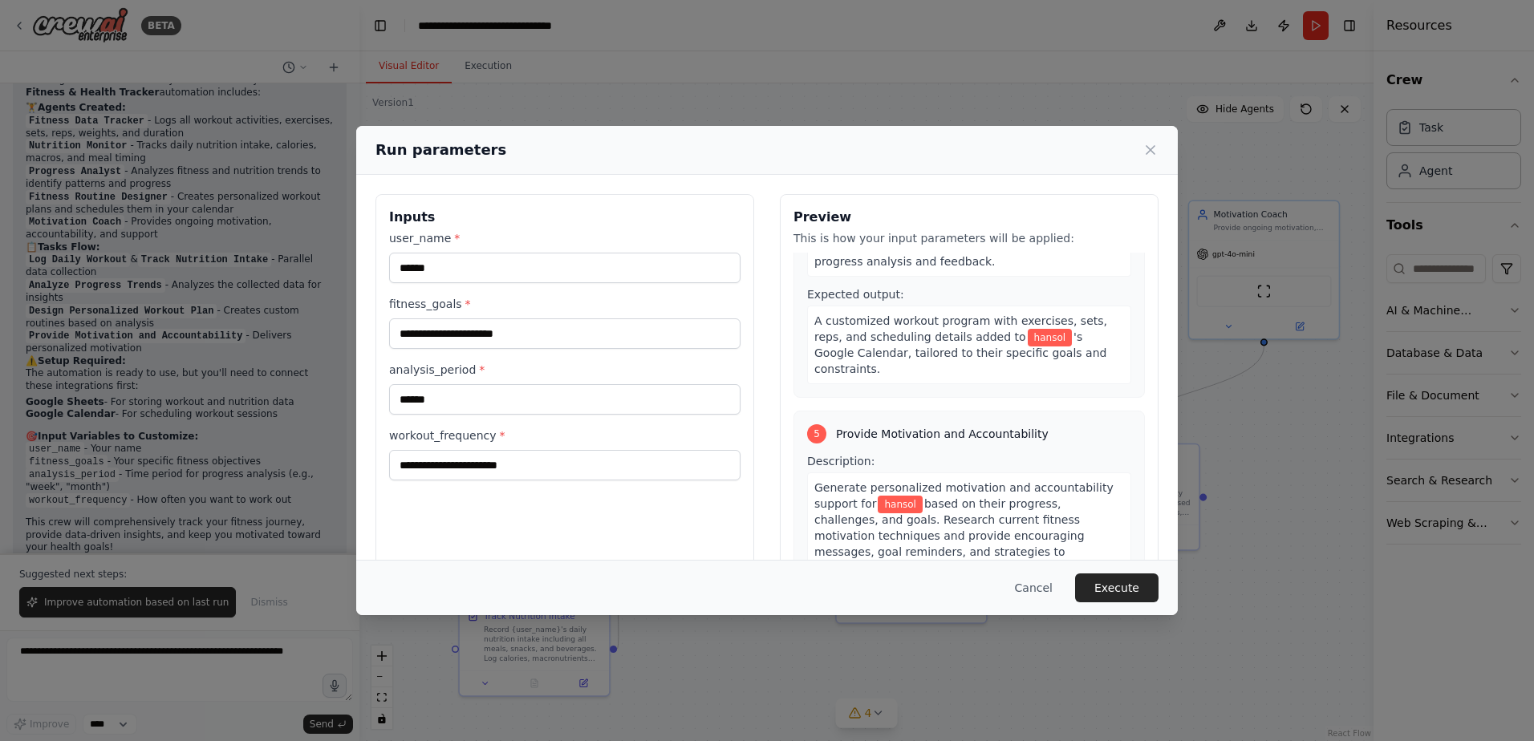
scroll to position [1179, 0]
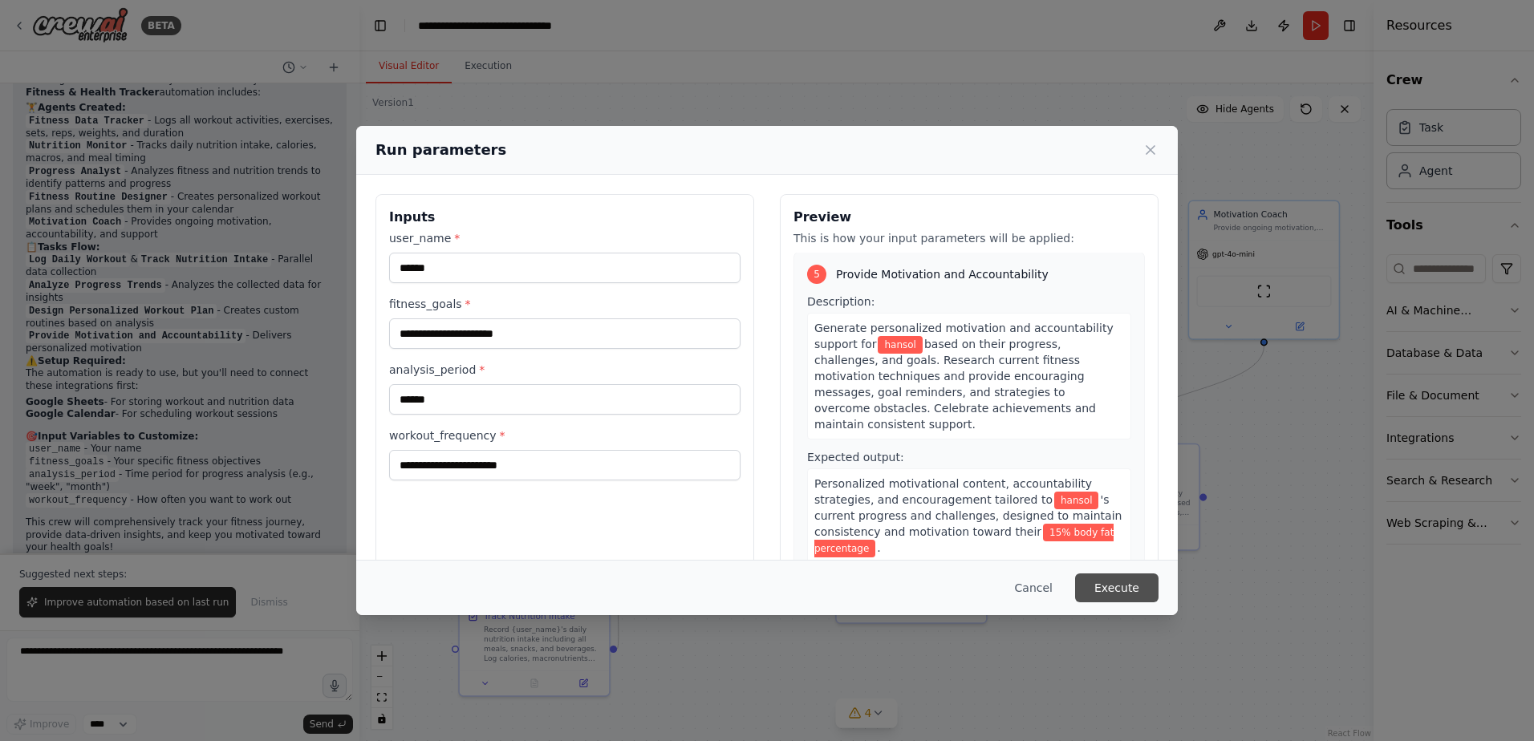
click at [1128, 591] on button "Execute" at bounding box center [1116, 588] width 83 height 29
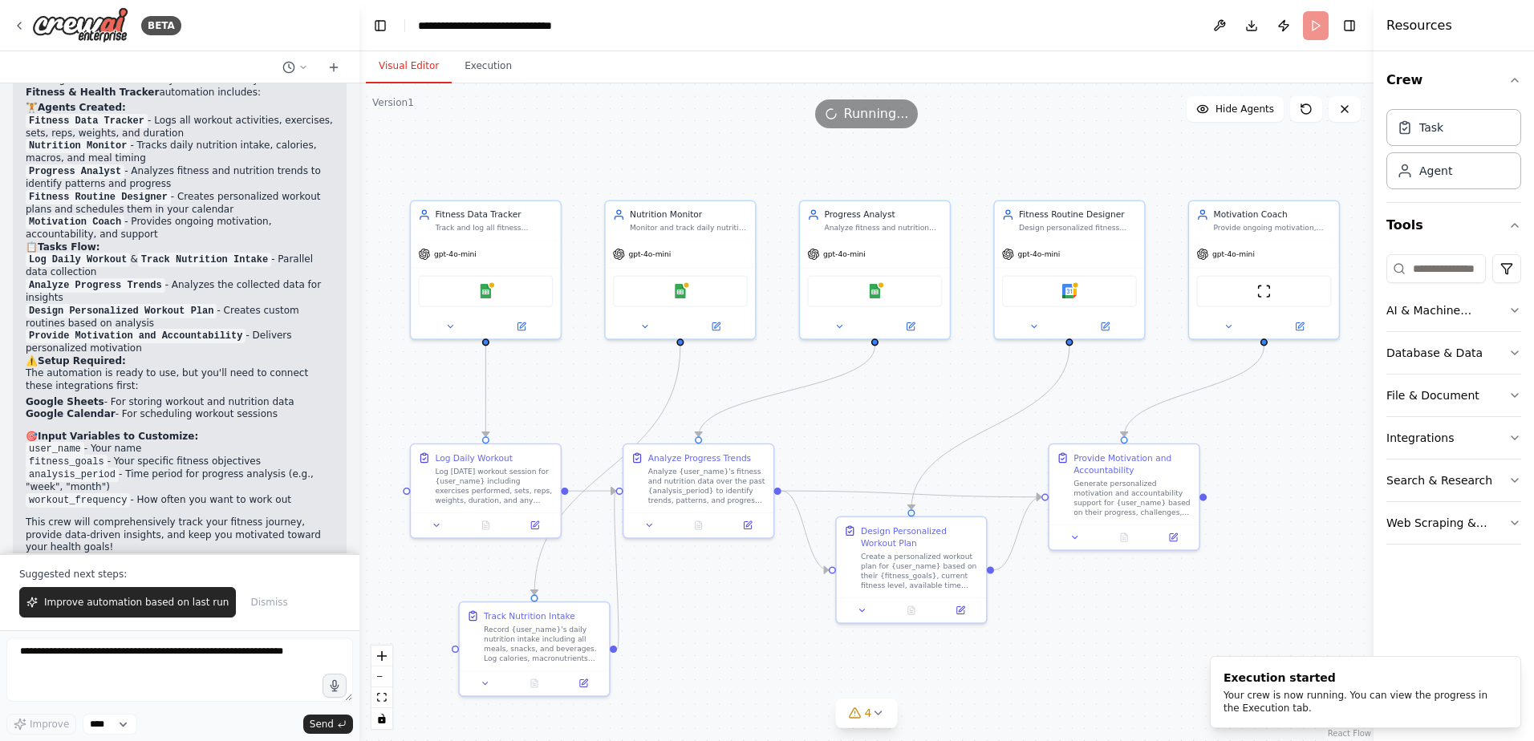
click at [1107, 134] on div ".deletable-edge-delete-btn { width: 20px; height: 20px; border: 0px solid #ffff…" at bounding box center [866, 412] width 1014 height 658
click at [677, 131] on div ".deletable-edge-delete-btn { width: 20px; height: 20px; border: 0px solid #ffff…" at bounding box center [866, 412] width 1014 height 658
drag, startPoint x: 714, startPoint y: 126, endPoint x: 704, endPoint y: 147, distance: 23.3
click at [704, 147] on div "Version 1 Show Tools Hide Agents .deletable-edge-delete-btn { width: 20px; heig…" at bounding box center [866, 412] width 1014 height 658
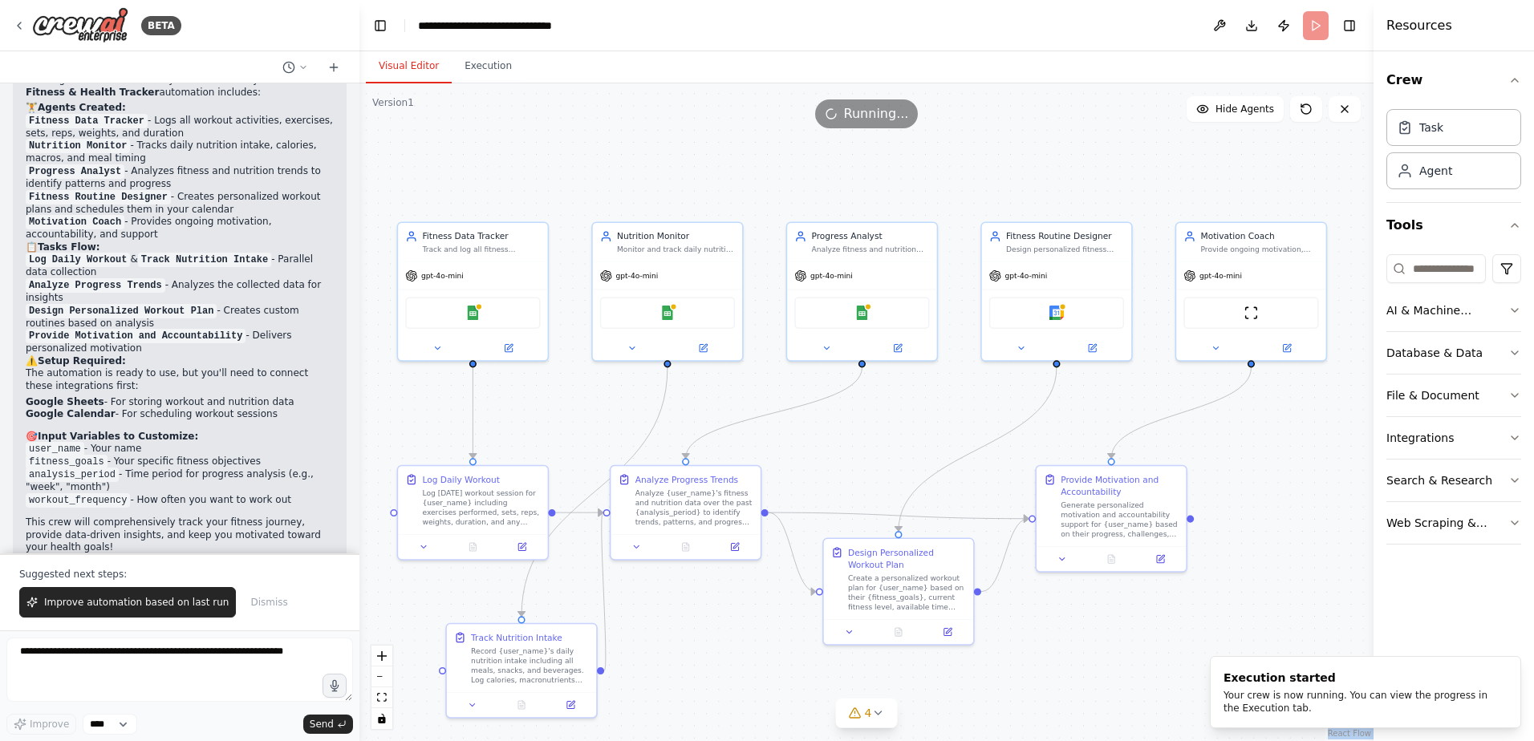
drag, startPoint x: 706, startPoint y: 136, endPoint x: 691, endPoint y: 158, distance: 27.2
click at [691, 158] on div ".deletable-edge-delete-btn { width: 20px; height: 20px; border: 0px solid #ffff…" at bounding box center [866, 412] width 1014 height 658
click at [701, 154] on div ".deletable-edge-delete-btn { width: 20px; height: 20px; border: 0px solid #ffff…" at bounding box center [866, 412] width 1014 height 658
click at [503, 70] on button "Execution" at bounding box center [488, 67] width 73 height 34
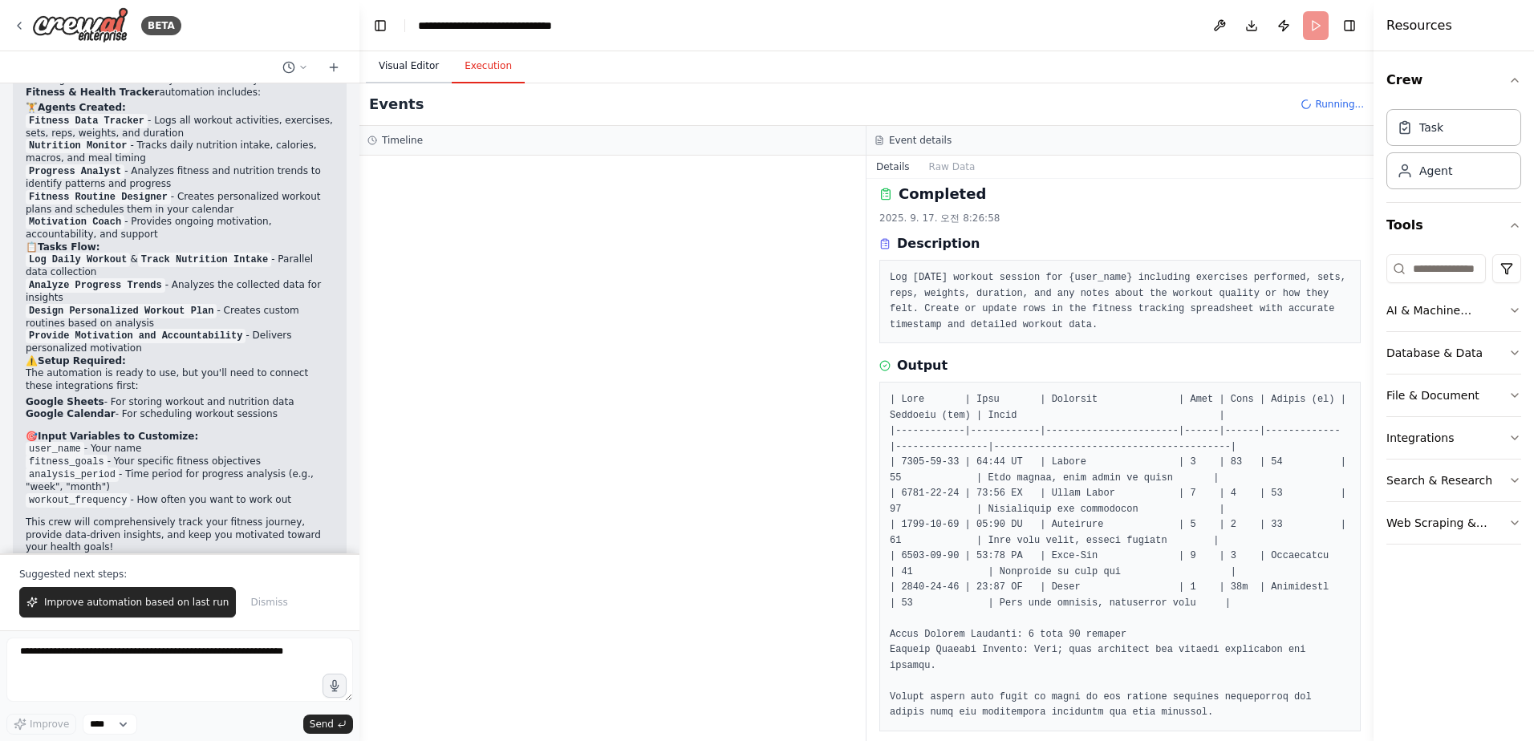
click at [420, 58] on button "Visual Editor" at bounding box center [409, 67] width 86 height 34
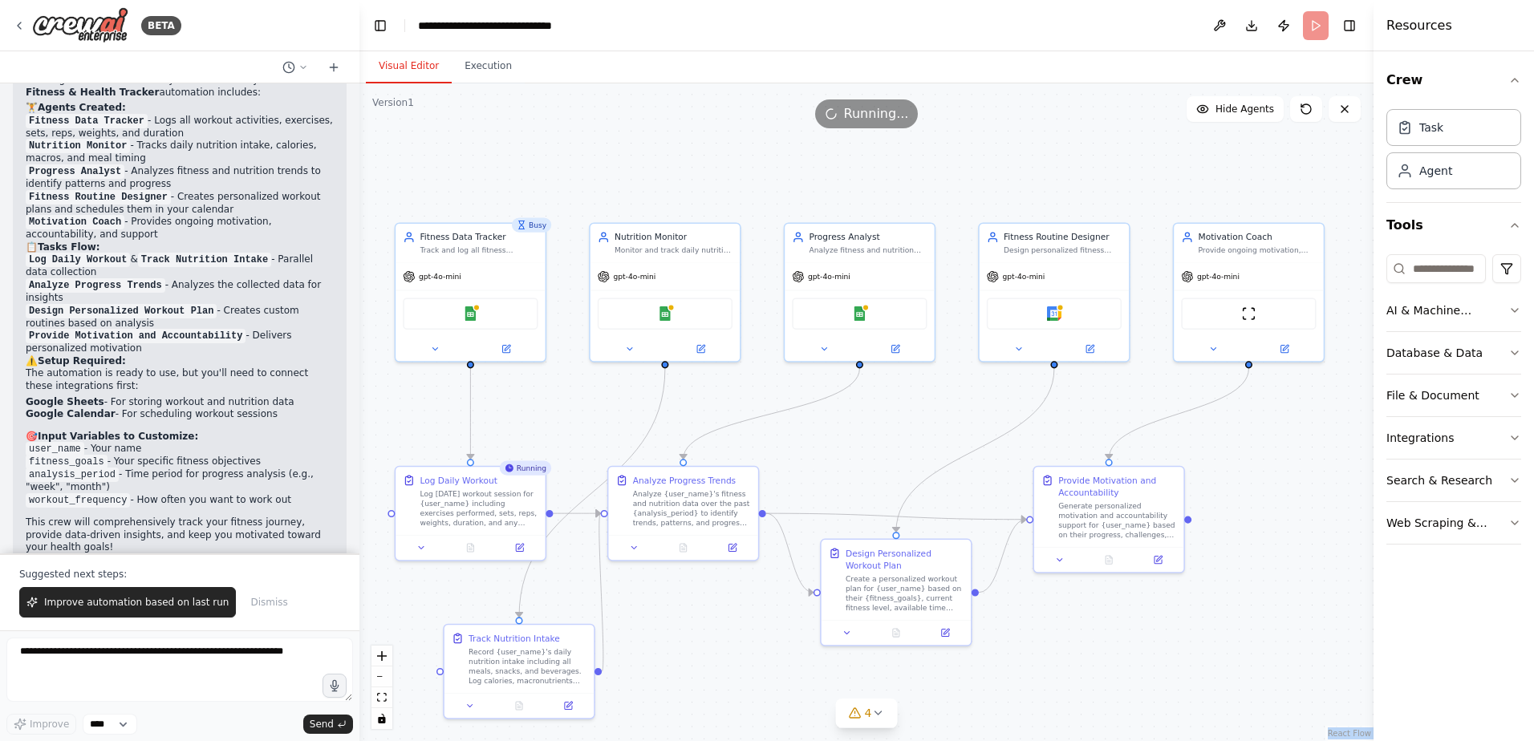
click at [627, 159] on div ".deletable-edge-delete-btn { width: 20px; height: 20px; border: 0px solid #ffff…" at bounding box center [866, 412] width 1014 height 658
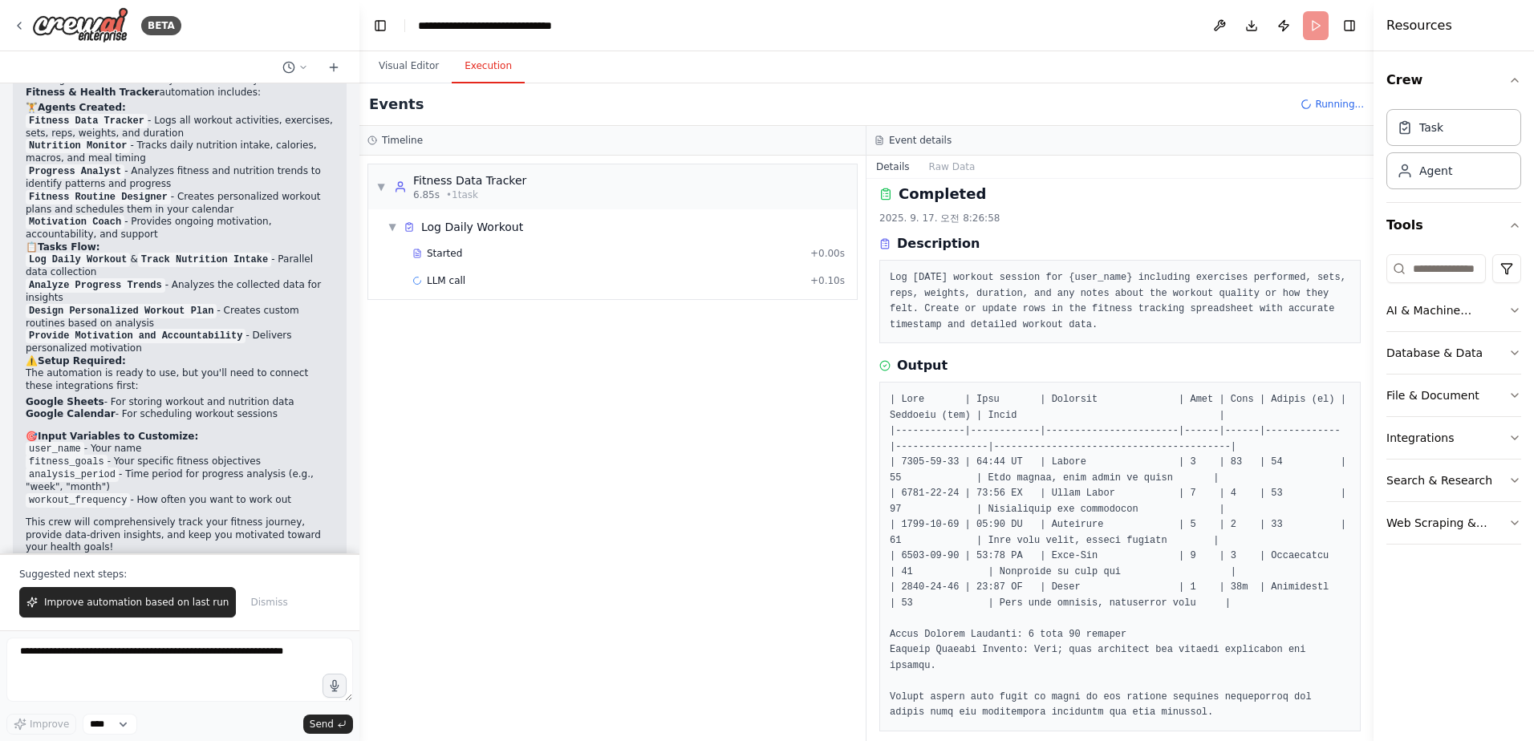
click at [489, 65] on button "Execution" at bounding box center [488, 67] width 73 height 34
click at [401, 69] on button "Visual Editor" at bounding box center [409, 67] width 86 height 34
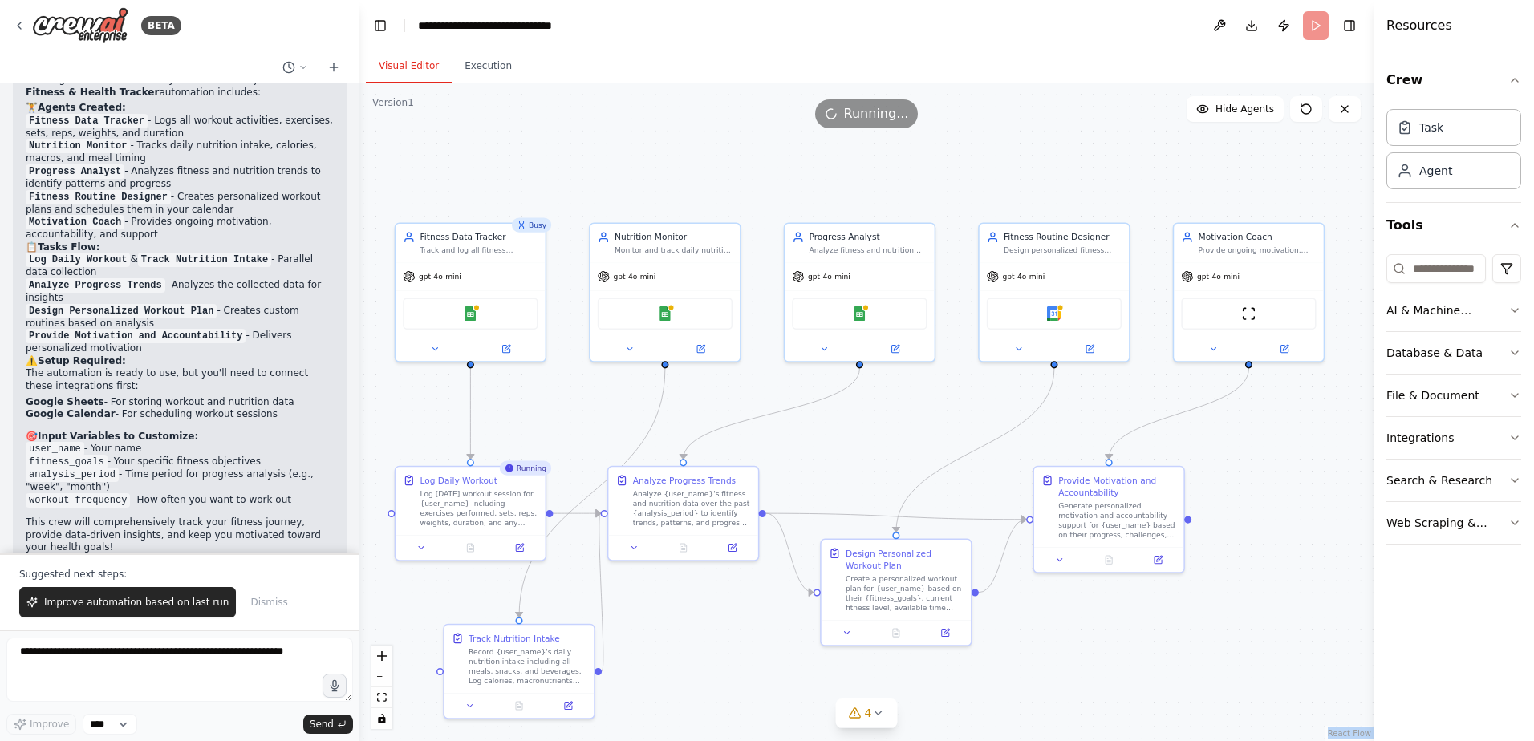
click at [725, 171] on div ".deletable-edge-delete-btn { width: 20px; height: 20px; border: 0px solid #ffff…" at bounding box center [866, 412] width 1014 height 658
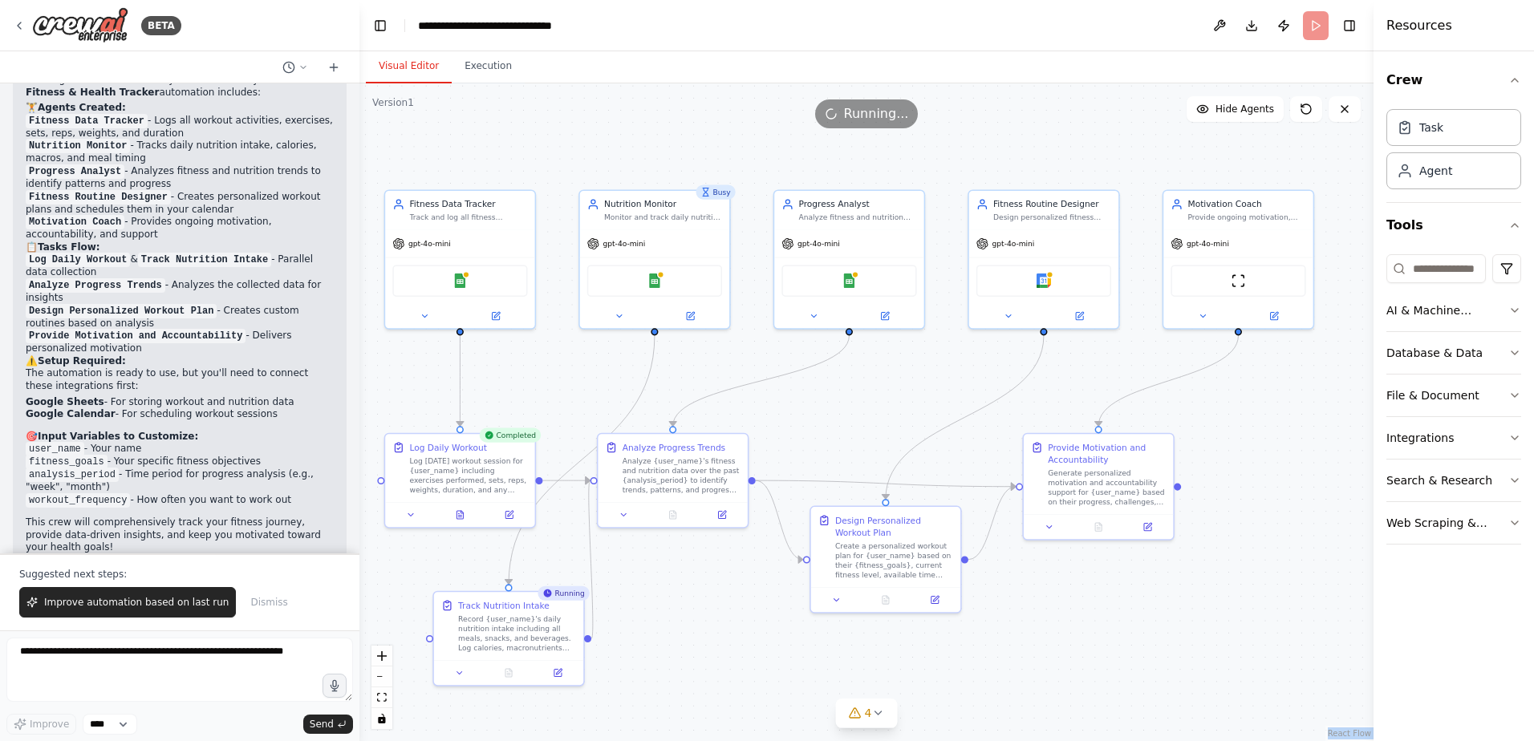
drag, startPoint x: 572, startPoint y: 429, endPoint x: 562, endPoint y: 396, distance: 34.5
click at [562, 396] on div ".deletable-edge-delete-btn { width: 20px; height: 20px; border: 0px solid #ffff…" at bounding box center [866, 412] width 1014 height 658
click at [560, 142] on div ".deletable-edge-delete-btn { width: 20px; height: 20px; border: 0px solid #ffff…" at bounding box center [866, 412] width 1014 height 658
click at [576, 118] on div "Running..." at bounding box center [866, 113] width 1014 height 29
click at [468, 56] on button "Execution" at bounding box center [488, 67] width 73 height 34
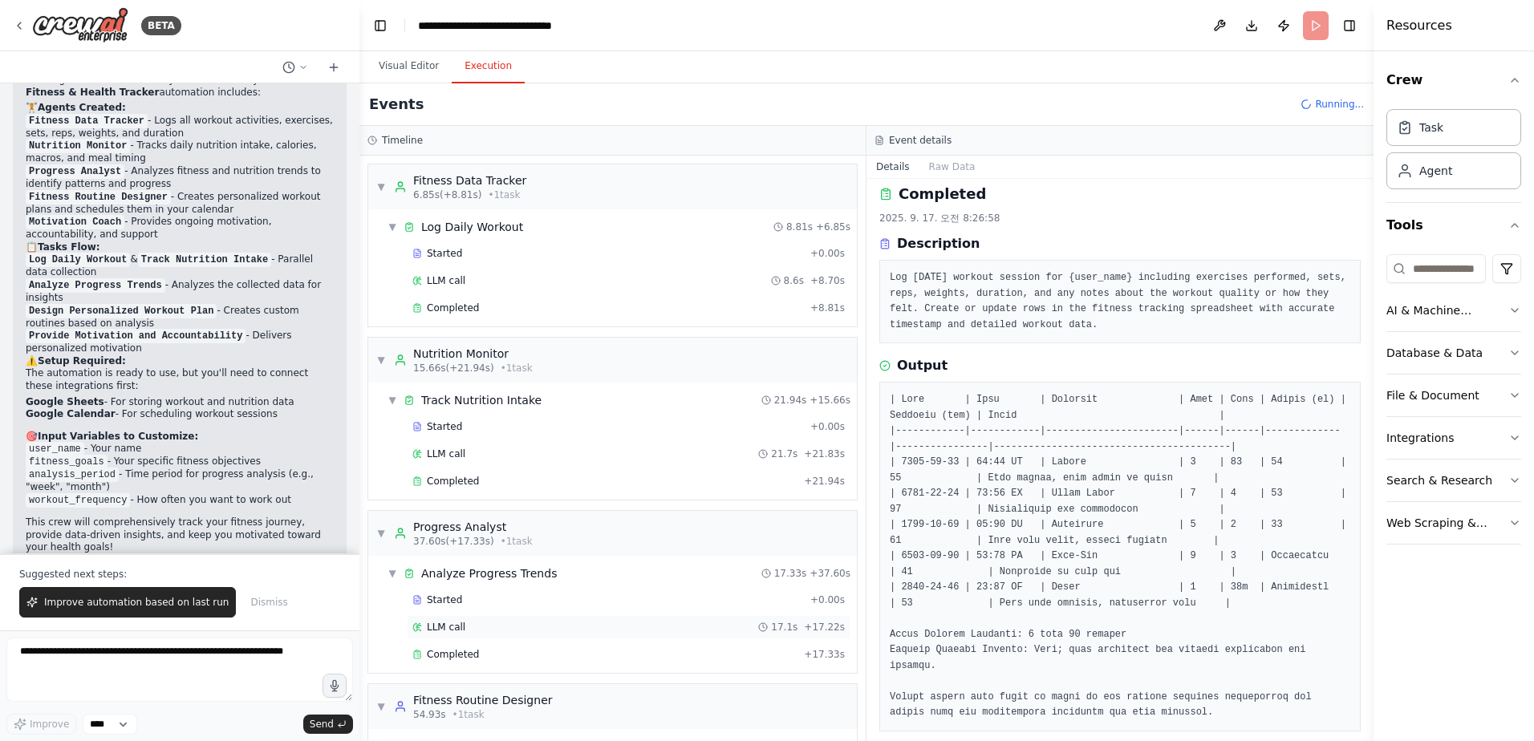
click at [532, 627] on div "LLM call 17.1s + 17.22s" at bounding box center [628, 627] width 432 height 13
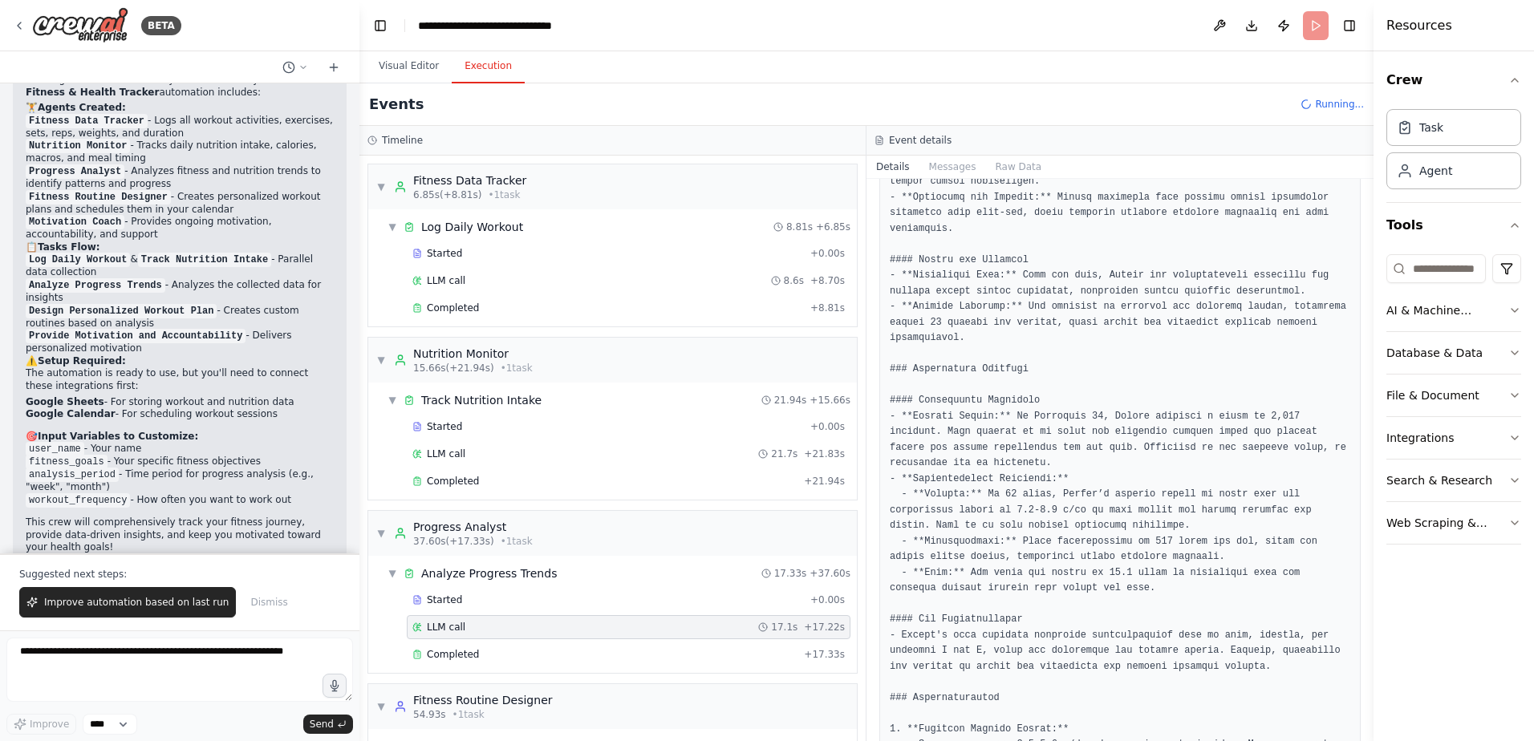
scroll to position [1052, 0]
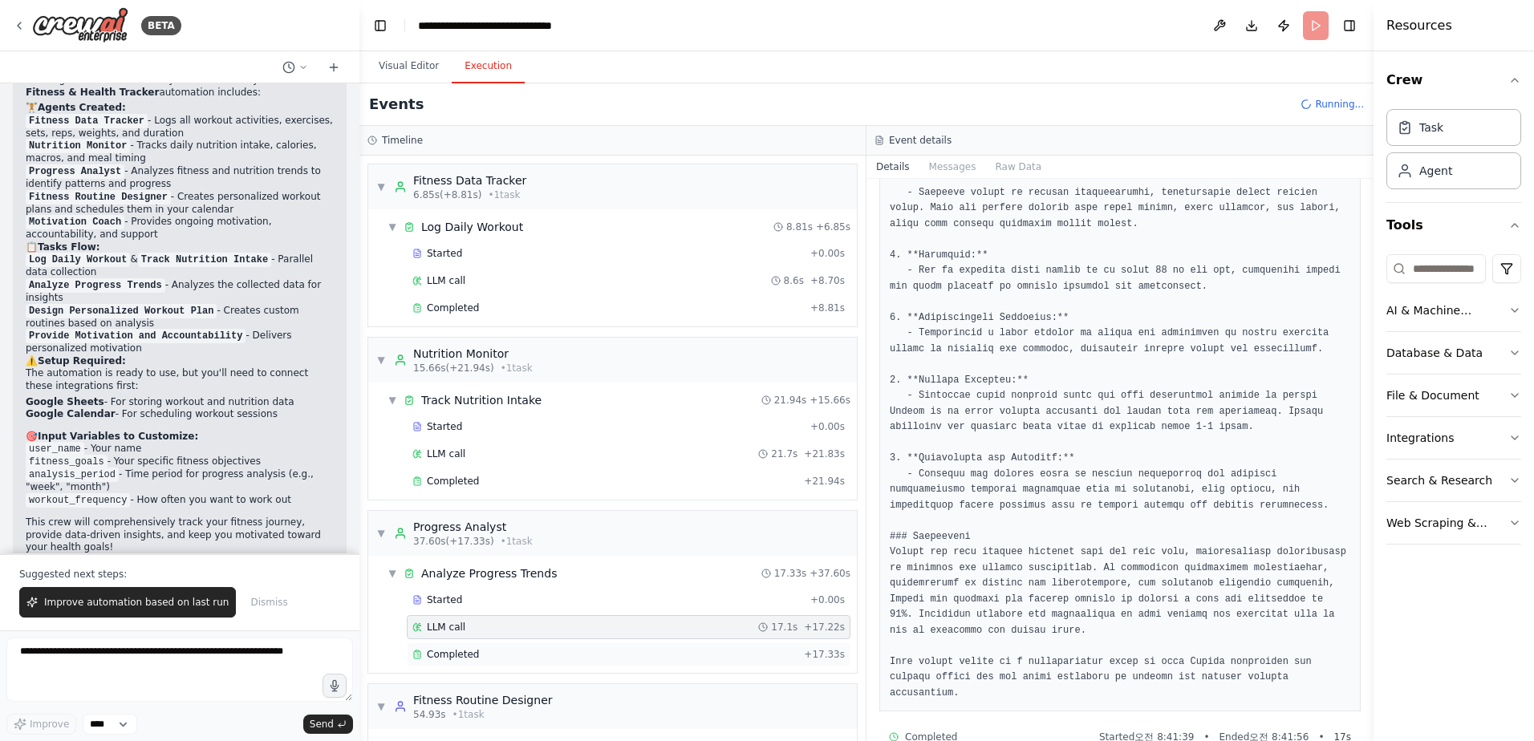
click at [562, 656] on div "Completed" at bounding box center [604, 654] width 385 height 13
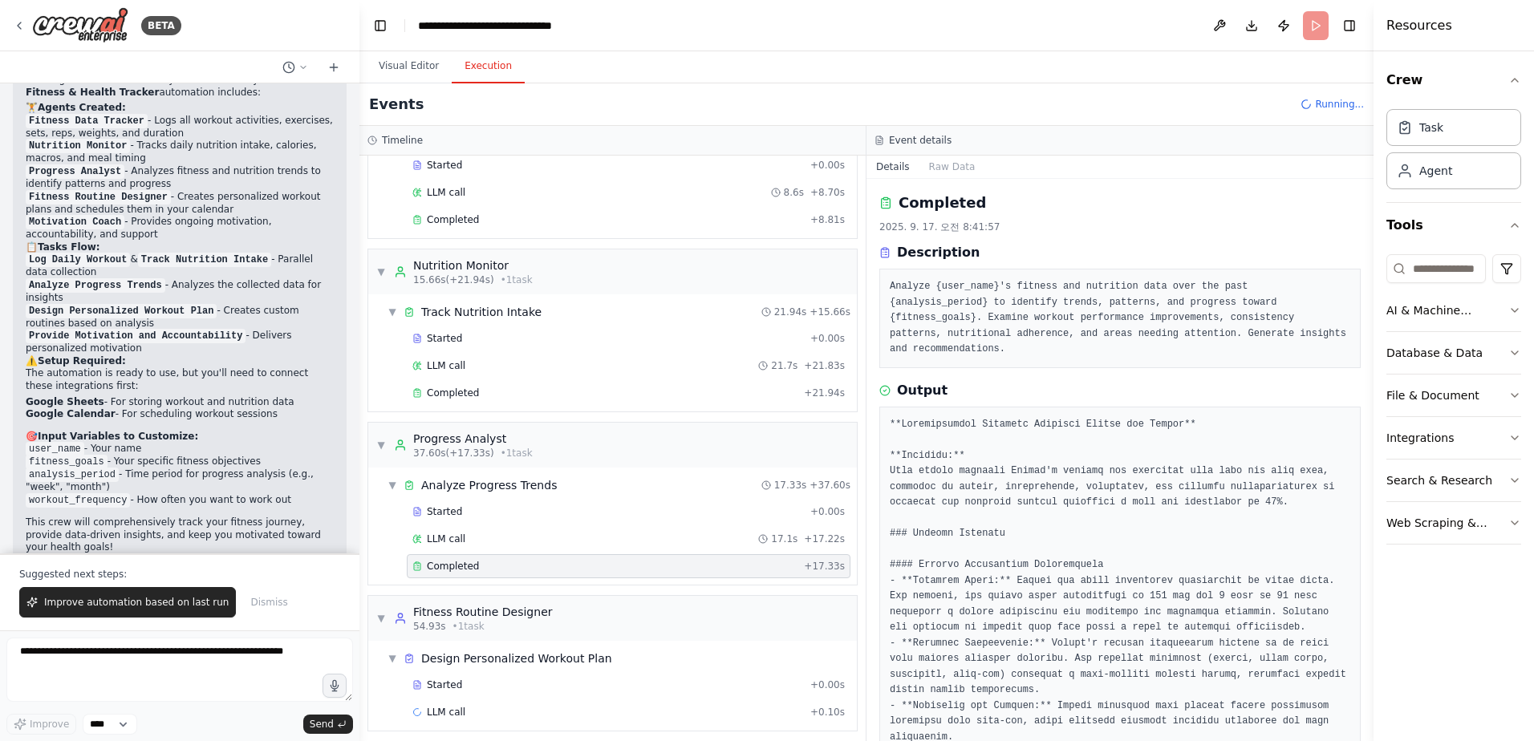
scroll to position [96, 0]
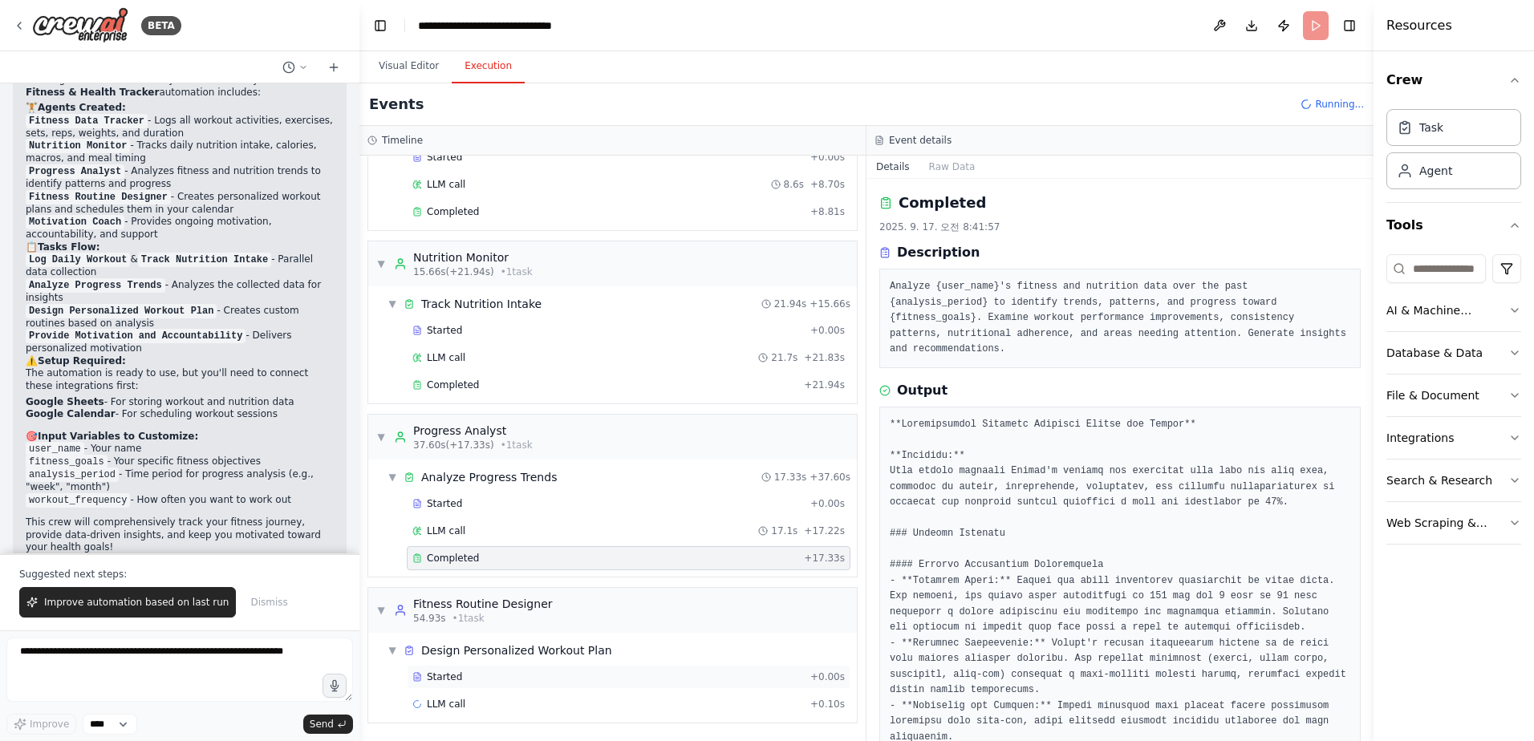
click at [566, 679] on div "Started" at bounding box center [608, 677] width 392 height 13
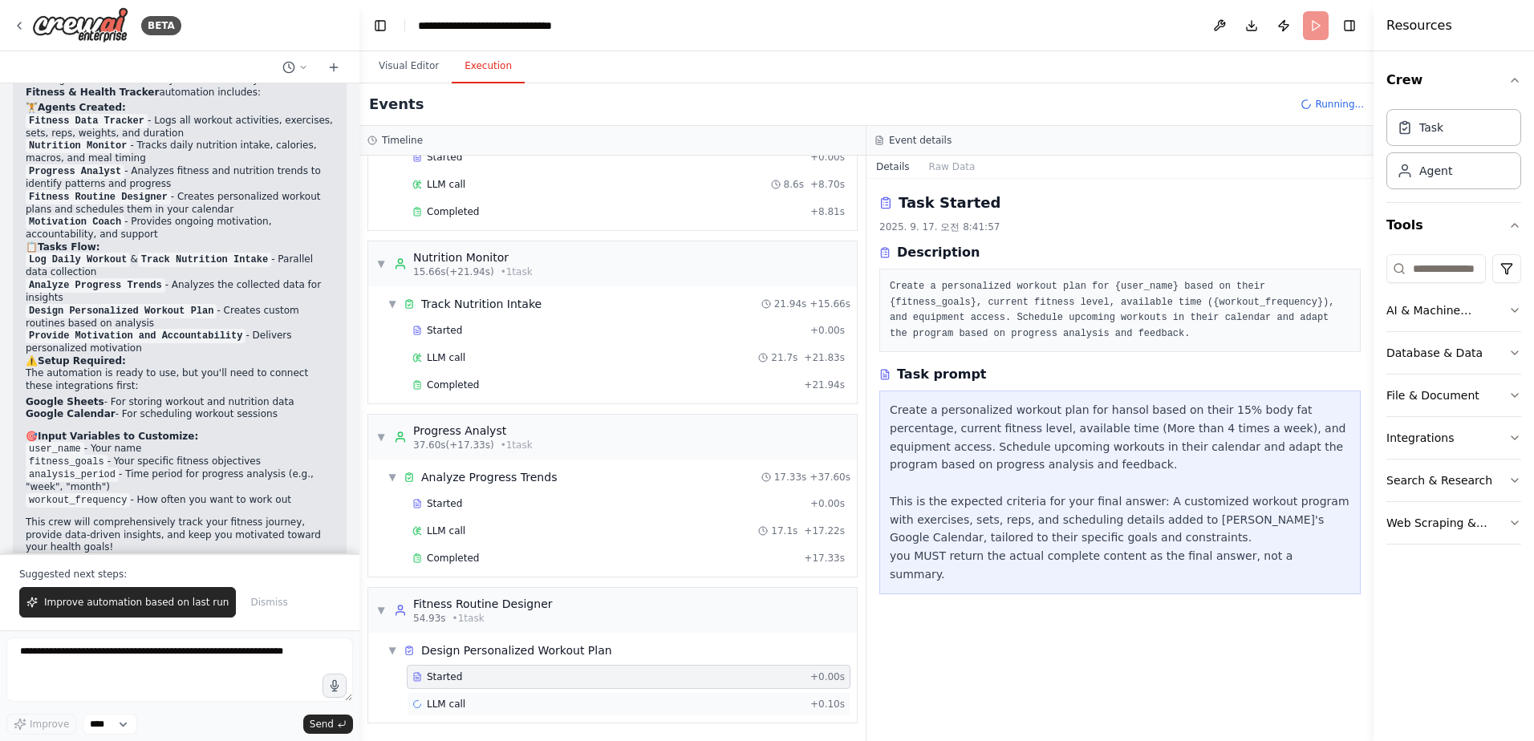
click at [568, 715] on div "LLM call + 0.10s" at bounding box center [629, 704] width 444 height 24
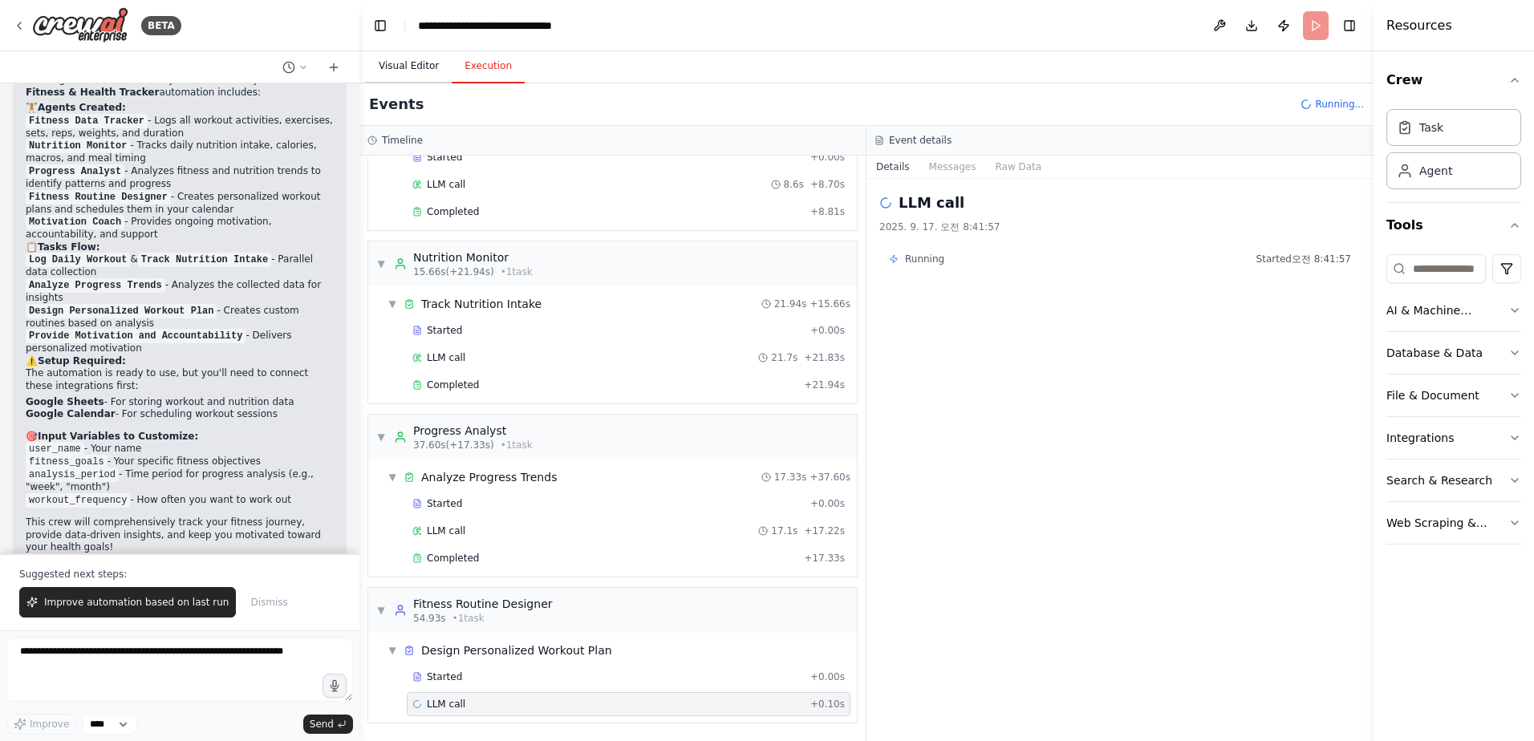
click at [398, 73] on button "Visual Editor" at bounding box center [409, 67] width 86 height 34
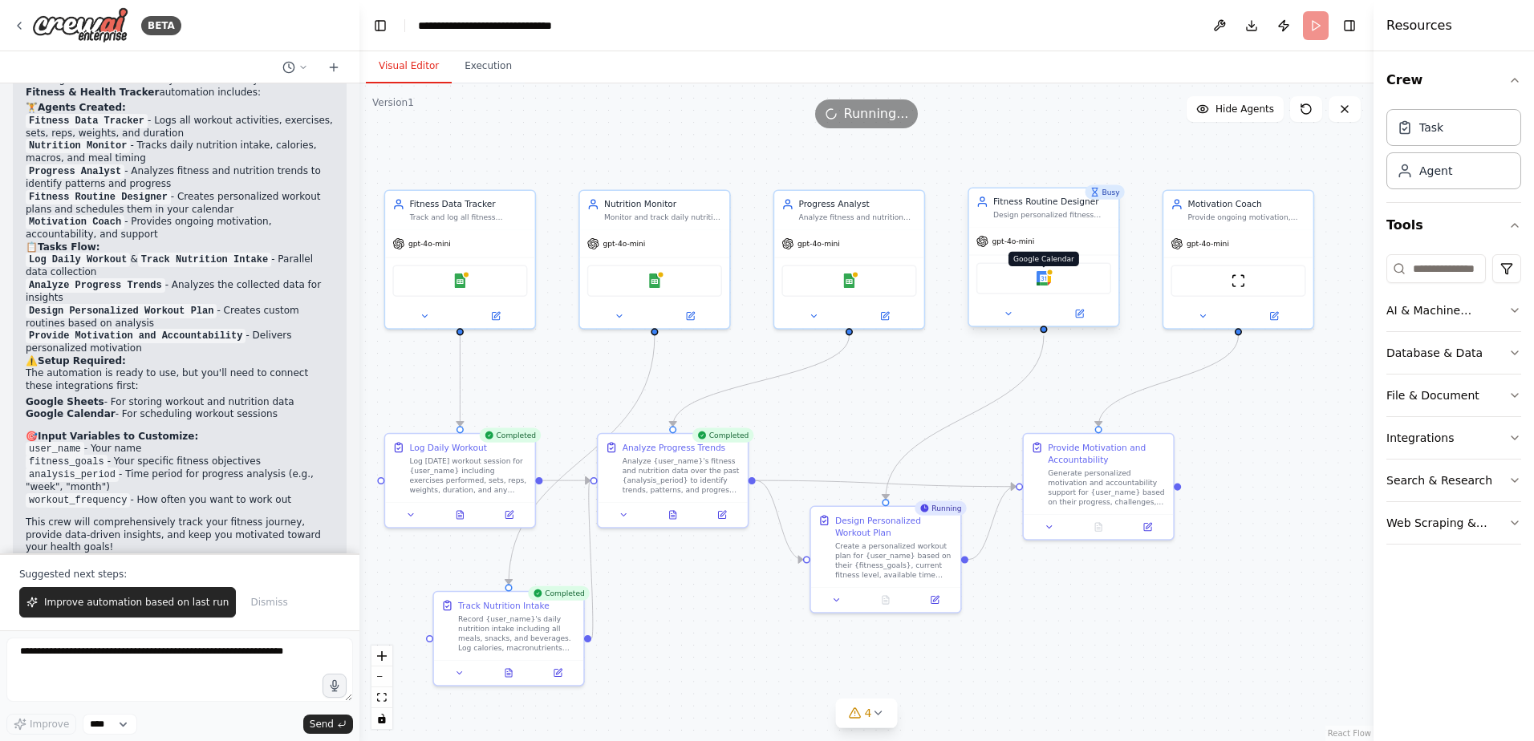
click at [1044, 282] on img at bounding box center [1044, 278] width 14 height 14
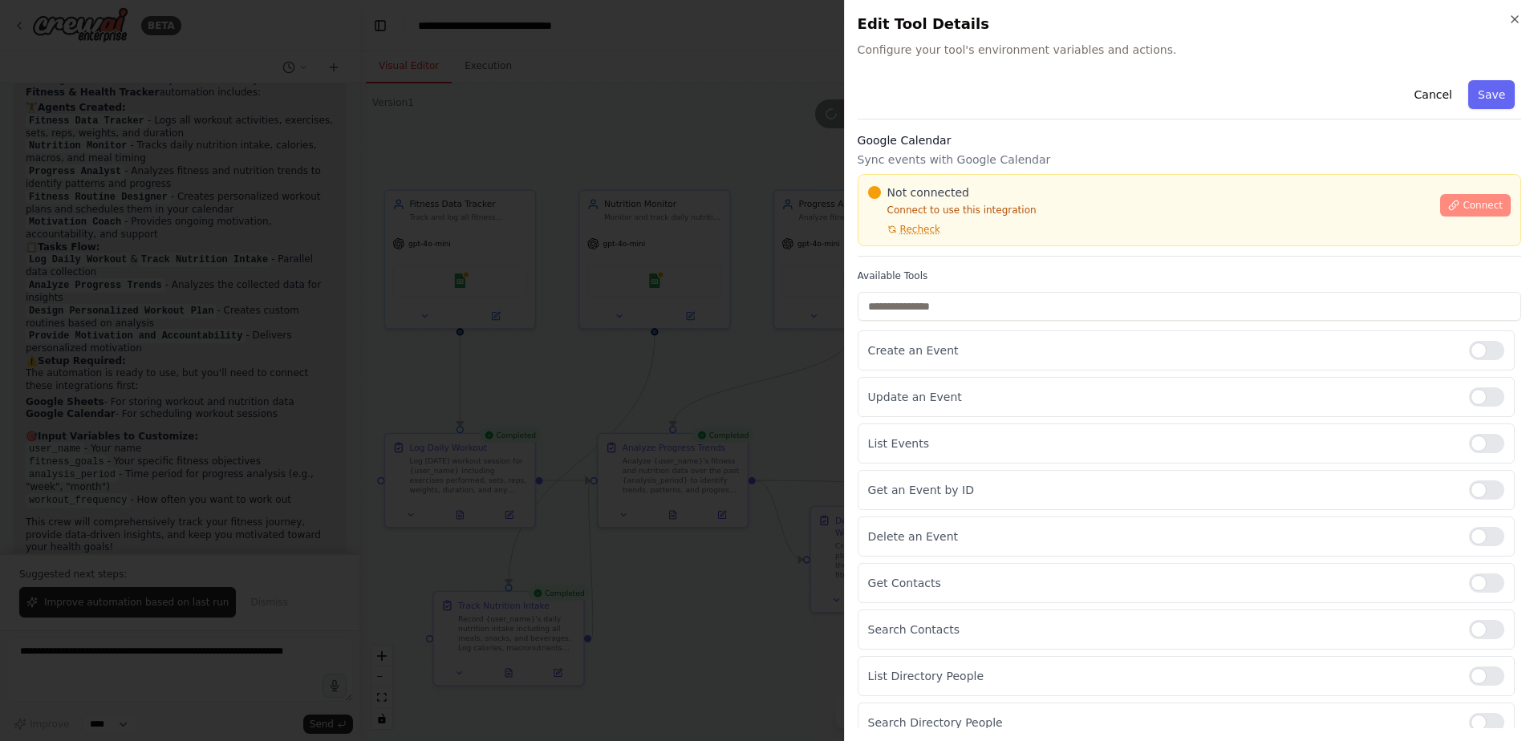
click at [1484, 205] on span "Connect" at bounding box center [1483, 205] width 40 height 13
click at [1049, 208] on p "Connect to use this integration" at bounding box center [1149, 210] width 563 height 13
click at [618, 118] on div at bounding box center [767, 370] width 1534 height 741
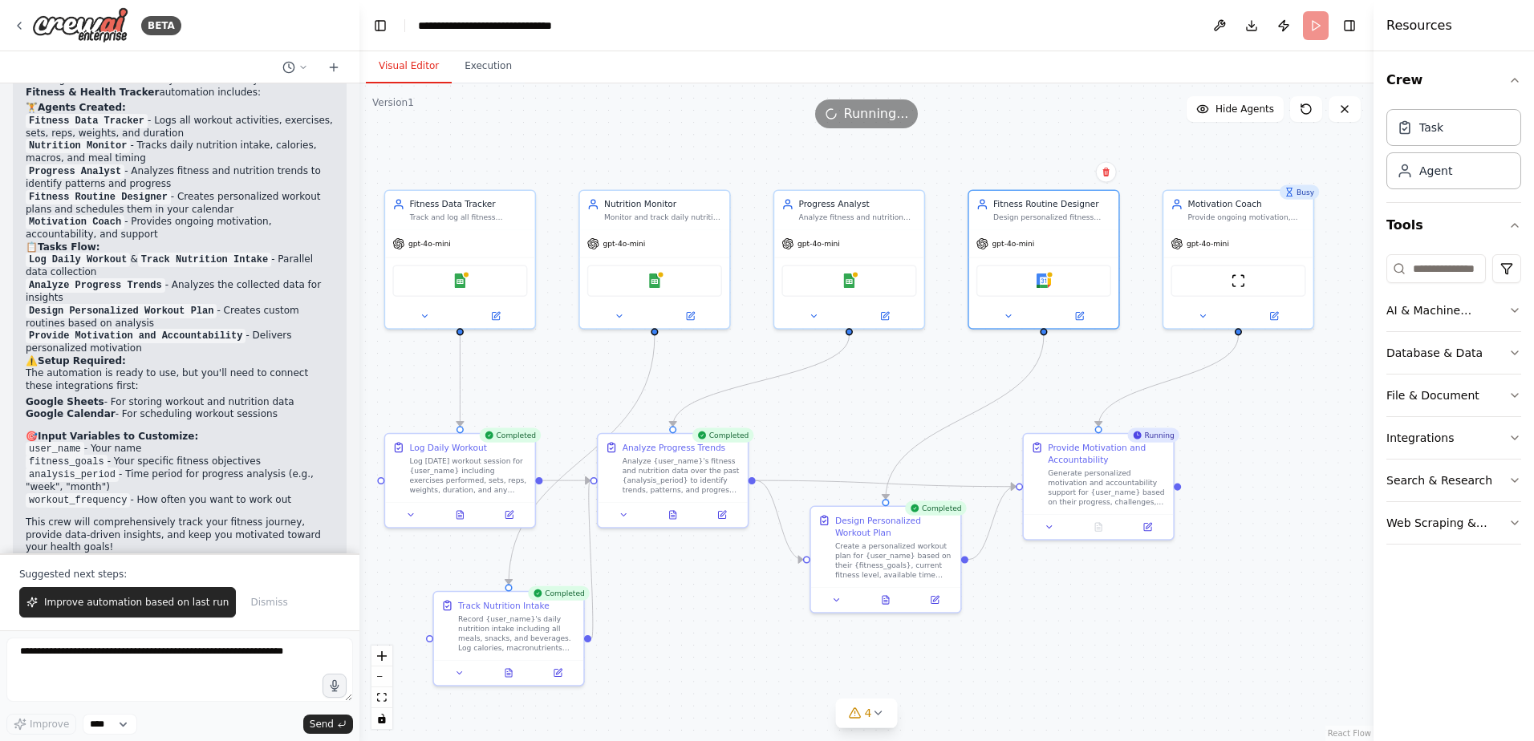
click at [677, 116] on div "Running..." at bounding box center [866, 113] width 1014 height 29
click at [315, 35] on div "BETA" at bounding box center [179, 25] width 359 height 51
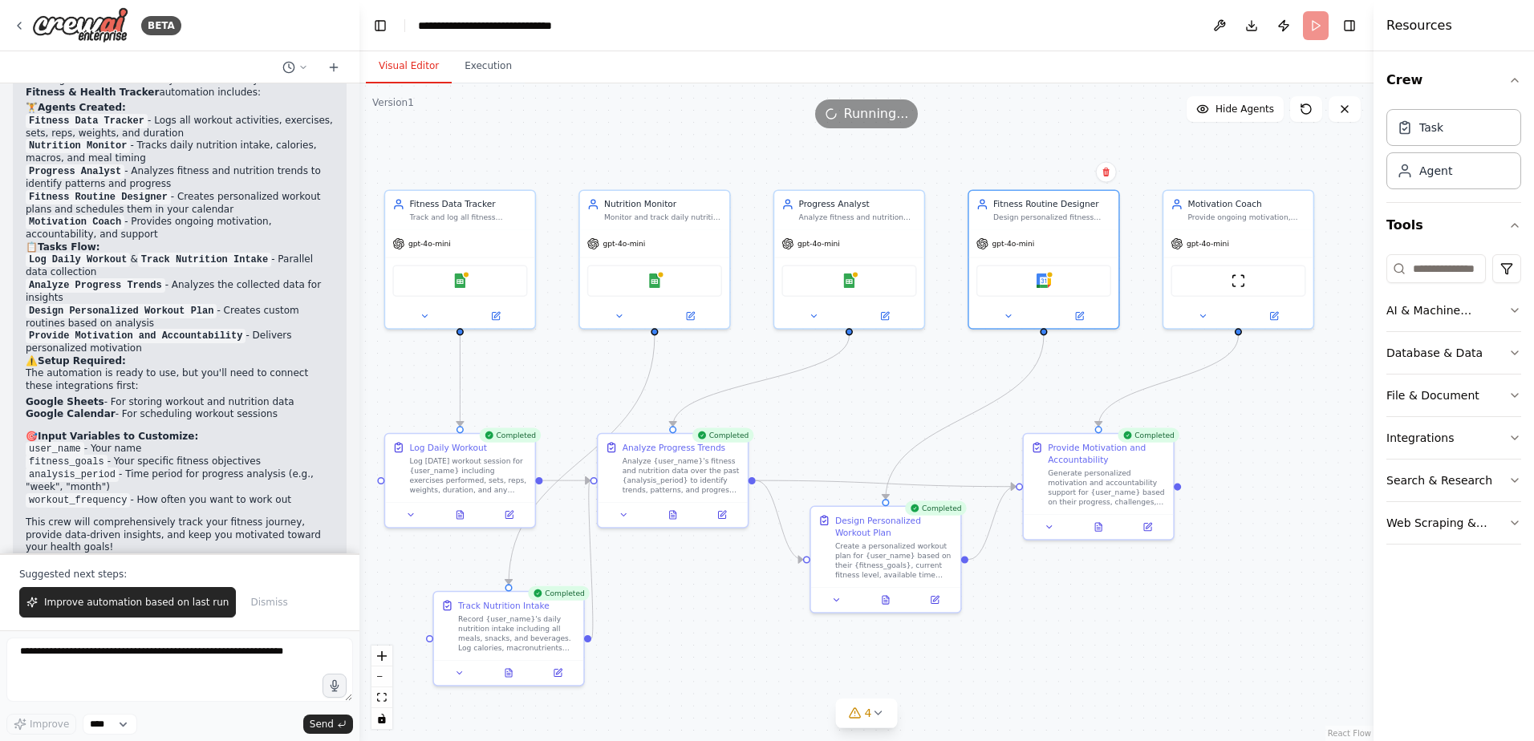
click at [734, 22] on header "**********" at bounding box center [866, 25] width 1014 height 51
click at [736, 24] on header "**********" at bounding box center [866, 25] width 1014 height 51
click at [589, 124] on div "Running..." at bounding box center [866, 113] width 1014 height 29
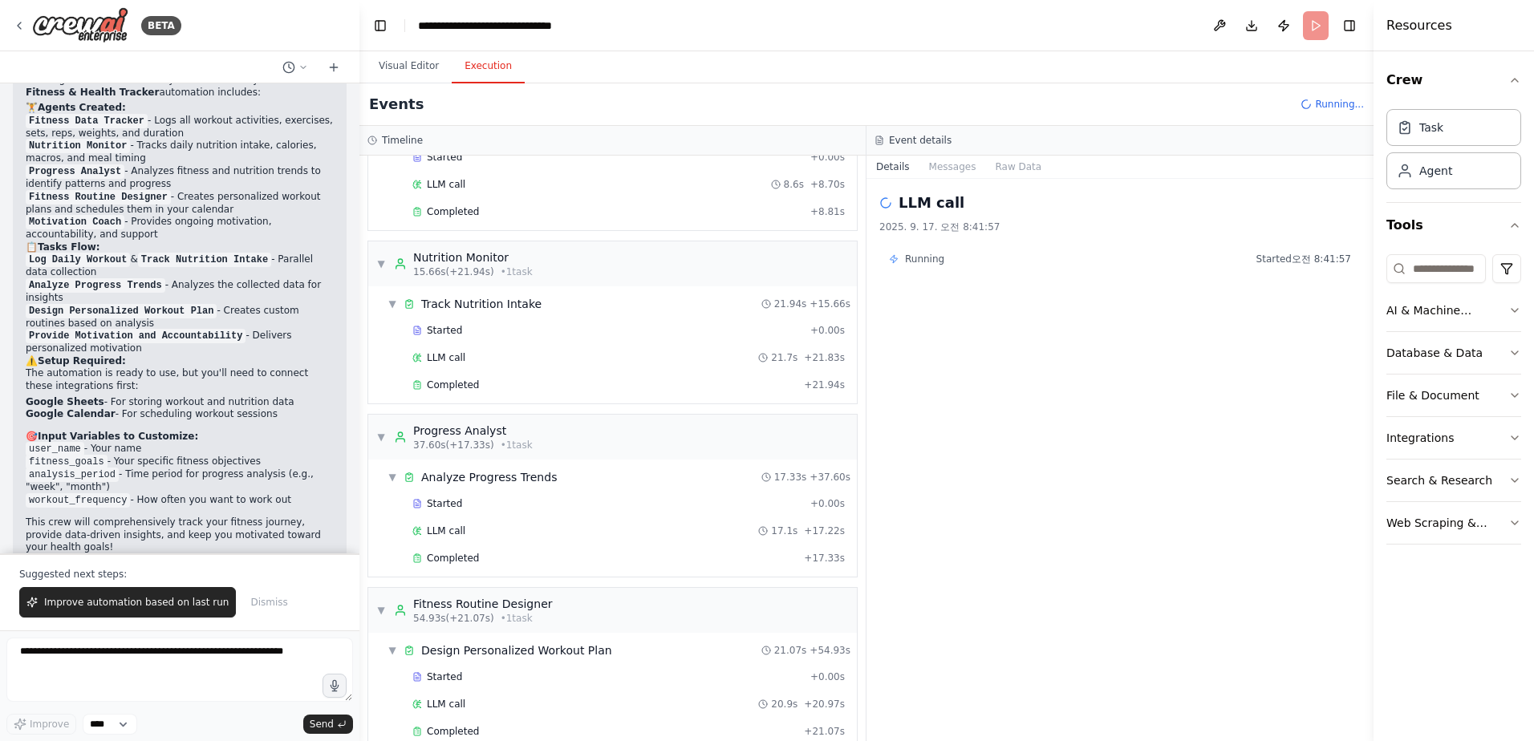
click at [491, 63] on button "Execution" at bounding box center [488, 67] width 73 height 34
click at [407, 71] on button "Visual Editor" at bounding box center [409, 67] width 86 height 34
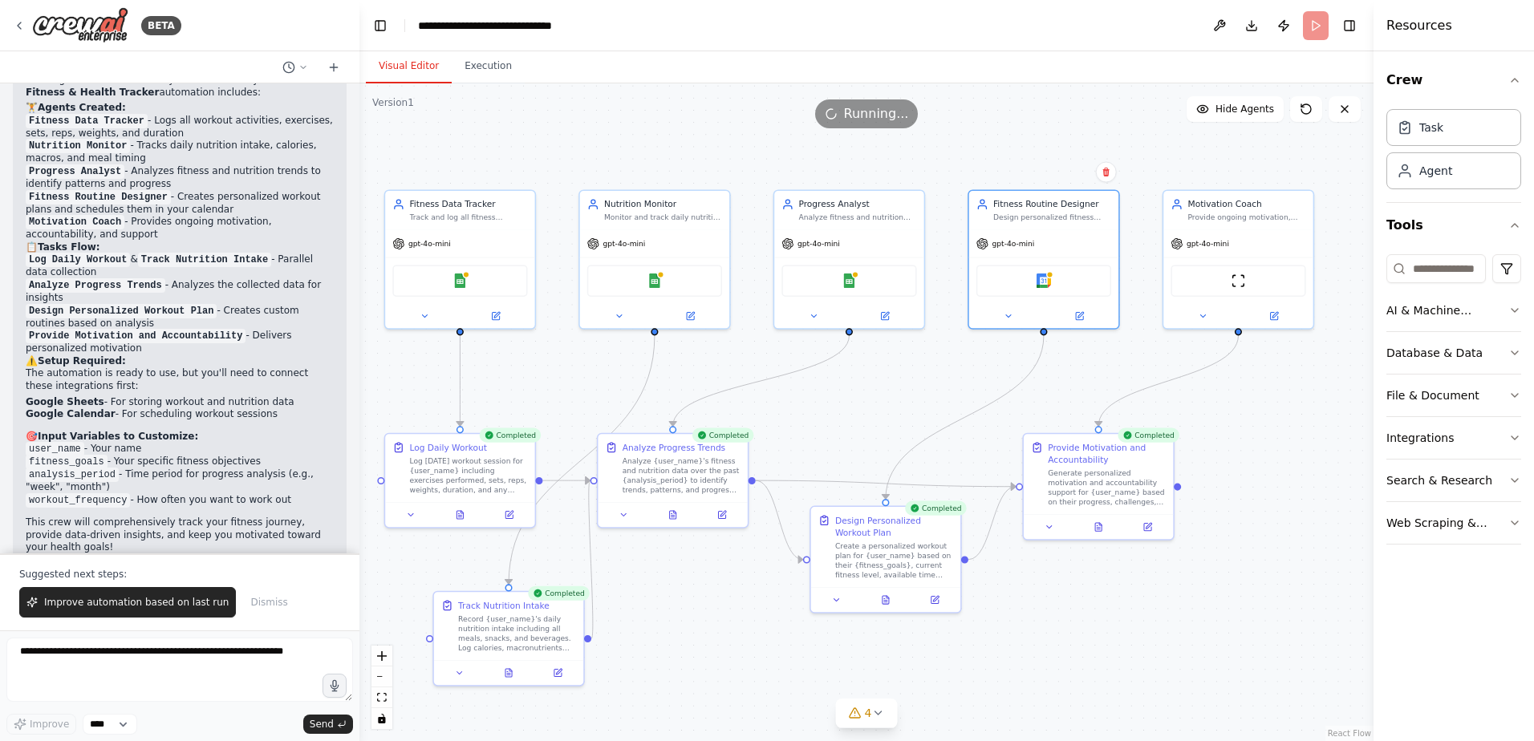
click at [708, 80] on div "Visual Editor Execution" at bounding box center [866, 67] width 1014 height 32
click at [676, 138] on div ".deletable-edge-delete-btn { width: 20px; height: 20px; border: 0px solid #ffff…" at bounding box center [866, 412] width 1014 height 658
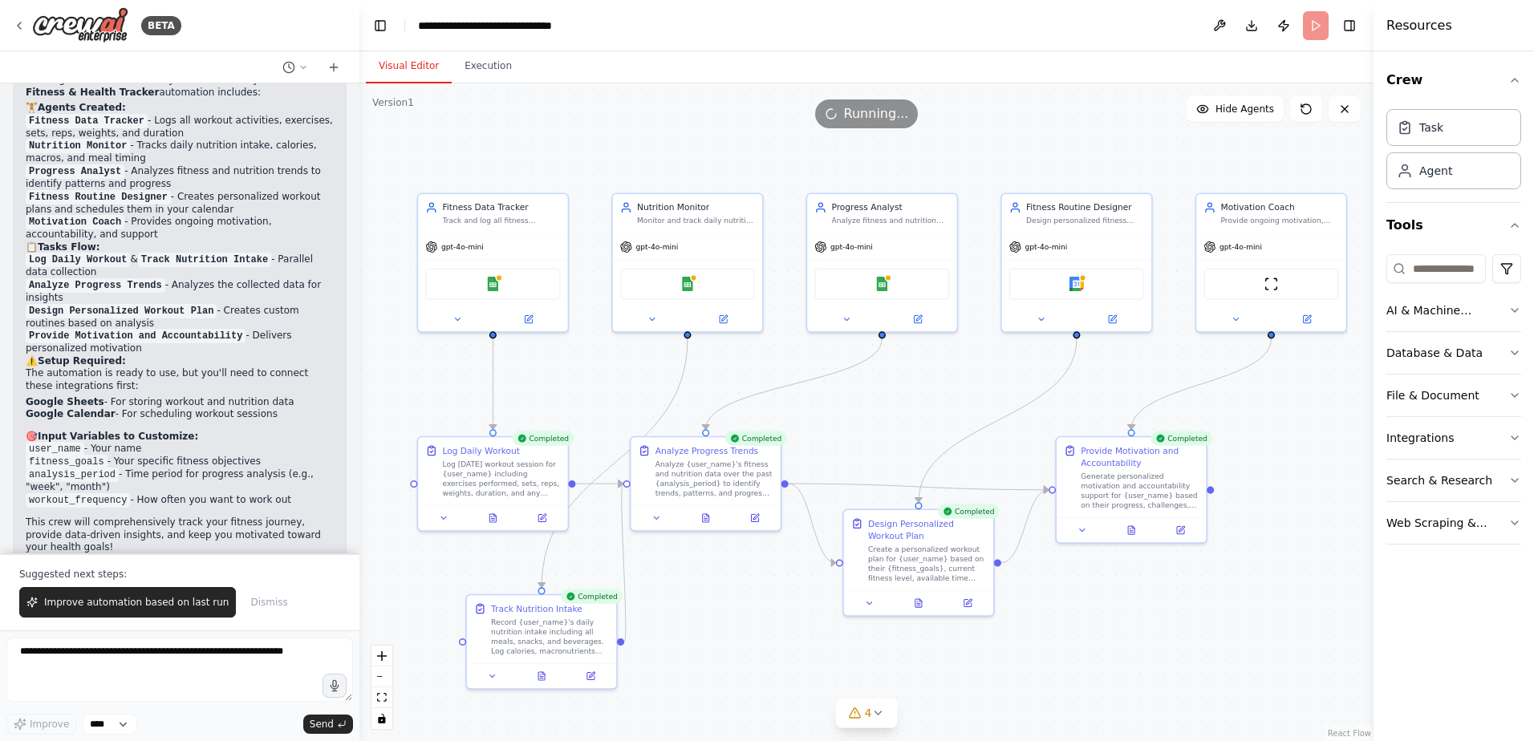
drag, startPoint x: 675, startPoint y: 139, endPoint x: 707, endPoint y: 142, distance: 32.3
click at [707, 142] on div ".deletable-edge-delete-btn { width: 20px; height: 20px; border: 0px solid #ffff…" at bounding box center [866, 412] width 1014 height 658
click at [707, 136] on div ".deletable-edge-delete-btn { width: 20px; height: 20px; border: 0px solid #ffff…" at bounding box center [866, 412] width 1014 height 658
click at [631, 116] on div "Running..." at bounding box center [866, 113] width 1014 height 29
click at [573, 124] on div "Running..." at bounding box center [866, 113] width 1014 height 29
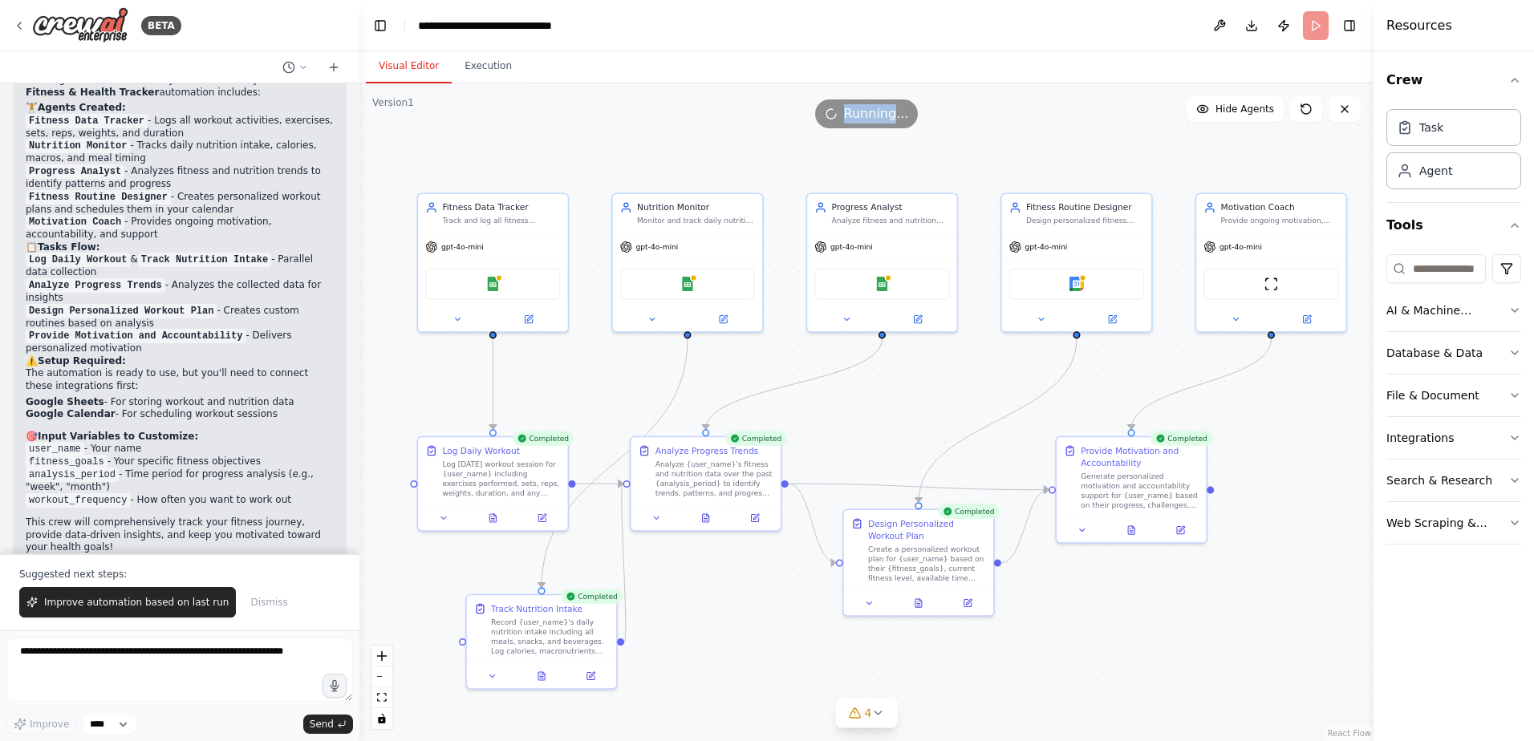
click at [573, 124] on div "Running..." at bounding box center [866, 113] width 1014 height 29
click at [621, 92] on div ".deletable-edge-delete-btn { width: 20px; height: 20px; border: 0px solid #ffff…" at bounding box center [866, 412] width 1014 height 658
click at [867, 128] on div ".deletable-edge-delete-btn { width: 20px; height: 20px; border: 0px solid #ffff…" at bounding box center [866, 412] width 1014 height 658
click at [956, 109] on div "Running..." at bounding box center [866, 113] width 1014 height 29
click at [878, 109] on span "Running..." at bounding box center [876, 113] width 65 height 19
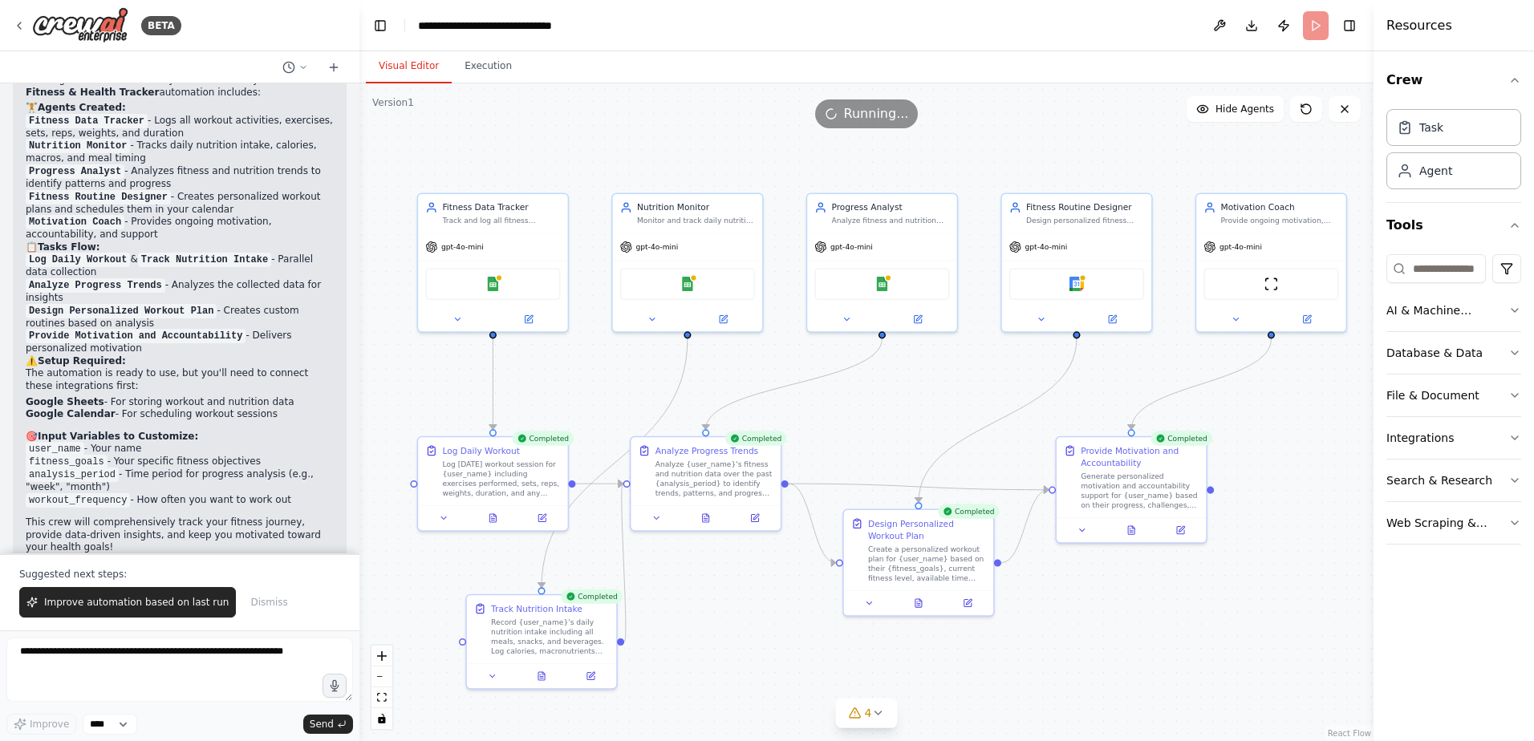
click at [623, 116] on div "Running..." at bounding box center [866, 113] width 1014 height 29
click at [1274, 164] on div ".deletable-edge-delete-btn { width: 20px; height: 20px; border: 0px solid #ffff…" at bounding box center [866, 412] width 1014 height 658
click at [1249, 111] on span "Hide Agents" at bounding box center [1245, 109] width 59 height 13
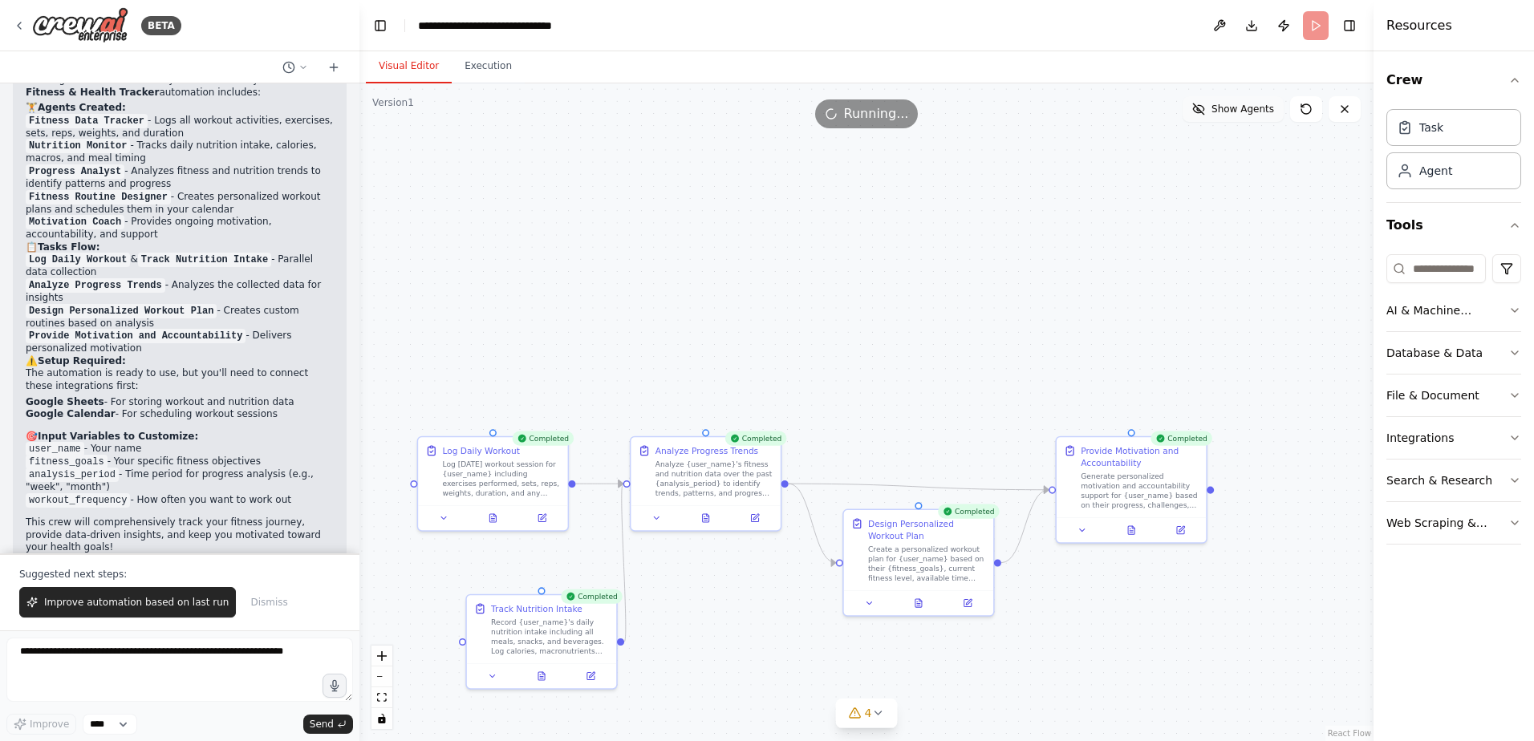
click at [1249, 111] on span "Show Agents" at bounding box center [1243, 109] width 63 height 13
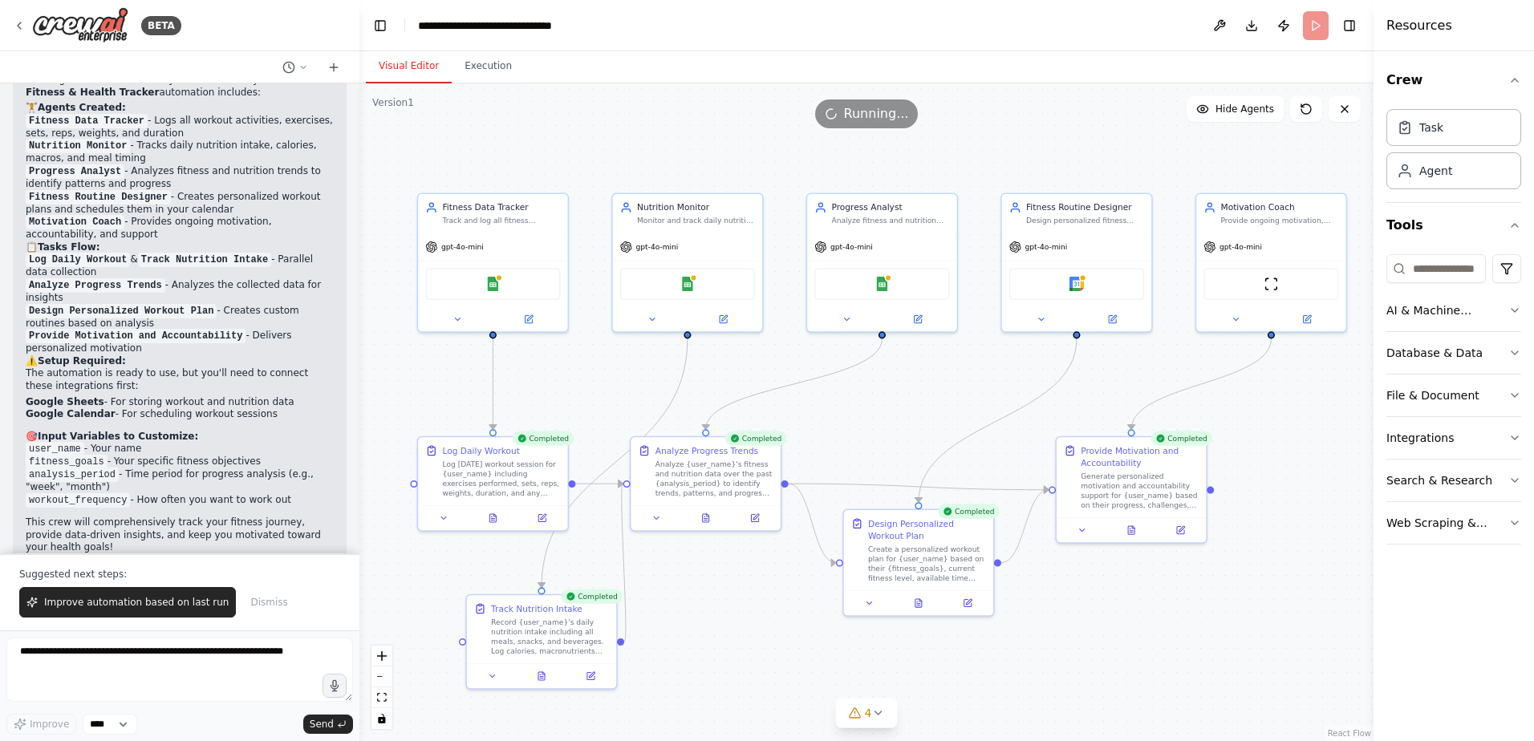
click at [741, 126] on div "Running..." at bounding box center [866, 113] width 1014 height 29
click at [684, 85] on div ".deletable-edge-delete-btn { width: 20px; height: 20px; border: 0px solid #ffff…" at bounding box center [866, 412] width 1014 height 658
click at [1270, 286] on img at bounding box center [1271, 281] width 14 height 14
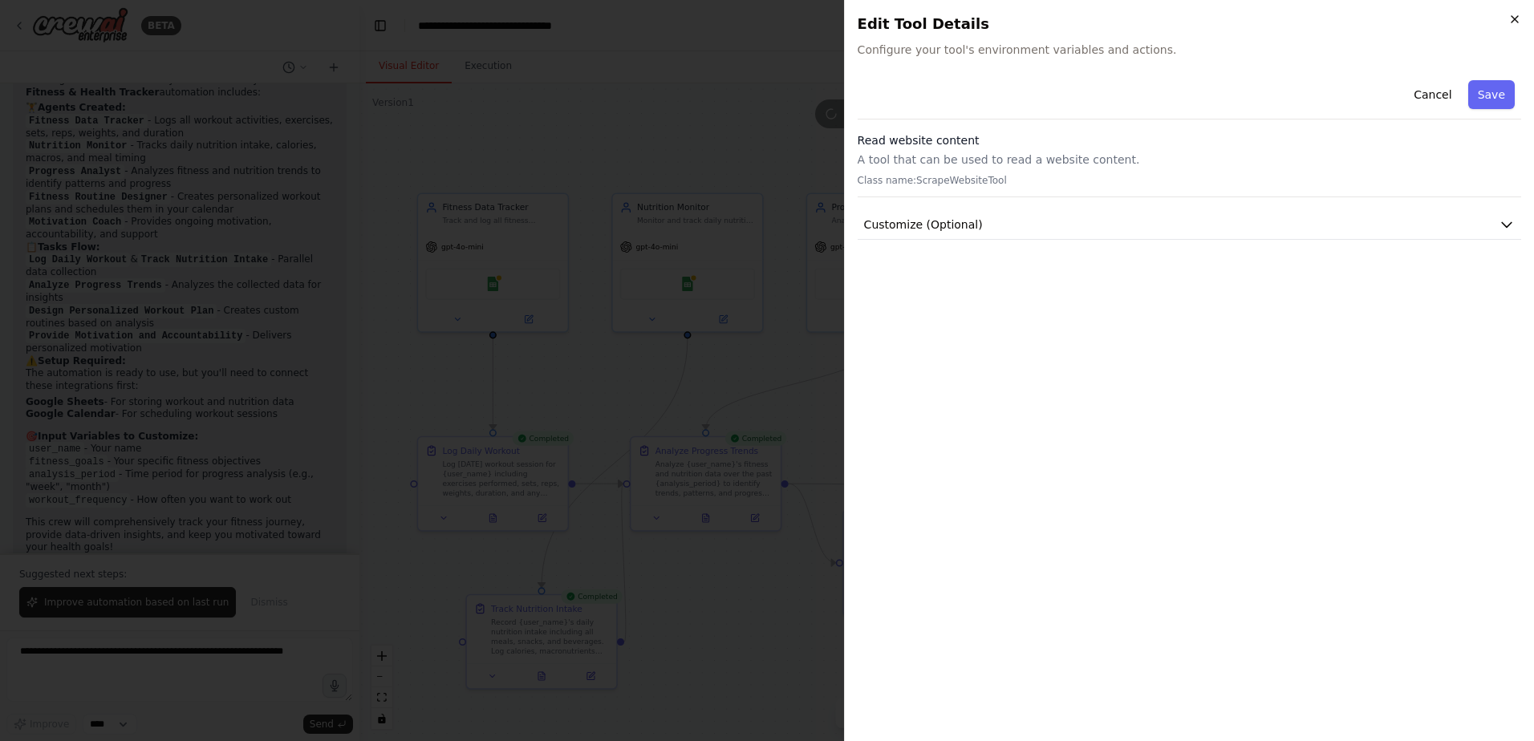
click at [1511, 23] on icon "button" at bounding box center [1514, 19] width 13 height 13
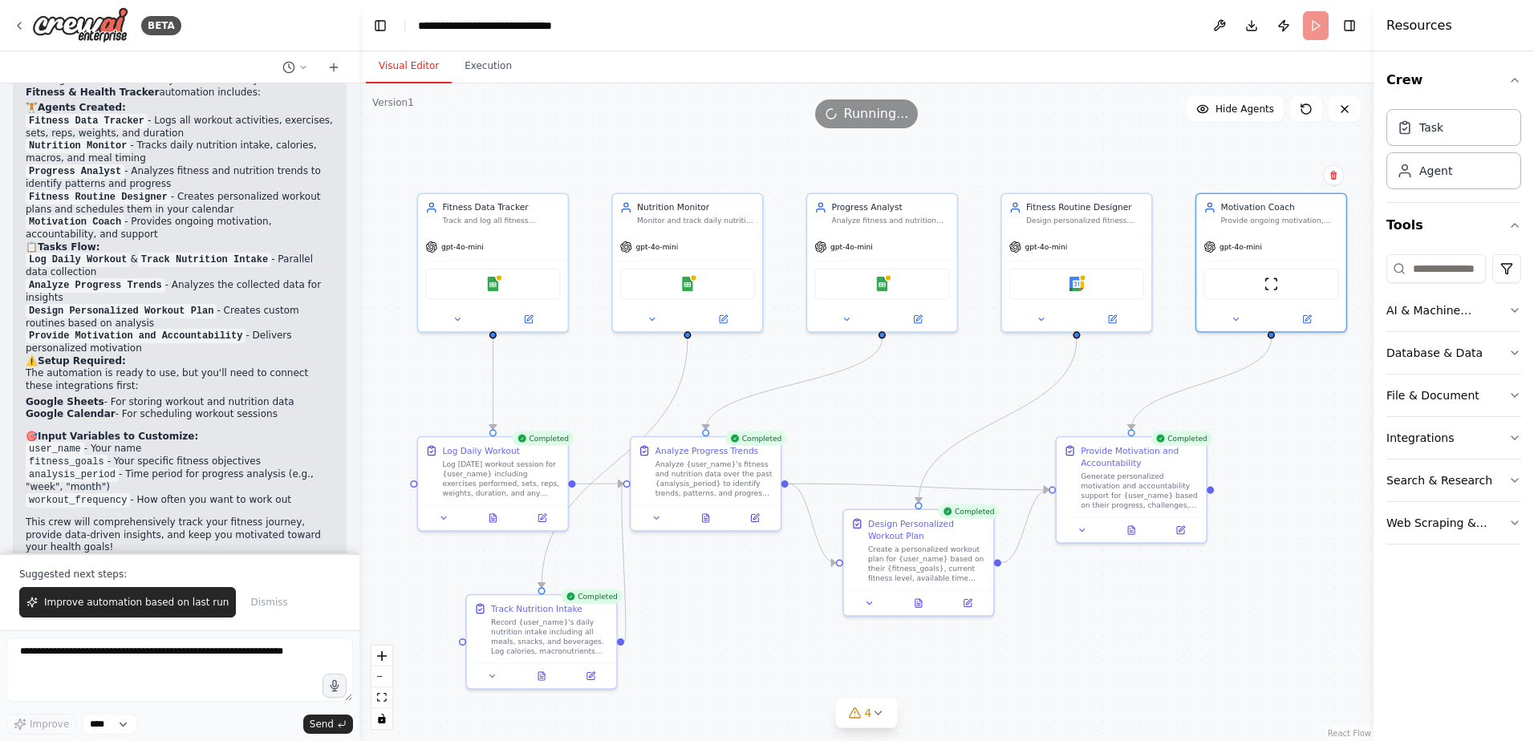
click at [1114, 132] on div ".deletable-edge-delete-btn { width: 20px; height: 20px; border: 0px solid #ffff…" at bounding box center [866, 412] width 1014 height 658
click at [1059, 46] on header "**********" at bounding box center [866, 25] width 1014 height 51
click at [1064, 44] on header "**********" at bounding box center [866, 25] width 1014 height 51
click at [757, 42] on header "**********" at bounding box center [866, 25] width 1014 height 51
